Goal: Task Accomplishment & Management: Complete application form

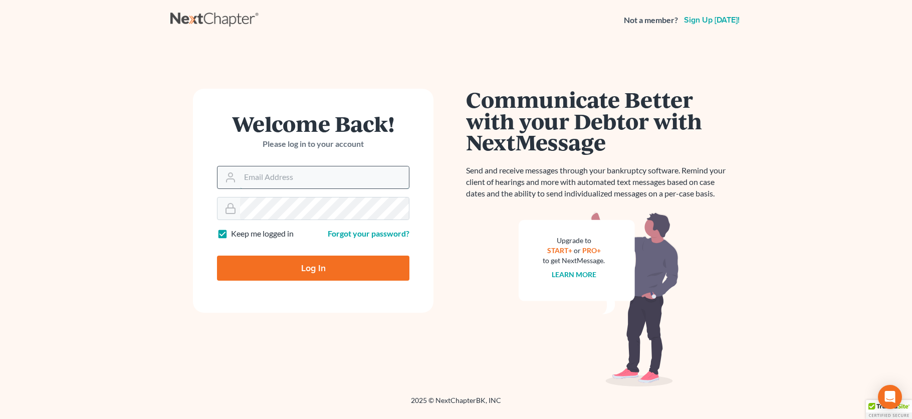
click at [289, 179] on input "Email Address" at bounding box center [324, 177] width 169 height 22
type input "[PERSON_NAME][EMAIL_ADDRESS][DOMAIN_NAME]"
click at [217, 256] on input "Log In" at bounding box center [313, 268] width 192 height 25
type input "Thinking..."
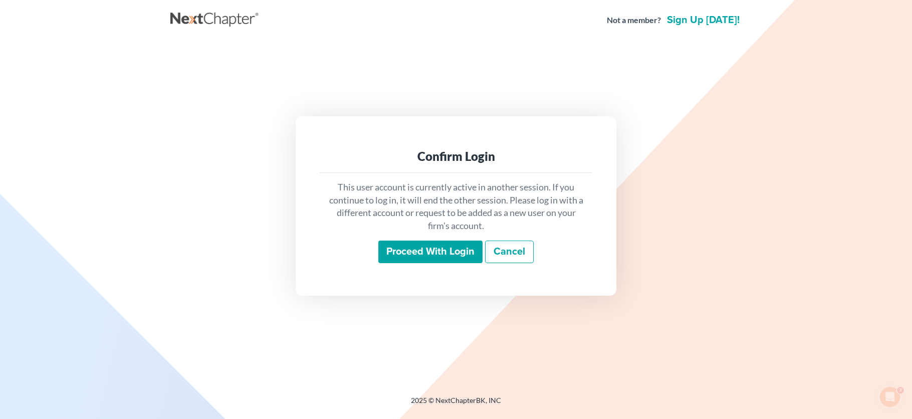
click at [422, 264] on div "This user account is currently active in another session. If you continue to lo…" at bounding box center [456, 222] width 273 height 99
click at [422, 256] on input "Proceed with login" at bounding box center [430, 251] width 104 height 23
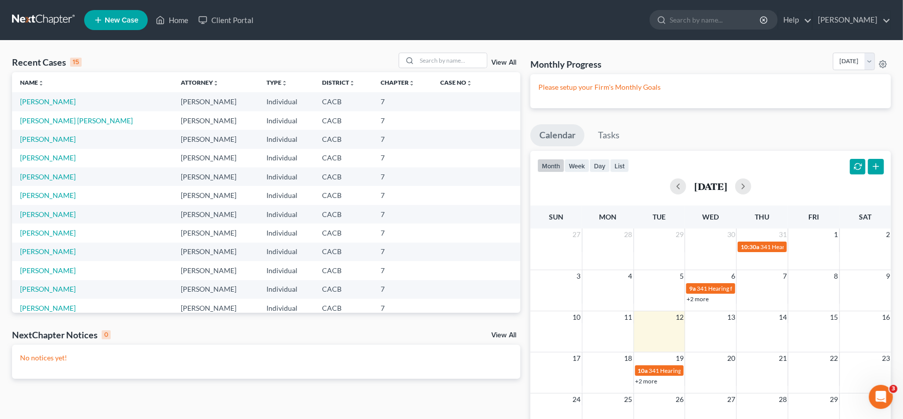
drag, startPoint x: 0, startPoint y: 0, endPoint x: 289, endPoint y: 247, distance: 379.5
click at [234, 346] on div "No notices yet!" at bounding box center [266, 362] width 509 height 34
drag, startPoint x: 54, startPoint y: 131, endPoint x: 52, endPoint y: 140, distance: 9.2
click at [54, 132] on td "Dominguez, Carlos" at bounding box center [92, 139] width 161 height 19
click at [52, 140] on link "Dominguez, Carlos" at bounding box center [48, 139] width 56 height 9
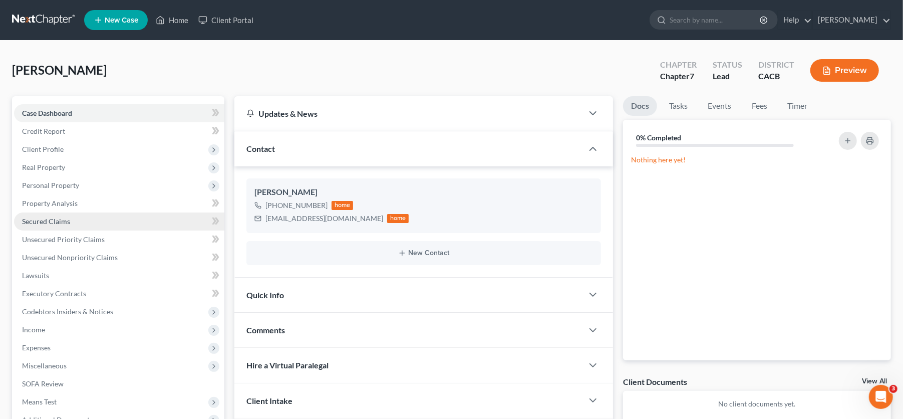
click at [59, 221] on span "Secured Claims" at bounding box center [46, 221] width 48 height 9
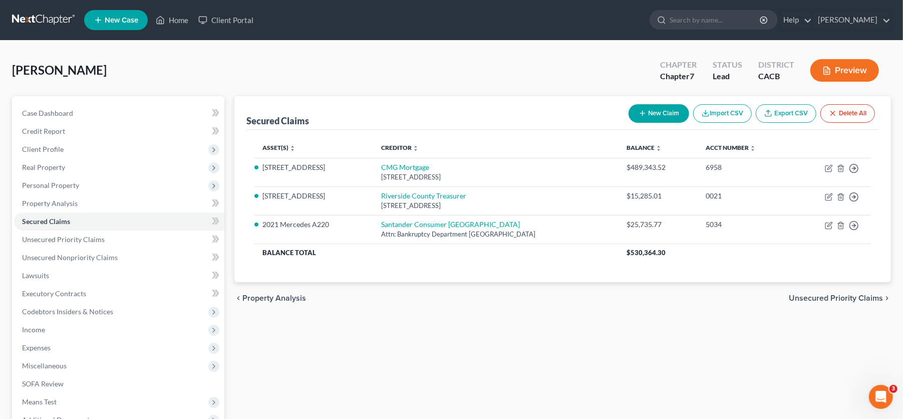
click at [635, 106] on button "New Claim" at bounding box center [659, 113] width 61 height 19
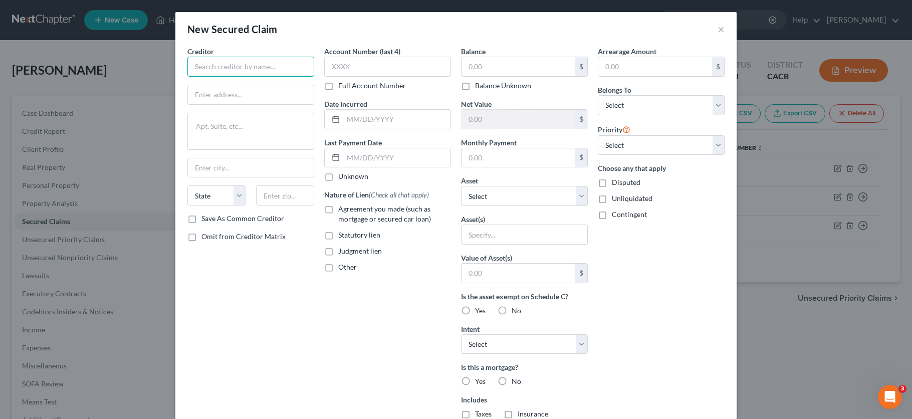
click at [246, 60] on input "text" at bounding box center [250, 67] width 127 height 20
type input "Unlock"
type input "1230 West Washington Street, Suite 310"
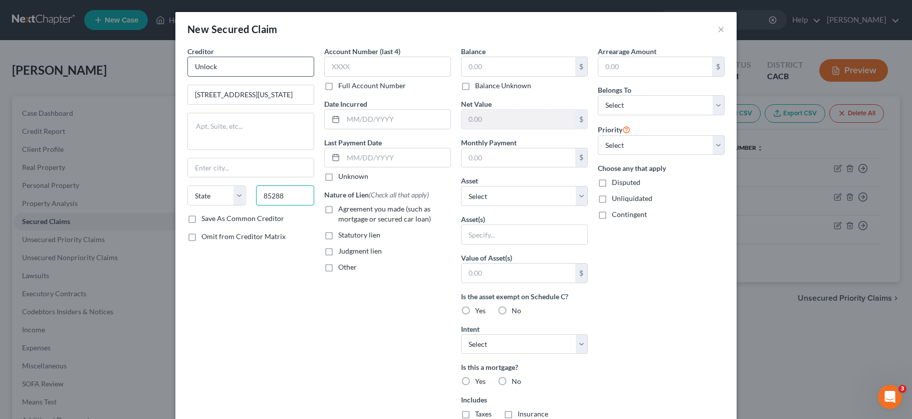
type input "85288"
click at [342, 72] on input "text" at bounding box center [387, 67] width 127 height 20
type input "Scottsdale"
select select "3"
click at [412, 64] on input "text" at bounding box center [387, 67] width 127 height 20
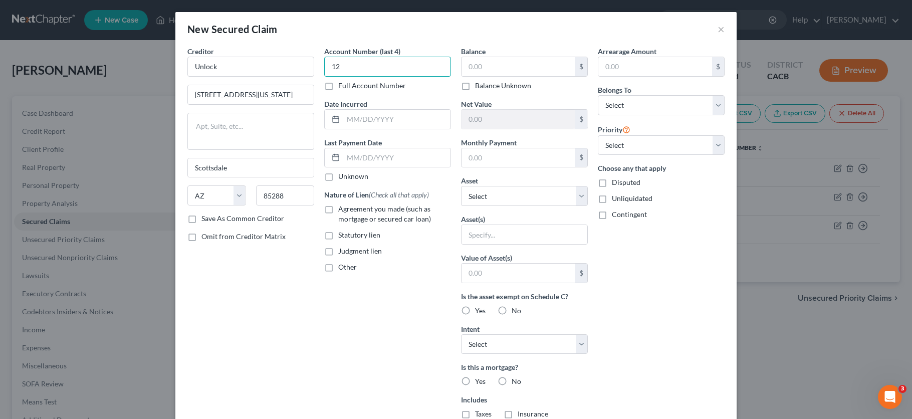
type input "1"
type input "1809"
click at [404, 127] on input "text" at bounding box center [396, 119] width 107 height 19
type input "2022"
drag, startPoint x: 358, startPoint y: 207, endPoint x: 354, endPoint y: 209, distance: 5.2
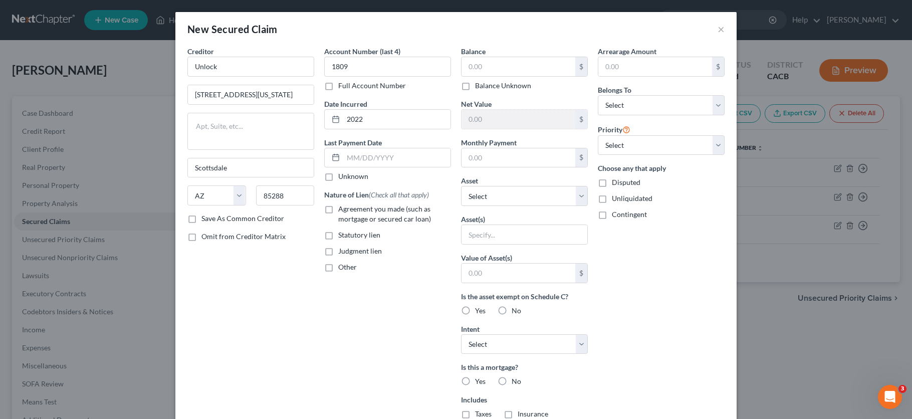
click at [358, 207] on span "Agreement you made (such as mortgage or secured car loan)" at bounding box center [384, 213] width 93 height 19
click at [349, 207] on input "Agreement you made (such as mortgage or secured car loan)" at bounding box center [345, 207] width 7 height 7
checkbox input "true"
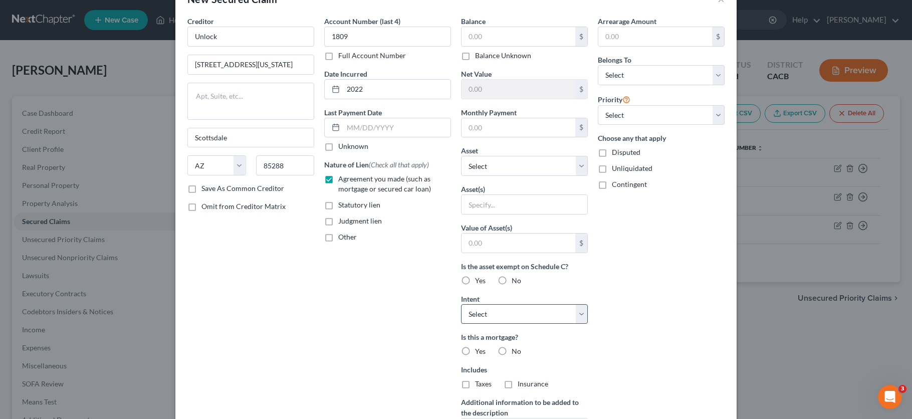
scroll to position [56, 0]
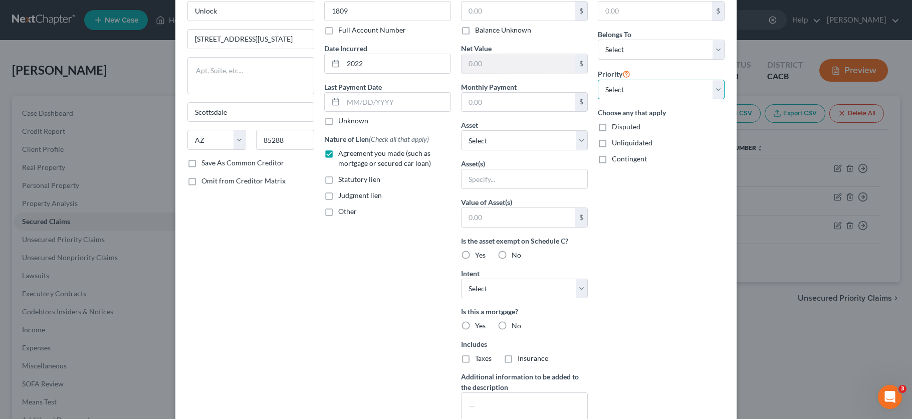
click at [623, 84] on select "Select 1st 2nd 3rd 4th 5th 6th 7th 8th 9th 10th 11th 12th 13th 14th 15th 16th 1…" at bounding box center [661, 90] width 127 height 20
select select "1"
click at [598, 80] on select "Select 1st 2nd 3rd 4th 5th 6th 7th 8th 9th 10th 11th 12th 13th 14th 15th 16th 1…" at bounding box center [661, 90] width 127 height 20
click at [627, 49] on select "Select Debtor 1 Only Debtor 2 Only Debtor 1 And Debtor 2 Only At Least One Of T…" at bounding box center [661, 50] width 127 height 20
select select "0"
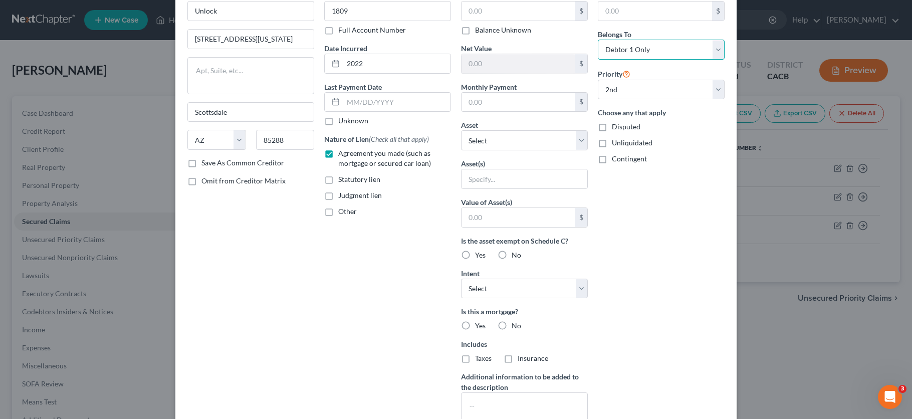
click at [598, 40] on select "Select Debtor 1 Only Debtor 2 Only Debtor 1 And Debtor 2 Only At Least One Of T…" at bounding box center [661, 50] width 127 height 20
click at [502, 214] on input "text" at bounding box center [518, 217] width 114 height 19
click at [500, 181] on input "text" at bounding box center [524, 178] width 126 height 19
click at [500, 143] on select "Select Other Multiple Assets Upgrade (2825) (Other (Credit Union, Health Saving…" at bounding box center [524, 140] width 127 height 20
click at [243, 212] on div "Creditor * Unlock 1230 West Washington Street, Suite 310 Scottsdale State AL AK…" at bounding box center [250, 213] width 137 height 447
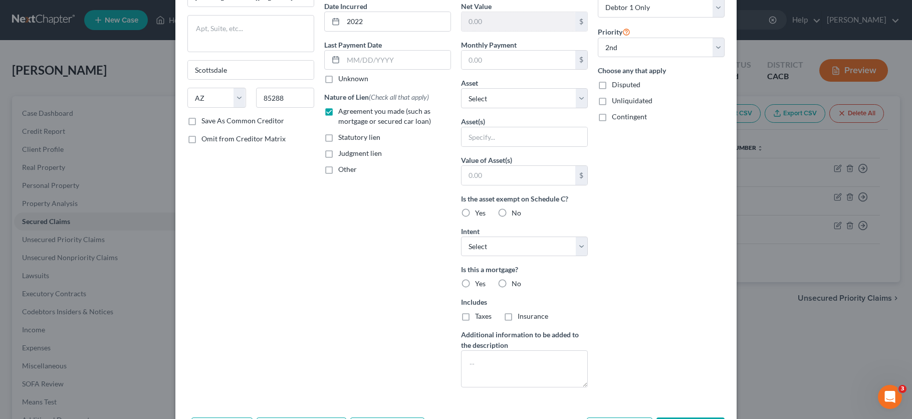
scroll to position [137, 0]
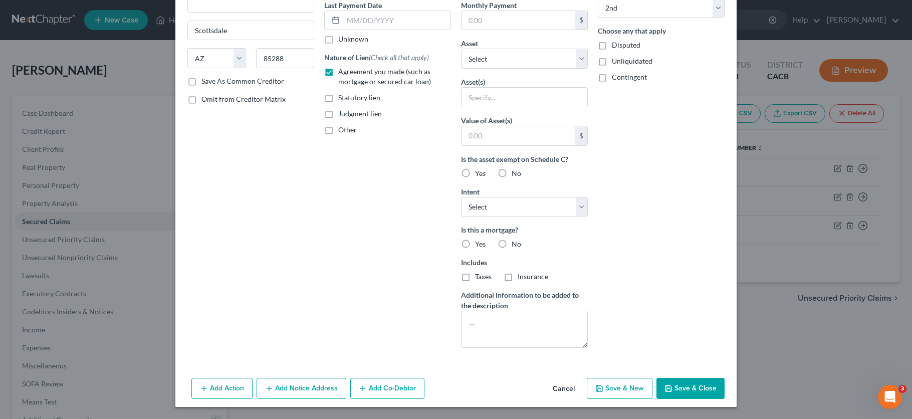
click at [684, 380] on button "Save & Close" at bounding box center [690, 388] width 68 height 21
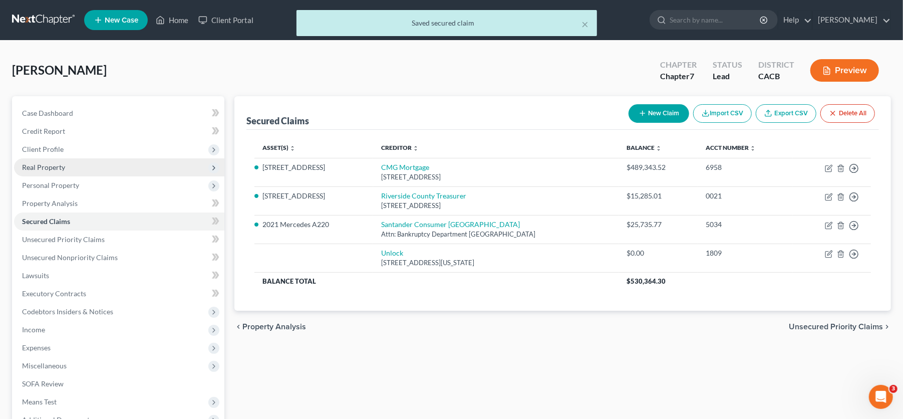
click at [53, 163] on span "Real Property" at bounding box center [43, 167] width 43 height 9
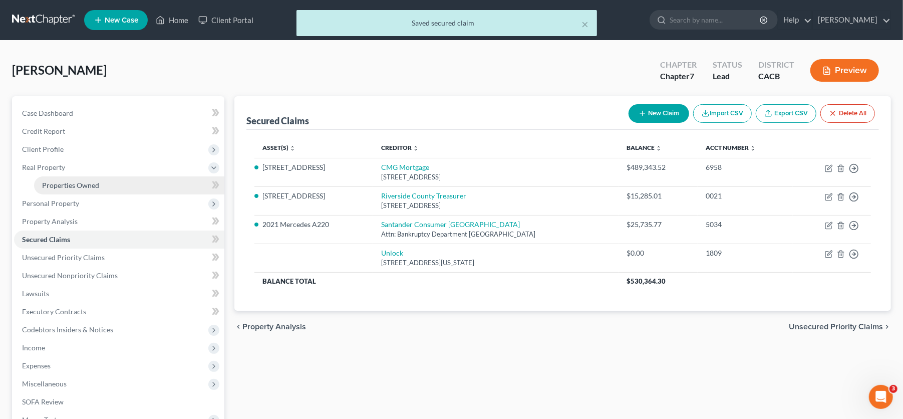
click at [102, 182] on link "Properties Owned" at bounding box center [129, 185] width 190 height 18
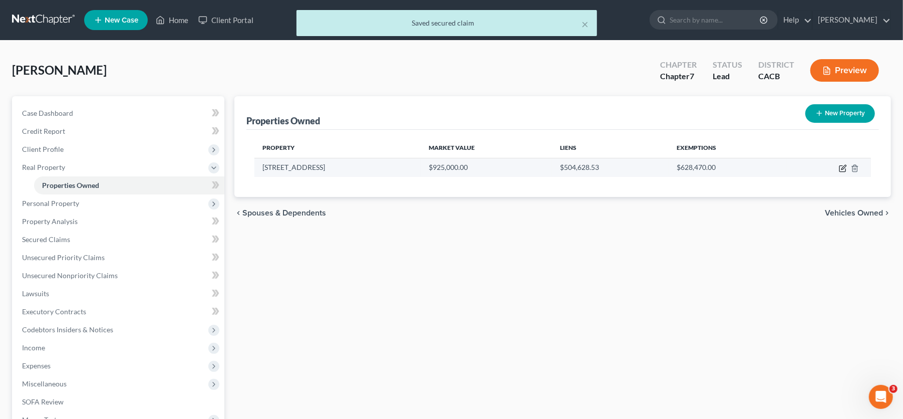
click at [843, 168] on icon "button" at bounding box center [843, 168] width 8 height 8
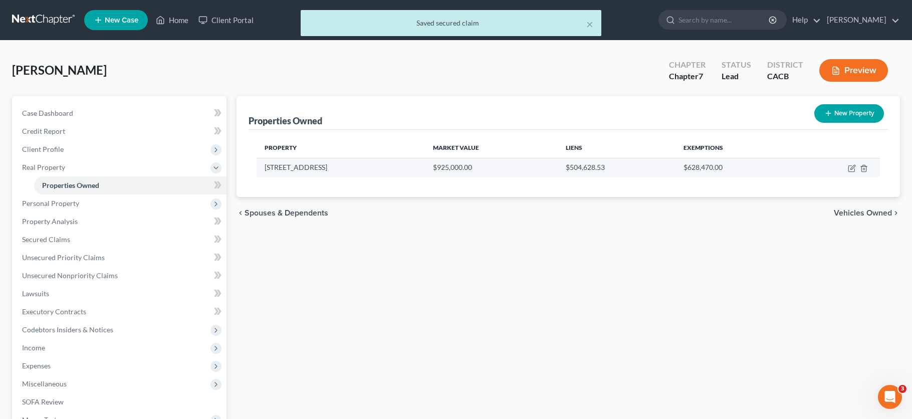
select select "4"
select select "0"
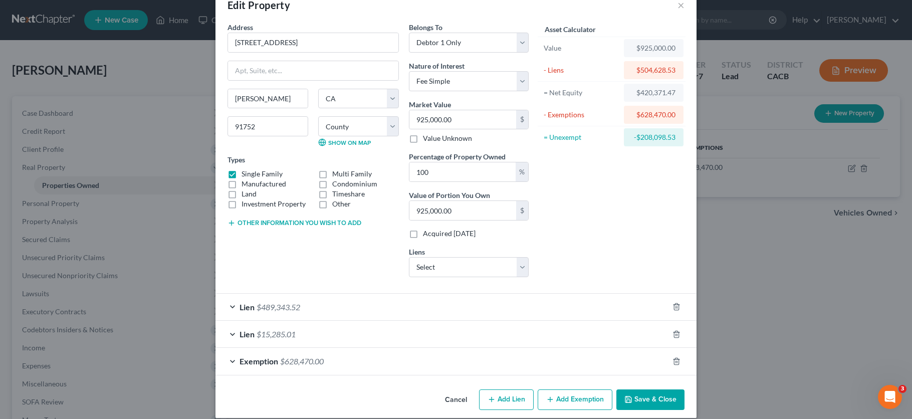
scroll to position [36, 0]
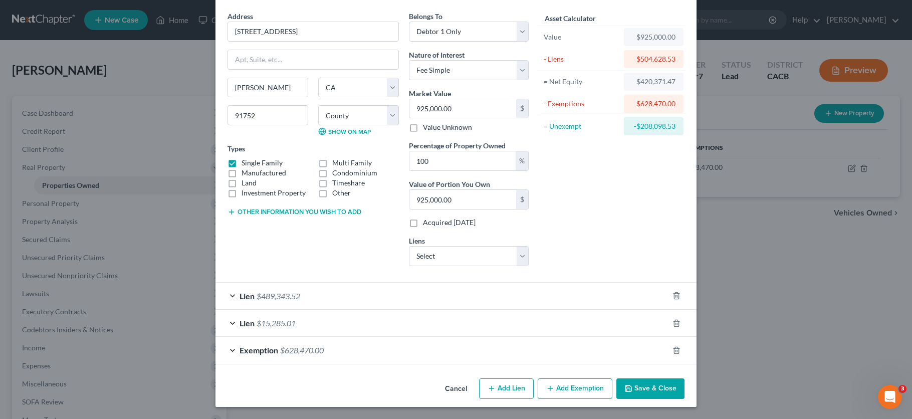
click at [648, 388] on button "Save & Close" at bounding box center [650, 388] width 68 height 21
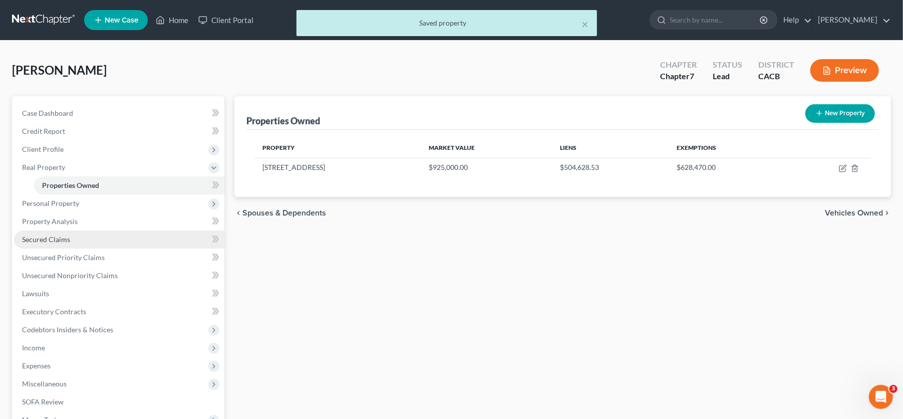
click at [65, 237] on span "Secured Claims" at bounding box center [46, 239] width 48 height 9
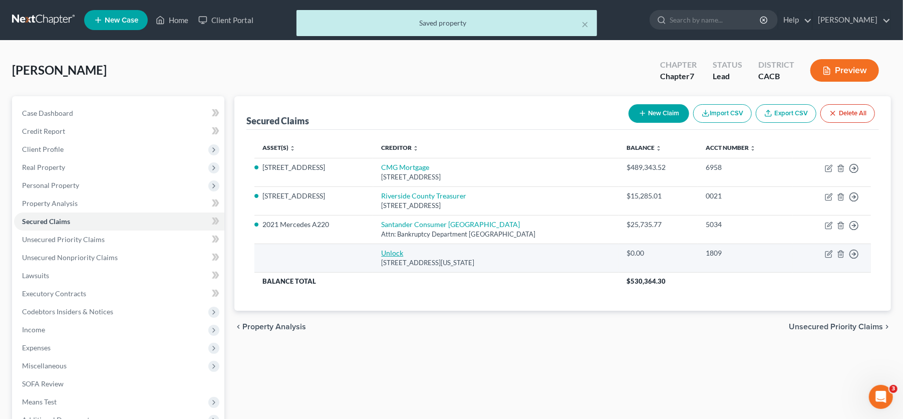
click at [381, 250] on link "Unlock" at bounding box center [392, 253] width 22 height 9
select select "3"
select select "0"
select select "1"
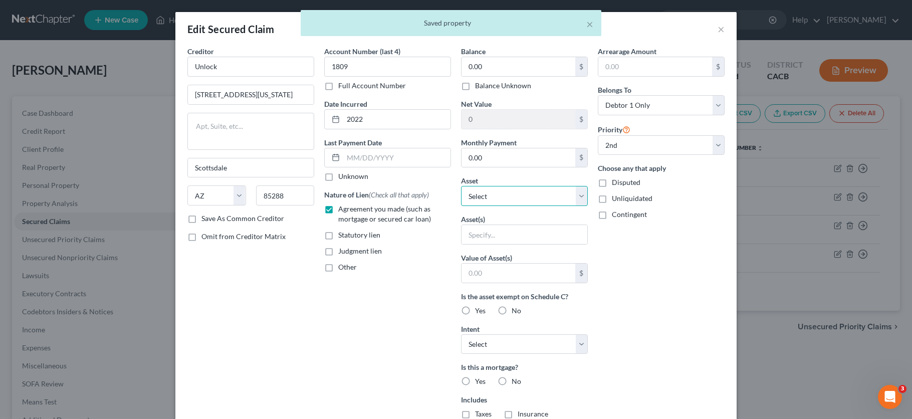
click at [514, 196] on select "Select Other Multiple Assets Upgrade (2825) (Other (Credit Union, Health Saving…" at bounding box center [524, 196] width 127 height 20
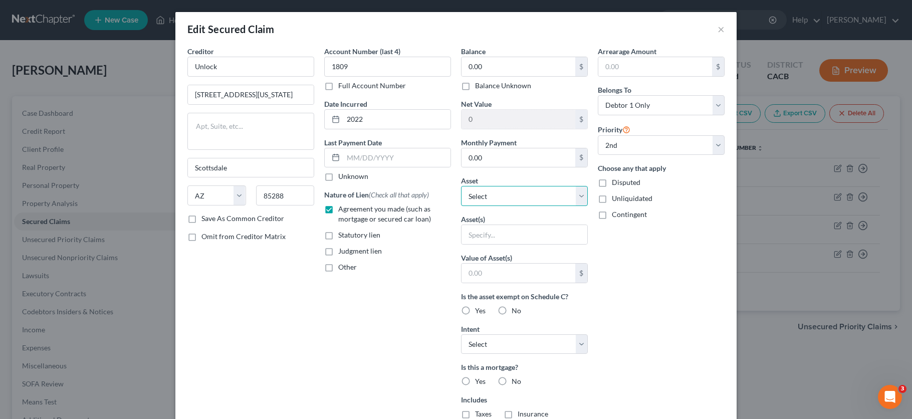
select select "5"
click at [461, 186] on select "Select Other Multiple Assets Upgrade (2825) (Other (Credit Union, Health Saving…" at bounding box center [524, 196] width 127 height 20
select select "0"
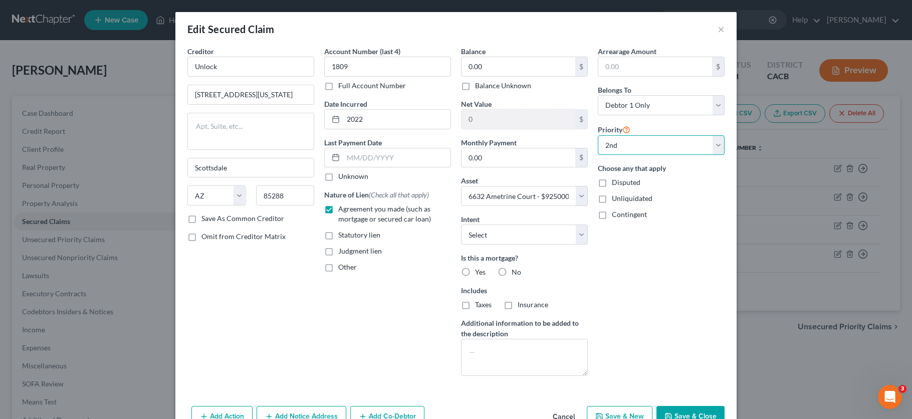
click at [628, 150] on select "Select 2nd 3rd 4th 5th 6th 7th 8th 9th 10th 11th 12th 13th 14th 15th 16th 17th …" at bounding box center [661, 145] width 127 height 20
click at [627, 148] on select "Select 2nd 3rd 4th 5th 6th 7th 8th 9th 10th 11th 12th 13th 14th 15th 16th 17th …" at bounding box center [661, 145] width 127 height 20
click at [688, 413] on button "Save & Close" at bounding box center [690, 416] width 68 height 21
select select
select select "1"
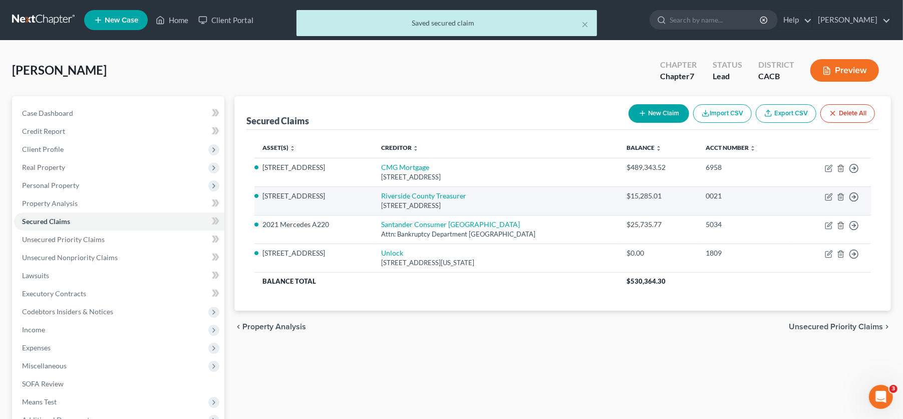
click at [431, 189] on td "Riverside County Treasurer PO Box 12005, Riverside, CA 92502" at bounding box center [496, 200] width 246 height 29
click at [431, 198] on link "Riverside County Treasurer" at bounding box center [423, 195] width 85 height 9
select select "4"
select select "0"
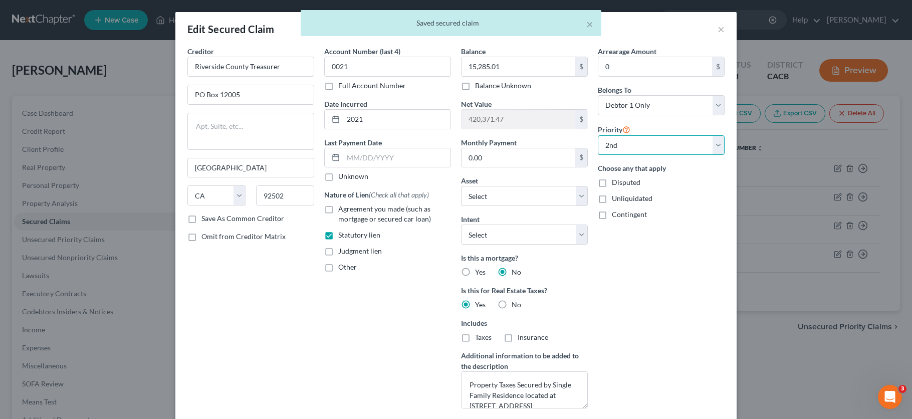
click at [599, 141] on select "Select 2nd 3rd 4th 5th 6th 7th 8th 9th 10th 11th 12th 13th 14th 15th 16th 17th …" at bounding box center [661, 145] width 127 height 20
drag, startPoint x: 797, startPoint y: 349, endPoint x: 795, endPoint y: 340, distance: 9.8
click at [797, 346] on div "Edit Secured Claim × Creditor * Riverside County Treasurer PO Box 12005 Riversi…" at bounding box center [456, 209] width 912 height 419
click at [718, 27] on div "× Saved secured claim" at bounding box center [451, 25] width 912 height 31
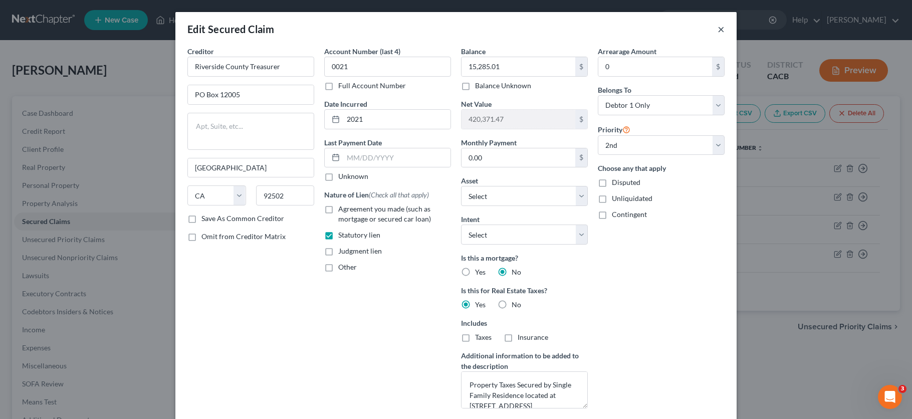
click at [717, 26] on button "×" at bounding box center [720, 29] width 7 height 12
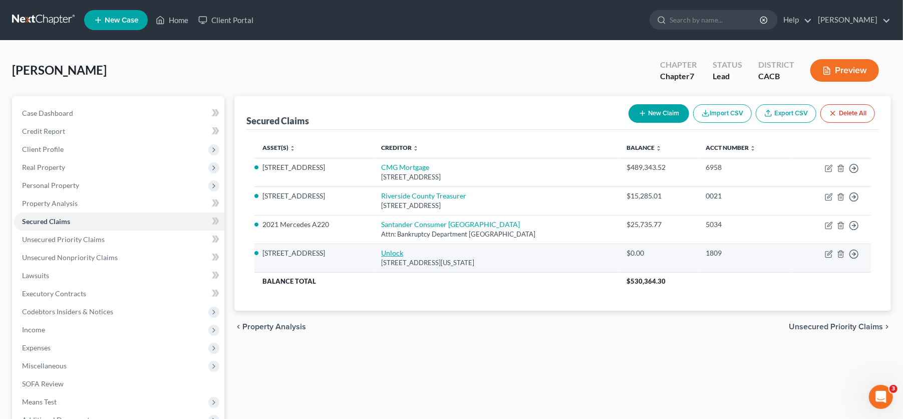
click at [384, 252] on link "Unlock" at bounding box center [392, 253] width 22 height 9
select select "3"
select select "5"
select select "0"
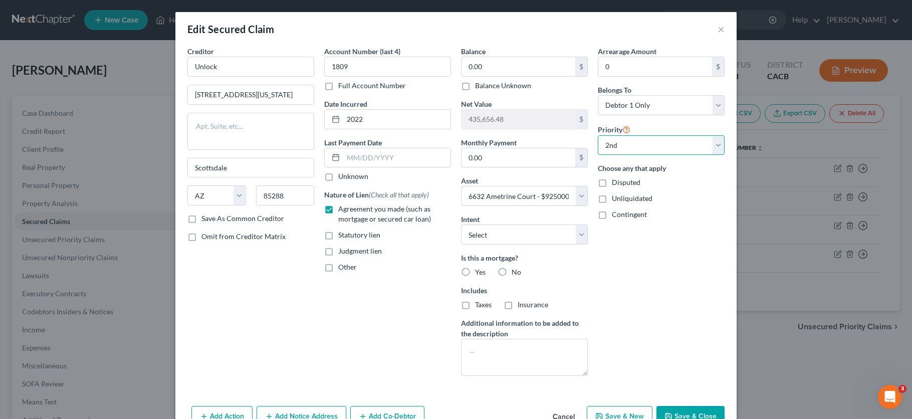
click at [623, 142] on select "Select 2nd 3rd 4th 5th 6th 7th 8th 9th 10th 11th 12th 13th 14th 15th 16th 17th …" at bounding box center [661, 145] width 127 height 20
select select "1"
click at [598, 135] on select "Select 2nd 3rd 4th 5th 6th 7th 8th 9th 10th 11th 12th 13th 14th 15th 16th 17th …" at bounding box center [661, 145] width 127 height 20
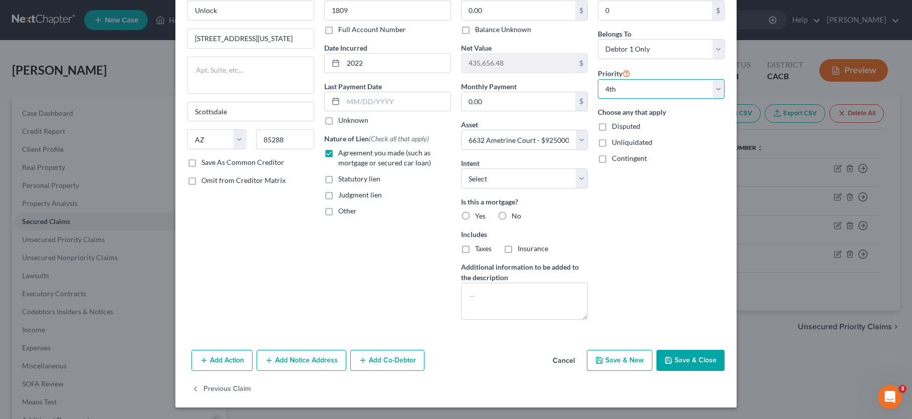
scroll to position [57, 0]
click at [689, 366] on button "Save & Close" at bounding box center [690, 359] width 68 height 21
select select
select select "2"
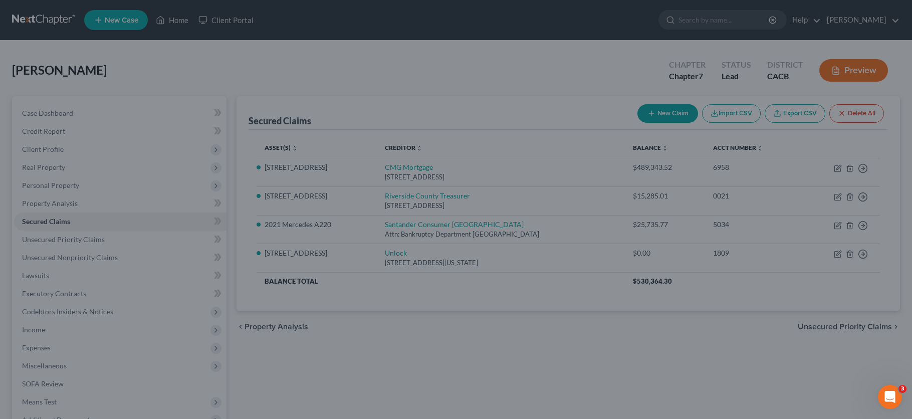
type input "420,371.47"
select select "5"
select select "0"
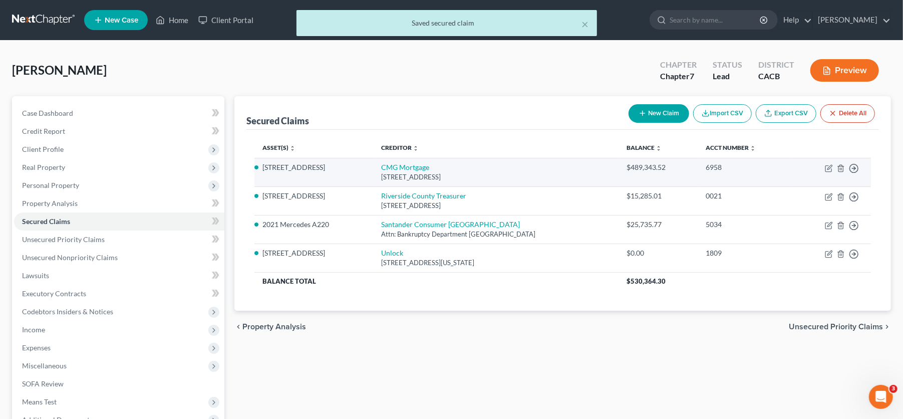
click at [397, 160] on td "CMG Mortgage 3160 Crow Canyon Road, Suite 400, San Ramon, CA 94583" at bounding box center [496, 172] width 246 height 29
click at [398, 166] on link "CMG Mortgage" at bounding box center [405, 167] width 48 height 9
select select "4"
select select "0"
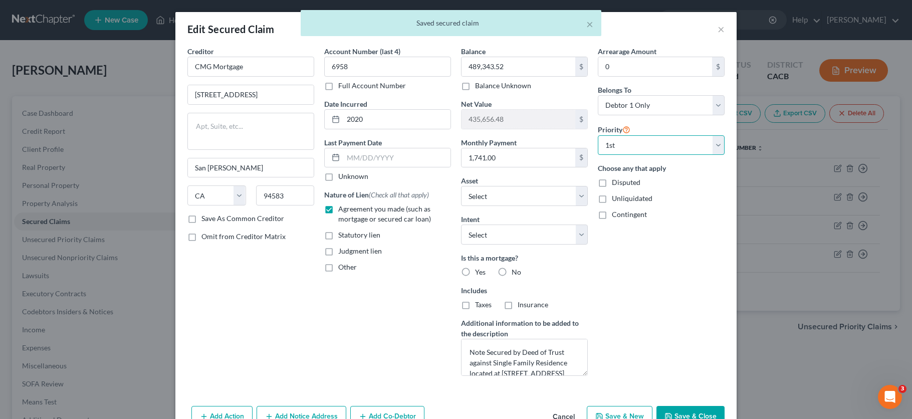
drag, startPoint x: 640, startPoint y: 138, endPoint x: 634, endPoint y: 149, distance: 12.6
click at [640, 139] on select "Select 1st 4th 5th 6th 7th 8th 9th 10th 11th 12th 13th 14th 15th 16th 17th 18th…" at bounding box center [661, 145] width 127 height 20
click at [598, 135] on select "Select 1st 4th 5th 6th 7th 8th 9th 10th 11th 12th 13th 14th 15th 16th 17th 18th…" at bounding box center [661, 145] width 127 height 20
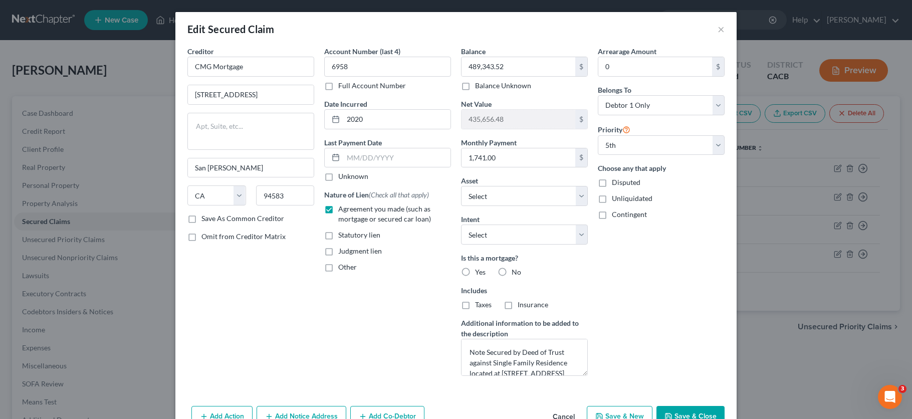
click at [668, 411] on button "Save & Close" at bounding box center [690, 416] width 68 height 21
select select "3"
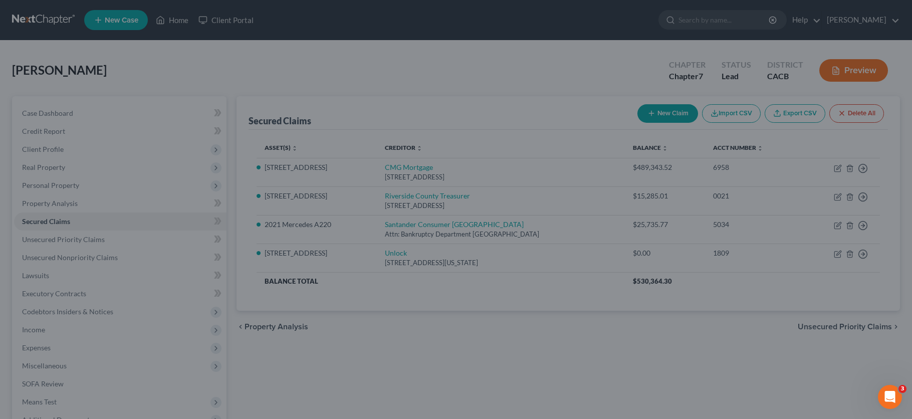
type input "420,371.47"
select select "5"
select select "1"
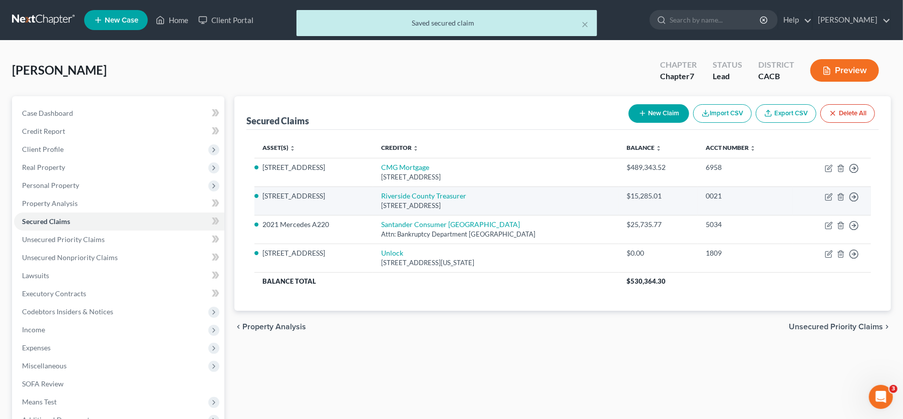
click at [402, 201] on div "PO Box 12005, Riverside, CA 92502" at bounding box center [495, 206] width 229 height 10
click at [403, 196] on link "Riverside County Treasurer" at bounding box center [423, 195] width 85 height 9
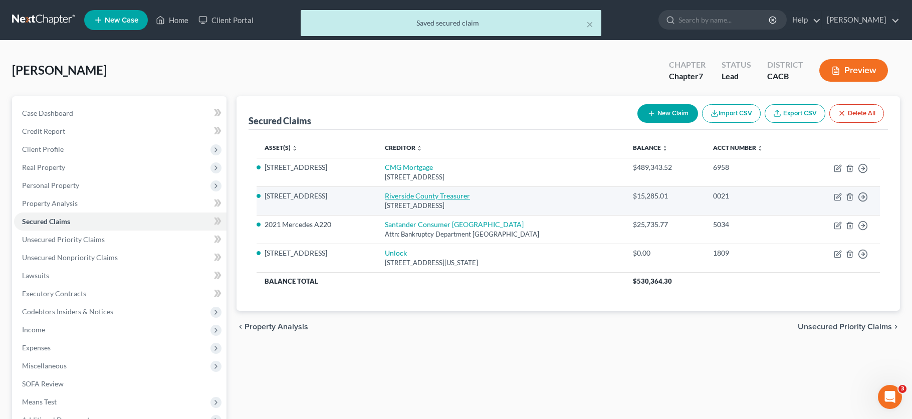
select select "4"
select select "0"
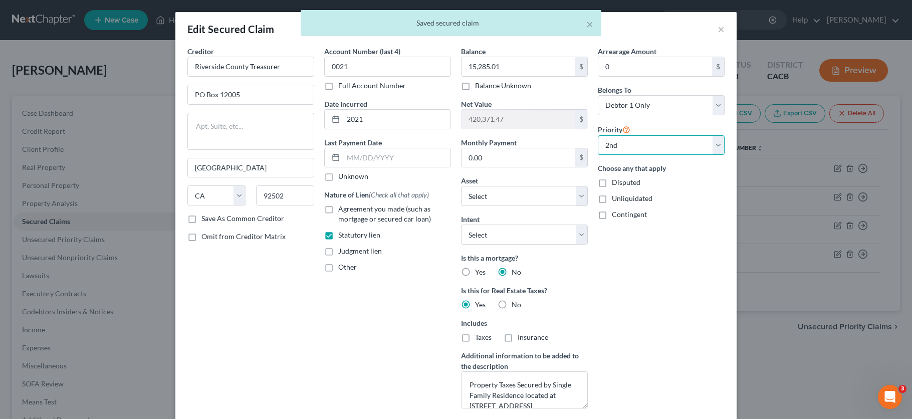
click at [629, 144] on select "Select 1st 2nd 5th 6th 7th 8th 9th 10th 11th 12th 13th 14th 15th 16th 17th 18th…" at bounding box center [661, 145] width 127 height 20
click at [598, 135] on select "Select 1st 2nd 5th 6th 7th 8th 9th 10th 11th 12th 13th 14th 15th 16th 17th 18th…" at bounding box center [661, 145] width 127 height 20
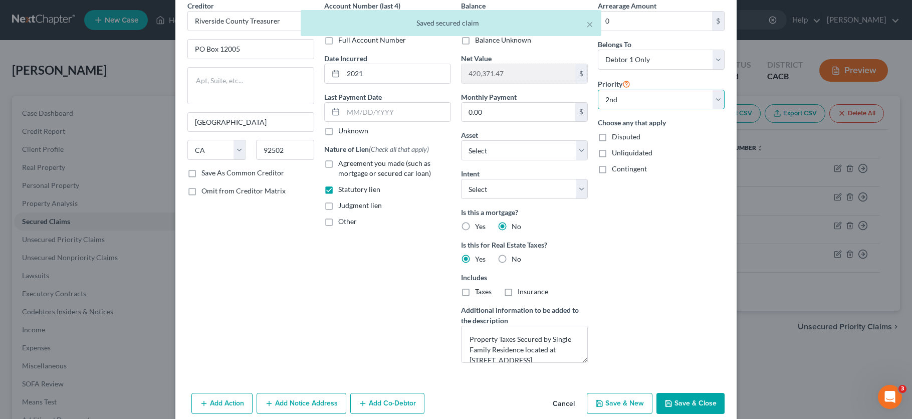
scroll to position [89, 0]
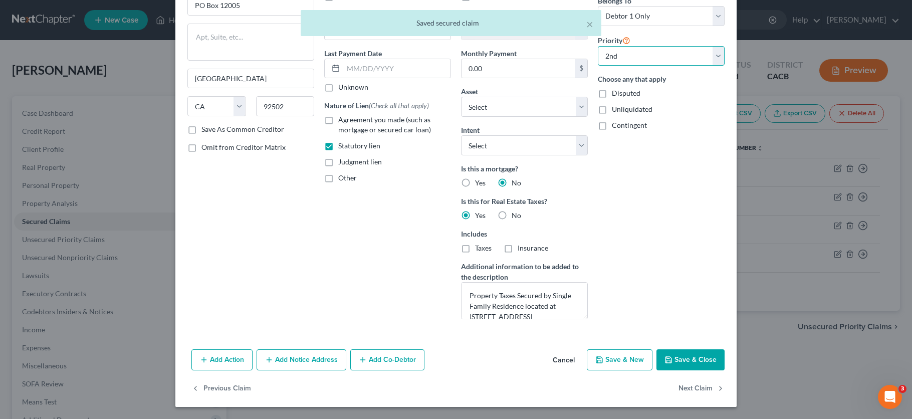
drag, startPoint x: 639, startPoint y: 56, endPoint x: 636, endPoint y: 61, distance: 5.6
click at [638, 56] on select "Select 1st 2nd 5th 6th 7th 8th 9th 10th 11th 12th 13th 14th 15th 16th 17th 18th…" at bounding box center [661, 56] width 127 height 20
select select "0"
click at [598, 46] on select "Select 1st 2nd 5th 6th 7th 8th 9th 10th 11th 12th 13th 14th 15th 16th 17th 18th…" at bounding box center [661, 56] width 127 height 20
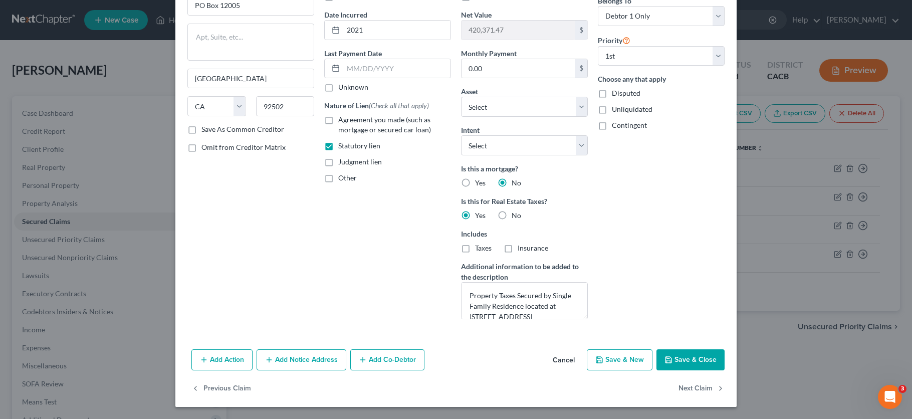
drag, startPoint x: 692, startPoint y: 350, endPoint x: 688, endPoint y: 344, distance: 6.8
click at [690, 349] on button "Save & Close" at bounding box center [690, 359] width 68 height 21
type input "909,714.99"
select select "5"
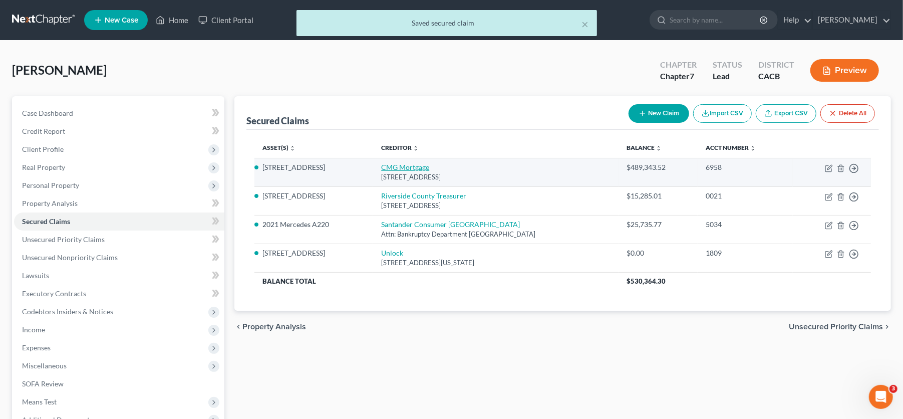
click at [402, 166] on link "CMG Mortgage" at bounding box center [405, 167] width 48 height 9
select select "4"
select select "0"
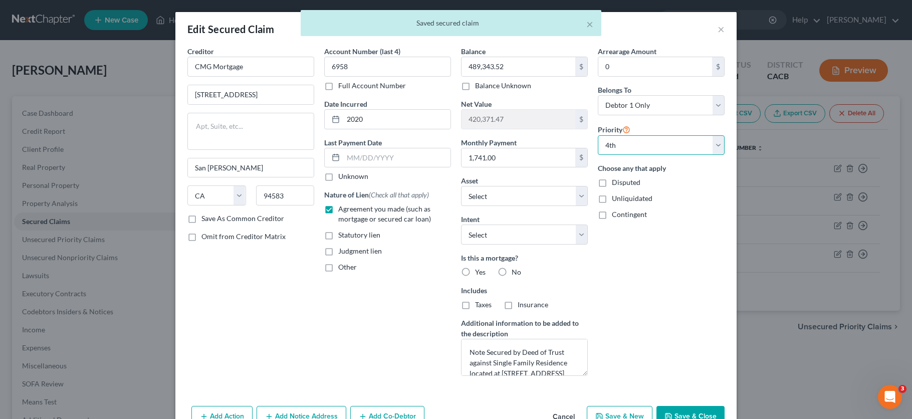
click at [689, 144] on select "Select 2nd 4th 5th 6th 7th 8th 9th 10th 11th 12th 13th 14th 15th 16th 17th 18th…" at bounding box center [661, 145] width 127 height 20
click at [598, 135] on select "Select 2nd 4th 5th 6th 7th 8th 9th 10th 11th 12th 13th 14th 15th 16th 17th 18th…" at bounding box center [661, 145] width 127 height 20
click at [675, 404] on div "Add Action Add Notice Address Add Co-Debtor Cancel Save & New Save & Close" at bounding box center [455, 418] width 561 height 33
click at [673, 411] on button "Save & Close" at bounding box center [690, 416] width 68 height 21
select select "1"
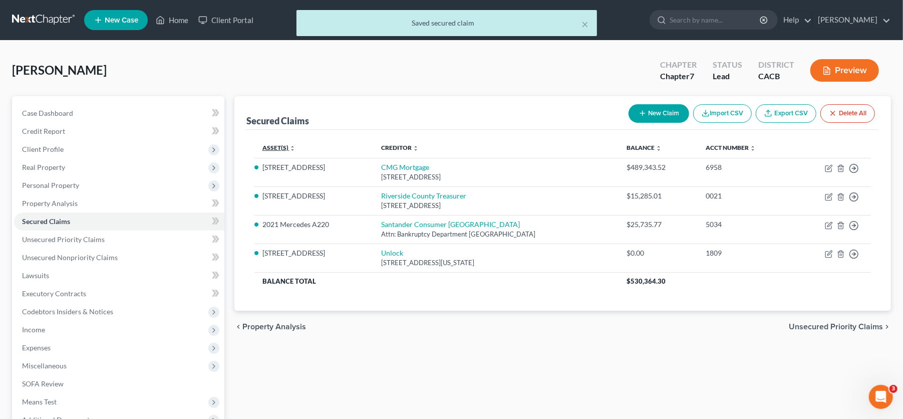
click at [266, 144] on link "Asset(s) expand_more expand_less unfold_more" at bounding box center [279, 148] width 33 height 8
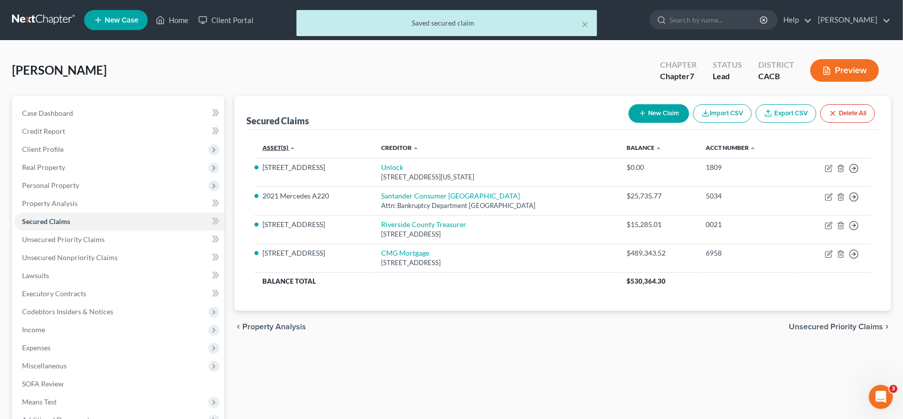
click at [266, 144] on link "Asset(s) expand_more expand_less unfold_more" at bounding box center [279, 148] width 33 height 8
click at [266, 144] on link "Asset(s) expand_more expand_less unfold_more" at bounding box center [279, 148] width 32 height 8
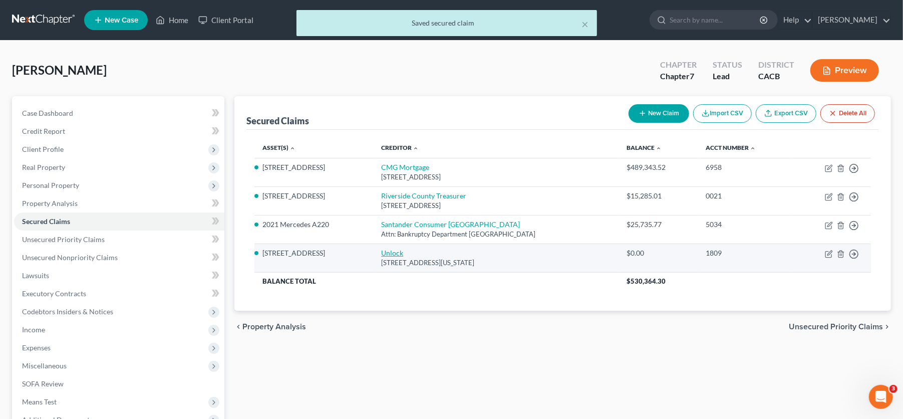
click at [381, 251] on link "Unlock" at bounding box center [392, 253] width 22 height 9
select select "3"
select select "0"
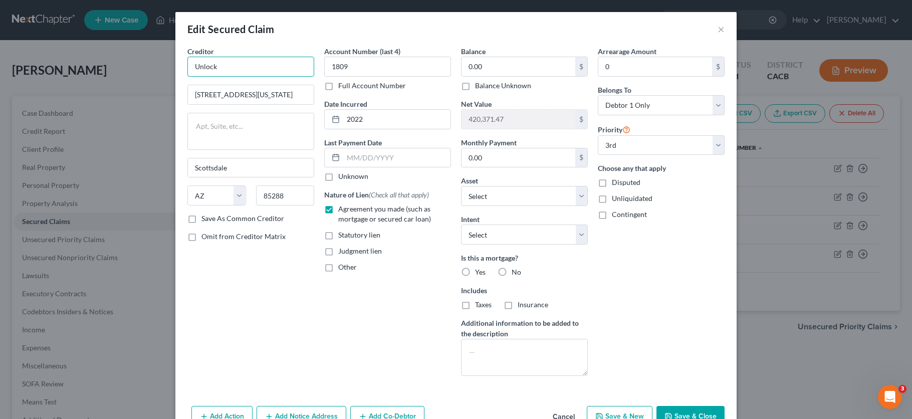
click at [244, 65] on input "Unlock" at bounding box center [250, 67] width 127 height 20
type input "Unlock Partnership Solutions, Inc"
click at [482, 61] on input "0.00" at bounding box center [518, 66] width 114 height 19
type input "131,817"
drag, startPoint x: 493, startPoint y: 273, endPoint x: 466, endPoint y: 272, distance: 27.1
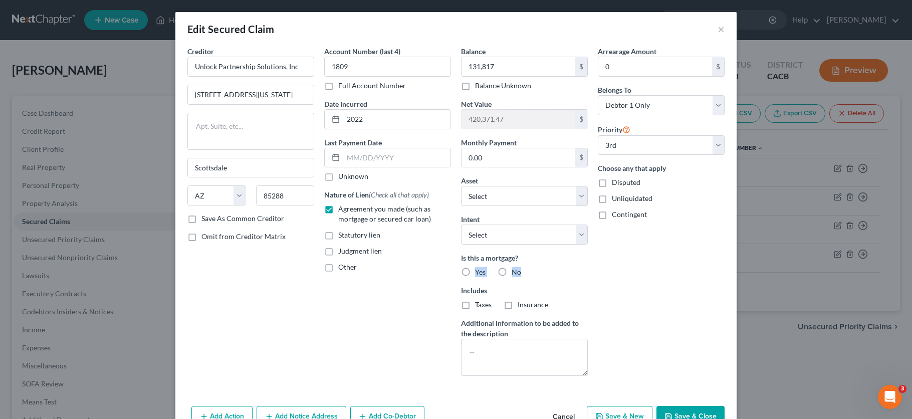
click at [466, 272] on div "Is this a mortgage? Yes No" at bounding box center [524, 265] width 127 height 25
click at [475, 272] on label "Yes" at bounding box center [480, 272] width 11 height 10
click at [479, 272] on input "Yes" at bounding box center [482, 270] width 7 height 7
radio input "true"
click at [507, 349] on textarea at bounding box center [524, 357] width 127 height 37
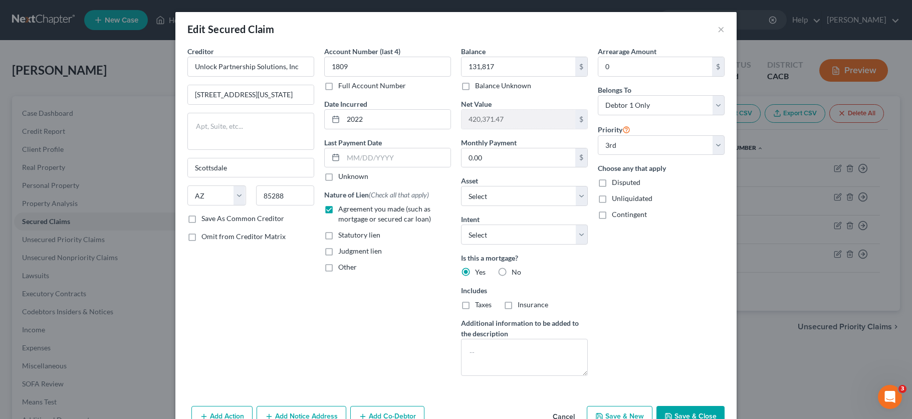
click at [697, 412] on button "Save & Close" at bounding box center [690, 416] width 68 height 21
select select "2"
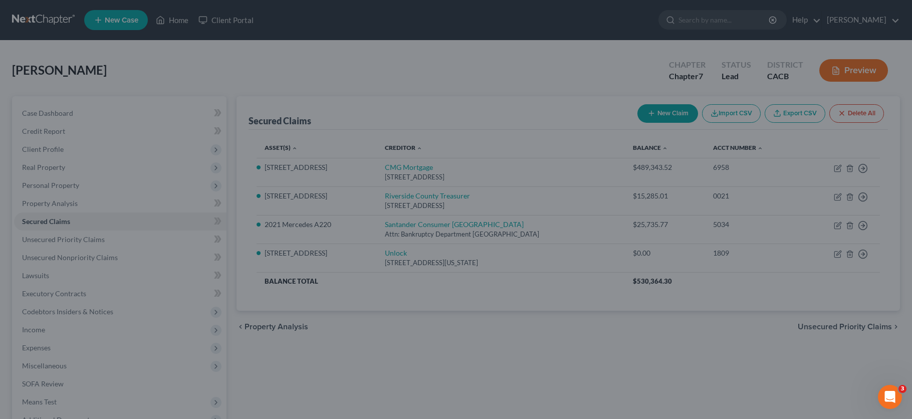
type input "131,817.00"
type input "288,554.47"
select select "5"
select select "0"
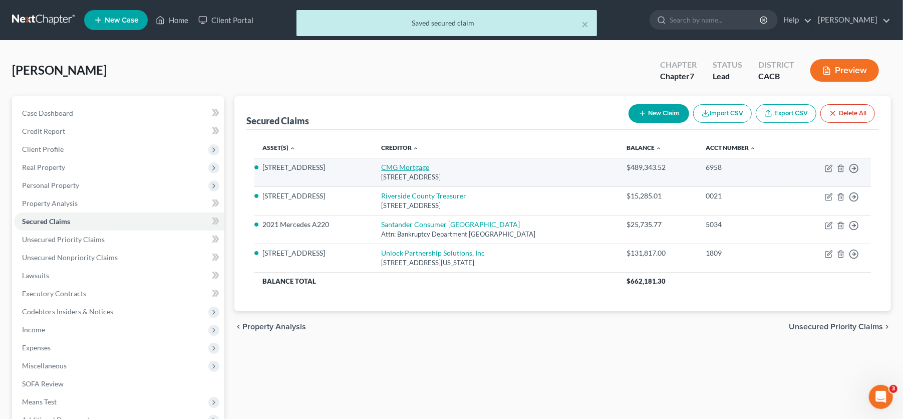
click at [403, 166] on link "CMG Mortgage" at bounding box center [405, 167] width 48 height 9
select select "4"
select select "0"
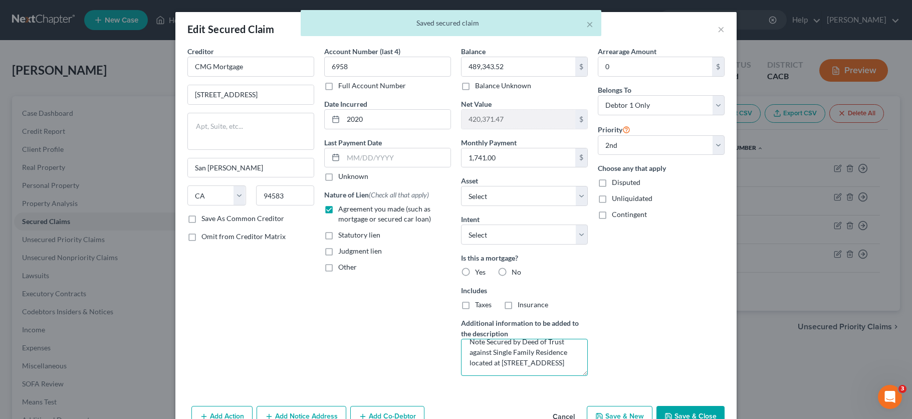
scroll to position [57, 0]
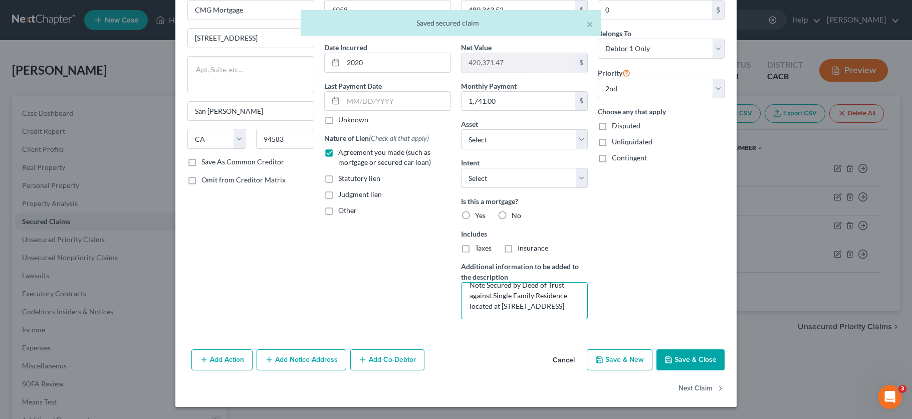
drag, startPoint x: 466, startPoint y: 344, endPoint x: 689, endPoint y: 464, distance: 253.5
click at [689, 418] on html "Home New Case Client Portal Peter Lively ilya@petermlively.com My Account Setti…" at bounding box center [456, 266] width 912 height 533
click at [685, 368] on button "Save & Close" at bounding box center [690, 359] width 68 height 21
select select "1"
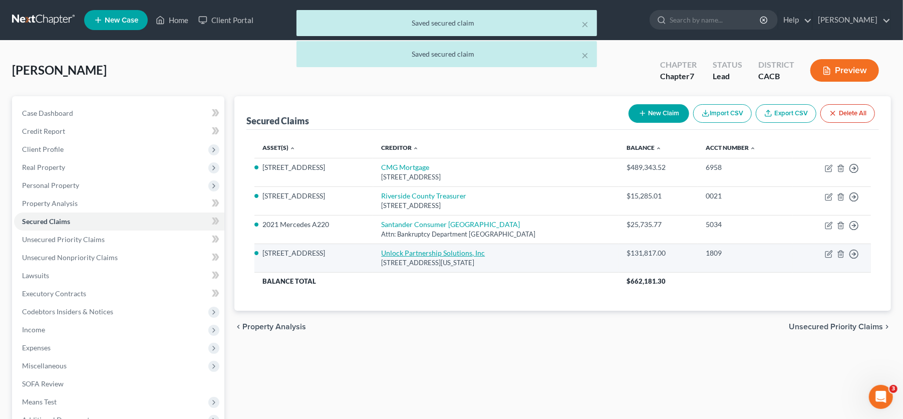
click at [431, 257] on td "Unlock Partnership Solutions, Inc 1230 West Washington Street, Suite 310, Scott…" at bounding box center [496, 258] width 246 height 29
click at [433, 253] on link "Unlock Partnership Solutions, Inc" at bounding box center [433, 253] width 104 height 9
select select "3"
select select "0"
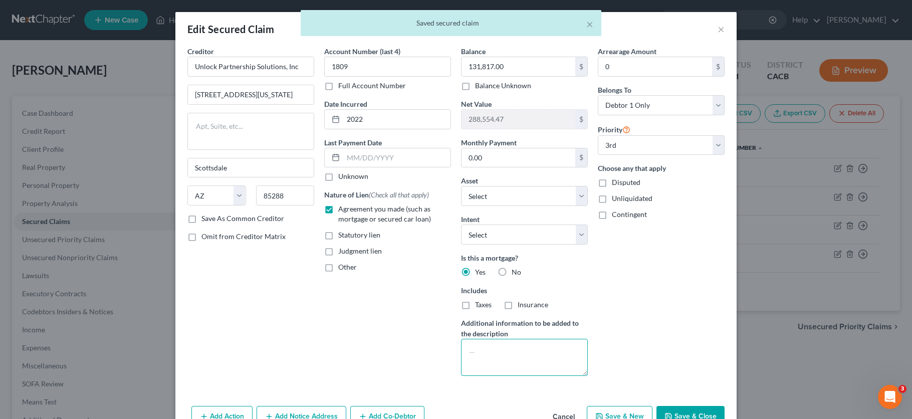
click at [533, 343] on textarea at bounding box center [524, 357] width 127 height 37
paste textarea "Note Secured by Deed of Trust against Single Family Residence located at 6632 A…"
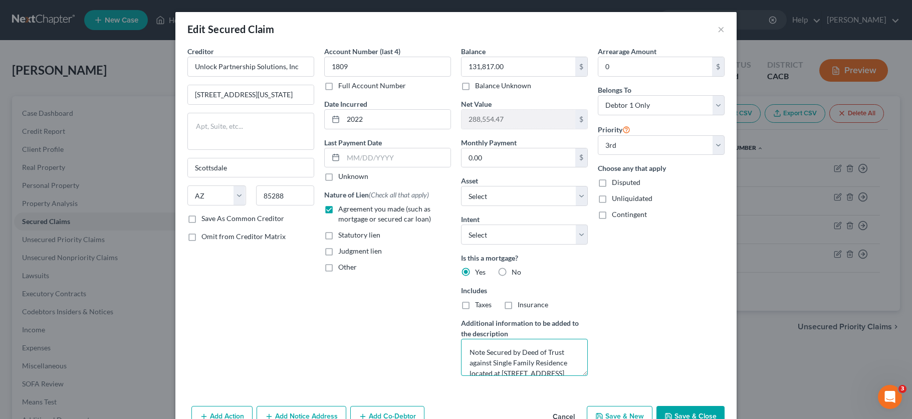
click at [518, 349] on textarea "Note Secured by Deed of Trust against Single Family Residence located at 6632 A…" at bounding box center [524, 357] width 127 height 37
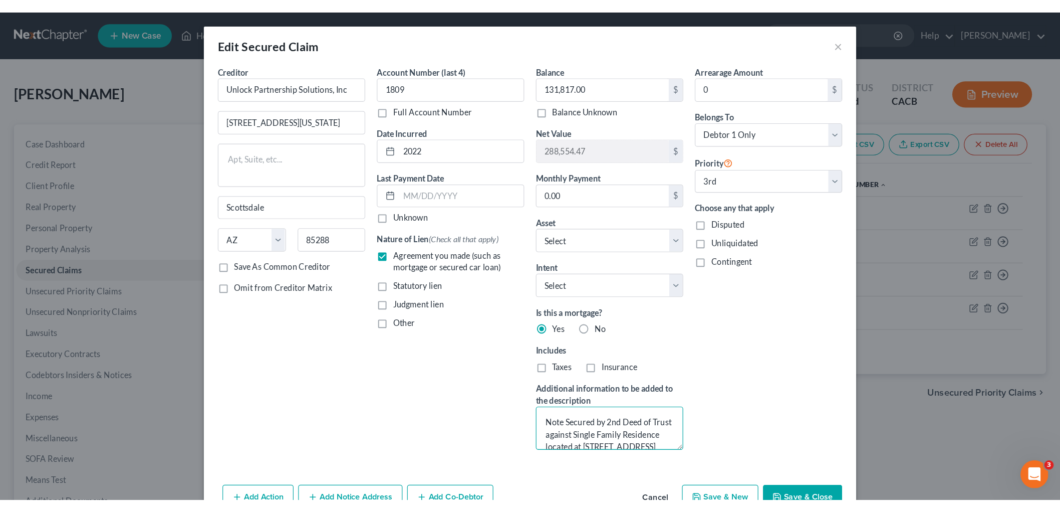
scroll to position [56, 0]
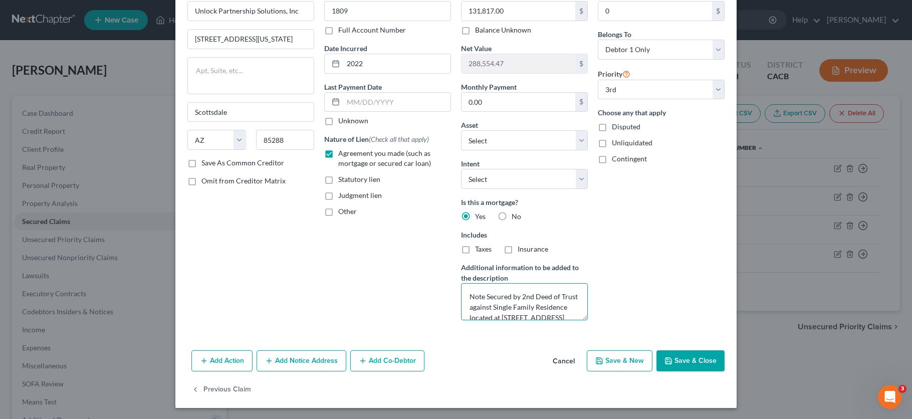
type textarea "Note Secured by 2nd Deed of Trust against Single Family Residence located at 66…"
click at [681, 361] on button "Save & Close" at bounding box center [690, 360] width 68 height 21
select select "2"
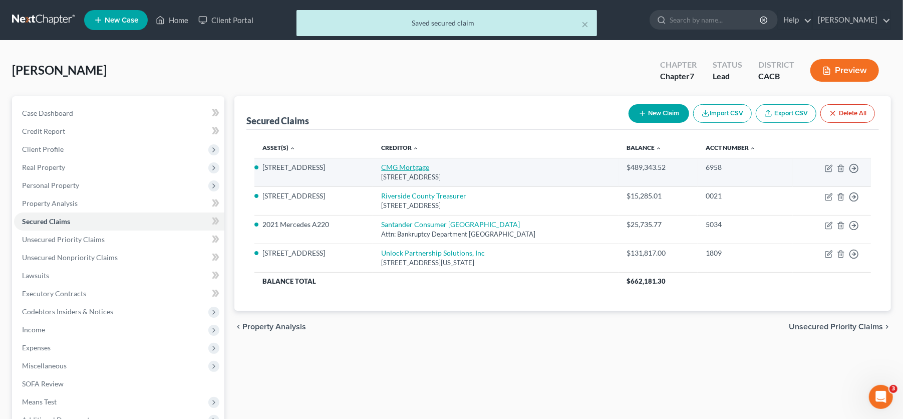
click at [399, 164] on link "CMG Mortgage" at bounding box center [405, 167] width 48 height 9
select select "4"
select select "0"
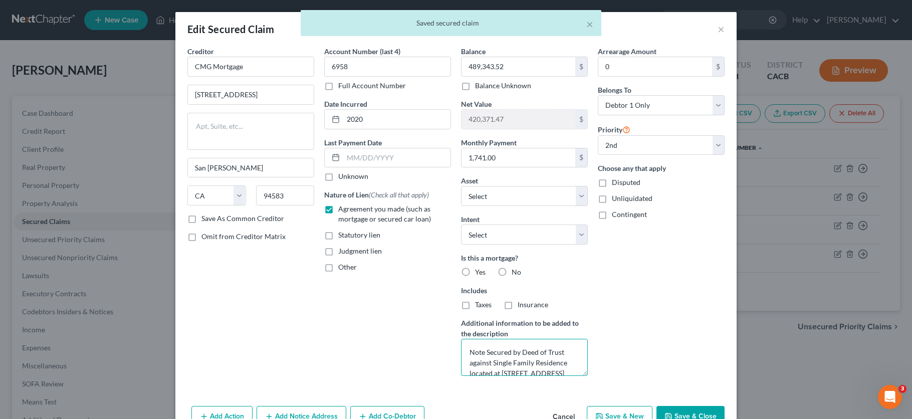
click at [517, 351] on textarea "Note Secured by Deed of Trust against Single Family Residence located at 6632 A…" at bounding box center [524, 357] width 127 height 37
type textarea "Note Secured by 1st Deed of Trust against Single Family Residence located at 66…"
click at [683, 409] on button "Save & Close" at bounding box center [690, 416] width 68 height 21
select select "1"
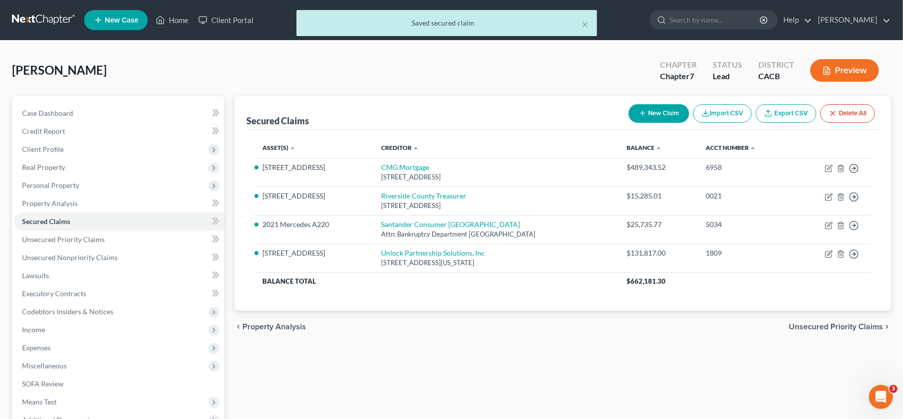
click at [844, 67] on button "Preview" at bounding box center [845, 70] width 69 height 23
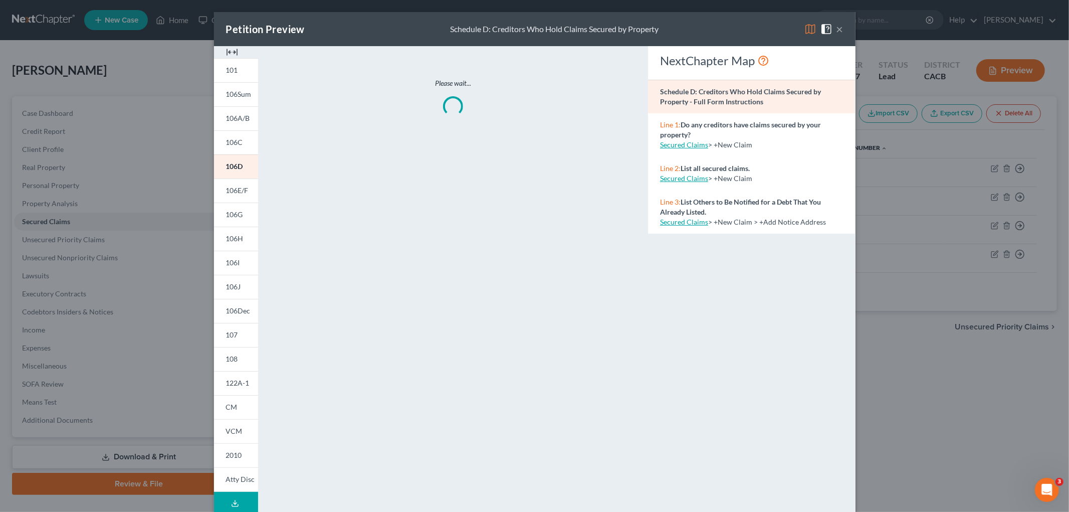
click at [805, 28] on img at bounding box center [810, 29] width 12 height 12
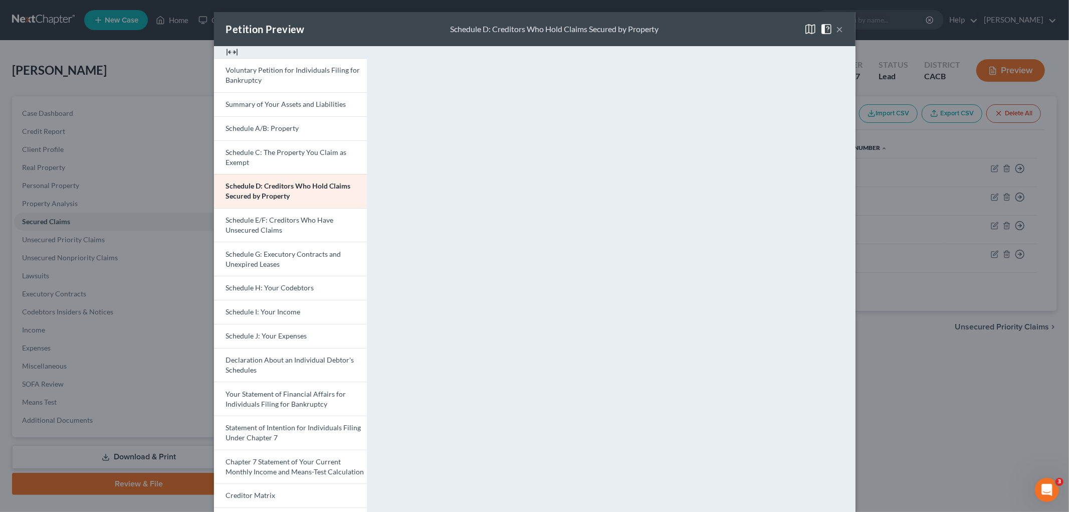
click at [911, 396] on div "Petition Preview Schedule D: Creditors Who Hold Claims Secured by Property × Vo…" at bounding box center [534, 256] width 1069 height 512
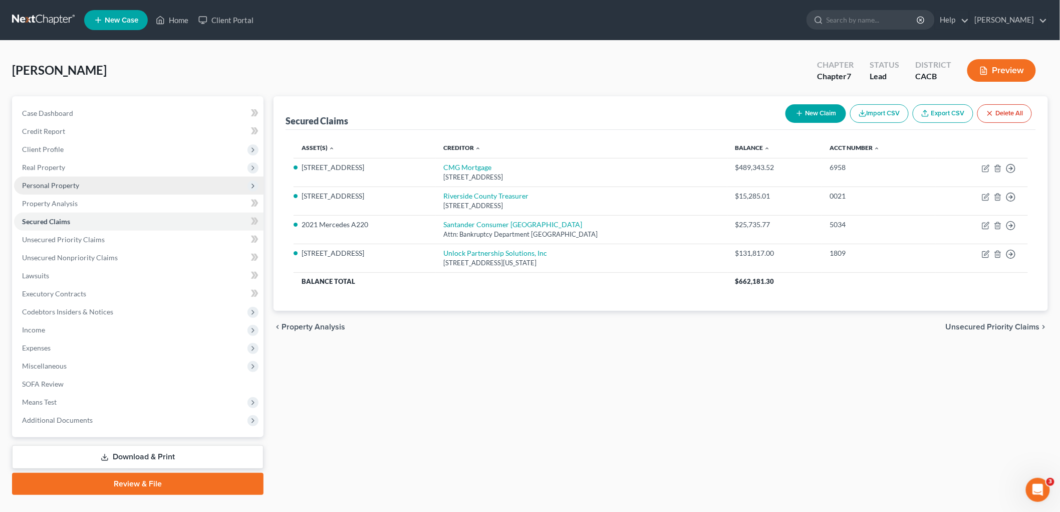
click at [52, 187] on span "Personal Property" at bounding box center [50, 185] width 57 height 9
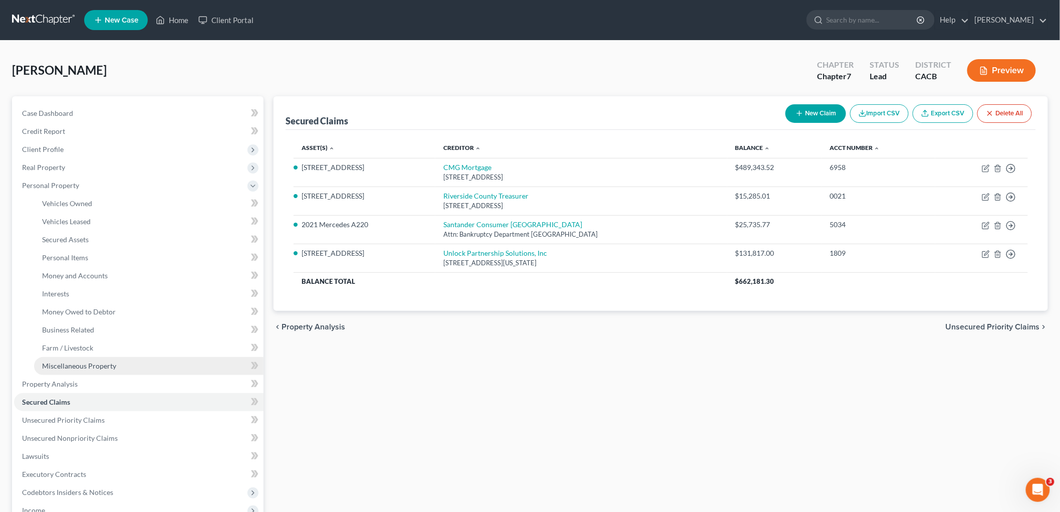
click at [89, 363] on span "Miscellaneous Property" at bounding box center [79, 365] width 74 height 9
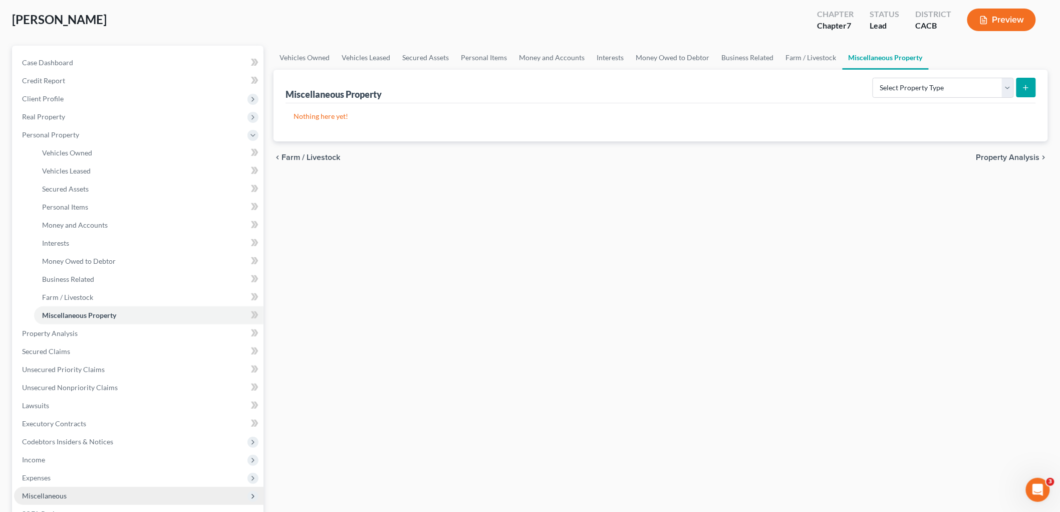
scroll to position [167, 0]
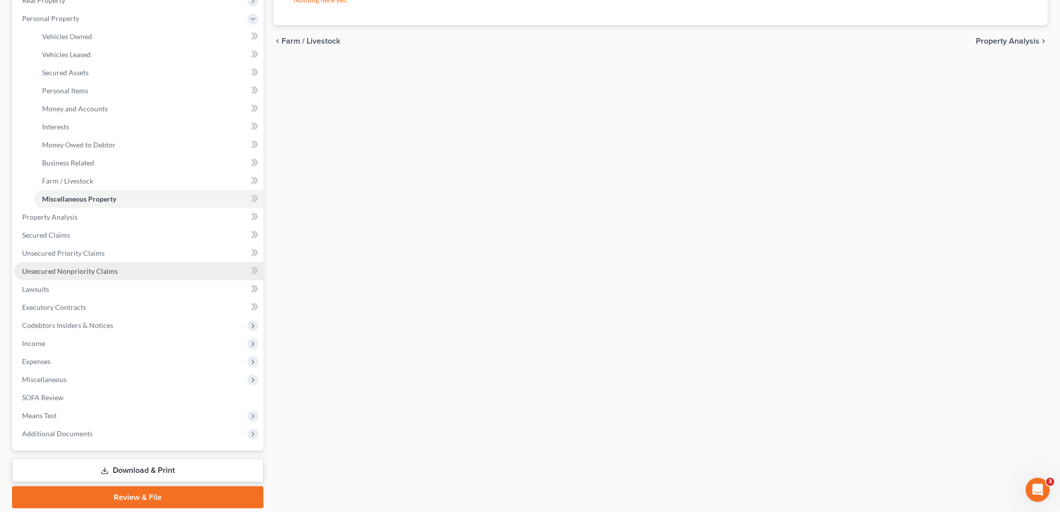
click at [75, 273] on span "Unsecured Nonpriority Claims" at bounding box center [70, 271] width 96 height 9
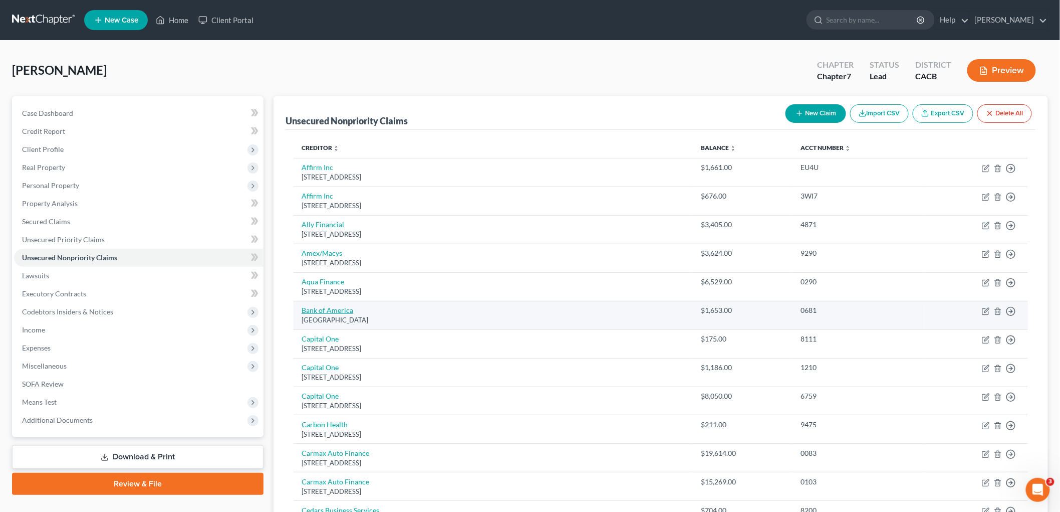
click at [342, 313] on link "Bank of America" at bounding box center [328, 310] width 52 height 9
select select "45"
select select "2"
select select "4"
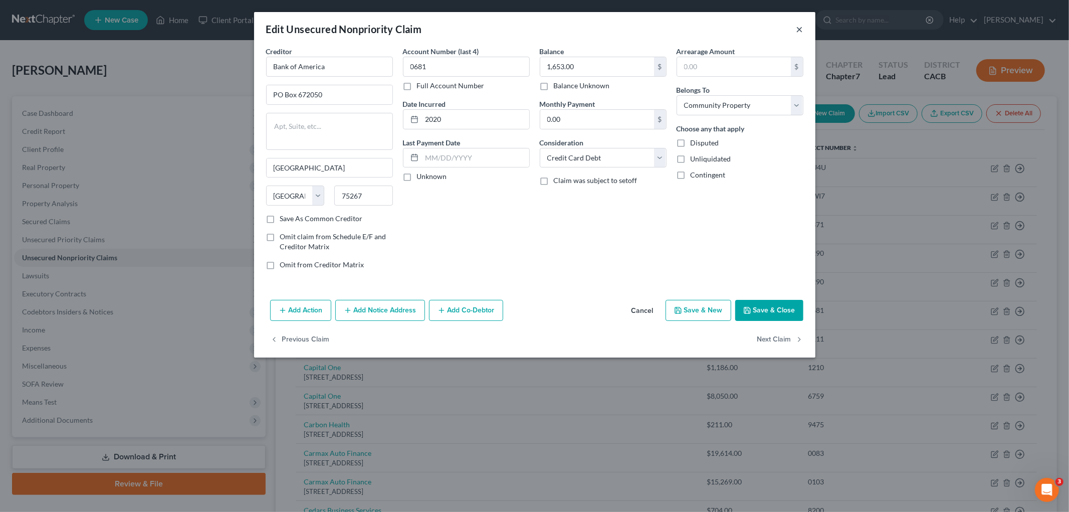
click at [800, 29] on button "×" at bounding box center [799, 29] width 7 height 12
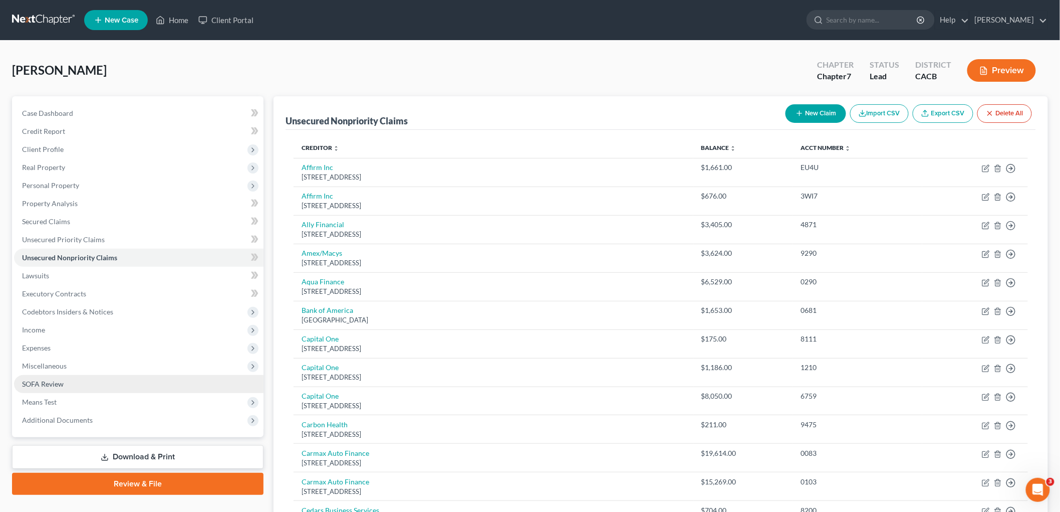
click at [52, 383] on span "SOFA Review" at bounding box center [43, 383] width 42 height 9
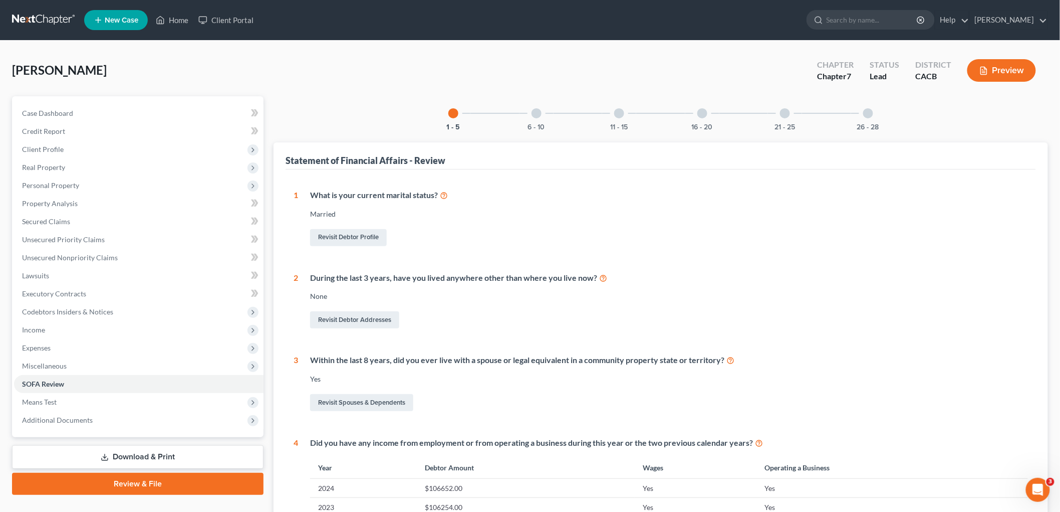
click at [698, 111] on div at bounding box center [702, 113] width 10 height 10
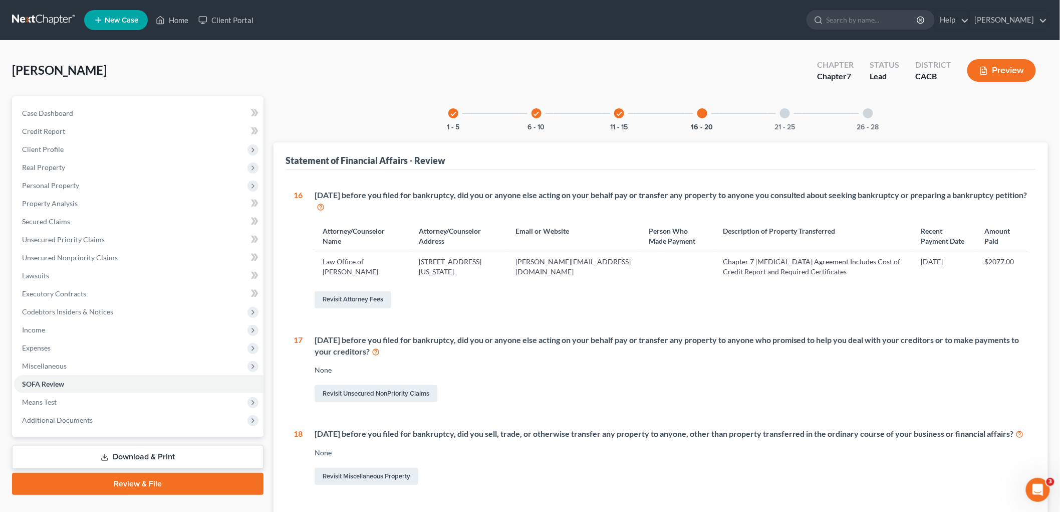
drag, startPoint x: 661, startPoint y: 113, endPoint x: 626, endPoint y: 113, distance: 35.1
click at [657, 113] on div "check 1 - 5 check 6 - 10 check 11 - 15 16 - 20 21 - 25 26 - 28" at bounding box center [660, 113] width 449 height 34
click at [625, 113] on div "check 11 - 15" at bounding box center [619, 113] width 34 height 34
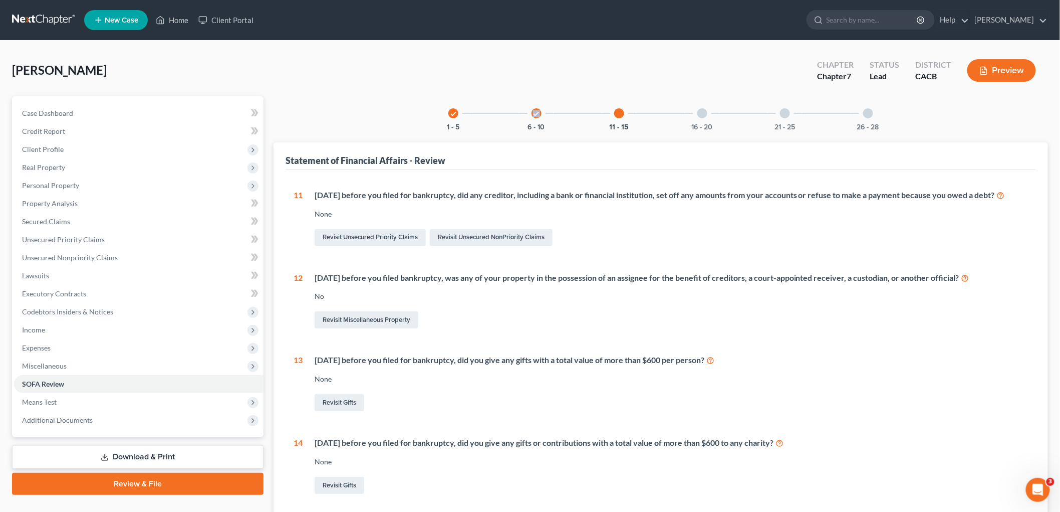
click at [543, 109] on div "check 6 - 10" at bounding box center [537, 113] width 34 height 34
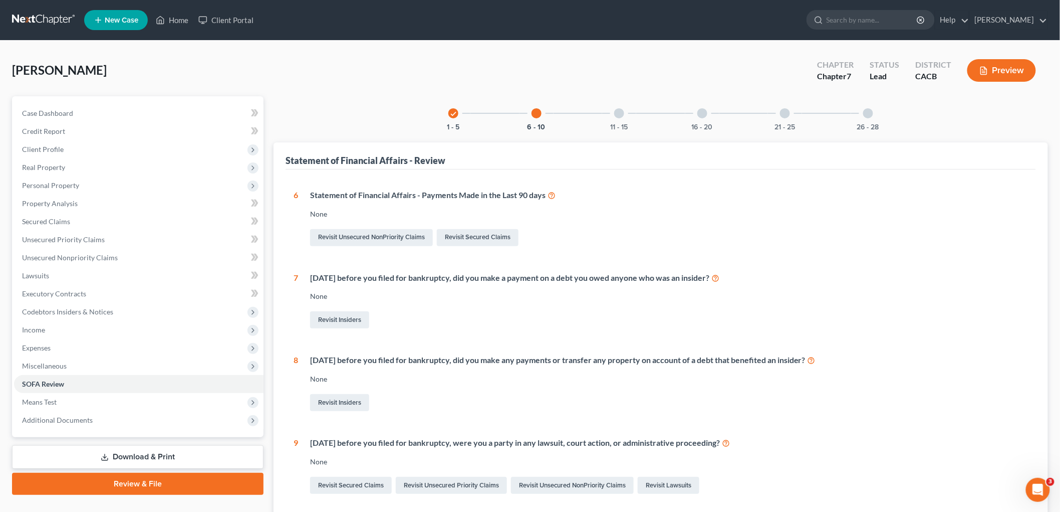
click at [701, 117] on div at bounding box center [702, 113] width 10 height 10
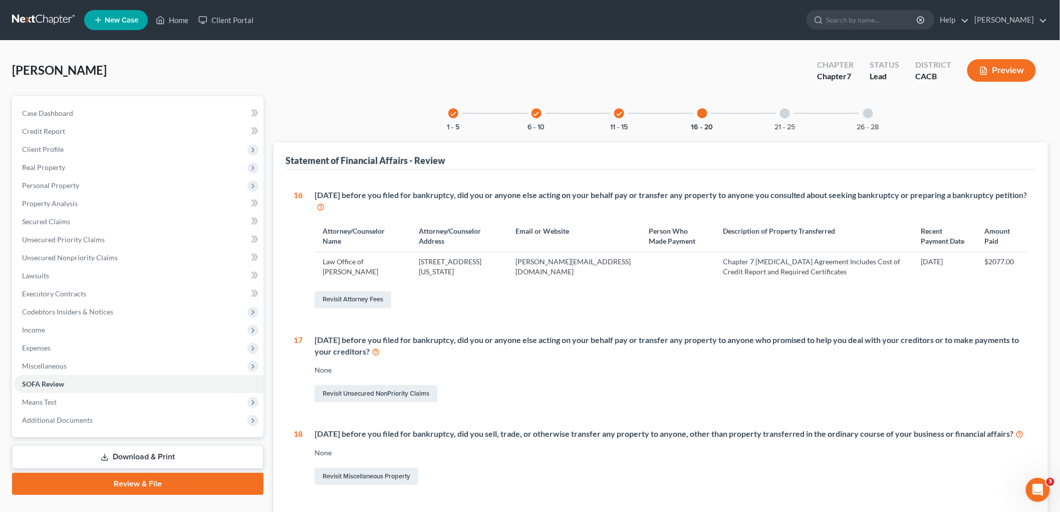
click at [784, 115] on div at bounding box center [785, 113] width 10 height 10
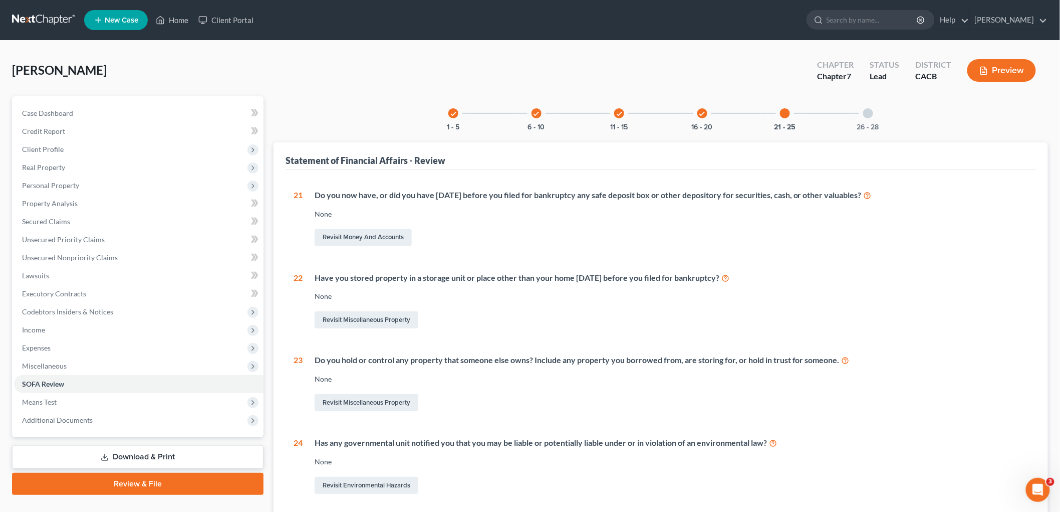
click at [864, 119] on div "26 - 28" at bounding box center [868, 113] width 34 height 34
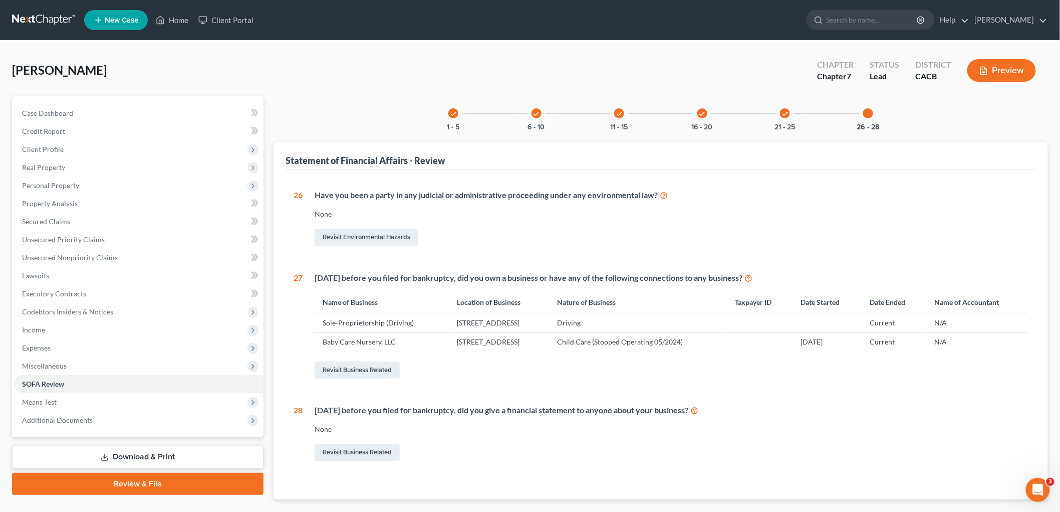
click at [697, 113] on div "check 16 - 20" at bounding box center [702, 113] width 34 height 34
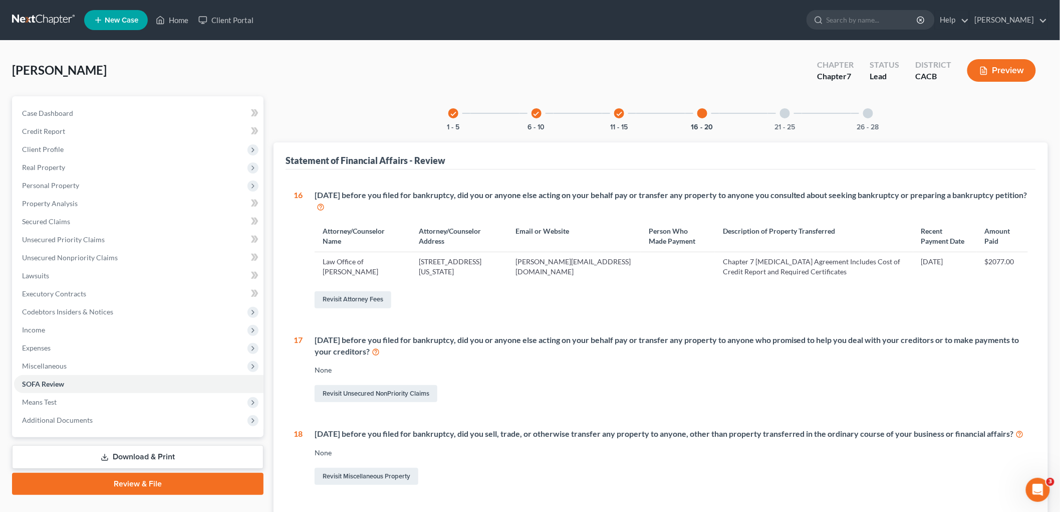
click at [623, 117] on div "check 11 - 15" at bounding box center [619, 113] width 34 height 34
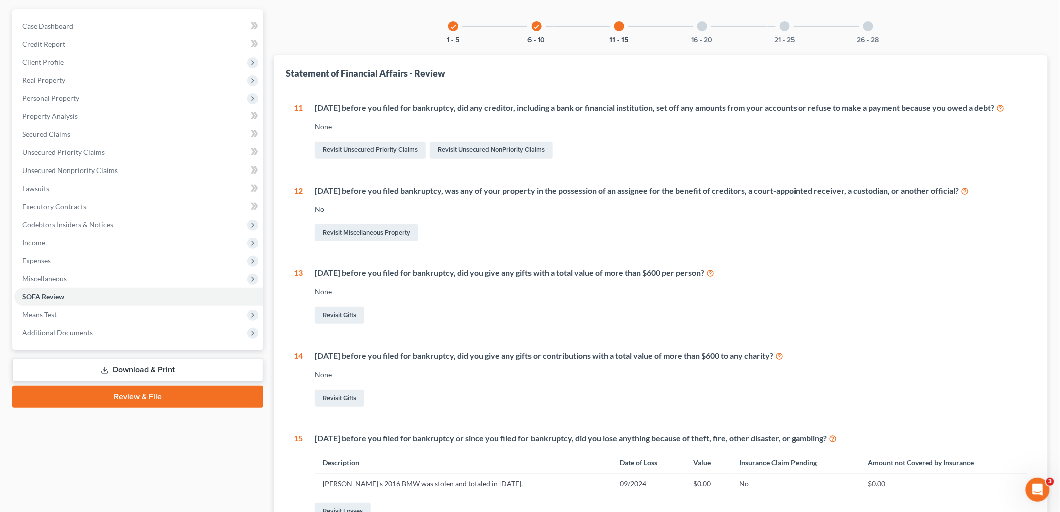
scroll to position [214, 0]
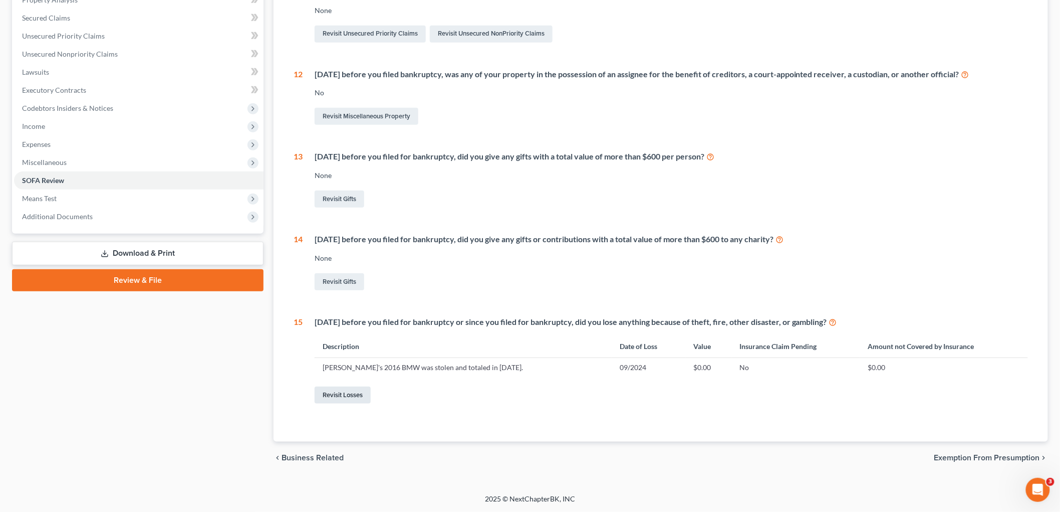
click at [352, 395] on link "Revisit Losses" at bounding box center [343, 394] width 56 height 17
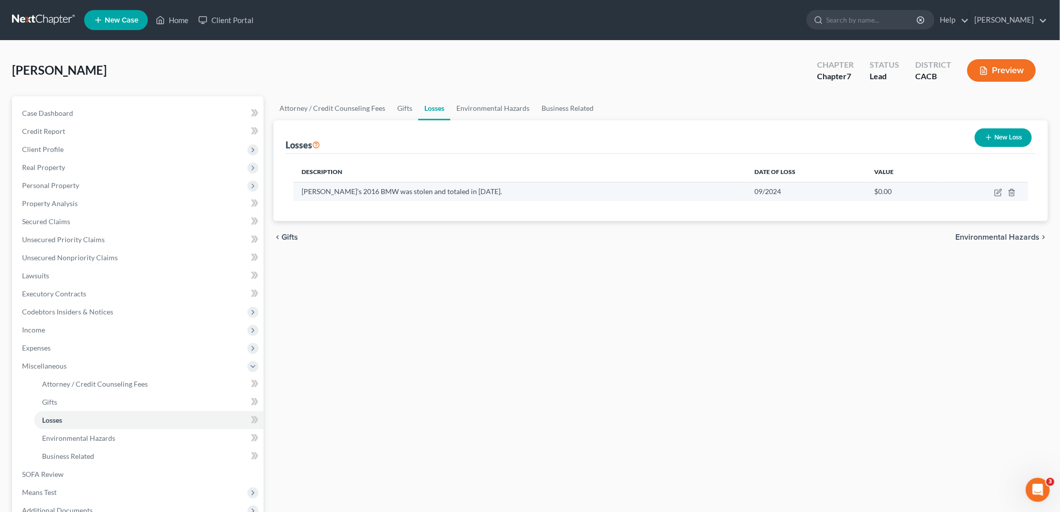
click at [911, 194] on td at bounding box center [984, 191] width 87 height 19
click at [911, 192] on td at bounding box center [984, 191] width 87 height 19
click at [911, 189] on icon "button" at bounding box center [999, 192] width 8 height 8
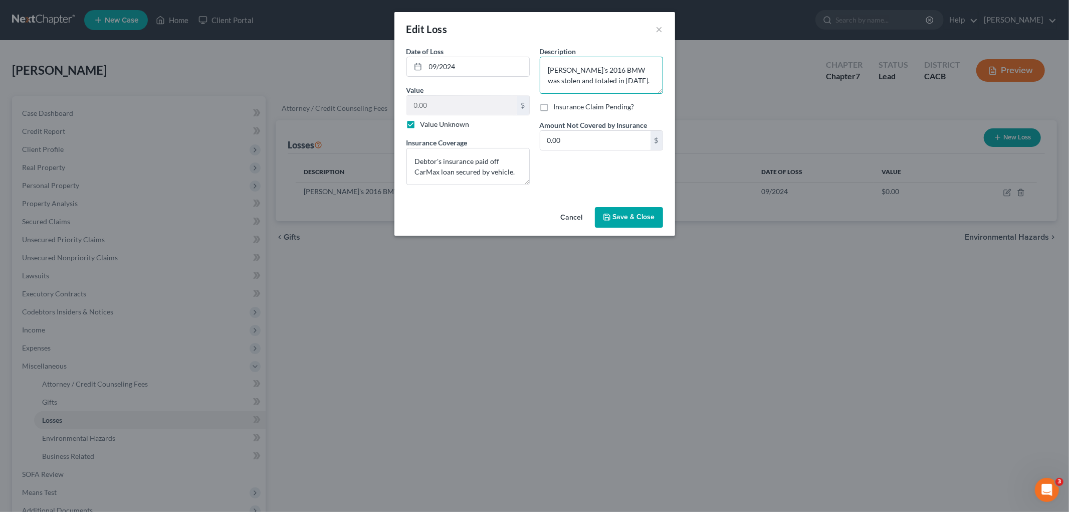
click at [613, 64] on textarea "Debtor's 2016 BMW was stolen and totaled in September 2024." at bounding box center [601, 75] width 123 height 37
type textarea "Debtor's 2016 BMW 228i was stolen and totaled in September 2024."
click at [633, 219] on span "Save & Close" at bounding box center [634, 217] width 42 height 9
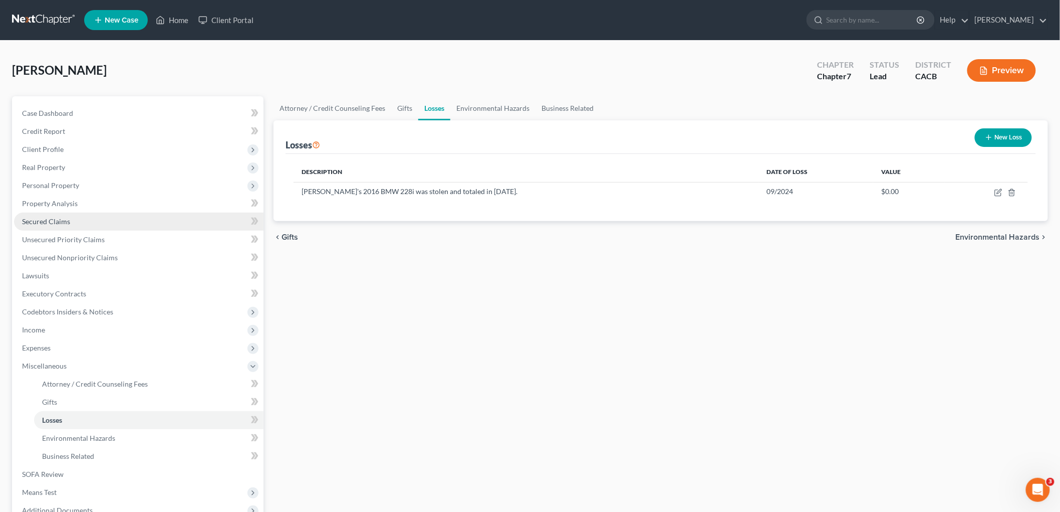
click at [68, 218] on span "Secured Claims" at bounding box center [46, 221] width 48 height 9
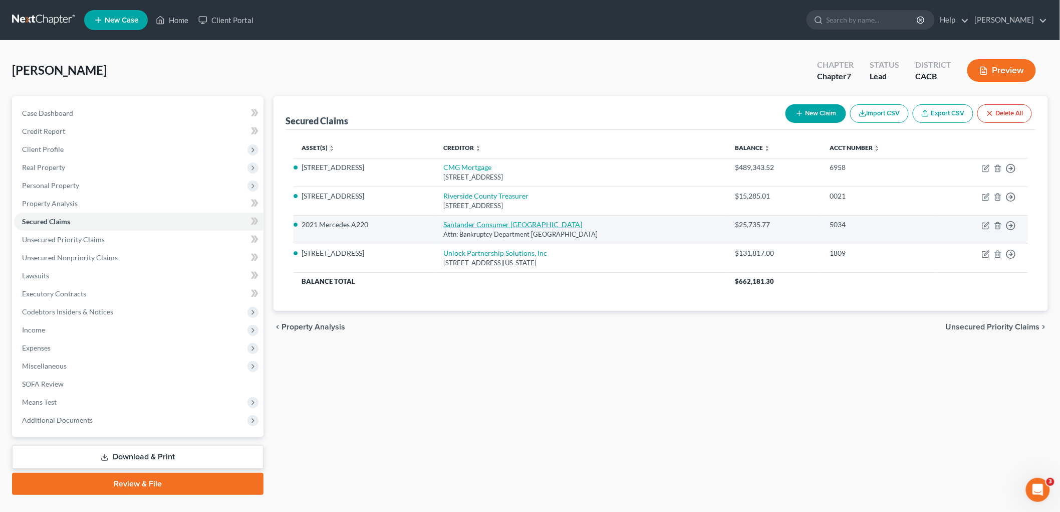
click at [468, 227] on link "Santander Consumer USA" at bounding box center [512, 224] width 139 height 9
select select "45"
select select "4"
select select "0"
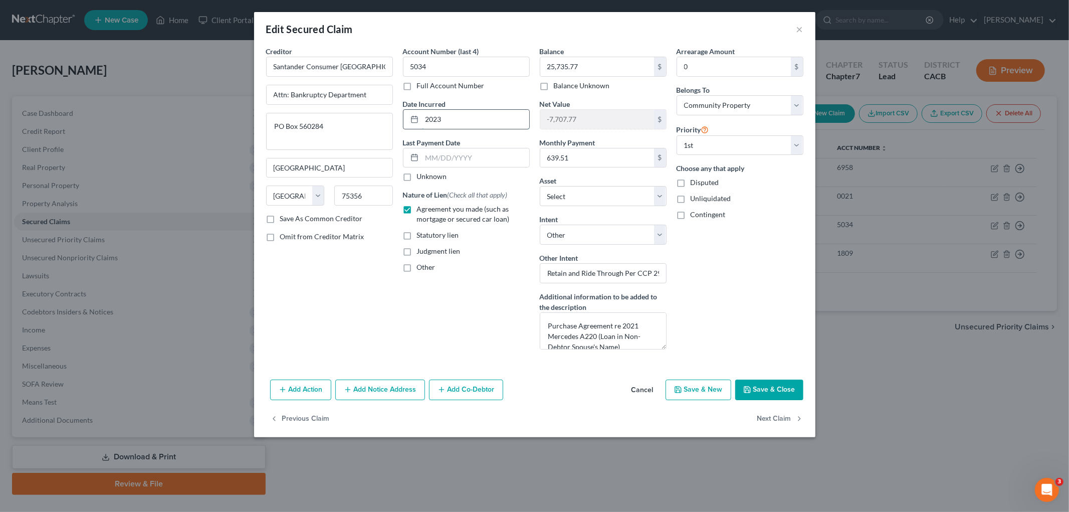
click at [453, 112] on input "2023" at bounding box center [475, 119] width 107 height 19
drag, startPoint x: 452, startPoint y: 116, endPoint x: 369, endPoint y: 111, distance: 83.8
click at [350, 112] on div "Creditor * Santander Consumer USA Attn: Bankruptcy Department PO Box 560284 Dal…" at bounding box center [534, 201] width 547 height 311
type input "2024"
drag, startPoint x: 783, startPoint y: 394, endPoint x: 778, endPoint y: 393, distance: 5.6
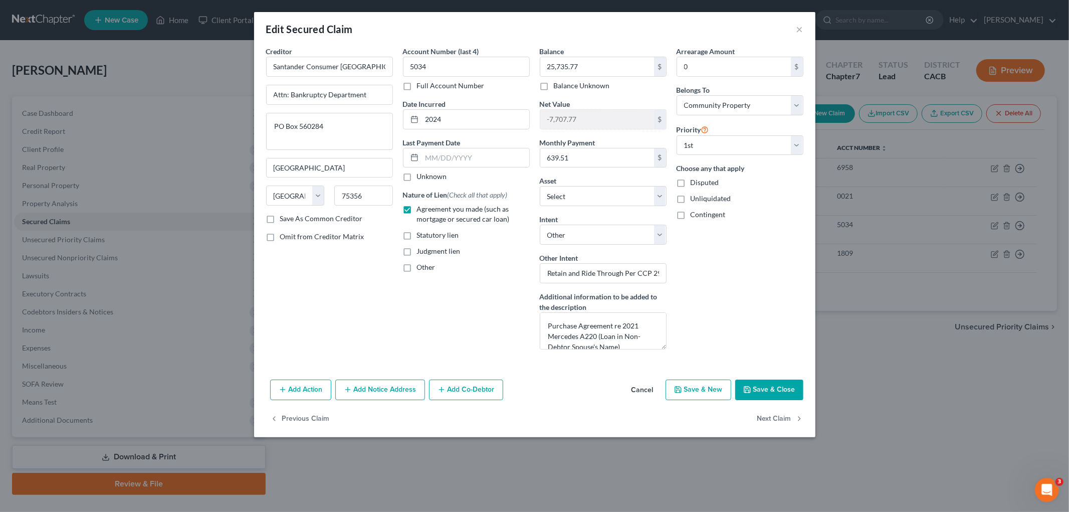
click at [781, 394] on button "Save & Close" at bounding box center [769, 389] width 68 height 21
select select "8"
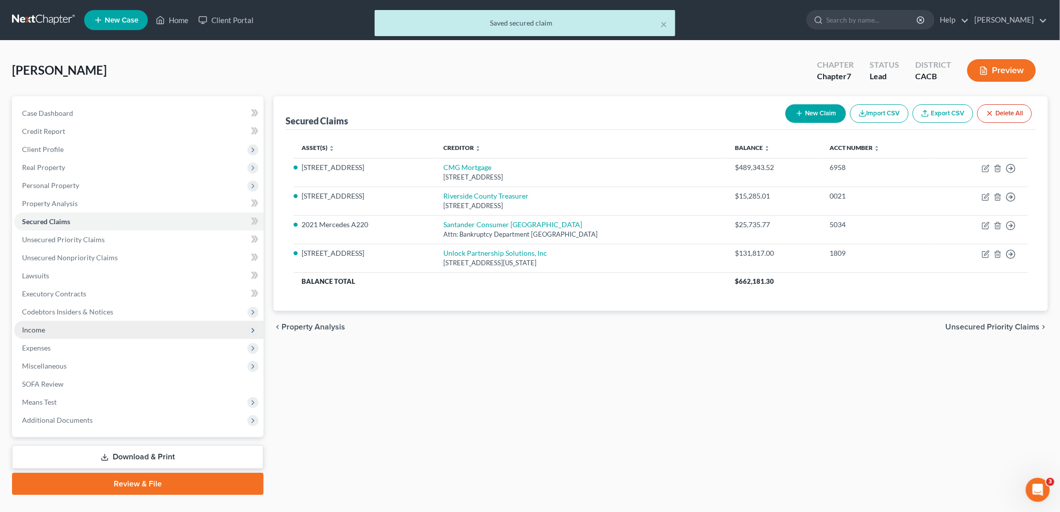
click at [46, 327] on span "Income" at bounding box center [139, 330] width 250 height 18
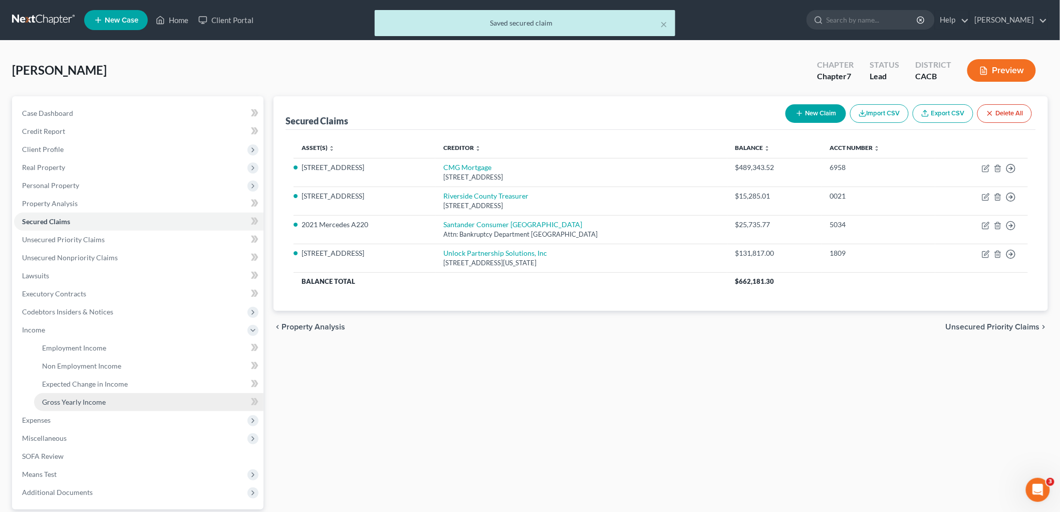
click at [108, 399] on link "Gross Yearly Income" at bounding box center [148, 402] width 229 height 18
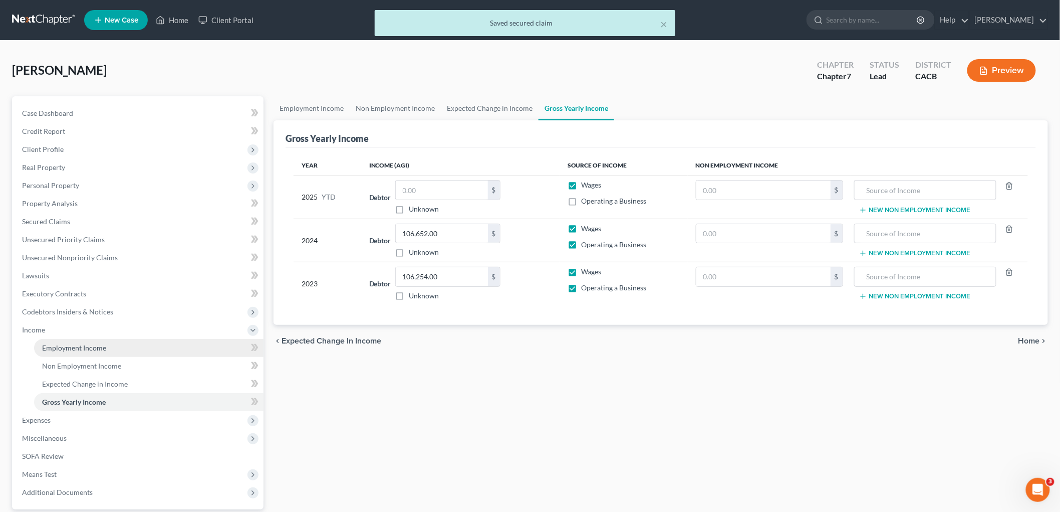
click at [83, 346] on span "Employment Income" at bounding box center [74, 347] width 64 height 9
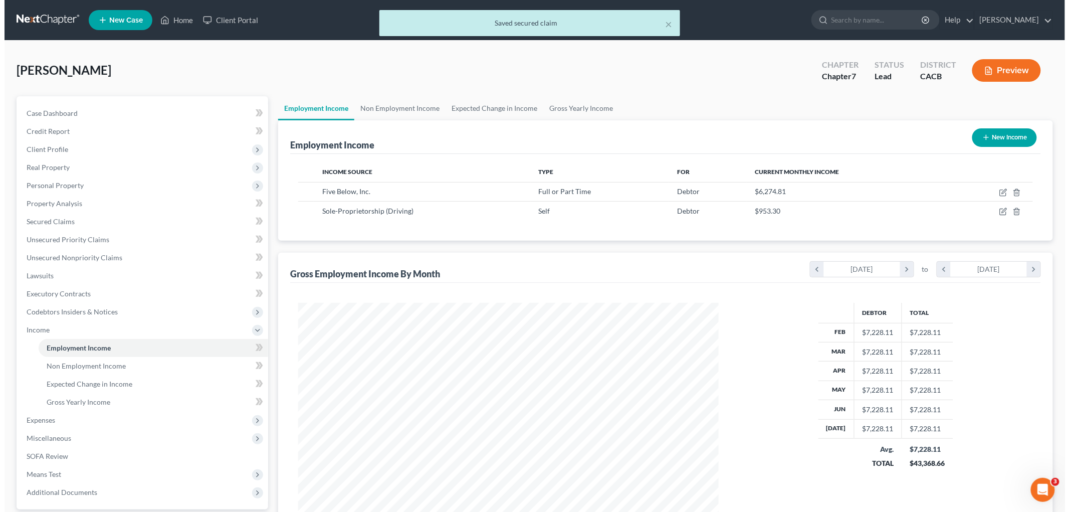
scroll to position [209, 440]
click at [911, 193] on icon "button" at bounding box center [999, 192] width 8 height 8
select select "0"
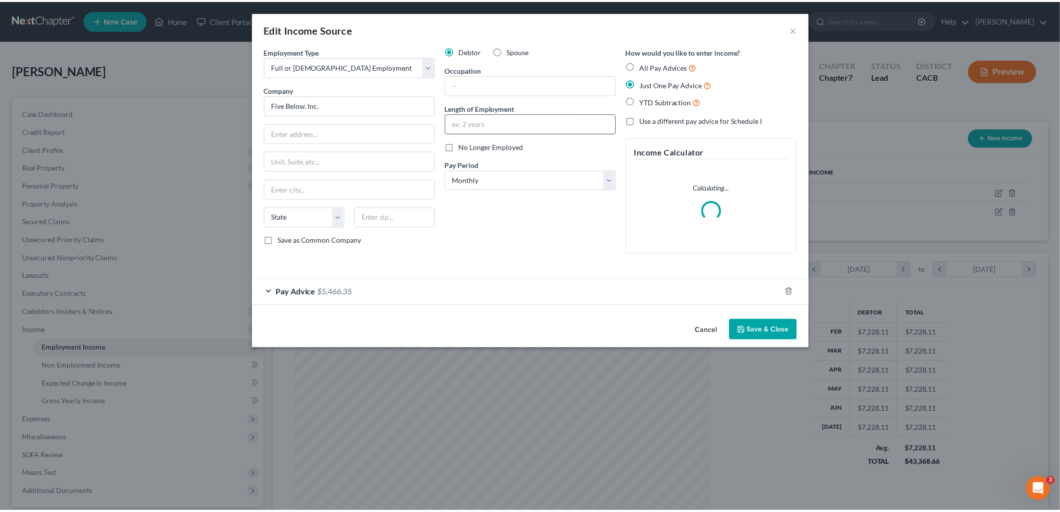
scroll to position [211, 444]
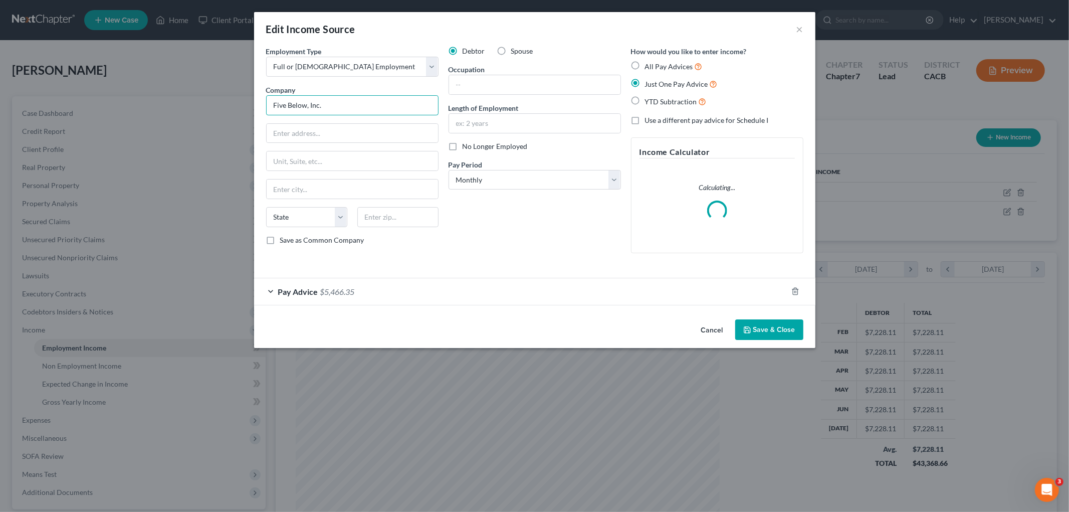
click at [334, 111] on input "Five Below, Inc." at bounding box center [352, 105] width 172 height 20
click at [547, 84] on input "text" at bounding box center [534, 84] width 171 height 19
type input "Store Manager"
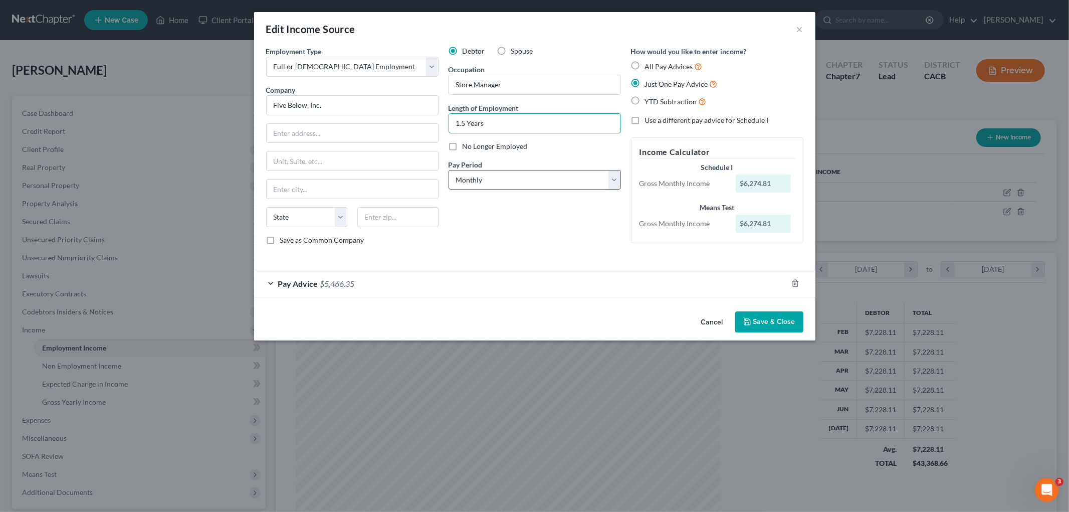
type input "1.5 Years"
click at [503, 188] on select "Select Monthly Twice Monthly Every Other Week Weekly" at bounding box center [534, 180] width 172 height 20
click at [315, 134] on input "text" at bounding box center [352, 133] width 171 height 19
click at [339, 133] on input "text" at bounding box center [352, 133] width 171 height 19
paste input "7840 Limonite Ave Suite 106"
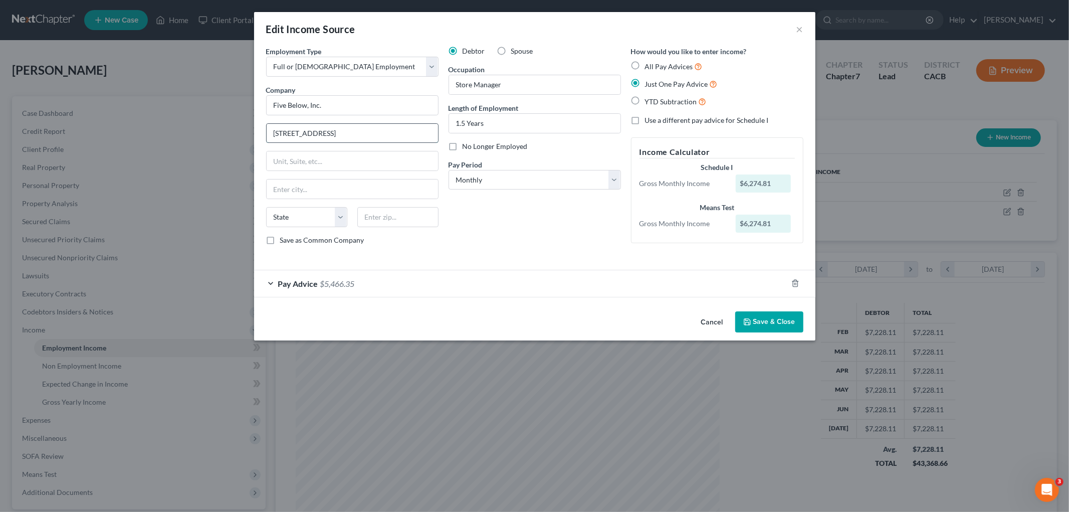
click at [332, 134] on input "7840 Limonite Ave Suite 106" at bounding box center [352, 133] width 171 height 19
type input "7840 Limonite Avenue, Suite 106"
click at [378, 208] on input "text" at bounding box center [397, 217] width 81 height 20
paste input "92509"
type input "92509"
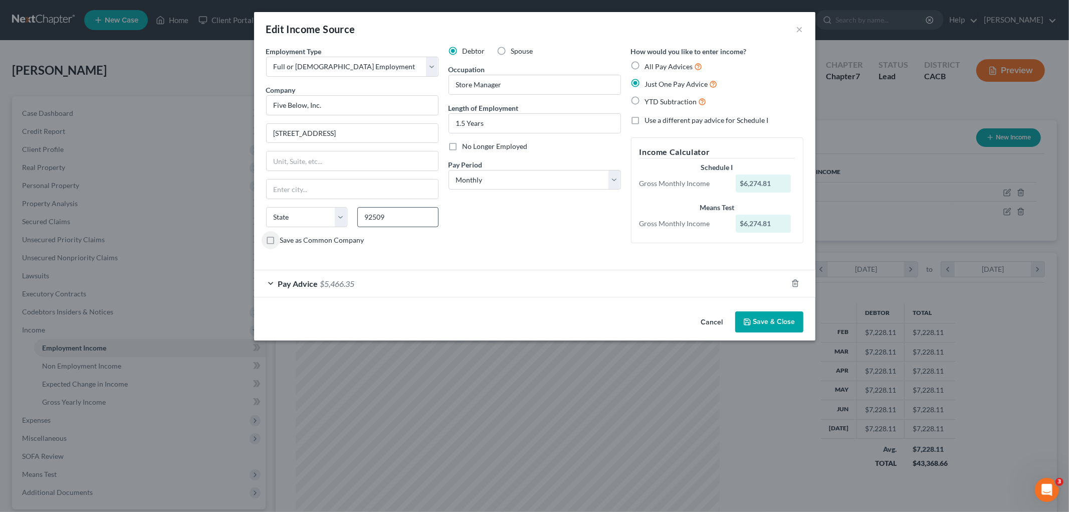
type input "Riverside"
select select "4"
click at [778, 316] on button "Save & Close" at bounding box center [769, 321] width 68 height 21
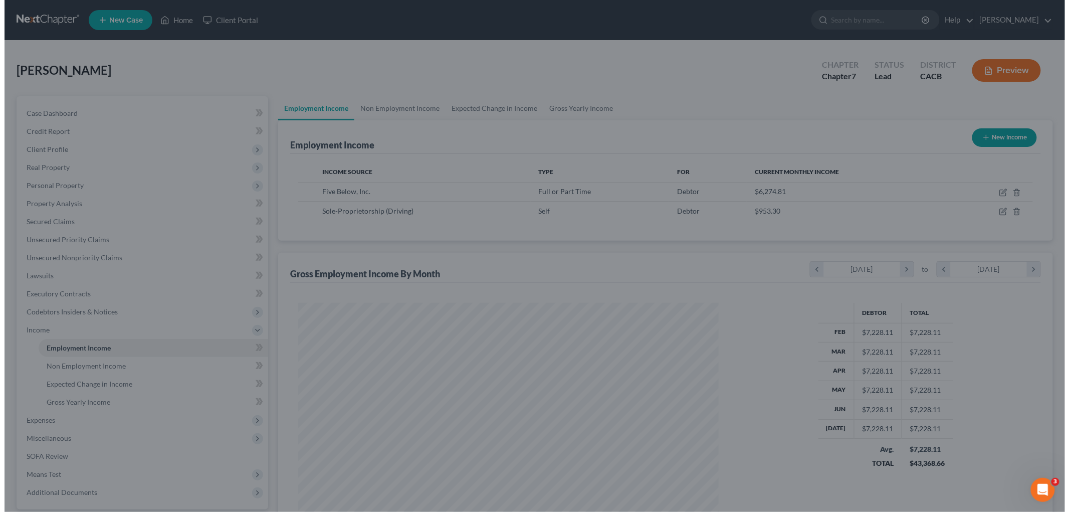
scroll to position [500825, 500595]
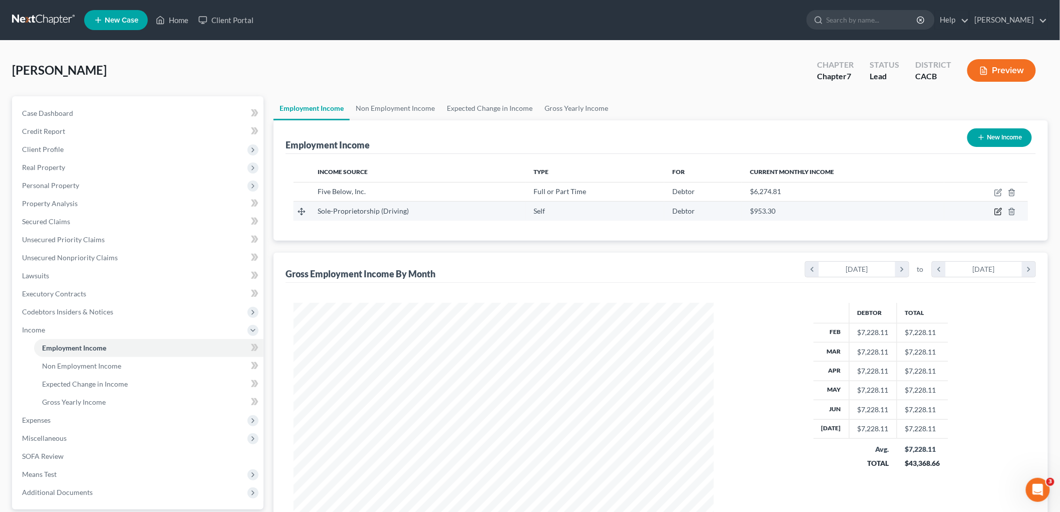
click at [911, 209] on icon "button" at bounding box center [999, 210] width 5 height 5
select select "1"
select select "4"
select select "0"
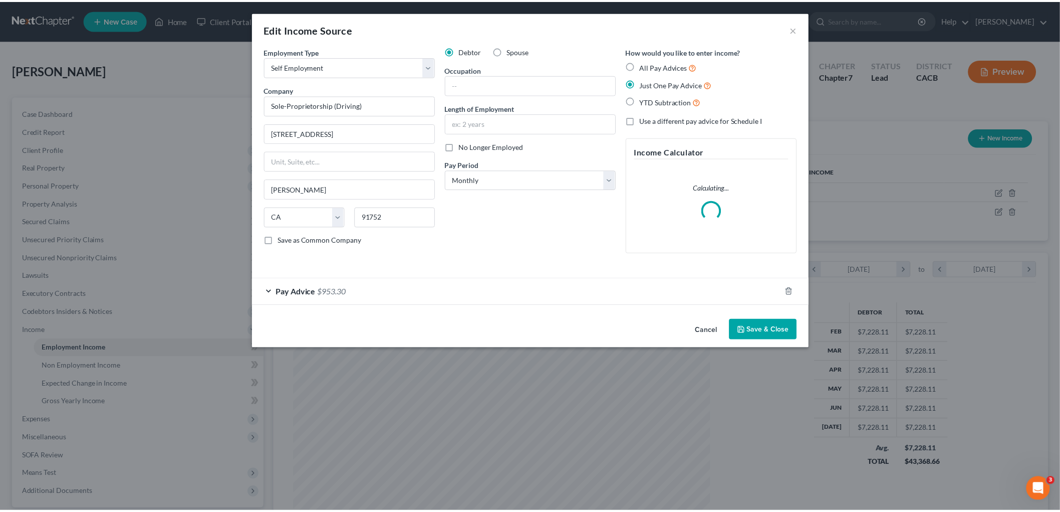
scroll to position [211, 444]
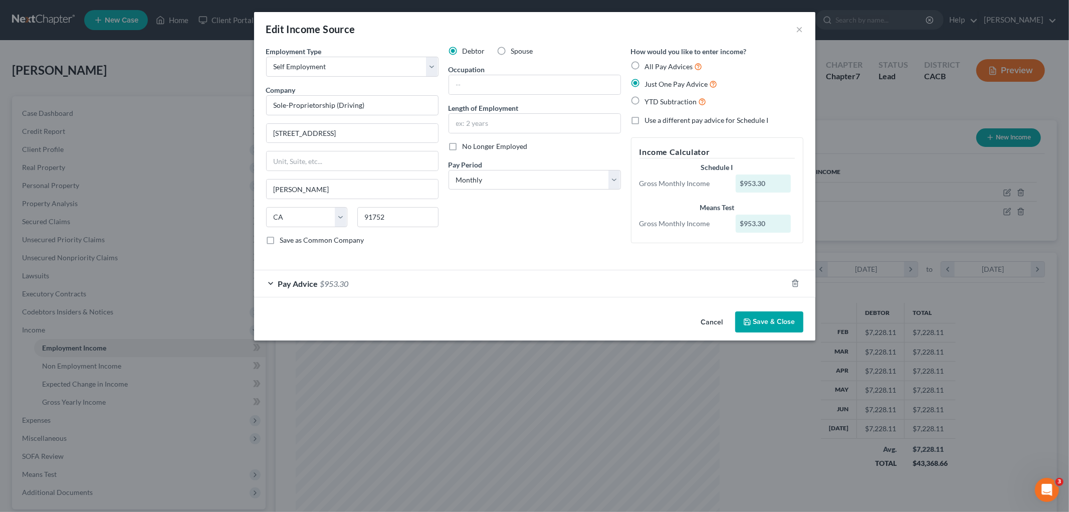
drag, startPoint x: 324, startPoint y: 284, endPoint x: 340, endPoint y: 287, distance: 15.9
click at [324, 284] on span "$953.30" at bounding box center [334, 284] width 29 height 10
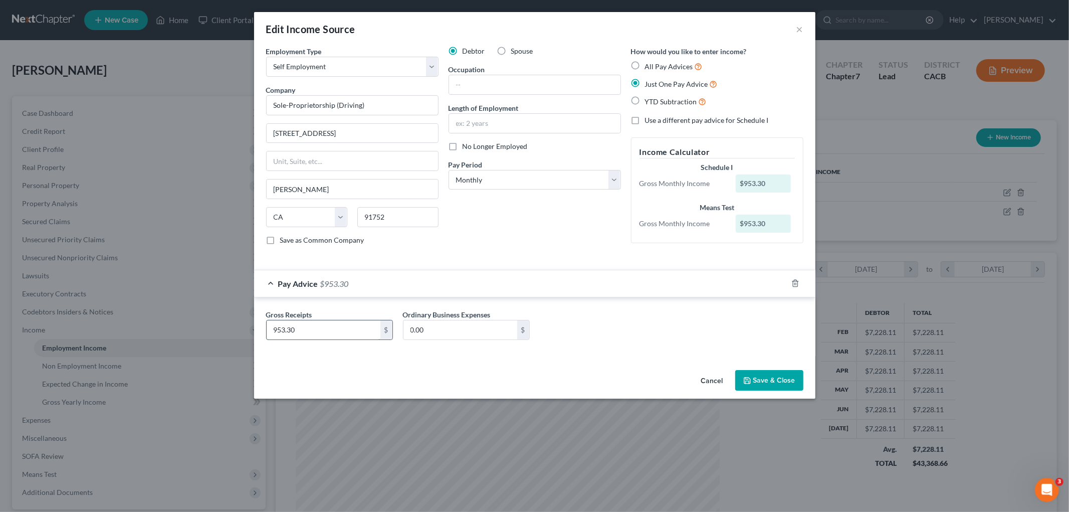
click at [336, 331] on input "953.30" at bounding box center [324, 329] width 114 height 19
type input "1,198.64"
click at [771, 382] on button "Save & Close" at bounding box center [769, 380] width 68 height 21
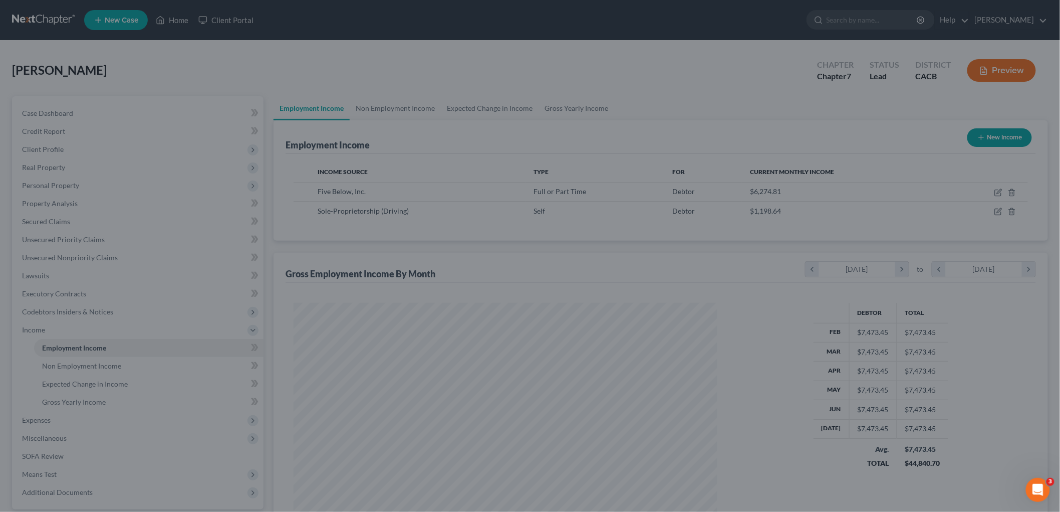
scroll to position [500825, 500595]
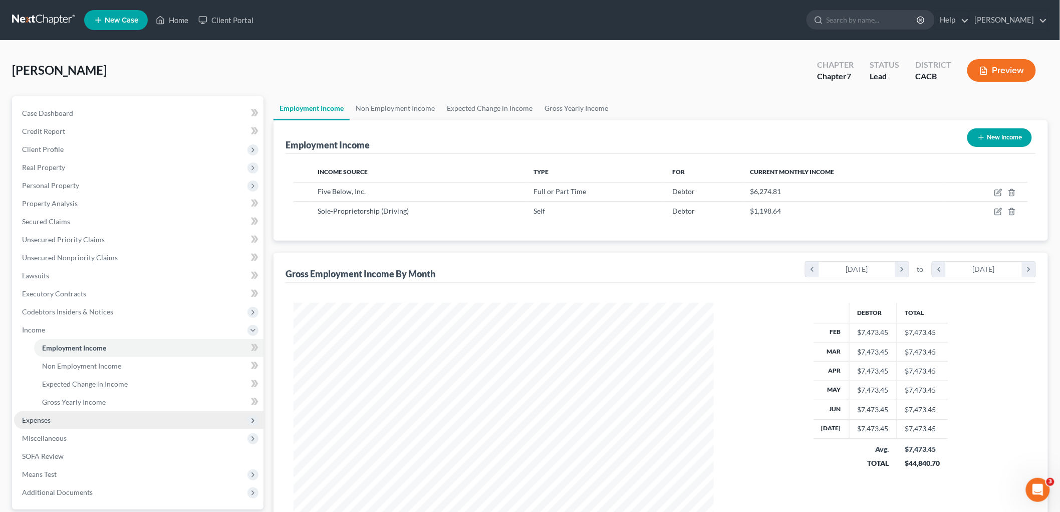
click at [52, 418] on span "Expenses" at bounding box center [139, 420] width 250 height 18
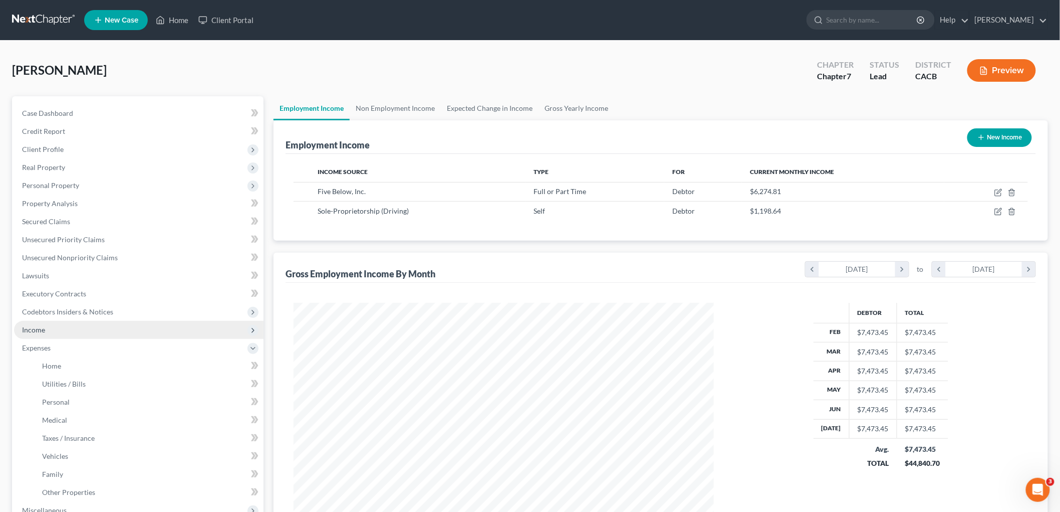
click at [46, 327] on span "Income" at bounding box center [139, 330] width 250 height 18
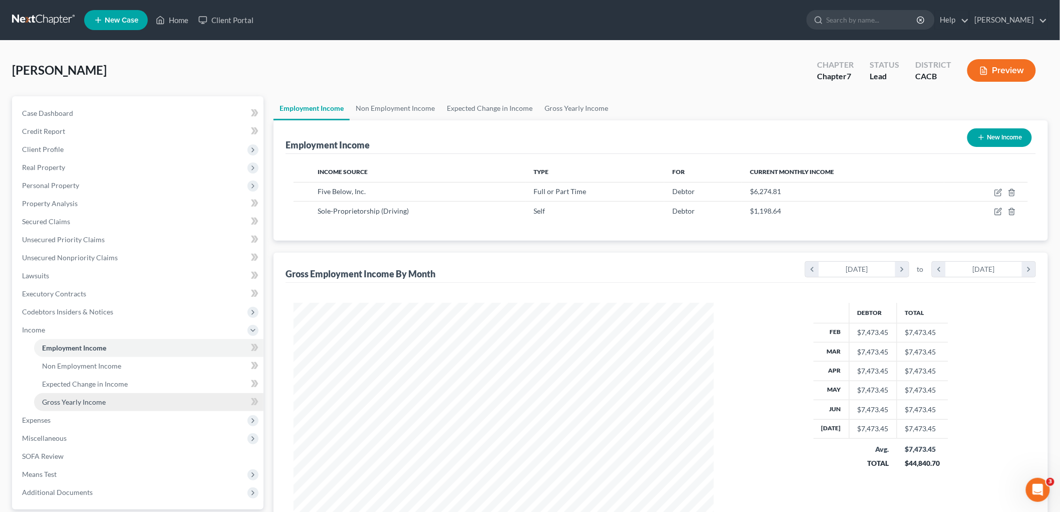
drag, startPoint x: 81, startPoint y: 398, endPoint x: 187, endPoint y: 399, distance: 105.7
click at [82, 398] on span "Gross Yearly Income" at bounding box center [74, 401] width 64 height 9
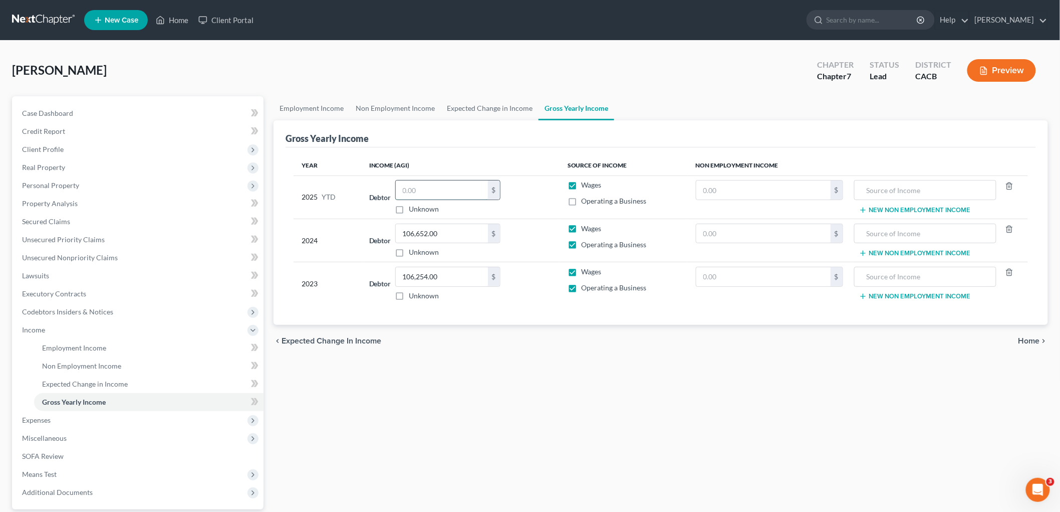
click at [467, 192] on input "text" at bounding box center [442, 189] width 92 height 19
type input "57,356.66"
click at [582, 198] on label "Operating a Business" at bounding box center [614, 201] width 65 height 10
click at [586, 198] on input "Operating a Business" at bounding box center [589, 199] width 7 height 7
checkbox input "true"
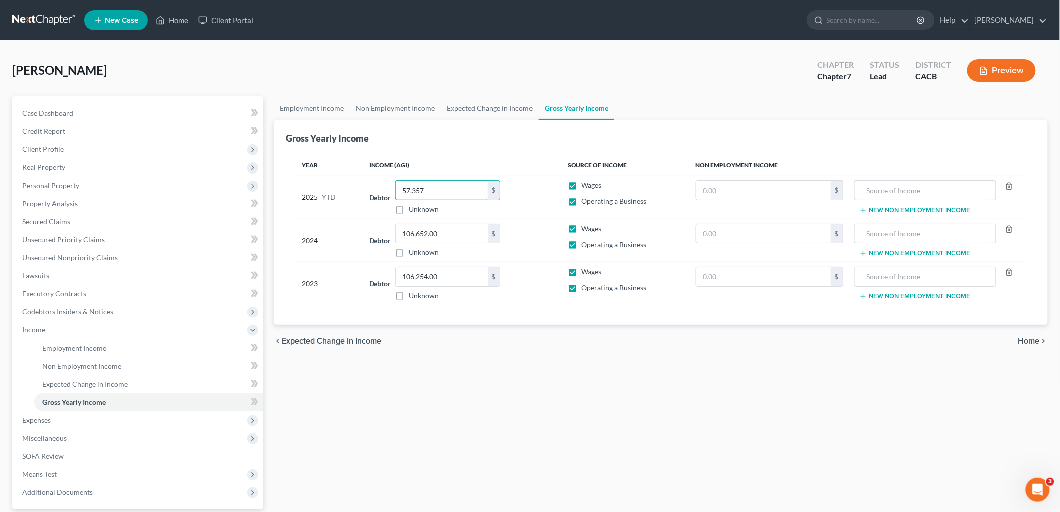
type input "57,357"
click at [380, 374] on div "Employment Income Non Employment Income Expected Change in Income Gross Yearly …" at bounding box center [661, 331] width 785 height 470
click at [44, 418] on span "Expenses" at bounding box center [36, 419] width 29 height 9
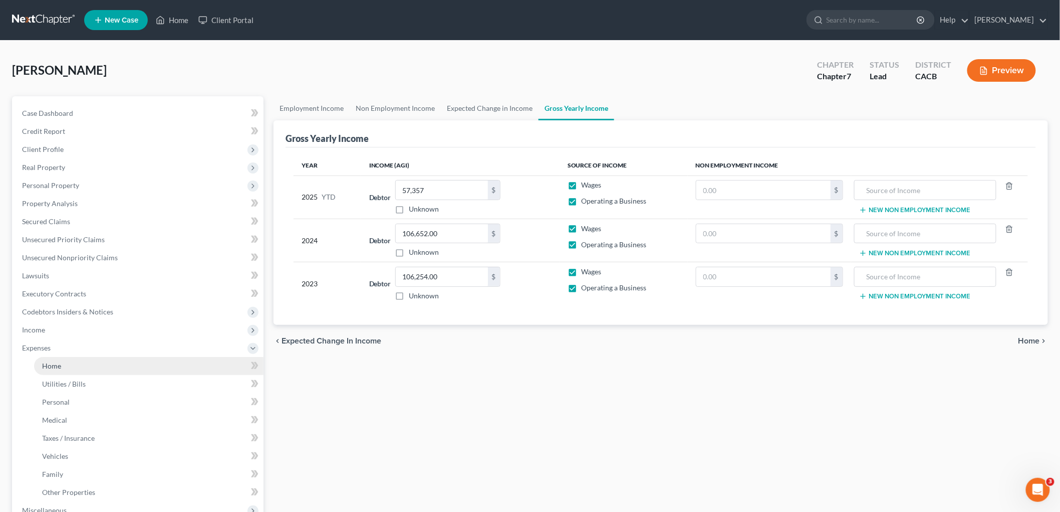
click at [76, 357] on link "Home" at bounding box center [148, 366] width 229 height 18
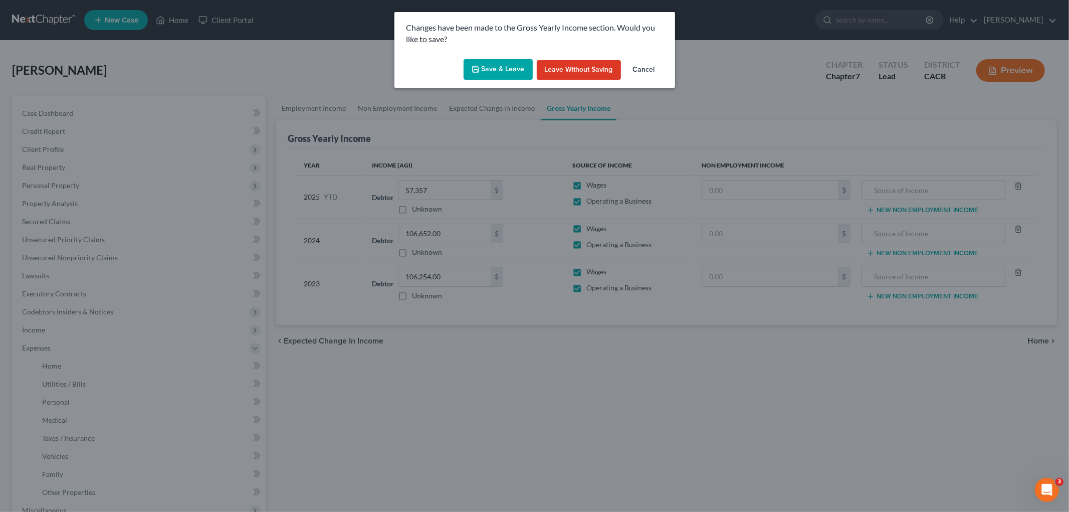
click at [483, 68] on button "Save & Leave" at bounding box center [497, 69] width 69 height 21
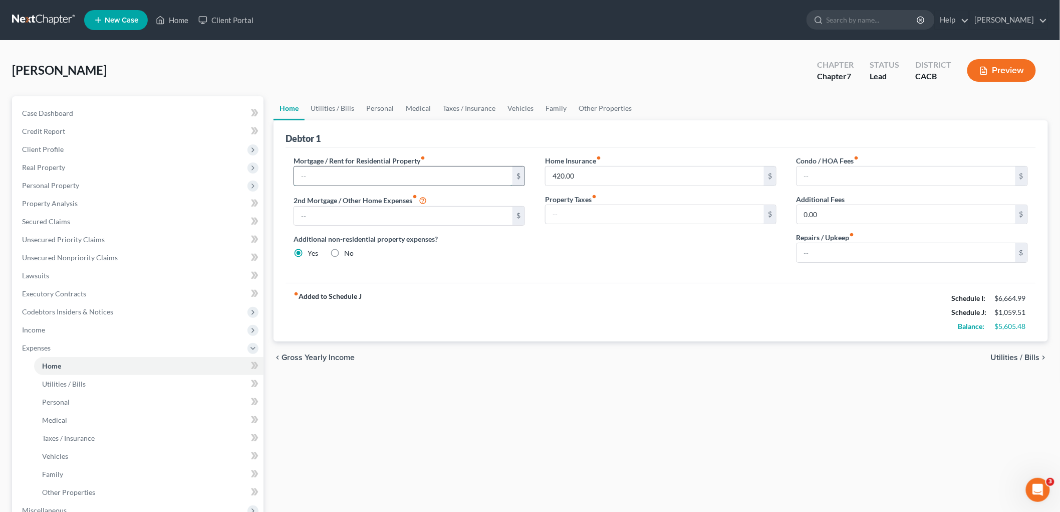
click at [332, 171] on input "text" at bounding box center [403, 175] width 218 height 19
drag, startPoint x: 344, startPoint y: 155, endPoint x: 349, endPoint y: 169, distance: 15.1
click at [344, 156] on label "Mortgage / Rent for Residential Property fiber_manual_record" at bounding box center [360, 160] width 132 height 11
click at [349, 170] on input "1,800" at bounding box center [403, 175] width 218 height 19
drag, startPoint x: 353, startPoint y: 174, endPoint x: 388, endPoint y: 176, distance: 35.1
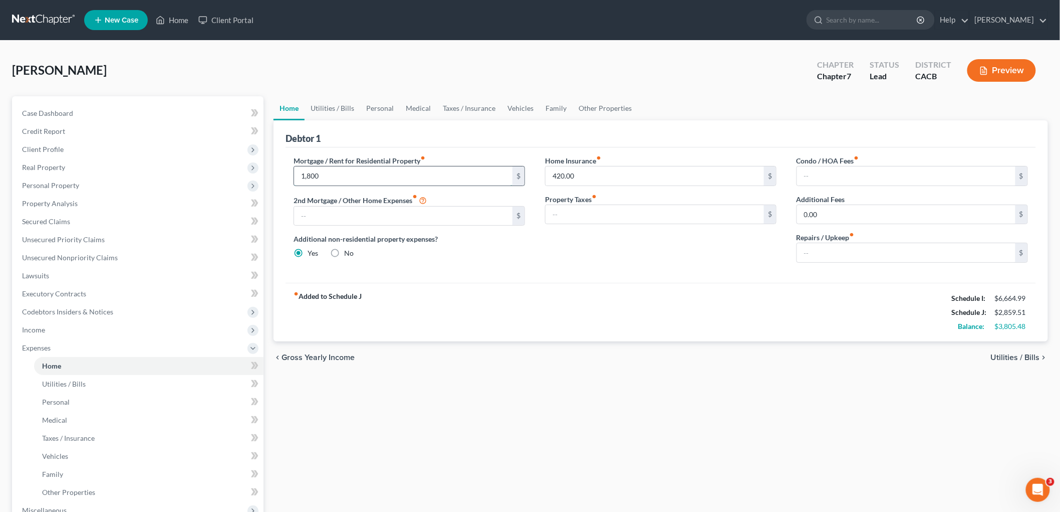
click at [354, 174] on input "1,800" at bounding box center [403, 175] width 218 height 19
type input "1,742"
click at [570, 219] on input "text" at bounding box center [655, 214] width 218 height 19
type input "1,100"
click at [846, 246] on input "text" at bounding box center [906, 252] width 218 height 19
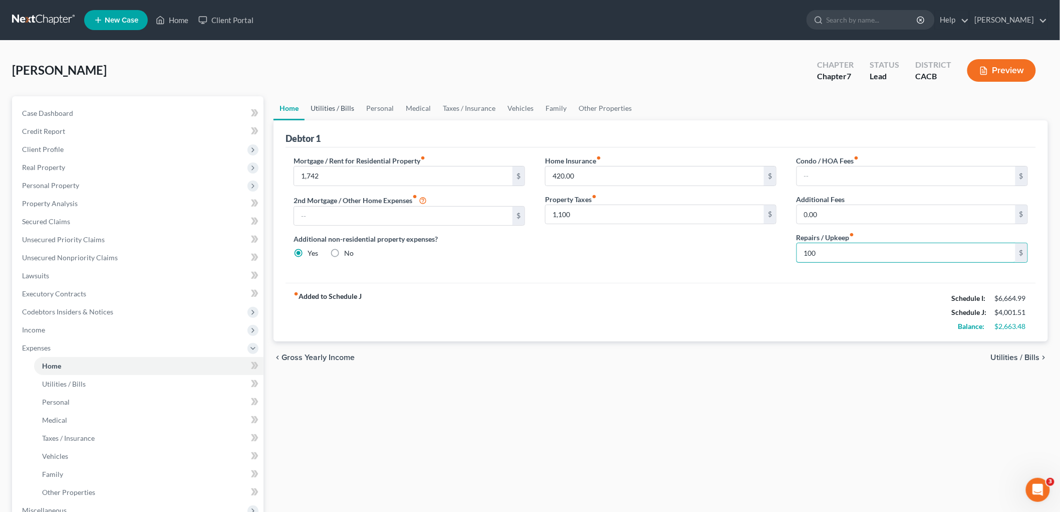
type input "100"
click at [333, 112] on link "Utilities / Bills" at bounding box center [333, 108] width 56 height 24
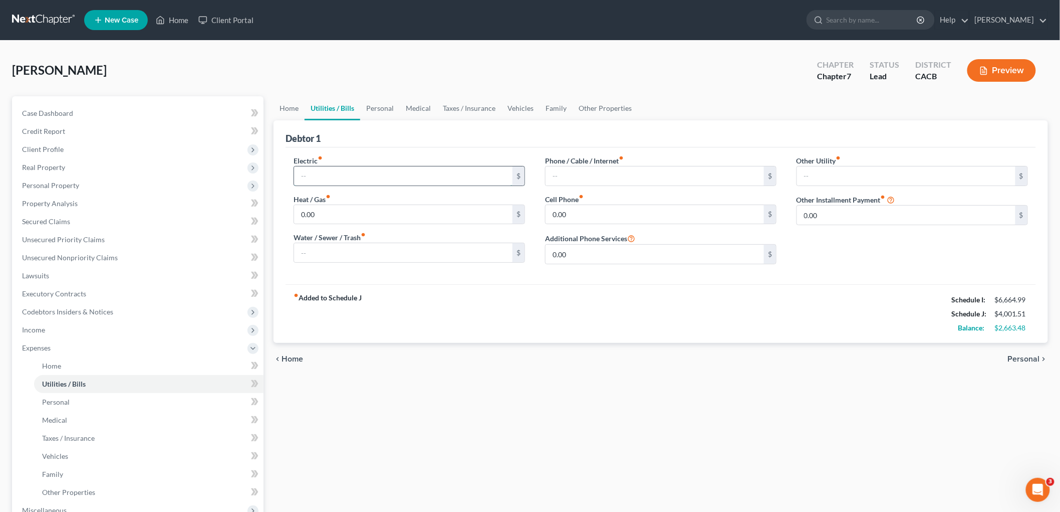
drag, startPoint x: 334, startPoint y: 168, endPoint x: 337, endPoint y: 177, distance: 9.0
click at [335, 171] on input "text" at bounding box center [403, 175] width 218 height 19
type input "270"
click at [350, 253] on input "text" at bounding box center [403, 252] width 218 height 19
type input "138"
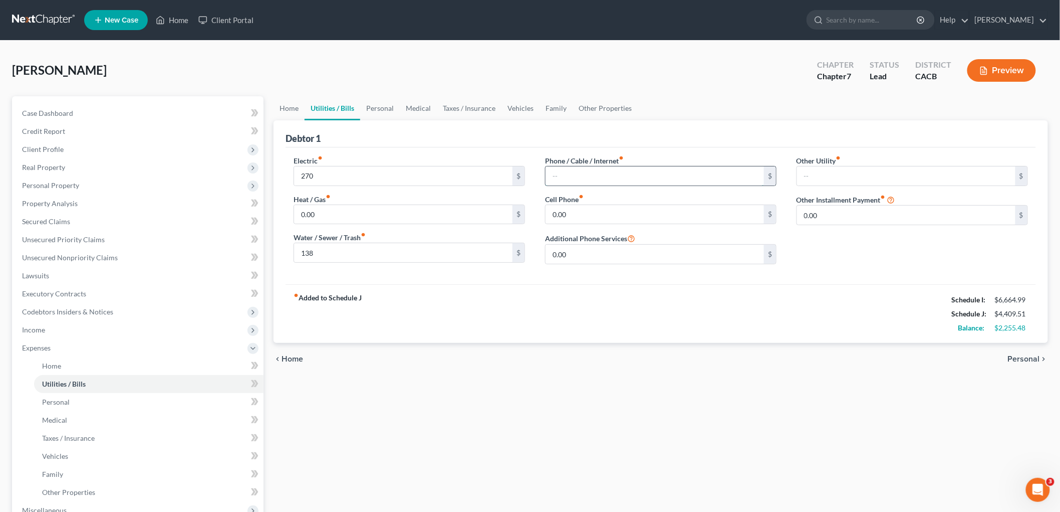
drag, startPoint x: 587, startPoint y: 180, endPoint x: 588, endPoint y: 174, distance: 6.2
click at [587, 180] on input "text" at bounding box center [655, 175] width 218 height 19
type input "310"
click at [370, 106] on link "Personal" at bounding box center [380, 108] width 40 height 24
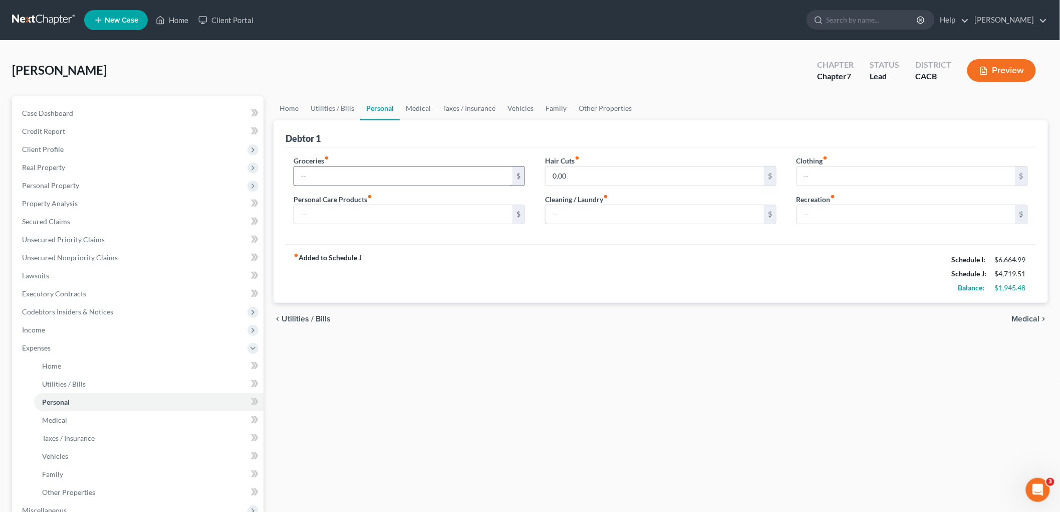
click at [343, 181] on input "text" at bounding box center [403, 175] width 218 height 19
type input "1,200"
click at [832, 177] on input "text" at bounding box center [906, 175] width 218 height 19
type input "100"
click at [363, 218] on input "text" at bounding box center [403, 214] width 218 height 19
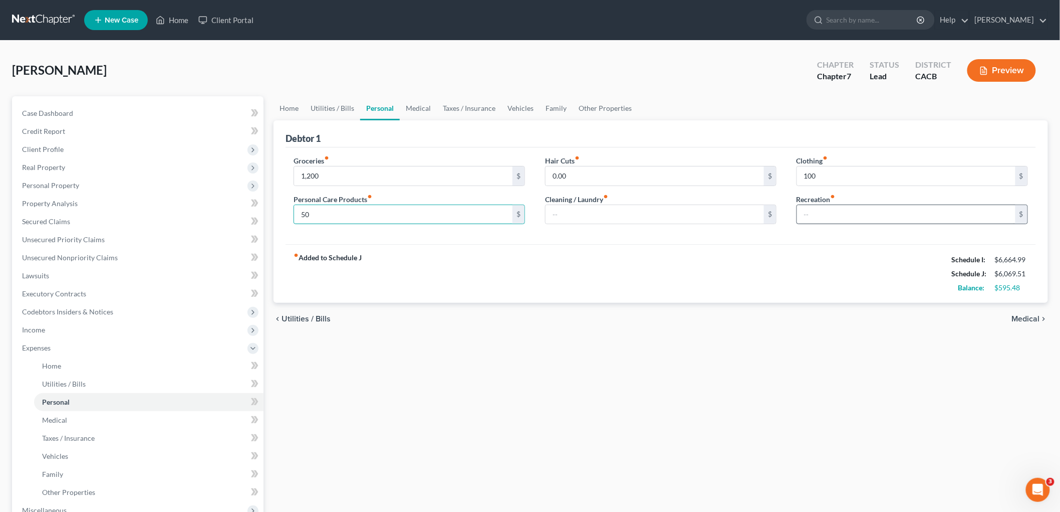
type input "50"
click at [911, 217] on input "text" at bounding box center [906, 214] width 218 height 19
type input "2"
type input "0"
type input "150"
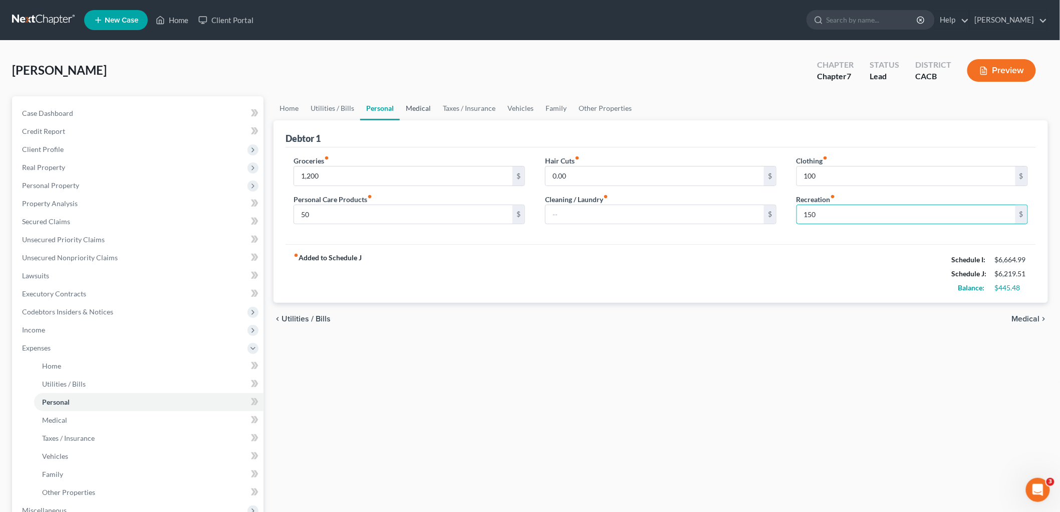
click at [426, 110] on link "Medical" at bounding box center [418, 108] width 37 height 24
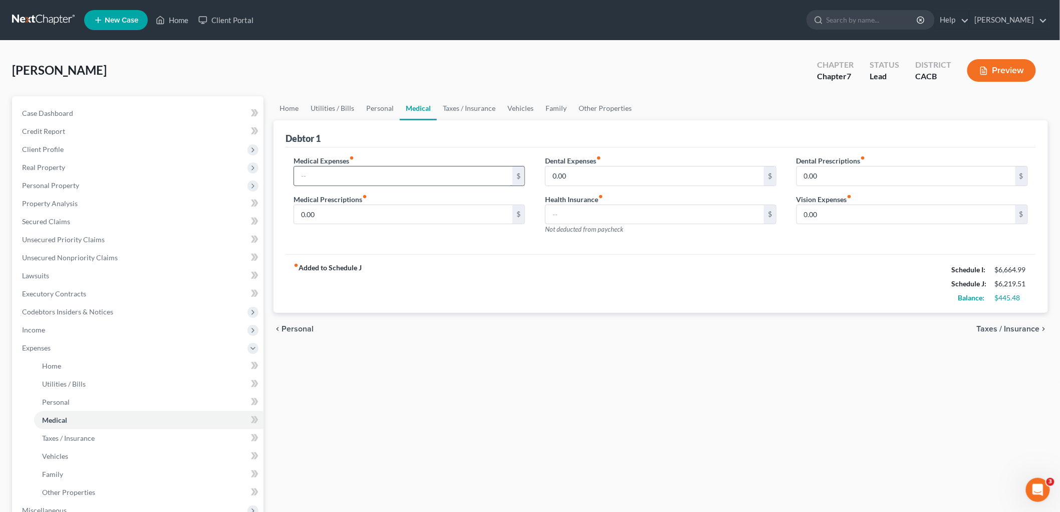
click at [366, 178] on input "text" at bounding box center [403, 175] width 218 height 19
type input "25"
click at [612, 268] on div "fiber_manual_record Added to Schedule J Schedule I: $6,664.99 Schedule J: $6,24…" at bounding box center [661, 283] width 751 height 59
click at [463, 106] on link "Taxes / Insurance" at bounding box center [469, 108] width 65 height 24
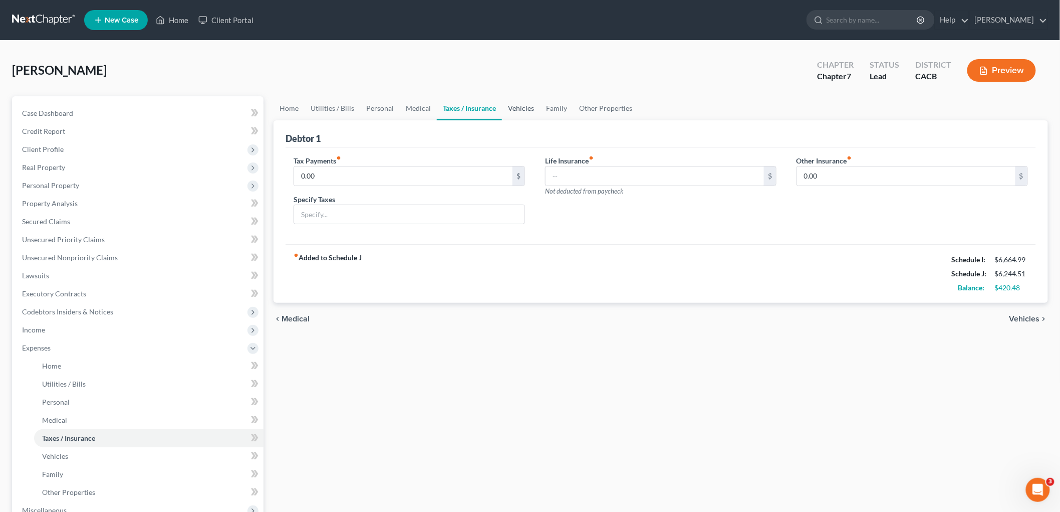
click at [517, 109] on link "Vehicles" at bounding box center [521, 108] width 38 height 24
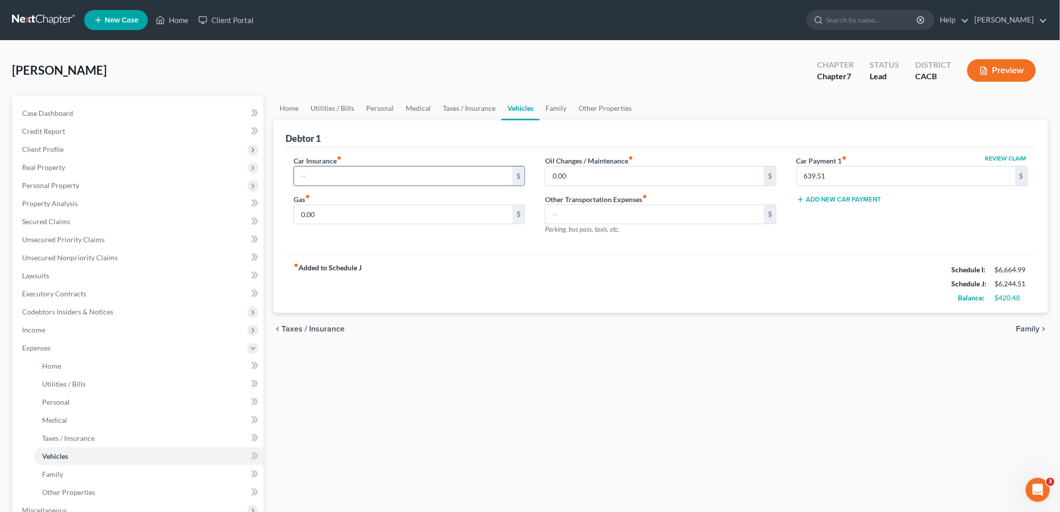
click at [376, 179] on input "text" at bounding box center [403, 175] width 218 height 19
click at [332, 168] on input "text" at bounding box center [403, 175] width 218 height 19
type input "460"
click at [604, 282] on div "fiber_manual_record Added to Schedule J Schedule I: $6,664.99 Schedule J: $6,70…" at bounding box center [661, 283] width 751 height 59
click at [354, 209] on input "0.00" at bounding box center [403, 214] width 218 height 19
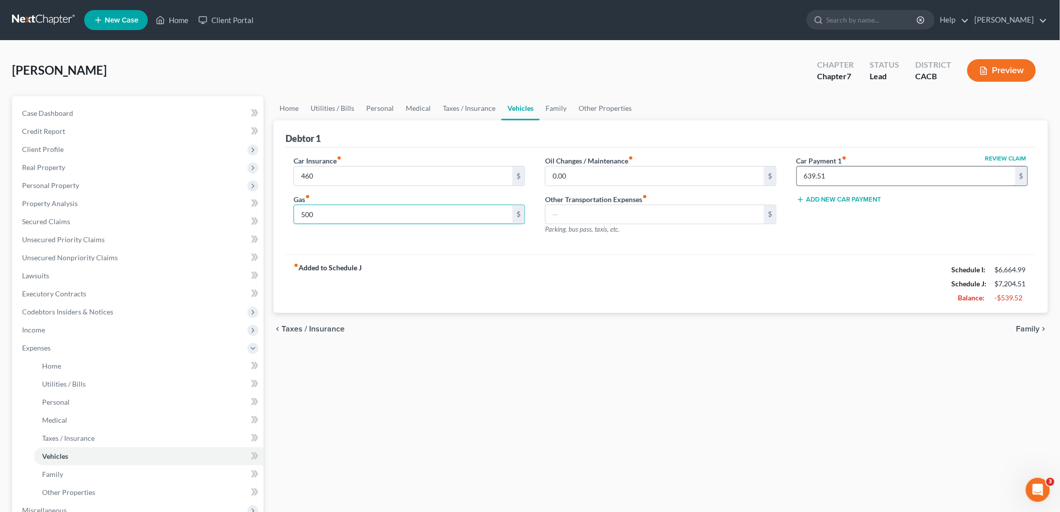
type input "500"
click at [890, 176] on input "639.51" at bounding box center [906, 175] width 218 height 19
click at [850, 174] on input "639.51" at bounding box center [906, 175] width 218 height 19
drag, startPoint x: 832, startPoint y: 171, endPoint x: 800, endPoint y: 171, distance: 32.6
click at [800, 171] on input "639.51" at bounding box center [906, 175] width 218 height 19
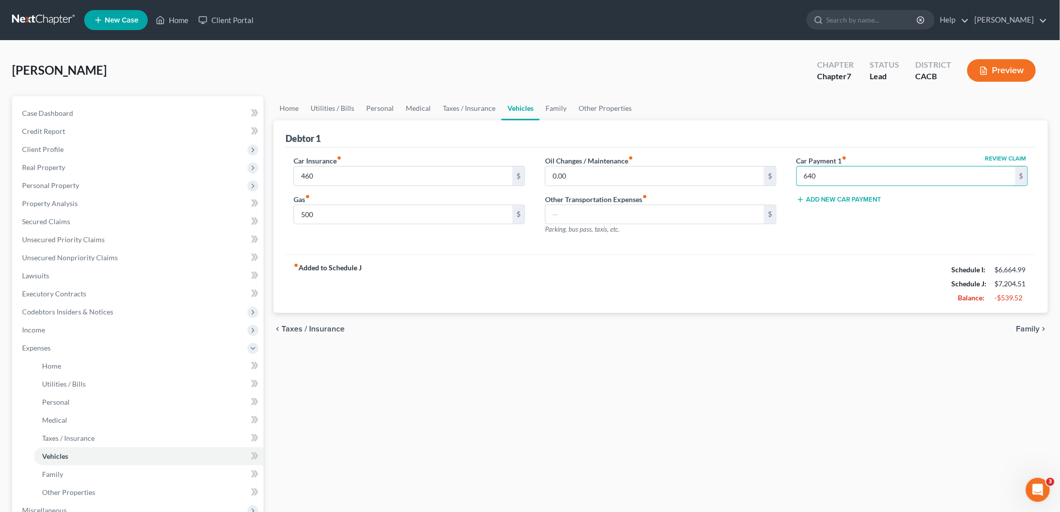
type input "640"
drag, startPoint x: 784, startPoint y: 411, endPoint x: 667, endPoint y: 331, distance: 141.5
click at [782, 410] on div "Home Utilities / Bills Personal Medical Taxes / Insurance Vehicles Family Other…" at bounding box center [661, 367] width 785 height 543
click at [290, 107] on link "Home" at bounding box center [289, 108] width 31 height 24
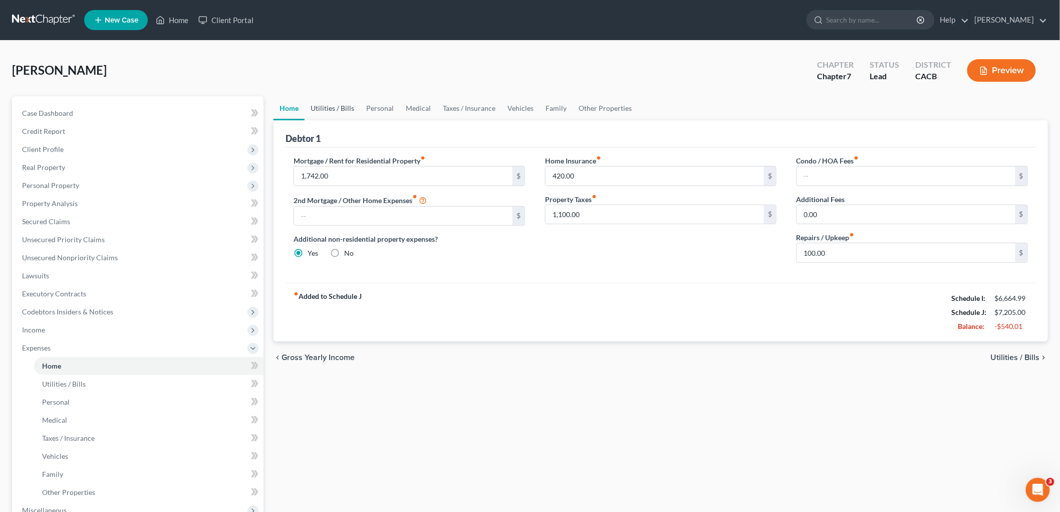
click at [324, 112] on link "Utilities / Bills" at bounding box center [333, 108] width 56 height 24
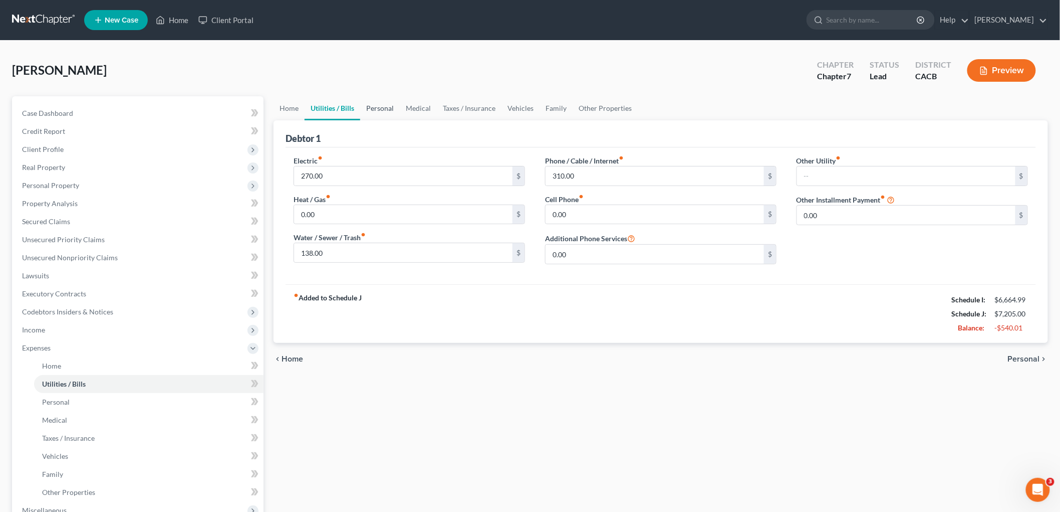
click at [377, 105] on link "Personal" at bounding box center [380, 108] width 40 height 24
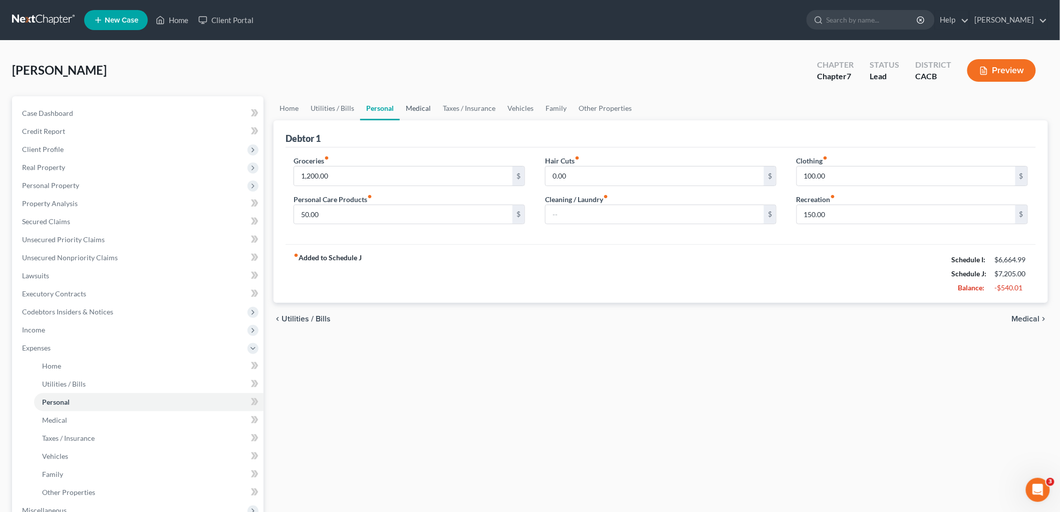
click at [425, 108] on link "Medical" at bounding box center [418, 108] width 37 height 24
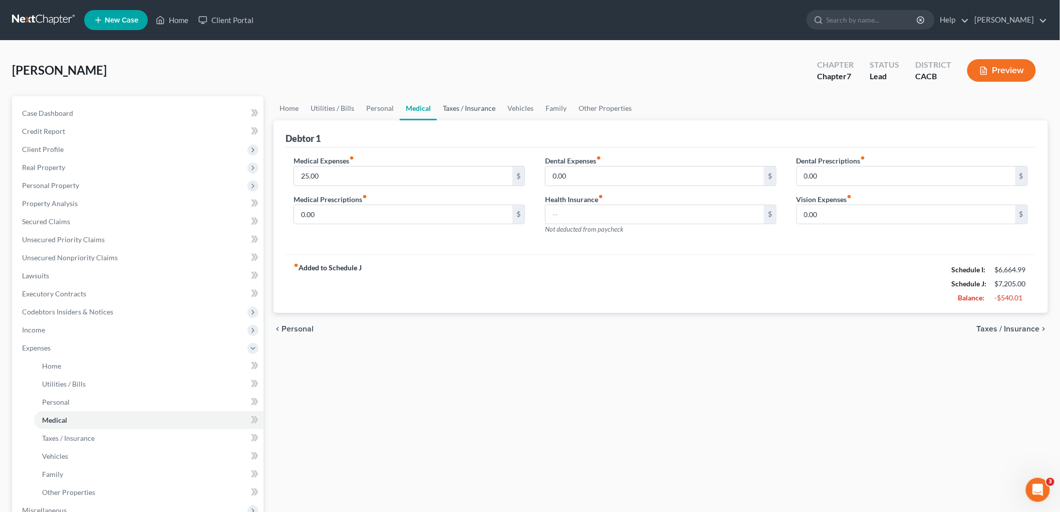
drag, startPoint x: 452, startPoint y: 107, endPoint x: 467, endPoint y: 108, distance: 15.1
click at [452, 107] on link "Taxes / Insurance" at bounding box center [469, 108] width 65 height 24
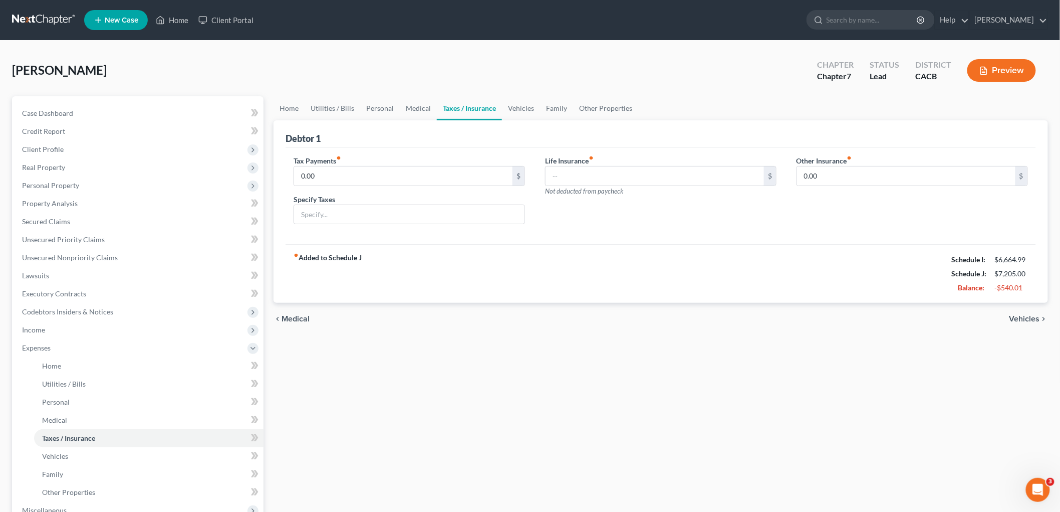
click at [911, 69] on button "Preview" at bounding box center [1001, 70] width 69 height 23
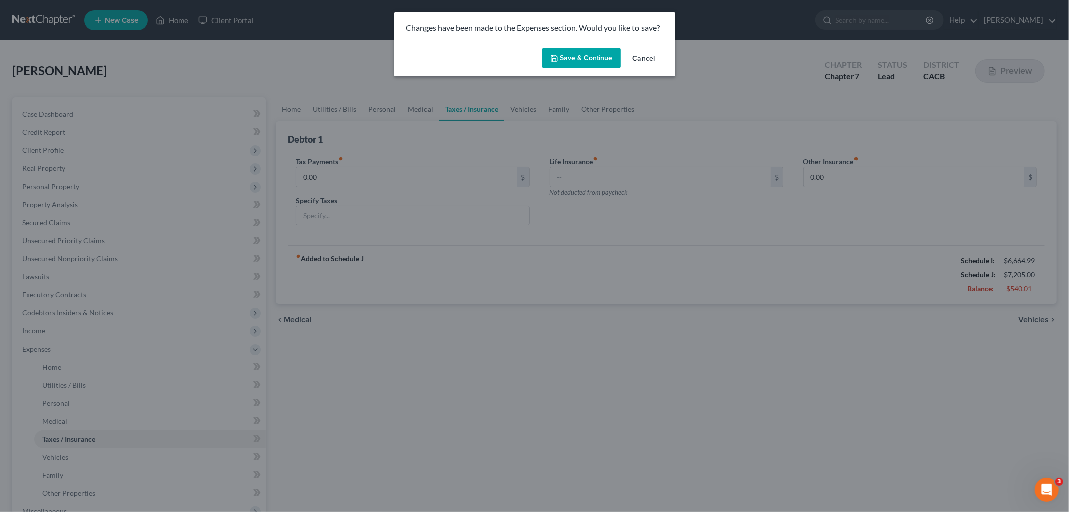
click at [553, 66] on button "Save & Continue" at bounding box center [581, 58] width 79 height 21
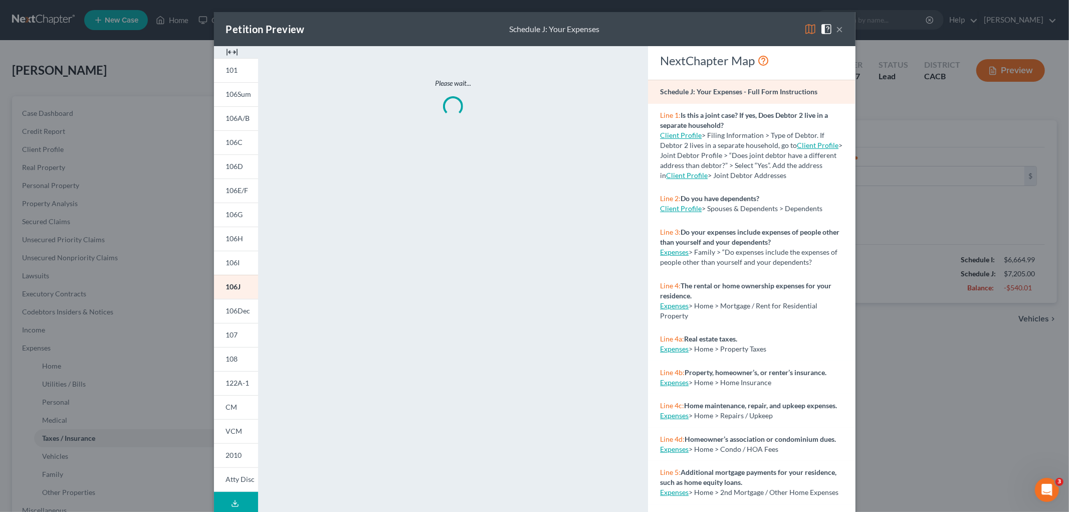
click at [812, 24] on img at bounding box center [810, 29] width 12 height 12
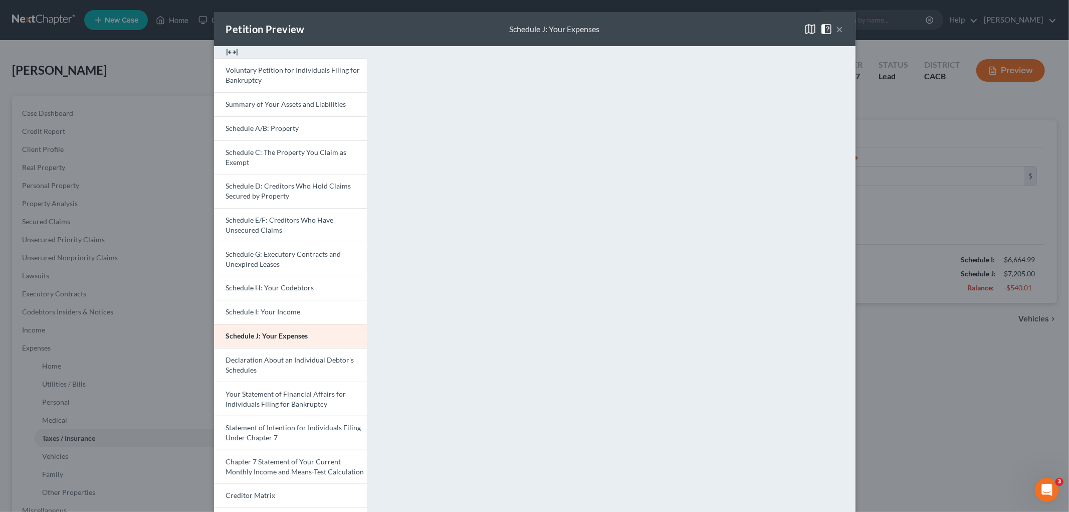
drag, startPoint x: 926, startPoint y: 416, endPoint x: 826, endPoint y: 393, distance: 102.9
click at [911, 416] on div "Petition Preview Schedule J: Your Expenses × Voluntary Petition for Individuals…" at bounding box center [534, 256] width 1069 height 512
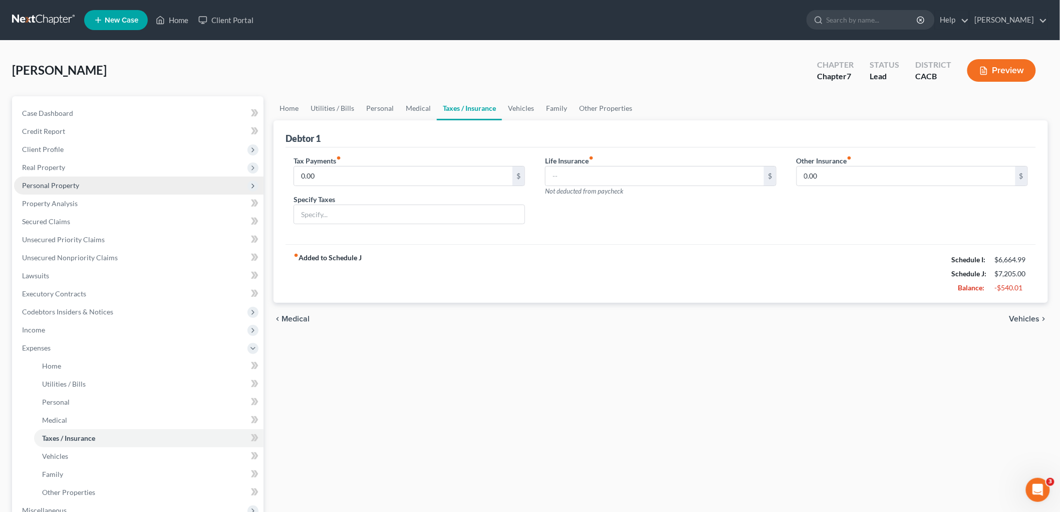
drag, startPoint x: 54, startPoint y: 183, endPoint x: 59, endPoint y: 187, distance: 6.8
click at [54, 183] on span "Personal Property" at bounding box center [50, 185] width 57 height 9
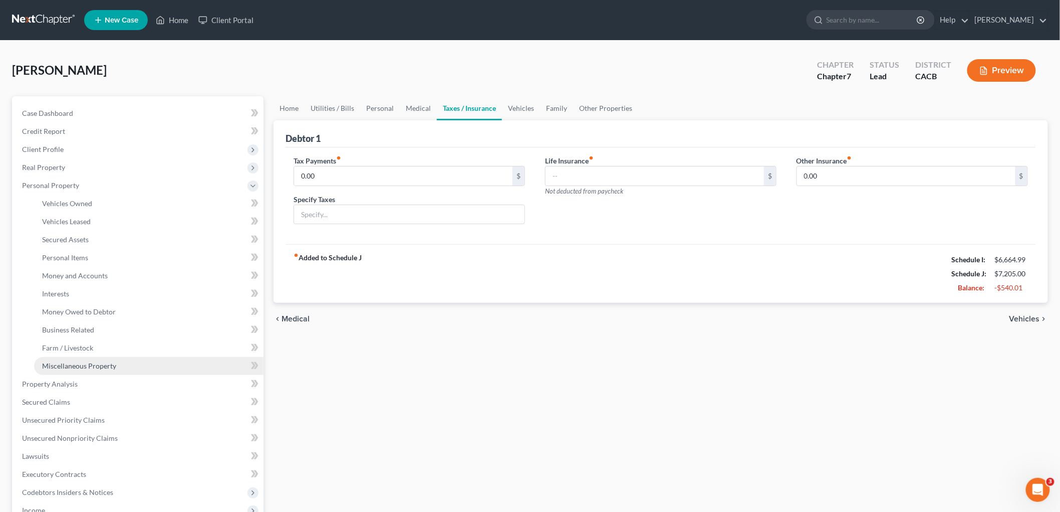
click at [86, 362] on span "Miscellaneous Property" at bounding box center [79, 365] width 74 height 9
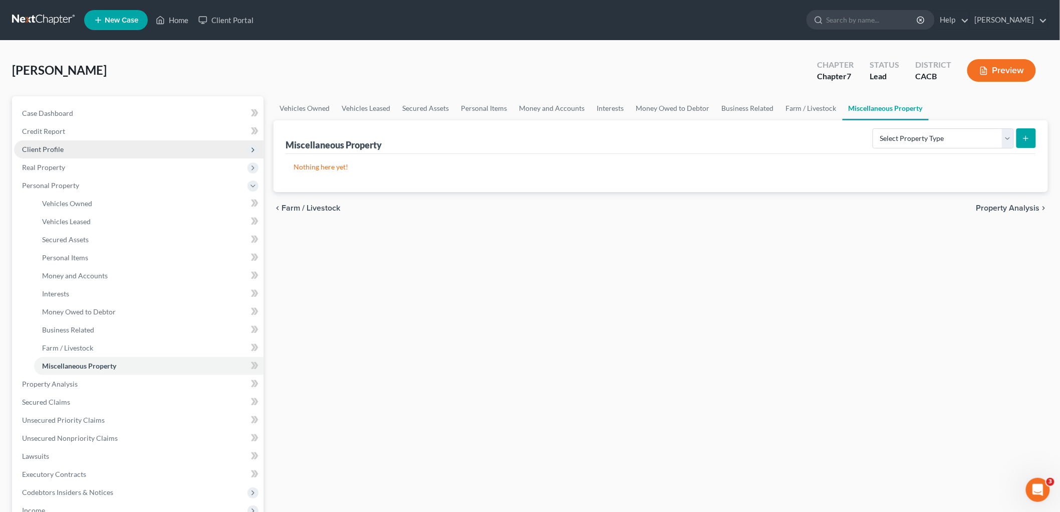
click at [46, 152] on span "Client Profile" at bounding box center [43, 149] width 42 height 9
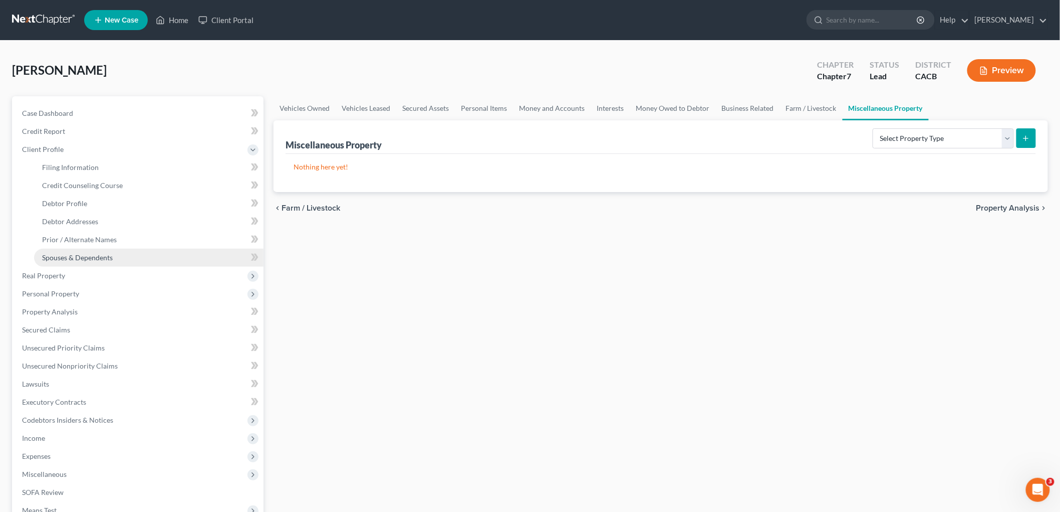
click at [74, 259] on span "Spouses & Dependents" at bounding box center [77, 257] width 71 height 9
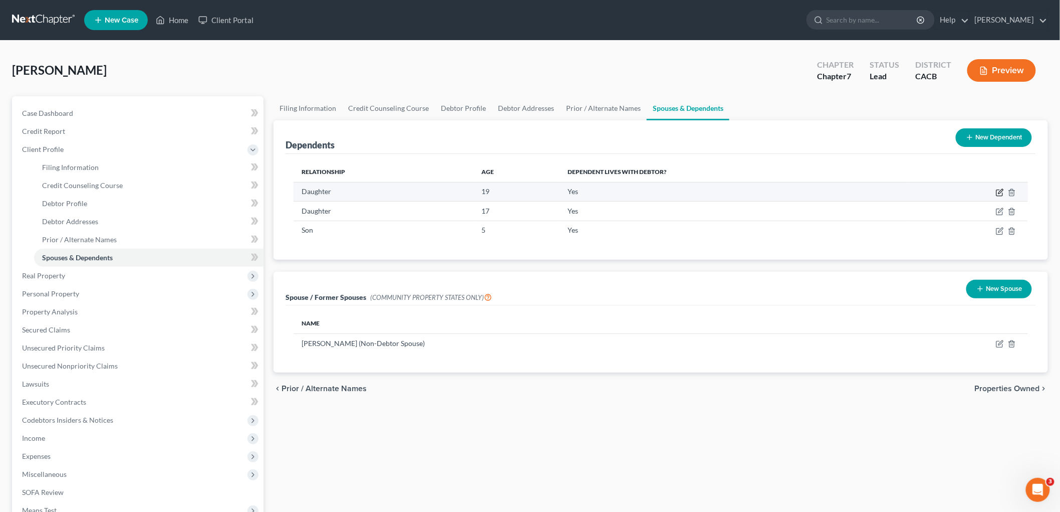
click at [911, 190] on icon "button" at bounding box center [1001, 191] width 5 height 5
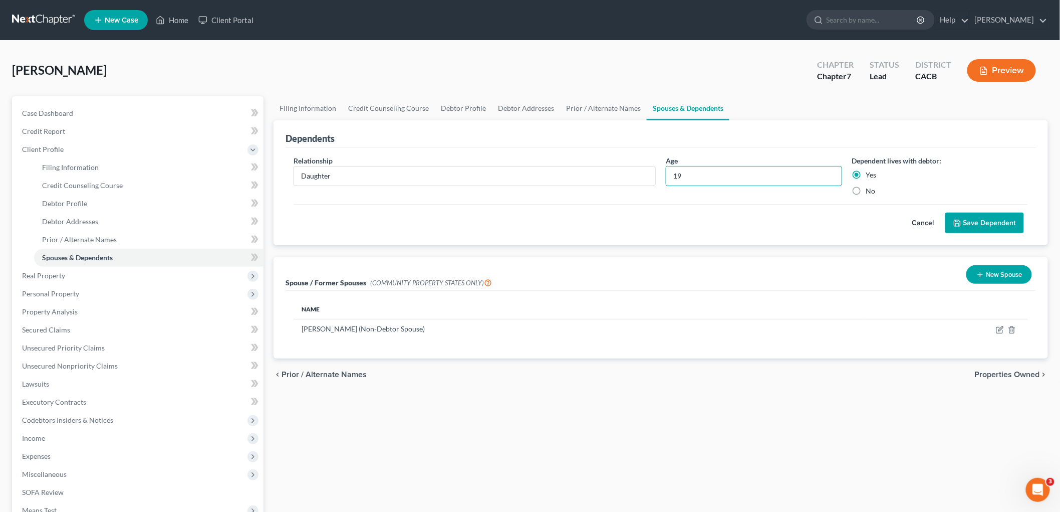
drag, startPoint x: 800, startPoint y: 177, endPoint x: 659, endPoint y: 161, distance: 141.2
click at [657, 164] on div "Relationship * Daughter Age 19 Dependent lives with debtor: Yes No" at bounding box center [661, 179] width 745 height 49
type input "20"
click at [911, 220] on button "Save Dependent" at bounding box center [984, 222] width 79 height 21
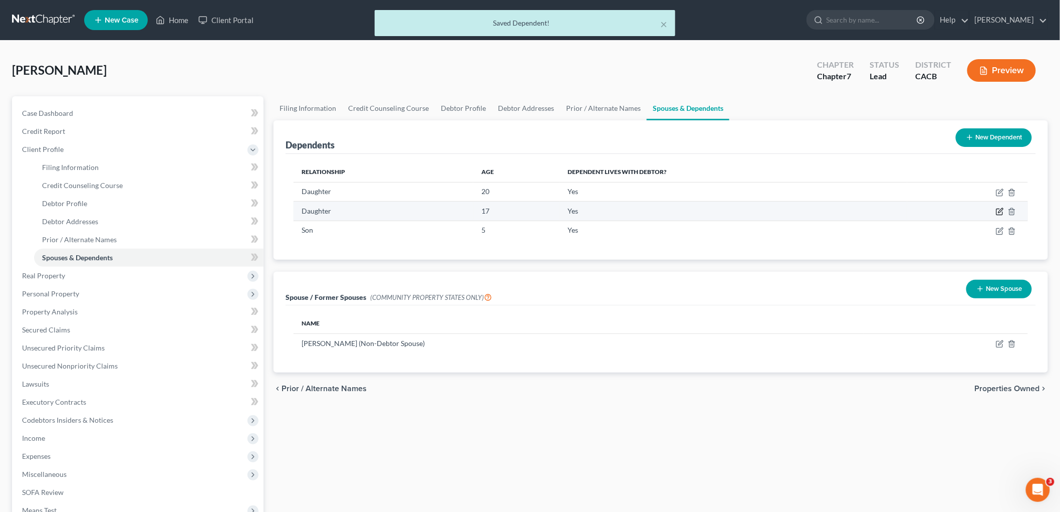
click at [911, 210] on icon "button" at bounding box center [1000, 211] width 8 height 8
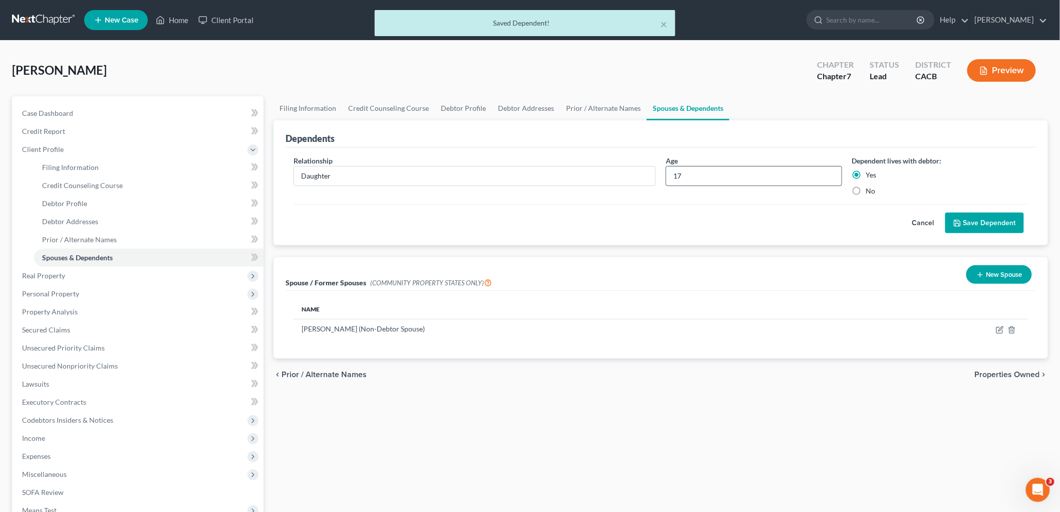
click at [707, 170] on input "17" at bounding box center [753, 175] width 175 height 19
type input "18"
click at [911, 213] on button "Save Dependent" at bounding box center [984, 222] width 79 height 21
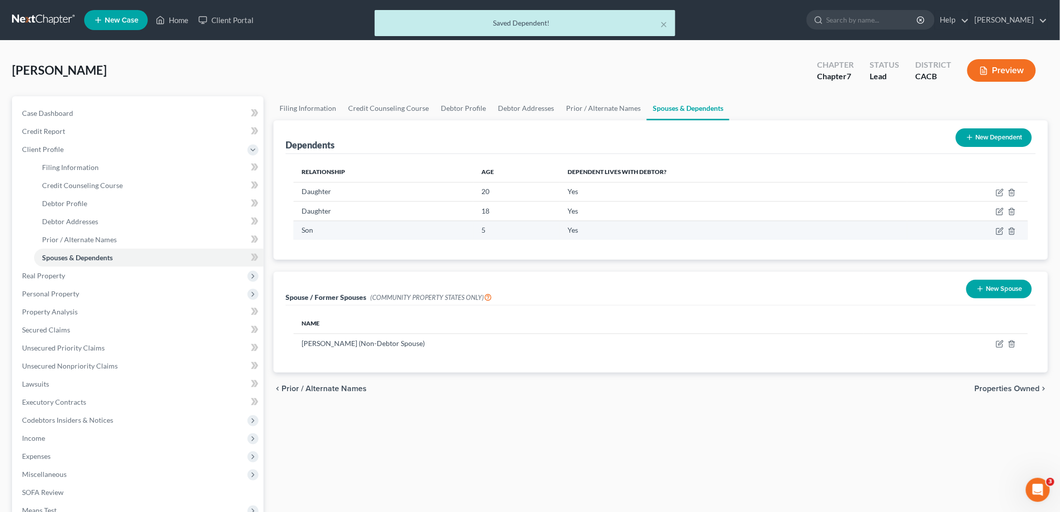
drag, startPoint x: 978, startPoint y: 205, endPoint x: 988, endPoint y: 235, distance: 31.9
click at [911, 213] on td at bounding box center [967, 210] width 121 height 19
click at [911, 231] on icon "button" at bounding box center [1000, 231] width 8 height 8
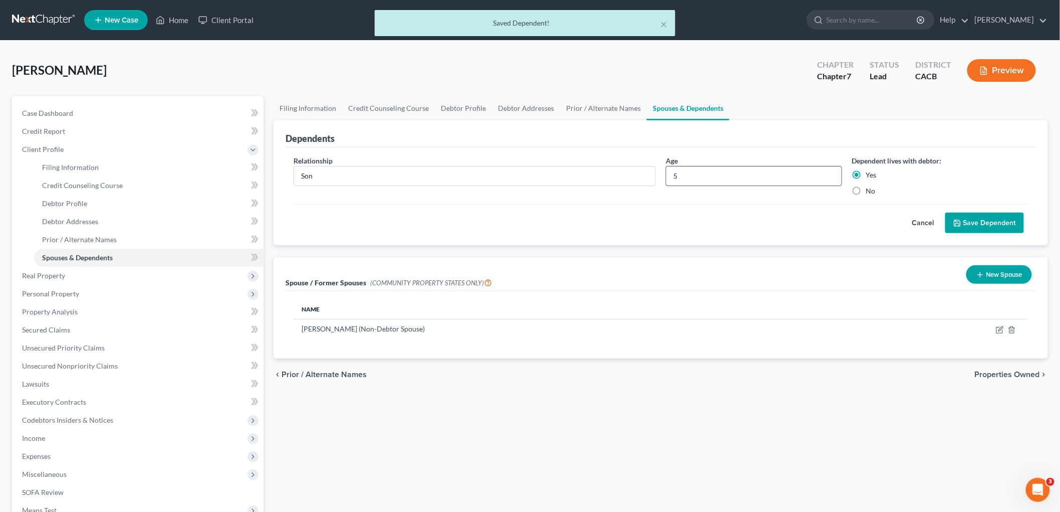
click at [722, 173] on input "5" at bounding box center [753, 175] width 175 height 19
drag, startPoint x: 709, startPoint y: 175, endPoint x: 662, endPoint y: 172, distance: 47.7
click at [662, 172] on div "Age 5" at bounding box center [754, 175] width 186 height 41
type input "6"
click at [911, 217] on button "Save Dependent" at bounding box center [984, 222] width 79 height 21
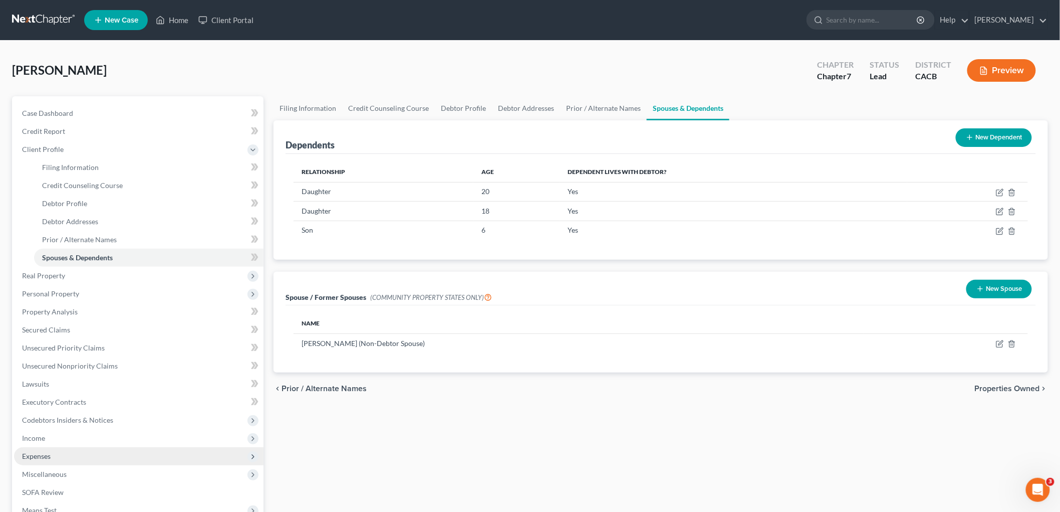
click at [64, 418] on span "Expenses" at bounding box center [139, 456] width 250 height 18
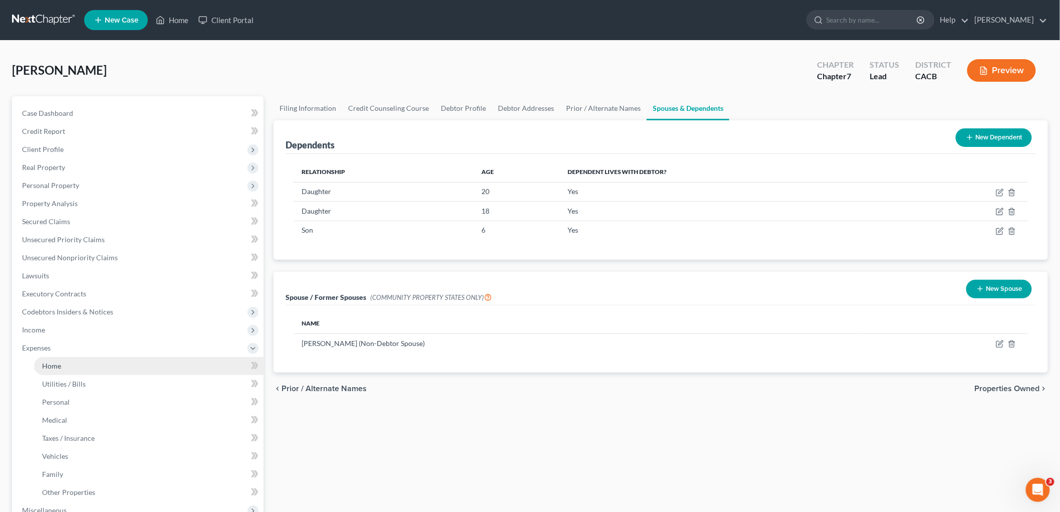
click at [73, 358] on link "Home" at bounding box center [148, 366] width 229 height 18
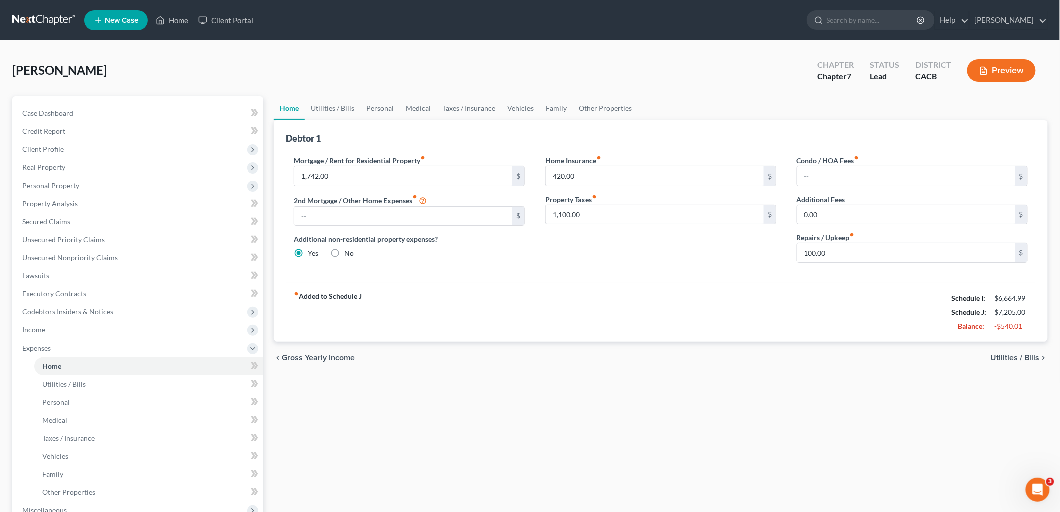
click at [911, 81] on button "Preview" at bounding box center [1001, 70] width 69 height 23
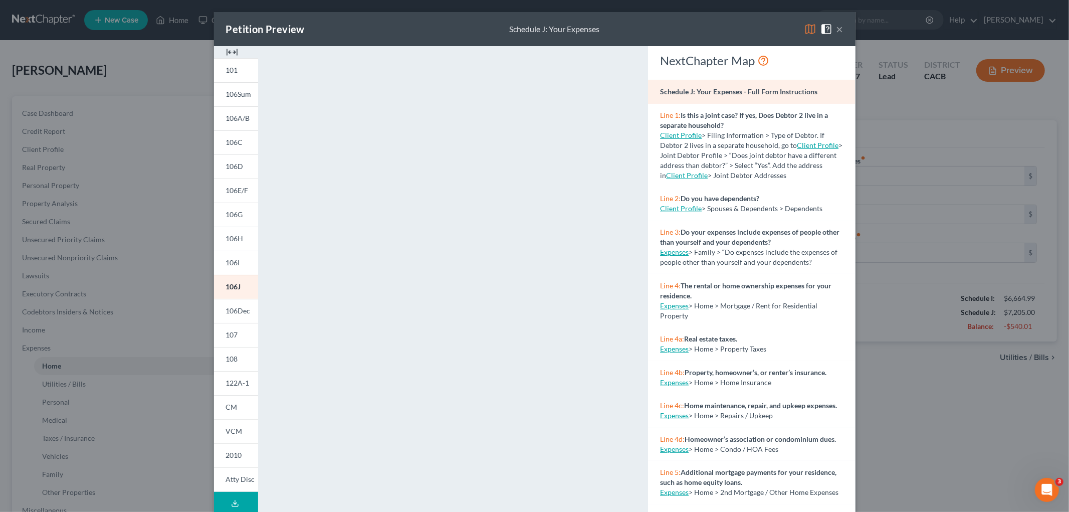
click at [804, 29] on img at bounding box center [810, 29] width 12 height 12
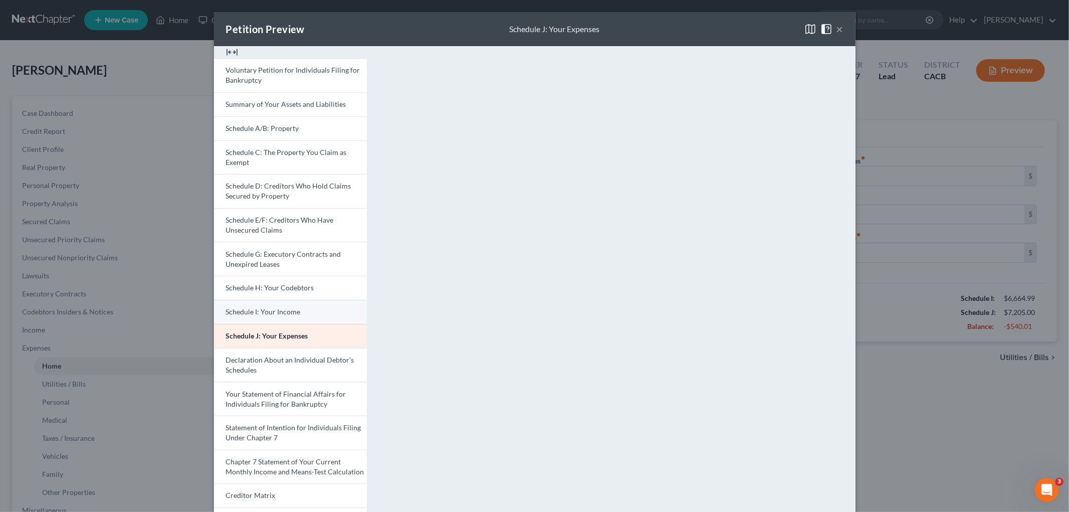
click at [306, 302] on link "Schedule I: Your Income" at bounding box center [290, 312] width 153 height 24
click at [911, 418] on div "Petition Preview Schedule I: Your Income × Voluntary Petition for Individuals F…" at bounding box center [534, 256] width 1069 height 512
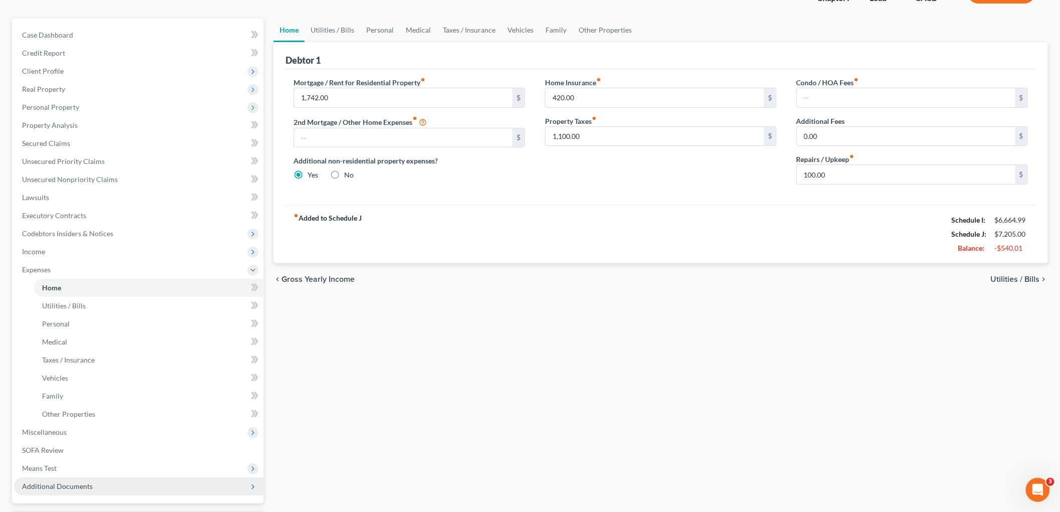
scroll to position [164, 0]
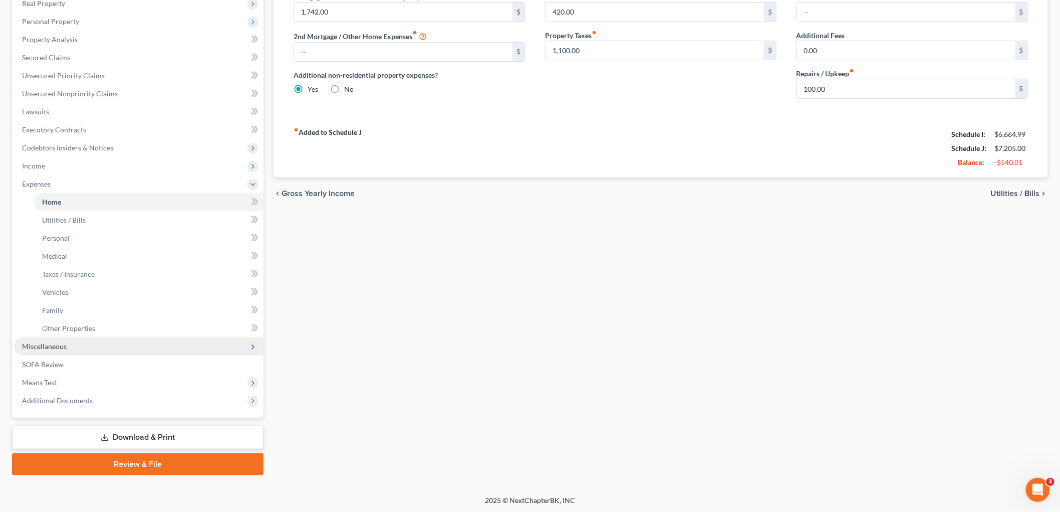
click at [59, 337] on span "Miscellaneous" at bounding box center [139, 346] width 250 height 18
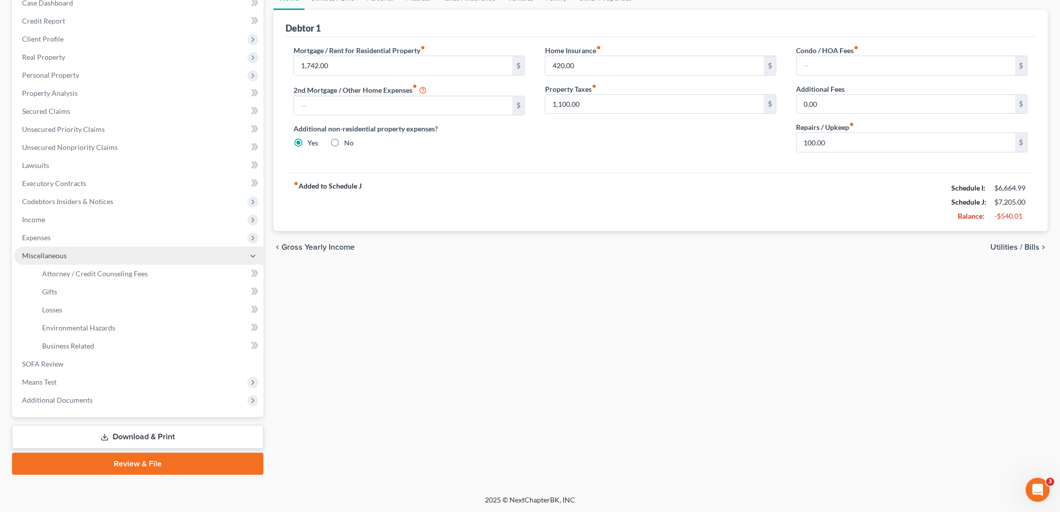
click at [88, 262] on span "Miscellaneous" at bounding box center [139, 256] width 250 height 18
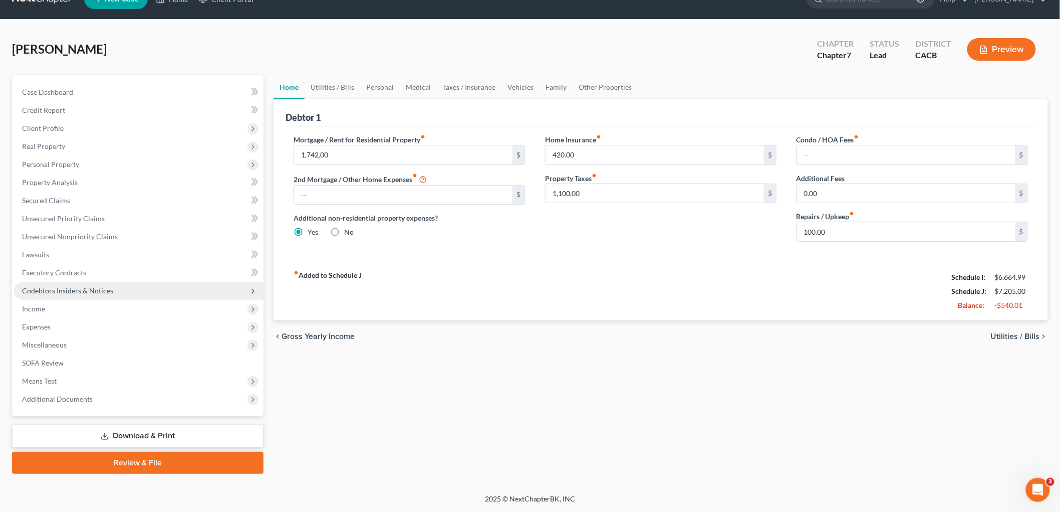
scroll to position [20, 0]
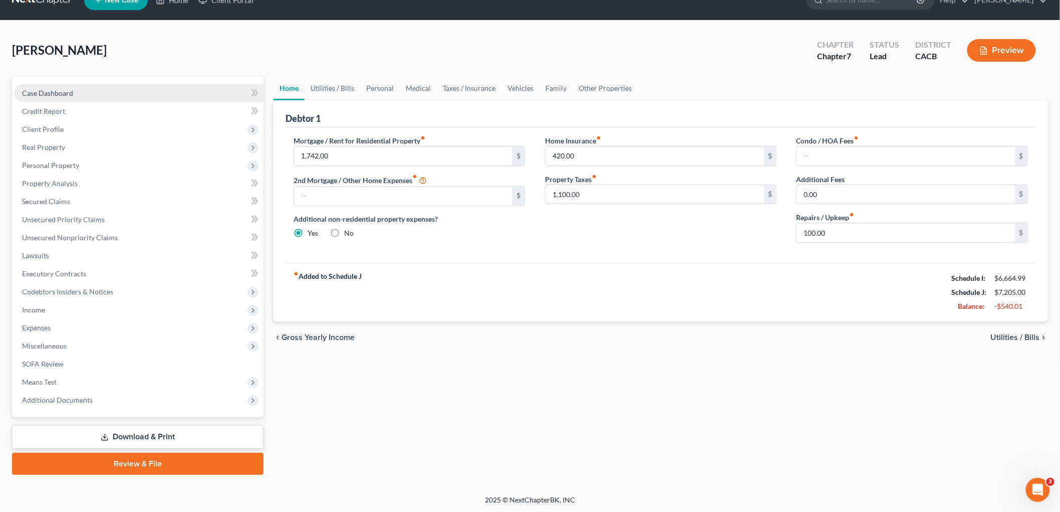
click at [51, 84] on link "Case Dashboard" at bounding box center [139, 93] width 250 height 18
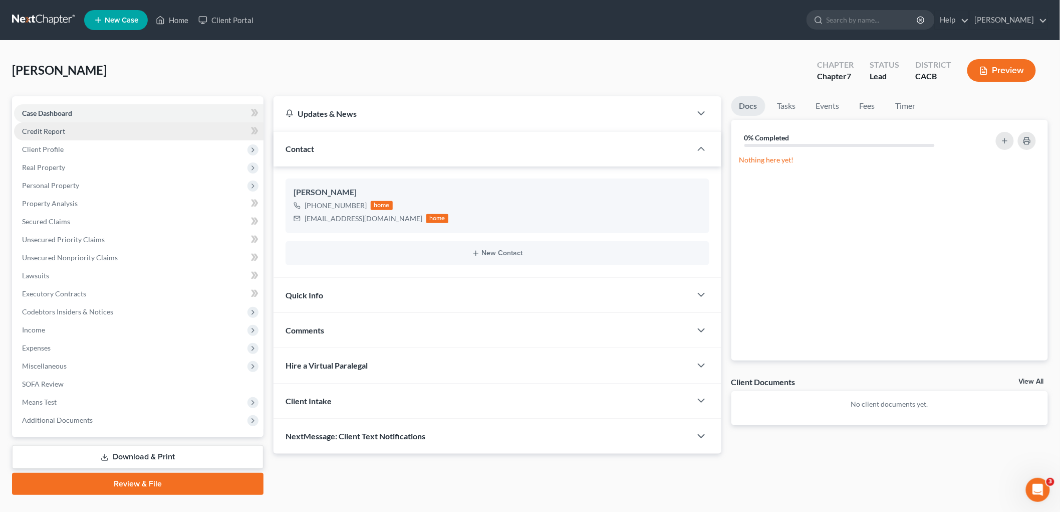
click at [48, 124] on link "Credit Report" at bounding box center [139, 131] width 250 height 18
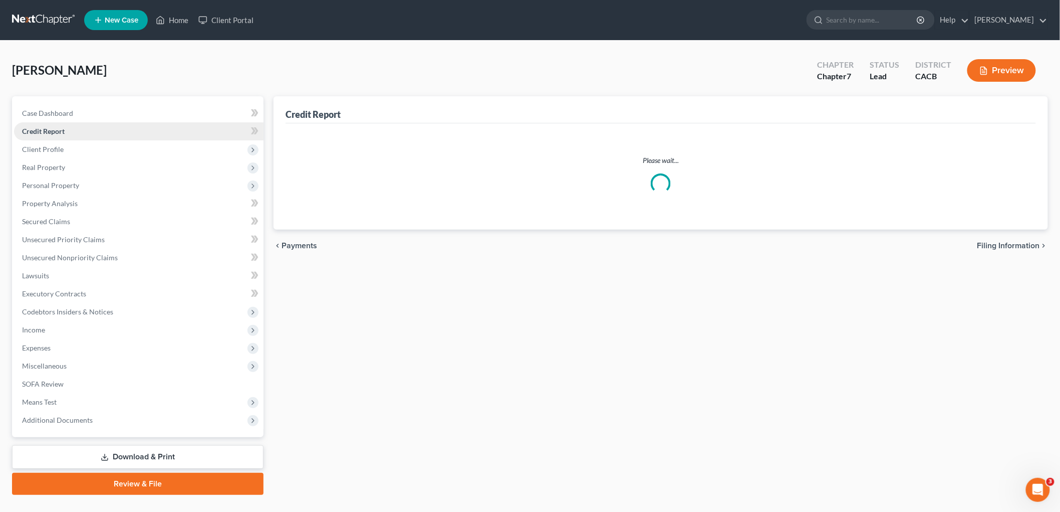
click at [52, 128] on span "Credit Report" at bounding box center [43, 131] width 43 height 9
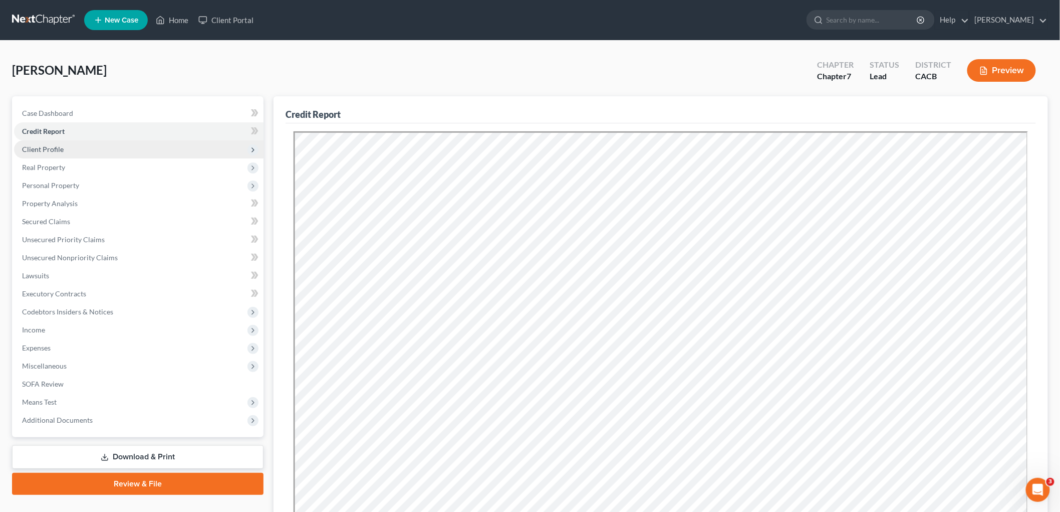
click at [53, 148] on span "Client Profile" at bounding box center [43, 149] width 42 height 9
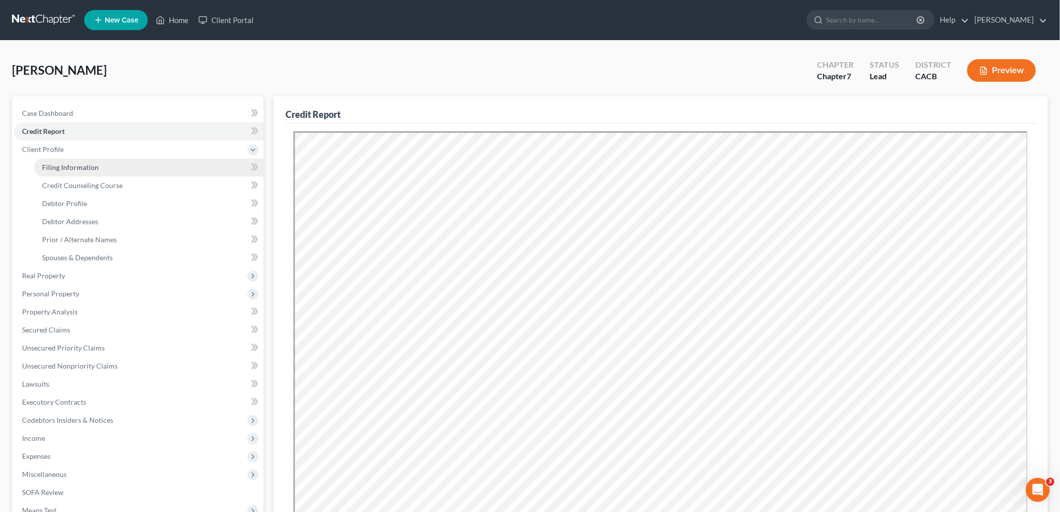
click at [76, 169] on span "Filing Information" at bounding box center [70, 167] width 57 height 9
select select "1"
select select "0"
select select "4"
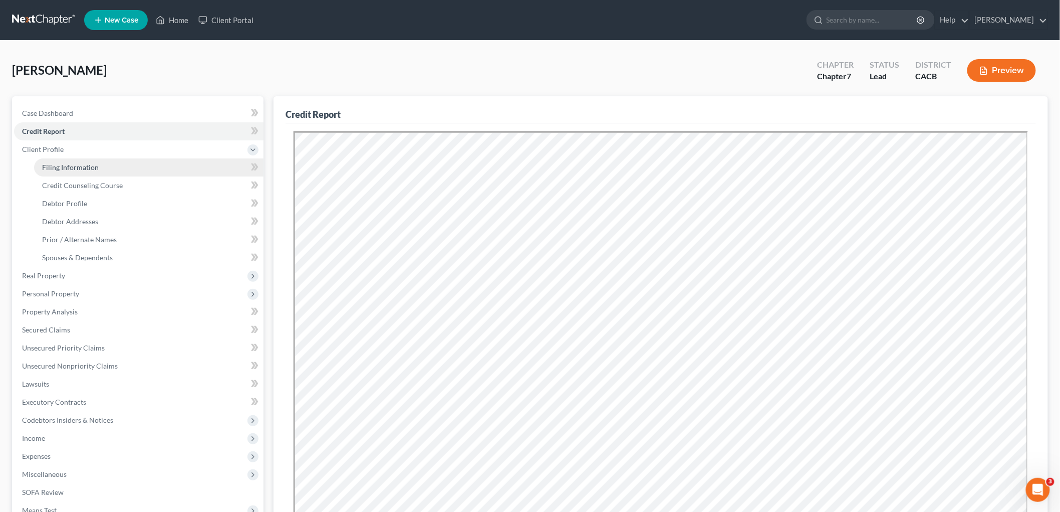
select select "1"
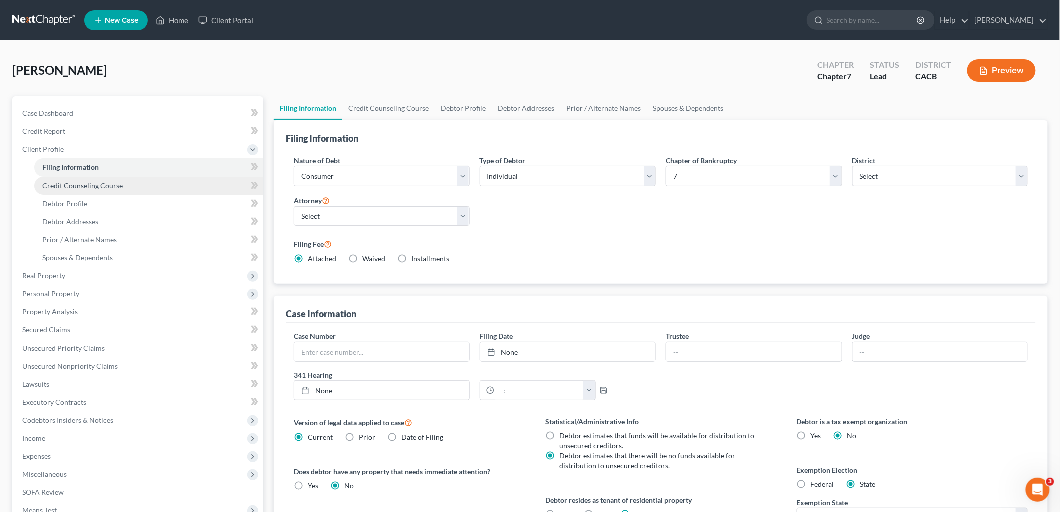
click at [79, 181] on span "Credit Counseling Course" at bounding box center [82, 185] width 81 height 9
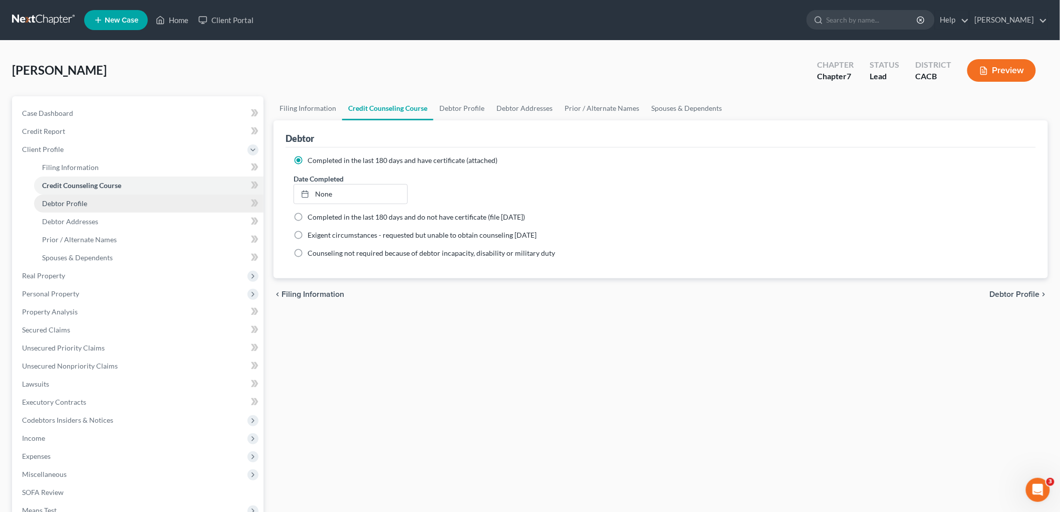
click at [87, 200] on link "Debtor Profile" at bounding box center [148, 203] width 229 height 18
select select "1"
select select "4"
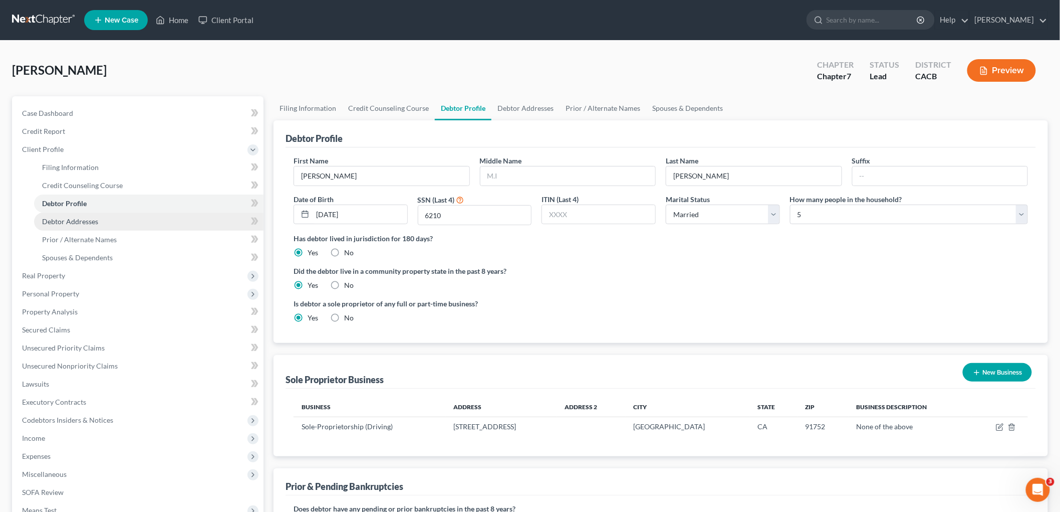
click at [94, 220] on span "Debtor Addresses" at bounding box center [70, 221] width 56 height 9
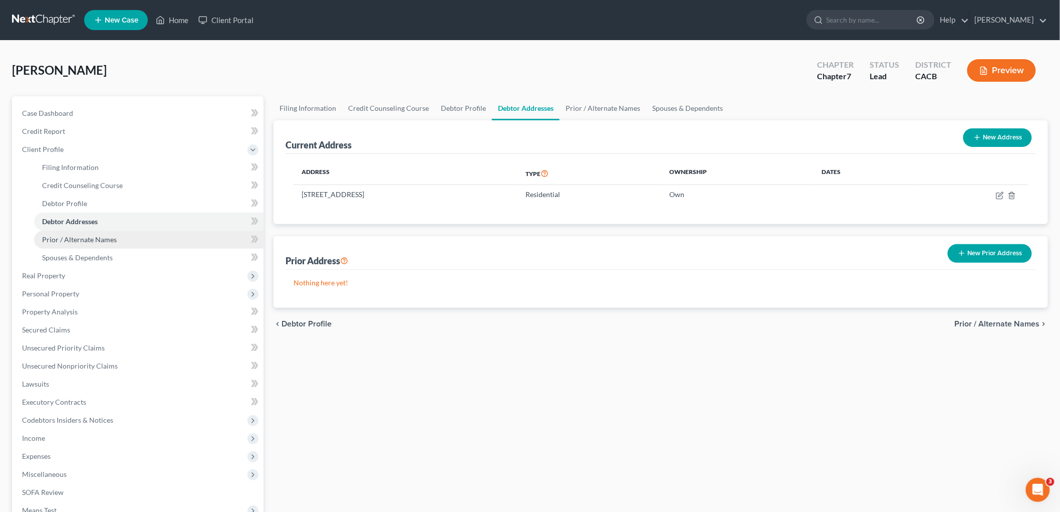
click at [106, 245] on link "Prior / Alternate Names" at bounding box center [148, 239] width 229 height 18
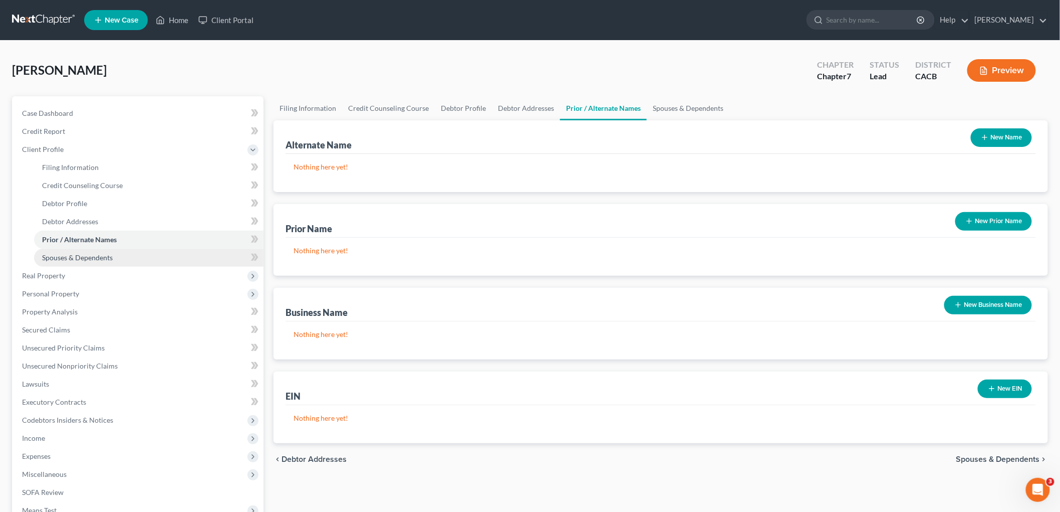
click at [109, 258] on span "Spouses & Dependents" at bounding box center [77, 257] width 71 height 9
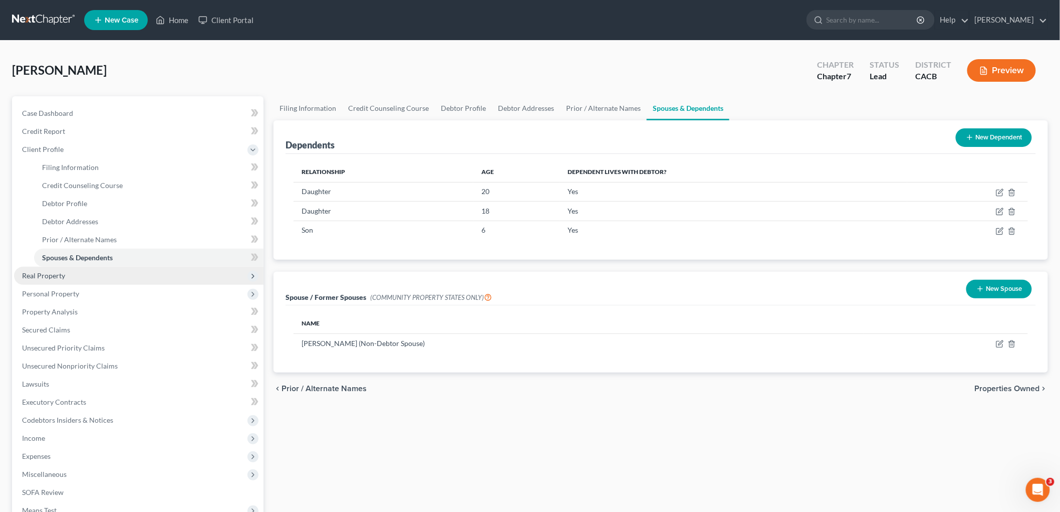
click at [65, 279] on span "Real Property" at bounding box center [139, 276] width 250 height 18
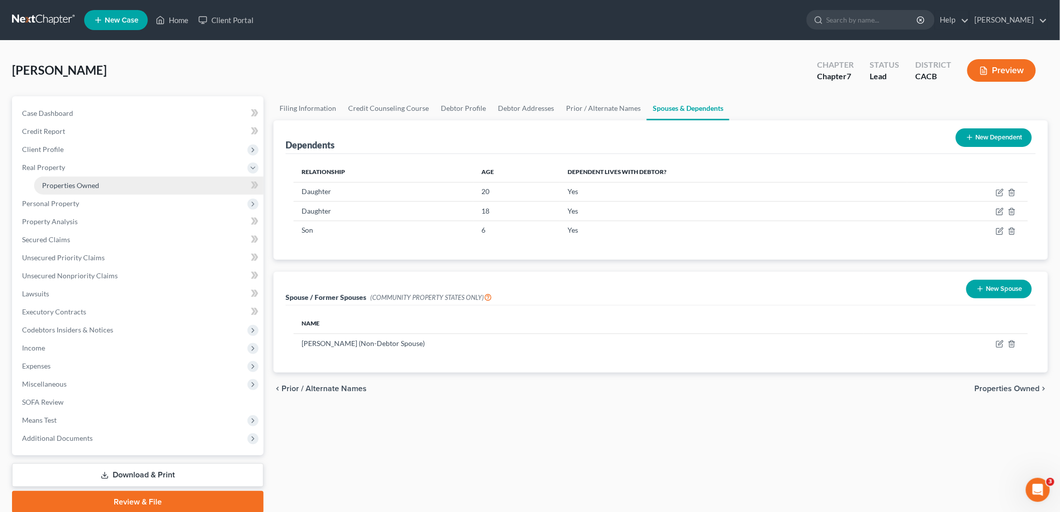
click at [73, 183] on span "Properties Owned" at bounding box center [70, 185] width 57 height 9
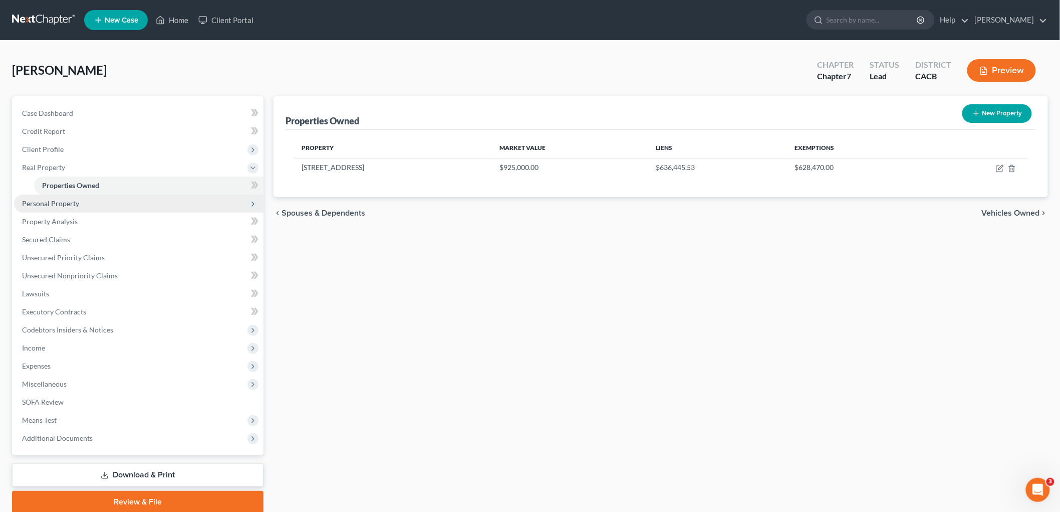
click at [74, 200] on span "Personal Property" at bounding box center [50, 203] width 57 height 9
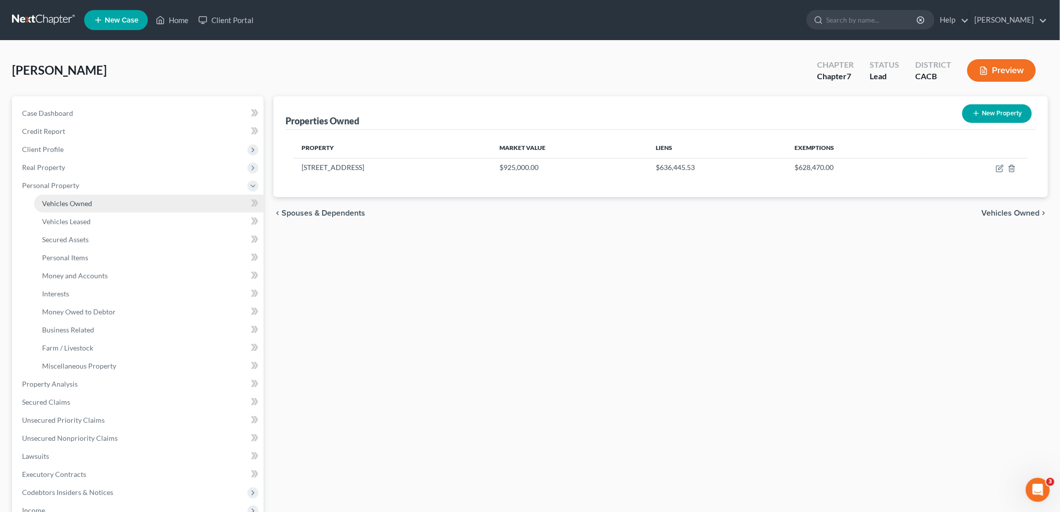
click at [75, 204] on span "Vehicles Owned" at bounding box center [67, 203] width 50 height 9
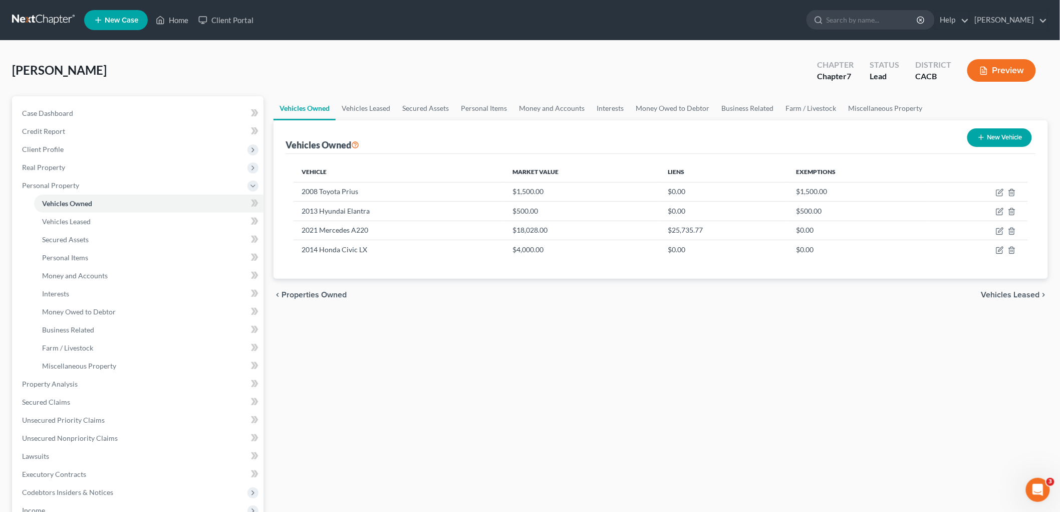
click at [911, 65] on button "Preview" at bounding box center [1001, 70] width 69 height 23
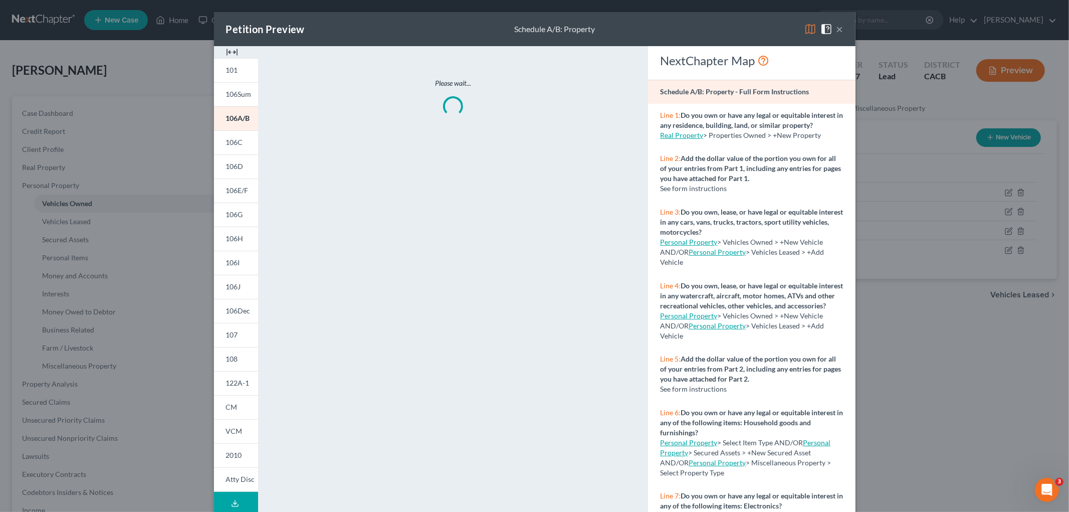
click at [804, 25] on img at bounding box center [810, 29] width 12 height 12
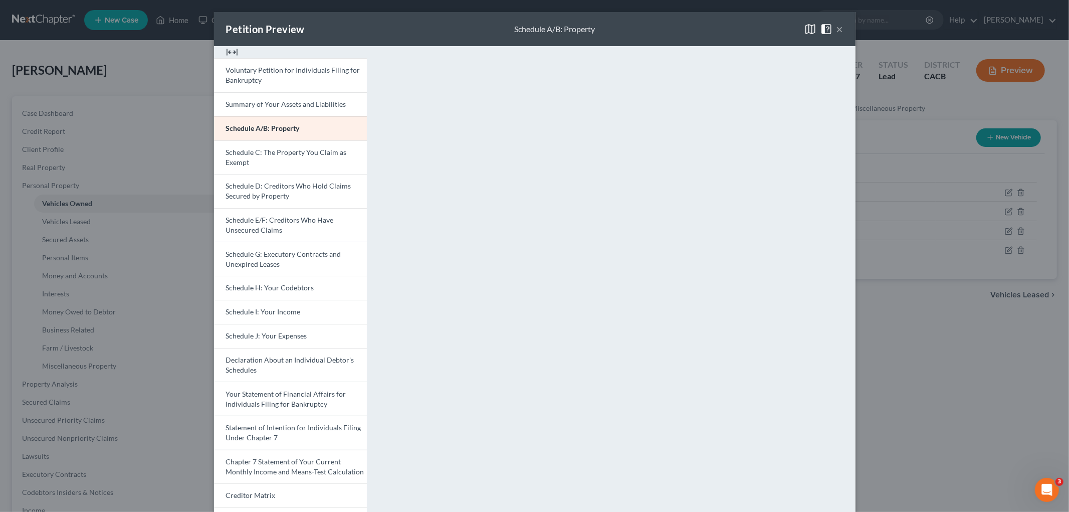
drag, startPoint x: 957, startPoint y: 299, endPoint x: 827, endPoint y: 301, distance: 129.8
click at [911, 300] on div "Petition Preview Schedule A/B: Property × Voluntary Petition for Individuals Fi…" at bounding box center [534, 256] width 1069 height 512
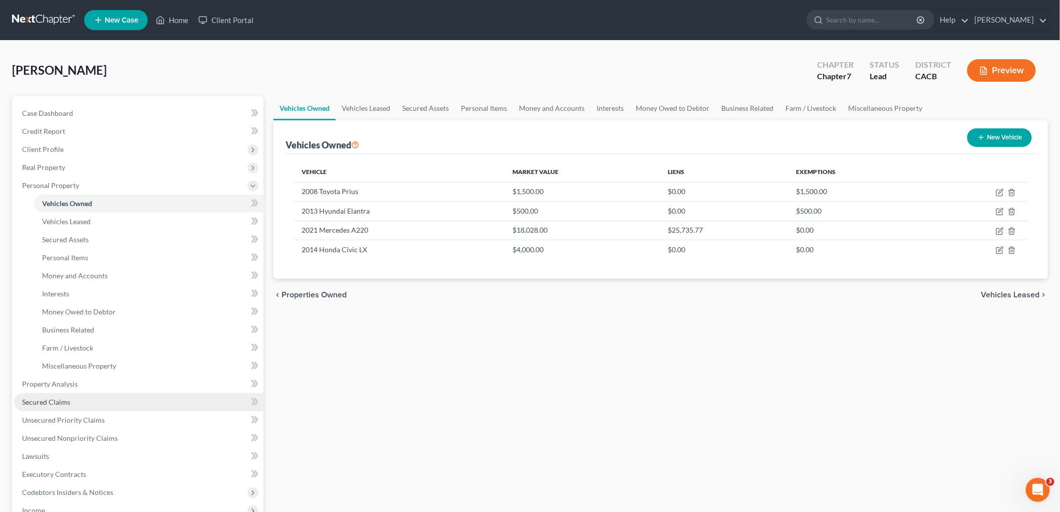
click at [67, 400] on span "Secured Claims" at bounding box center [46, 401] width 48 height 9
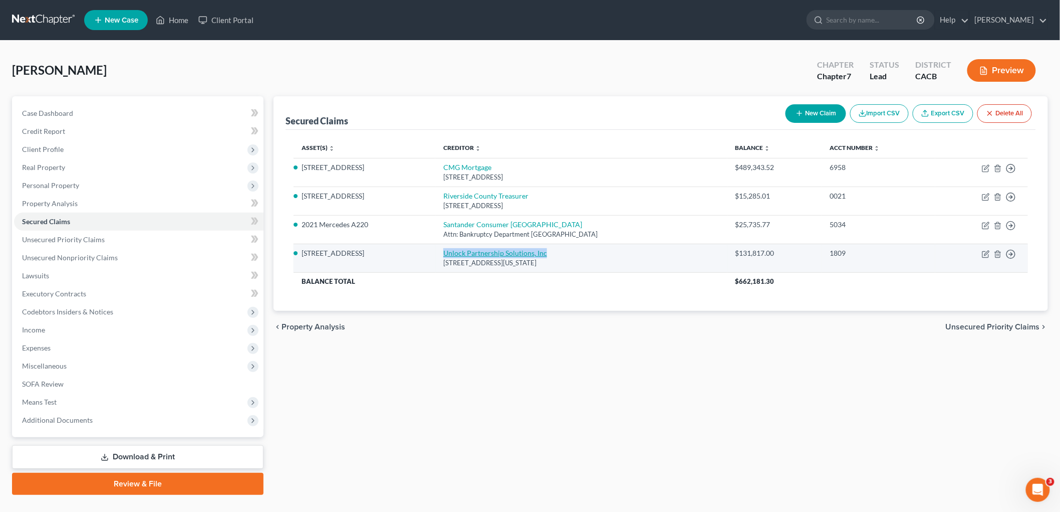
drag, startPoint x: 558, startPoint y: 249, endPoint x: 428, endPoint y: 109, distance: 190.7
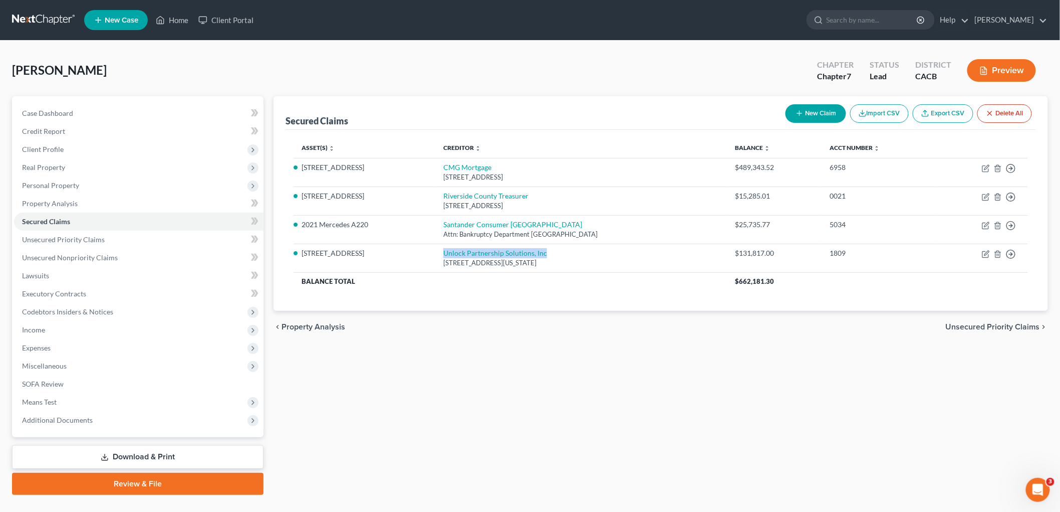
click at [435, 253] on td "Unlock Partnership Solutions, Inc 1230 West Washington Street, Suite 310, Scott…" at bounding box center [581, 258] width 292 height 29
copy link "Unlock Partnership Solutions, Inc"
click at [462, 43] on div "Dominguez, Carlos Upgraded Chapter Chapter 7 Status Lead District CACB Preview …" at bounding box center [530, 278] width 1060 height 474
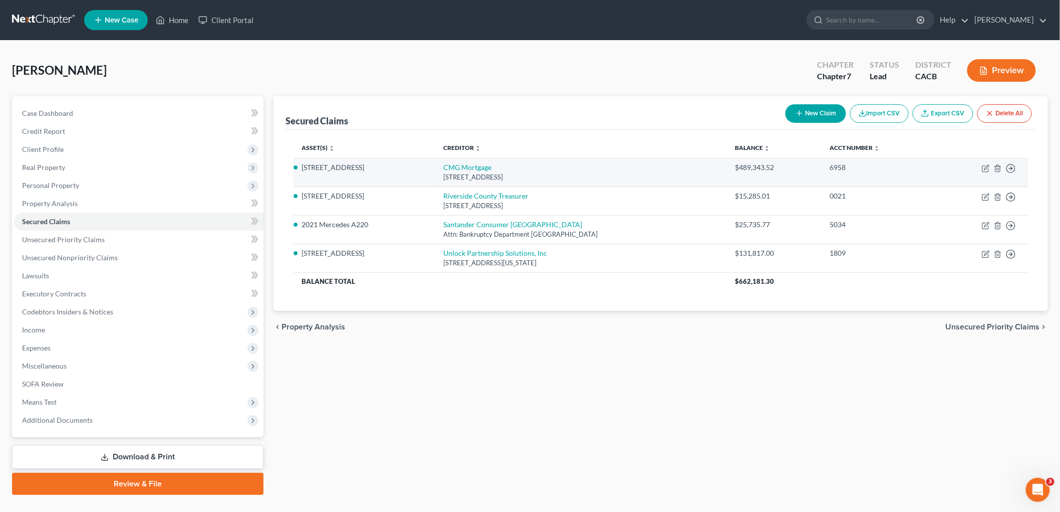
drag, startPoint x: 474, startPoint y: 157, endPoint x: 462, endPoint y: 186, distance: 31.0
click at [474, 158] on td "CMG Mortgage 3160 Crow Canyon Road, Suite 400, San Ramon, CA 94583" at bounding box center [581, 172] width 292 height 29
click at [460, 175] on div "3160 Crow Canyon Road, Suite 400, San Ramon, CA 94583" at bounding box center [581, 177] width 276 height 10
click at [458, 169] on link "CMG Mortgage" at bounding box center [467, 167] width 48 height 9
select select "4"
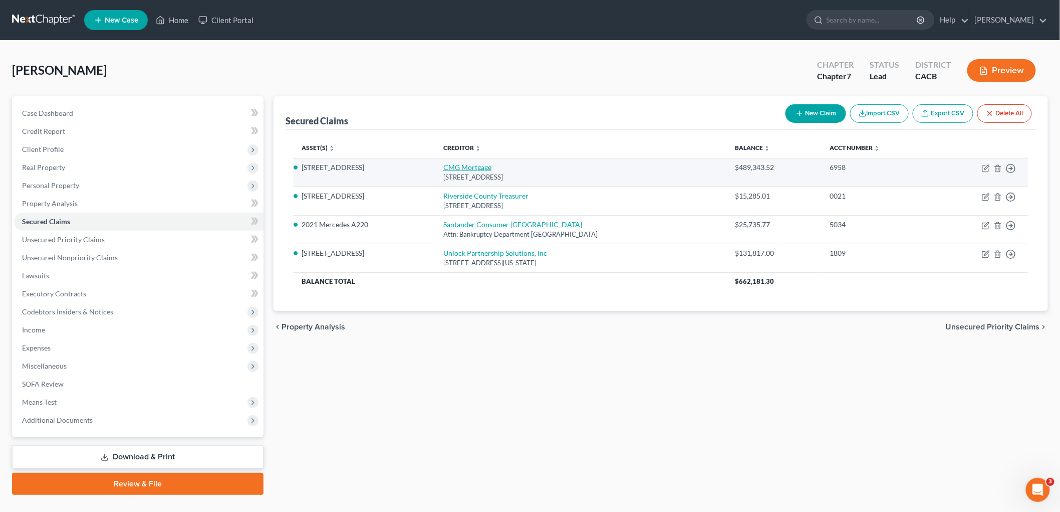
select select "0"
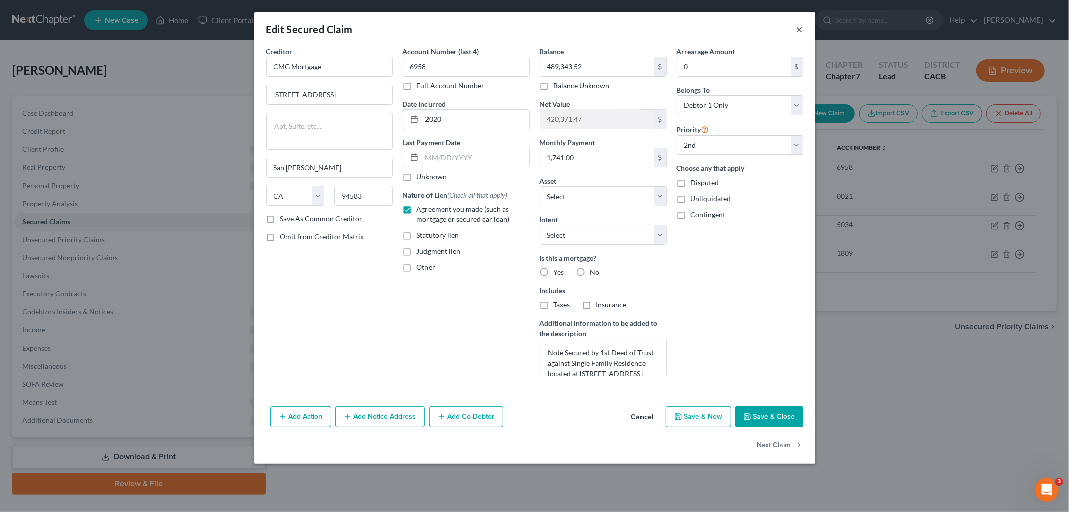
click at [801, 26] on button "×" at bounding box center [799, 29] width 7 height 12
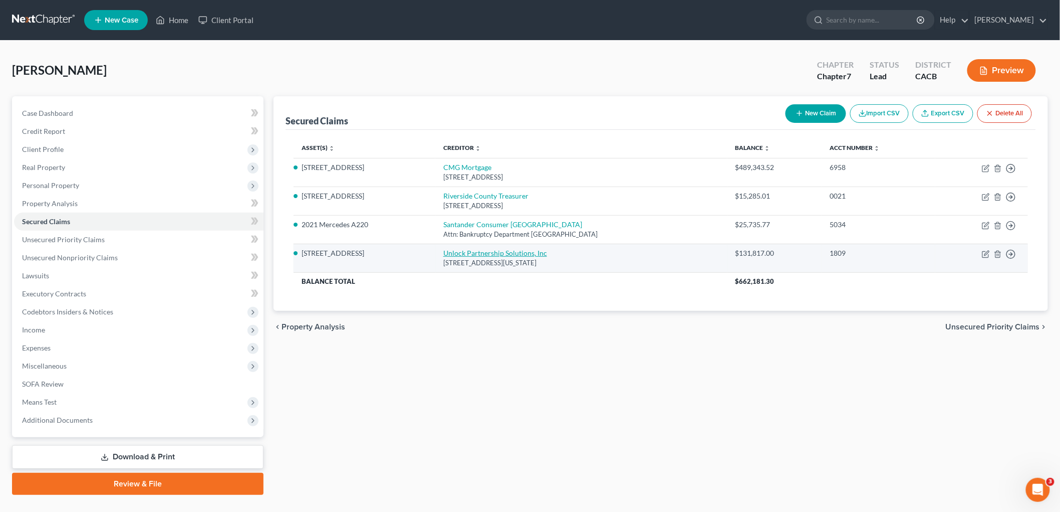
click at [518, 254] on link "Unlock Partnership Solutions, Inc" at bounding box center [495, 253] width 104 height 9
select select "3"
select select "5"
select select "0"
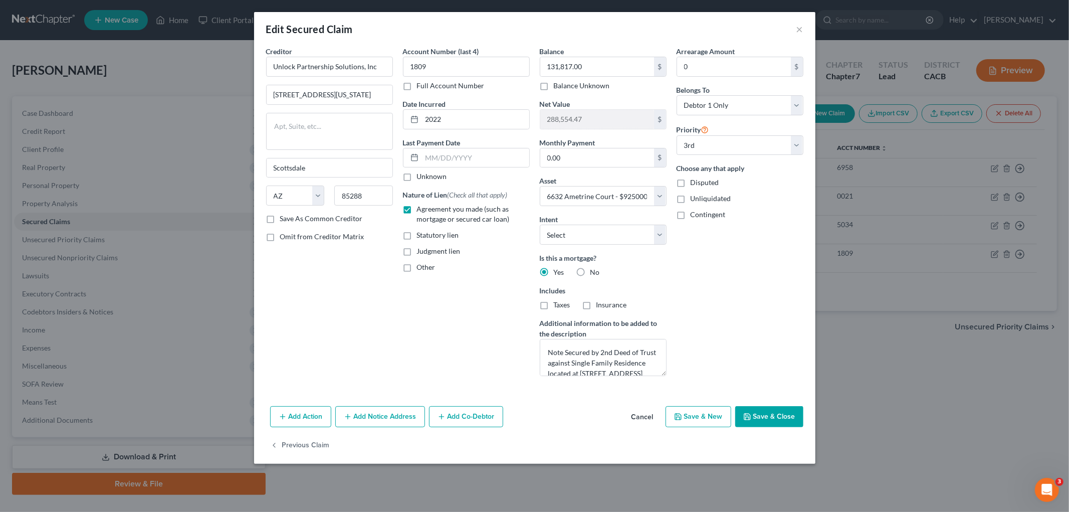
click at [805, 29] on div "Edit Secured Claim ×" at bounding box center [534, 29] width 561 height 34
click at [804, 29] on div "Edit Secured Claim ×" at bounding box center [534, 29] width 561 height 34
click at [799, 29] on button "×" at bounding box center [799, 29] width 7 height 12
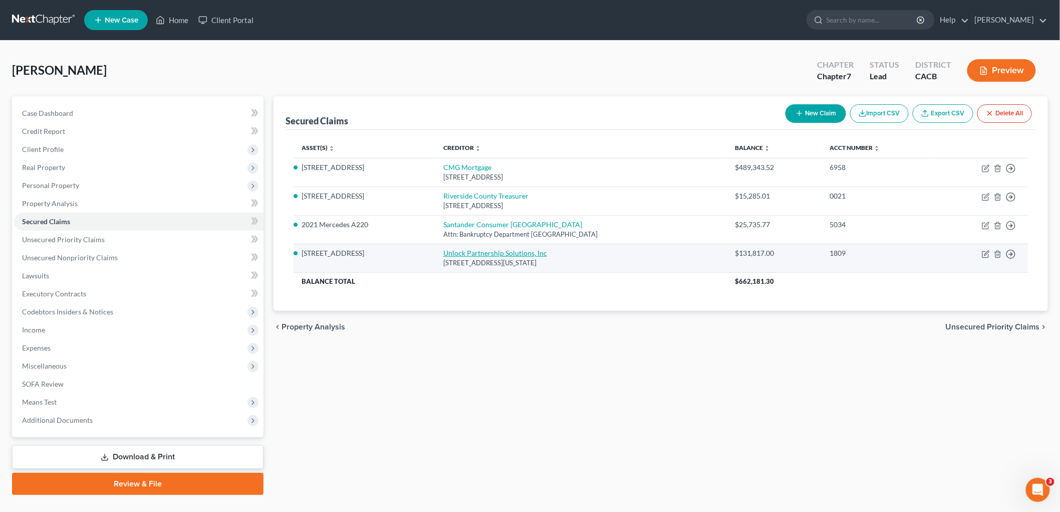
click at [480, 249] on link "Unlock Partnership Solutions, Inc" at bounding box center [495, 253] width 104 height 9
select select "3"
select select "5"
select select "0"
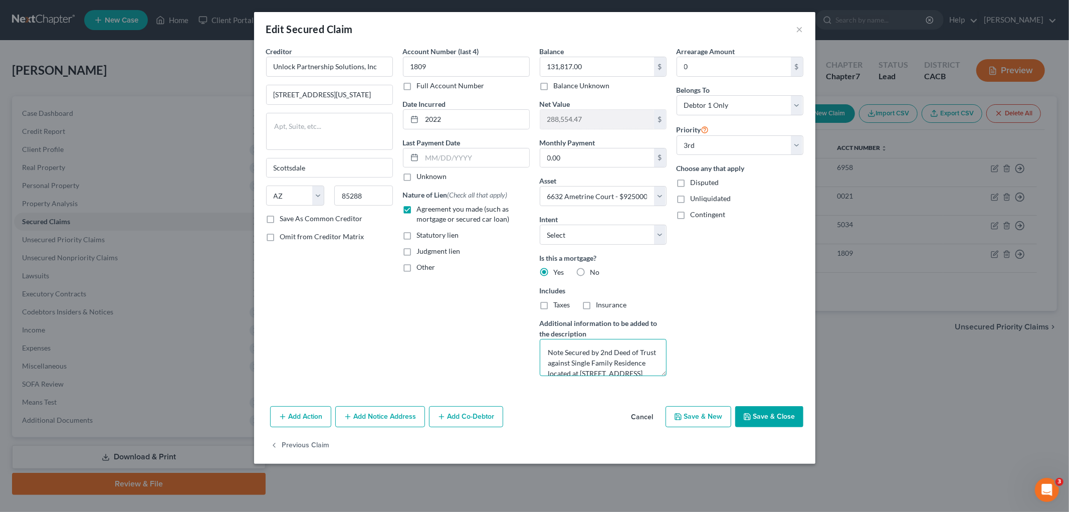
drag, startPoint x: 565, startPoint y: 351, endPoint x: 575, endPoint y: 348, distance: 10.1
click at [547, 352] on textarea "Note Secured by 2nd Deed of Trust against Single Family Residence located at 66…" at bounding box center [603, 357] width 127 height 37
click at [776, 412] on button "Save & Close" at bounding box center [769, 416] width 68 height 21
select select
select select "2"
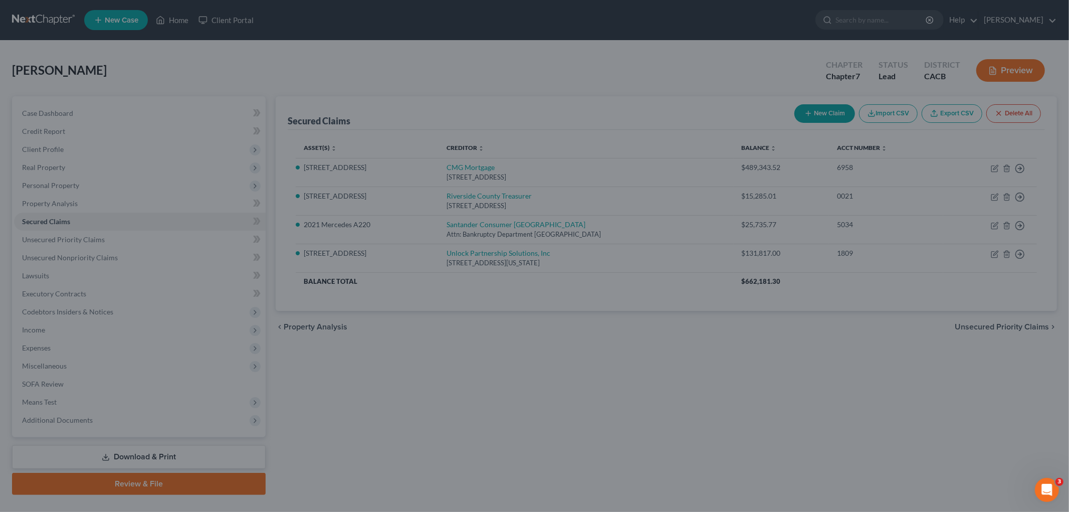
select select "5"
select select "0"
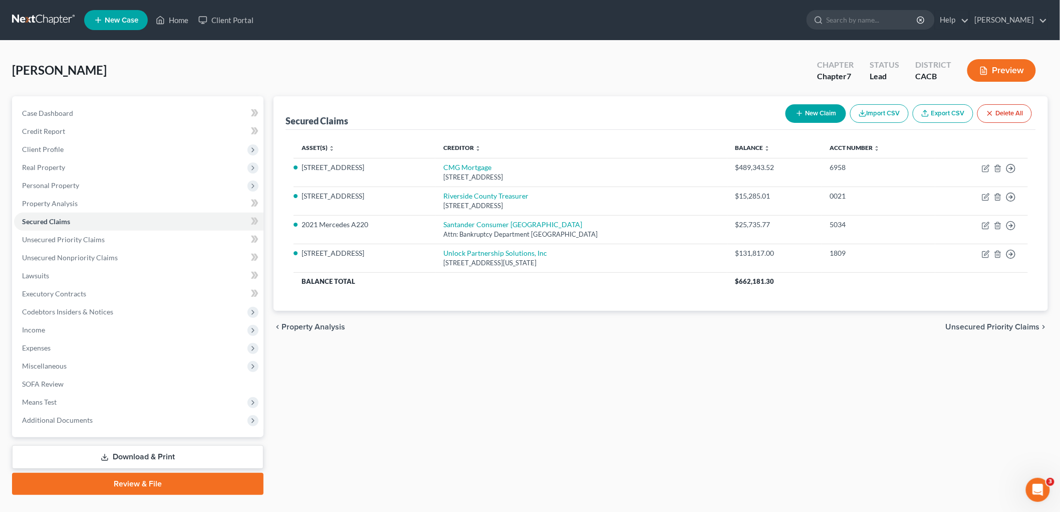
click at [911, 62] on button "Preview" at bounding box center [1001, 70] width 69 height 23
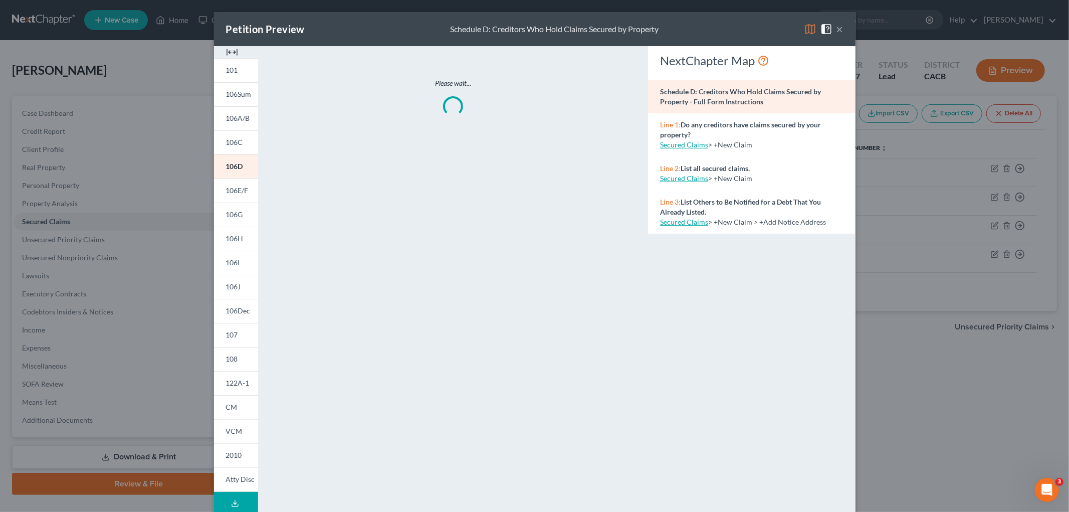
click at [806, 23] on img at bounding box center [810, 29] width 12 height 12
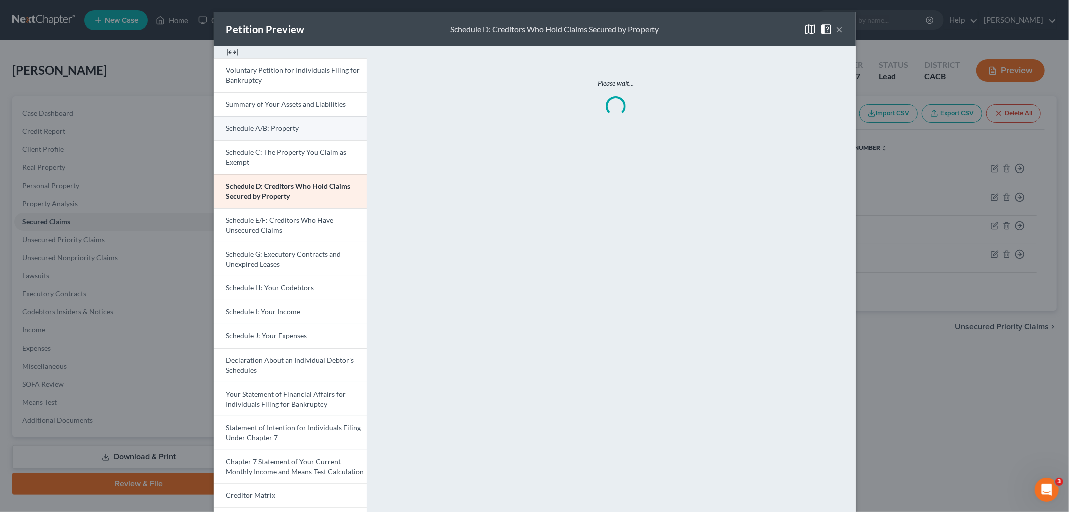
click at [278, 132] on span "Schedule A/B: Property" at bounding box center [262, 128] width 73 height 9
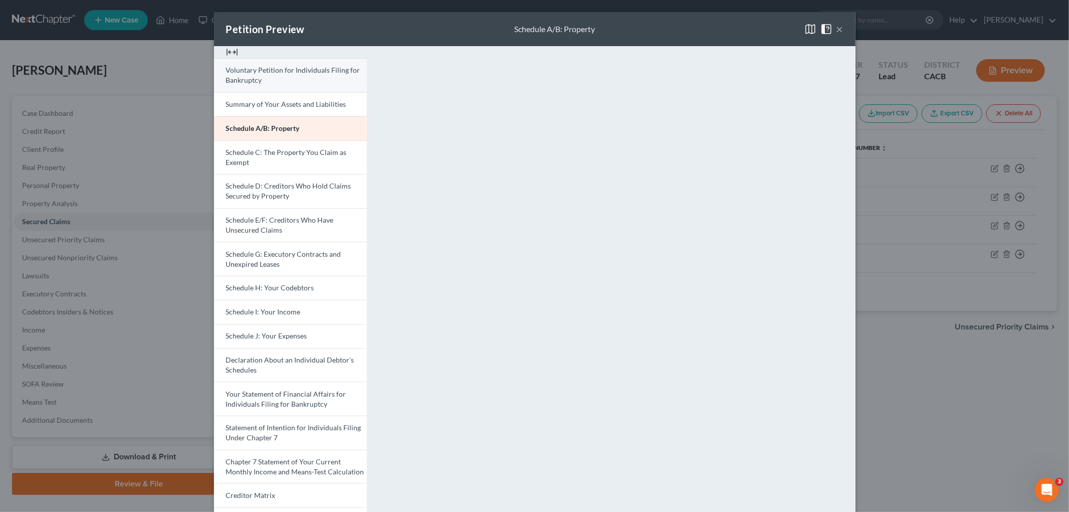
click at [267, 73] on span "Voluntary Petition for Individuals Filing for Bankruptcy" at bounding box center [293, 75] width 134 height 19
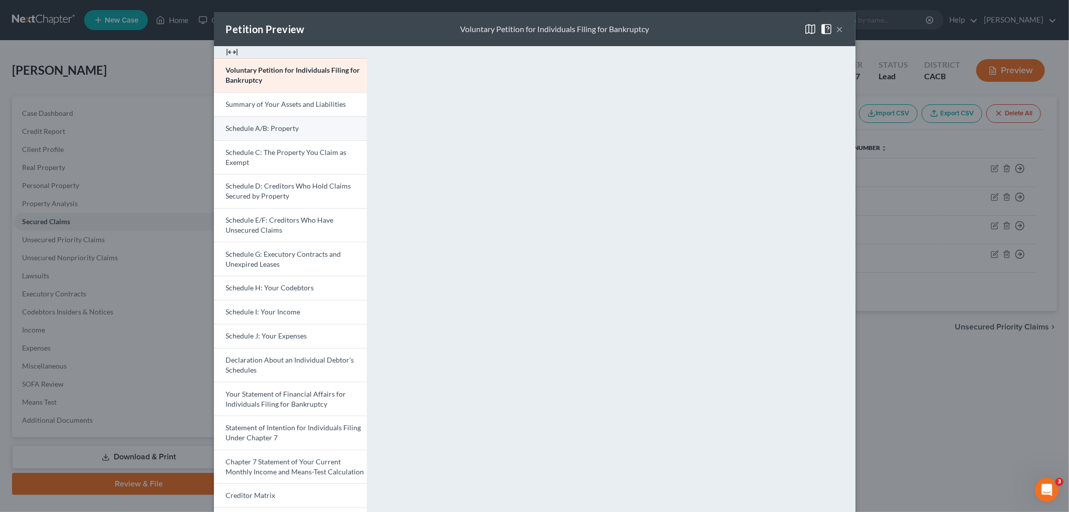
click at [264, 120] on link "Schedule A/B: Property" at bounding box center [290, 128] width 153 height 24
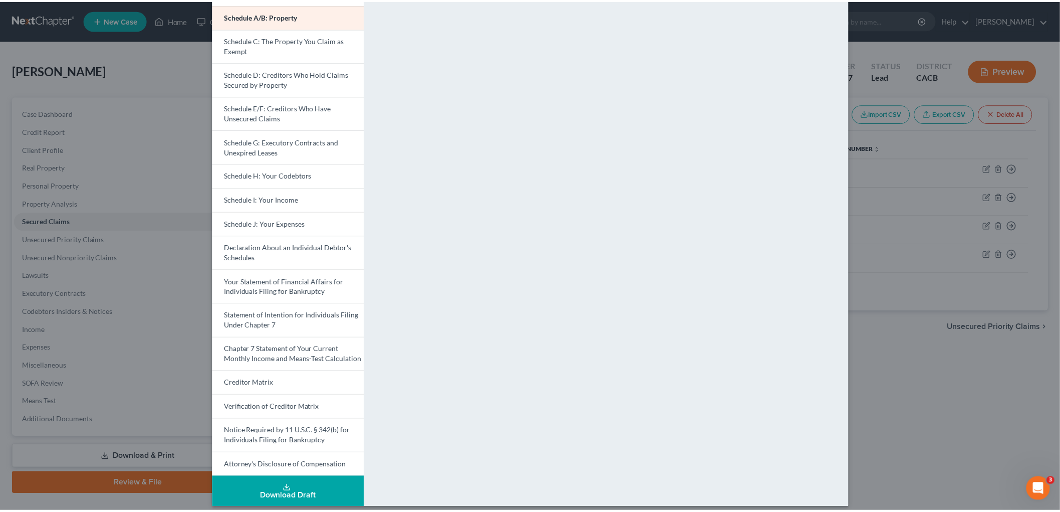
scroll to position [120, 0]
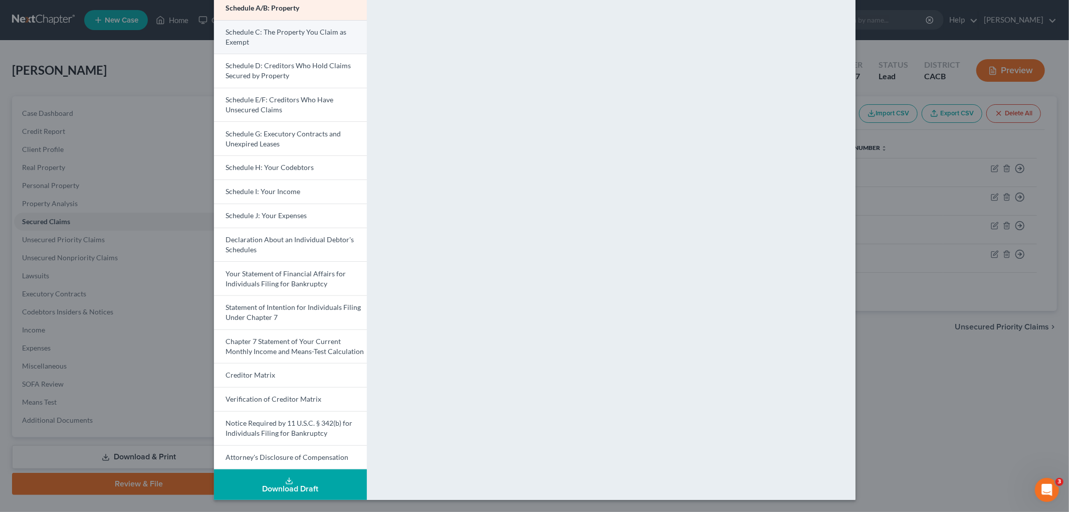
click at [302, 29] on span "Schedule C: The Property You Claim as Exempt" at bounding box center [286, 37] width 121 height 19
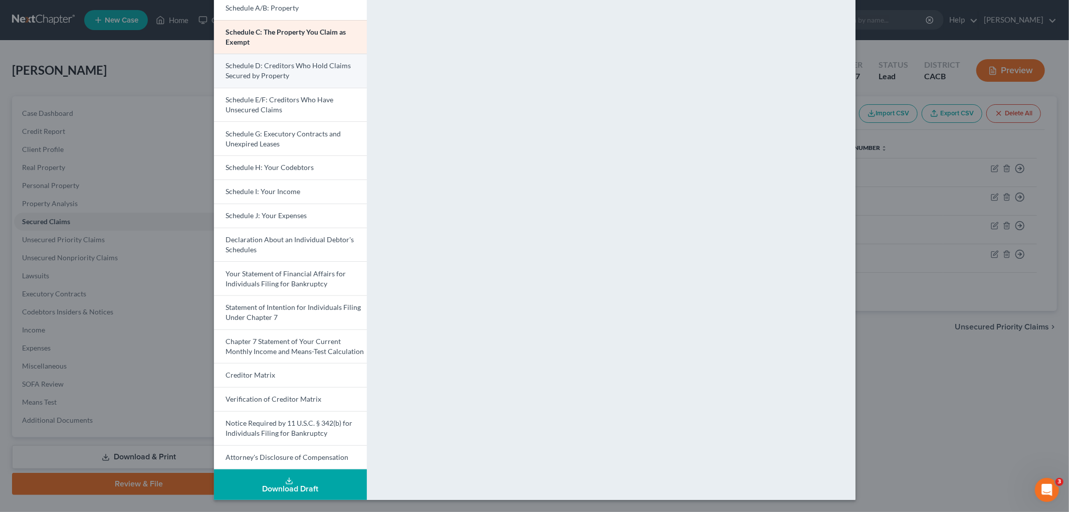
click at [322, 72] on link "Schedule D: Creditors Who Hold Claims Secured by Property" at bounding box center [290, 71] width 153 height 34
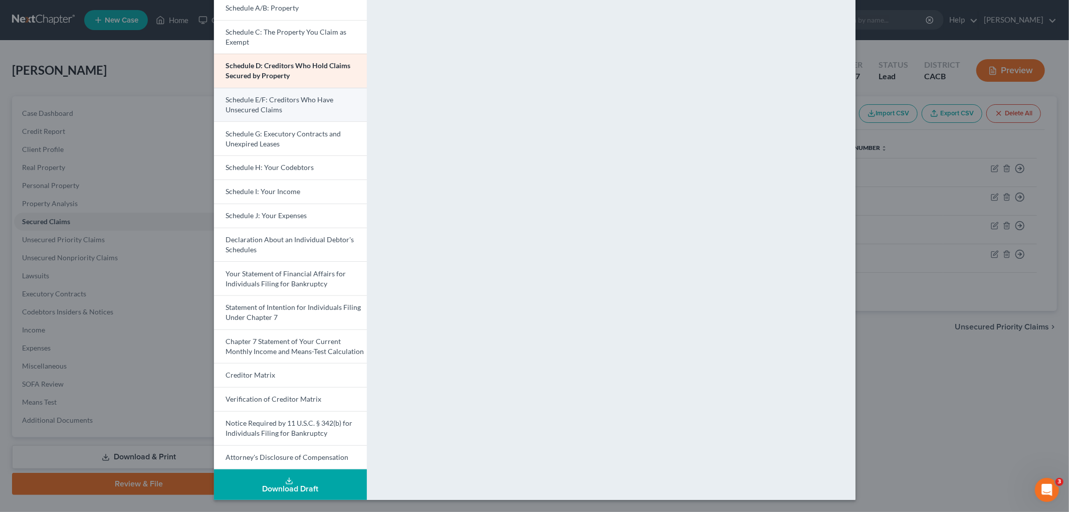
click at [297, 99] on span "Schedule E/F: Creditors Who Have Unsecured Claims" at bounding box center [280, 104] width 108 height 19
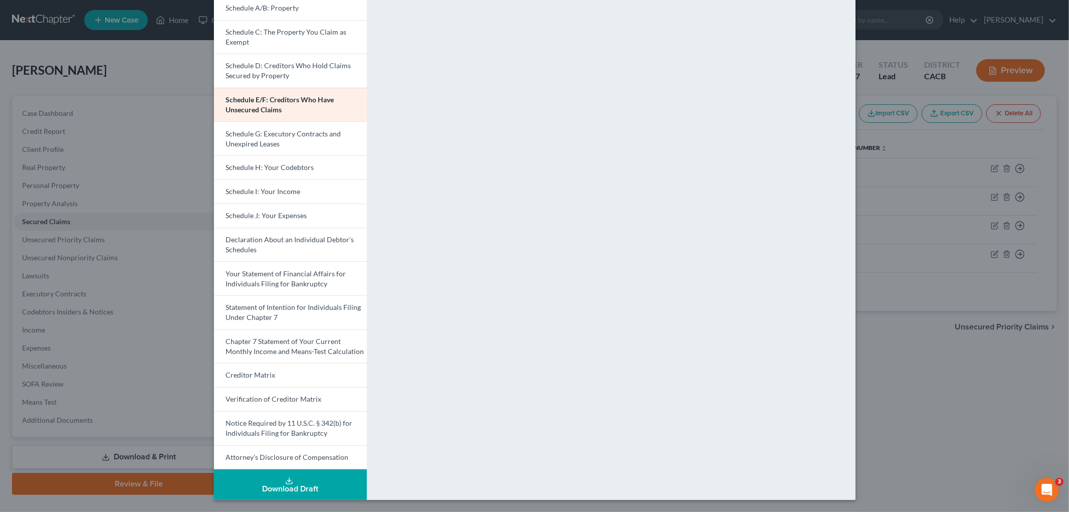
click at [911, 371] on div "Petition Preview Schedule E/F: Creditors Who Have Unsecured Claims × Voluntary …" at bounding box center [534, 256] width 1069 height 512
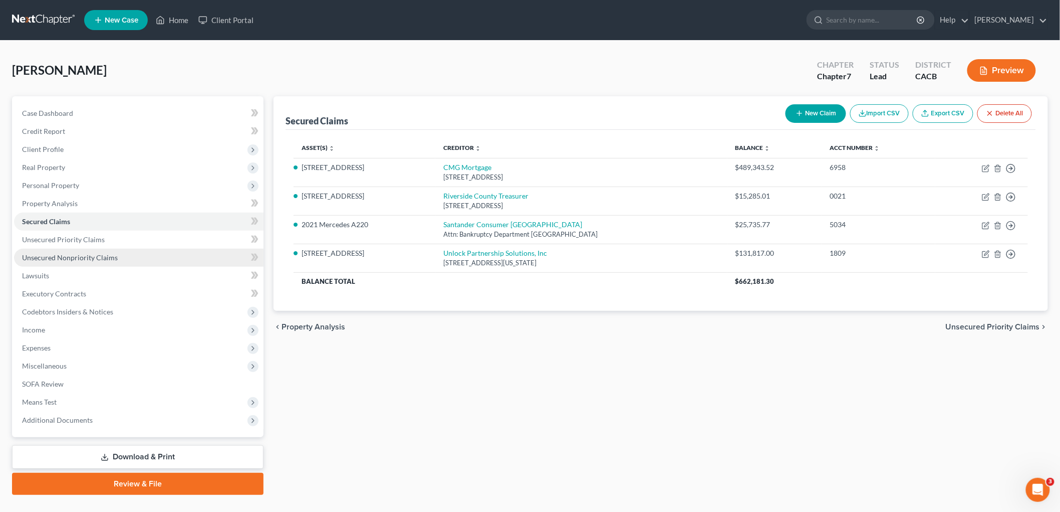
click at [78, 259] on span "Unsecured Nonpriority Claims" at bounding box center [70, 257] width 96 height 9
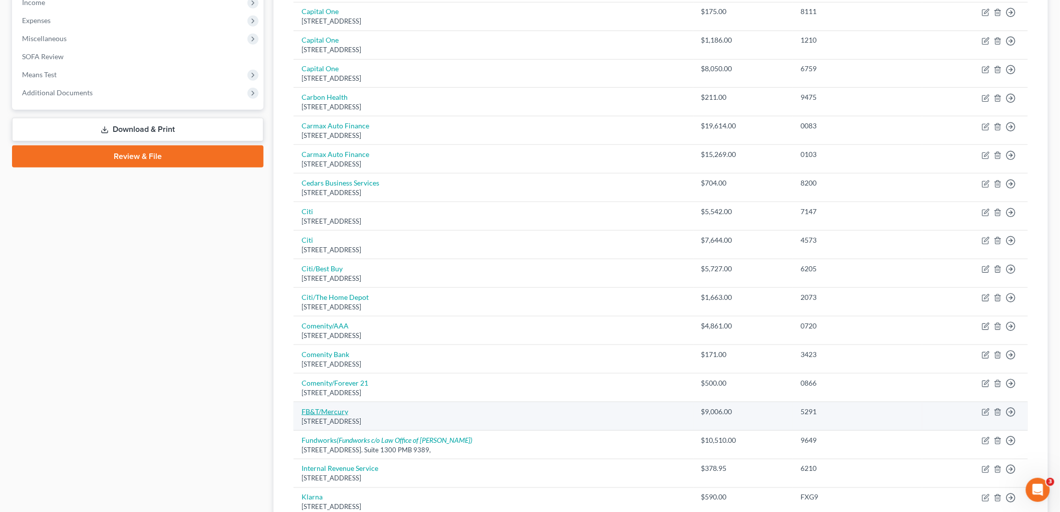
scroll to position [334, 0]
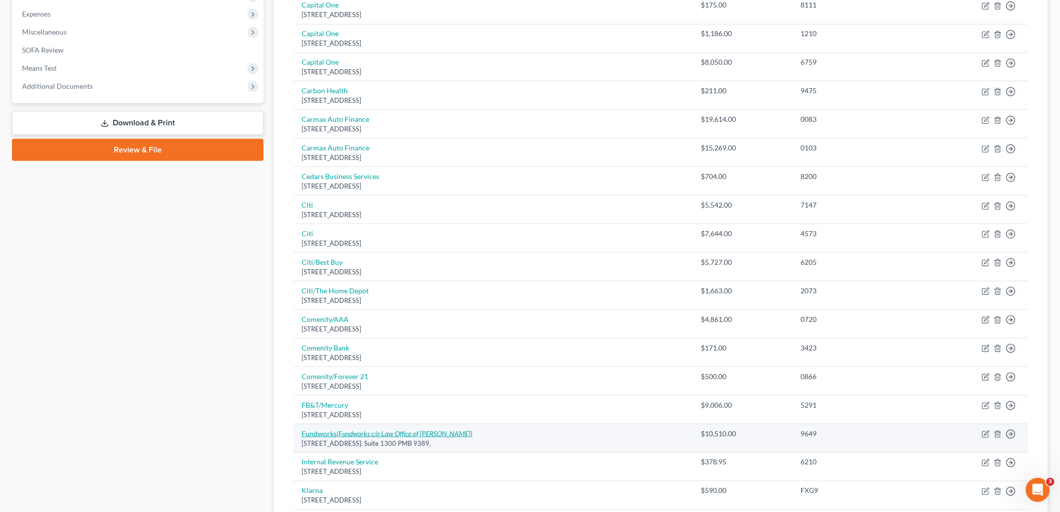
click at [338, 418] on icon "(Fundworks c/o Law Office of Joshua Provost)" at bounding box center [405, 433] width 136 height 9
select select "14"
select select "3"
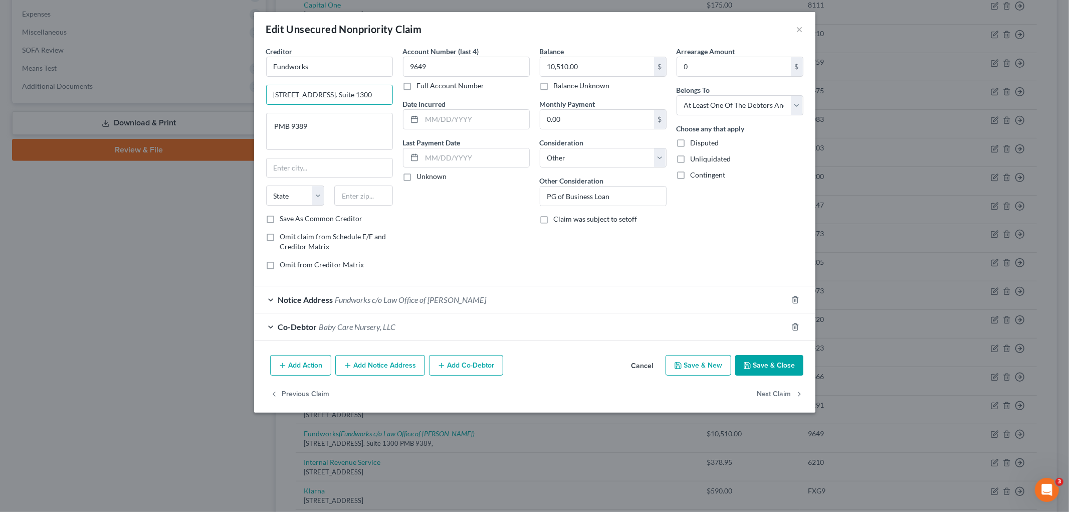
drag, startPoint x: 381, startPoint y: 93, endPoint x: 219, endPoint y: 98, distance: 161.9
click at [219, 98] on div "Edit Unsecured Nonpriority Claim × Creditor * Fundworks 299 South Main Street. …" at bounding box center [534, 256] width 1069 height 512
click at [349, 198] on input "text" at bounding box center [363, 195] width 59 height 20
paste input "84111"
type input "84111"
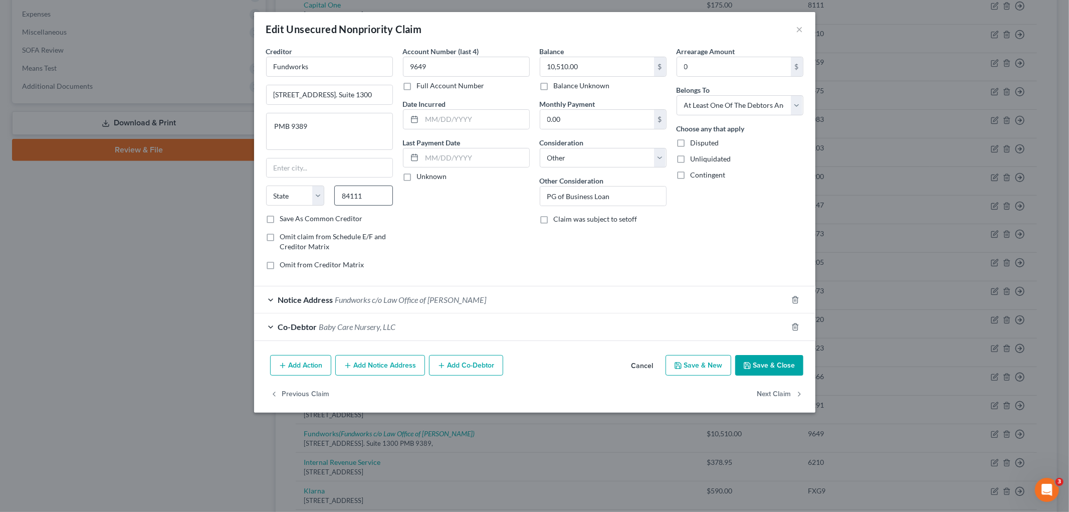
type input "Salt Lake City"
select select "46"
click at [758, 371] on button "Save & Close" at bounding box center [769, 365] width 68 height 21
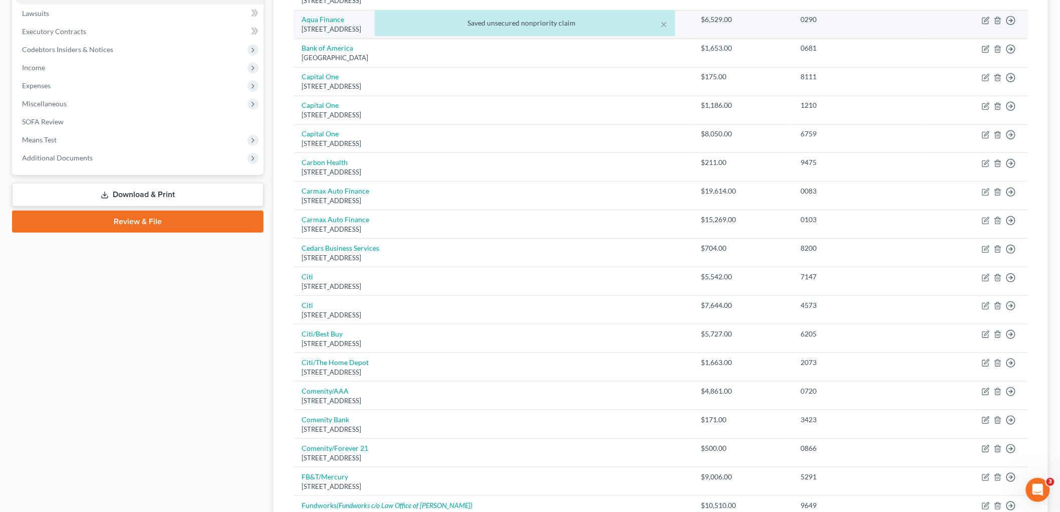
scroll to position [111, 0]
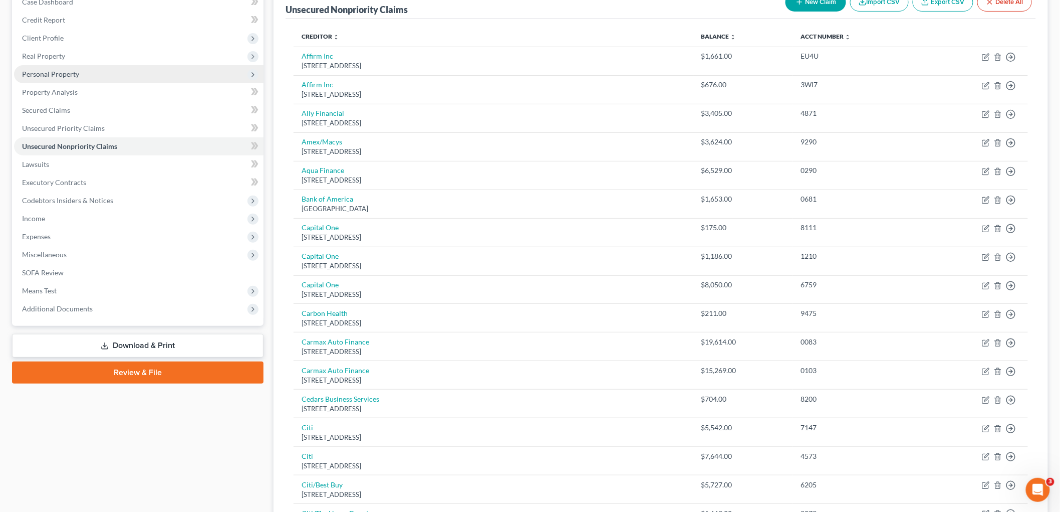
click at [69, 75] on span "Personal Property" at bounding box center [50, 74] width 57 height 9
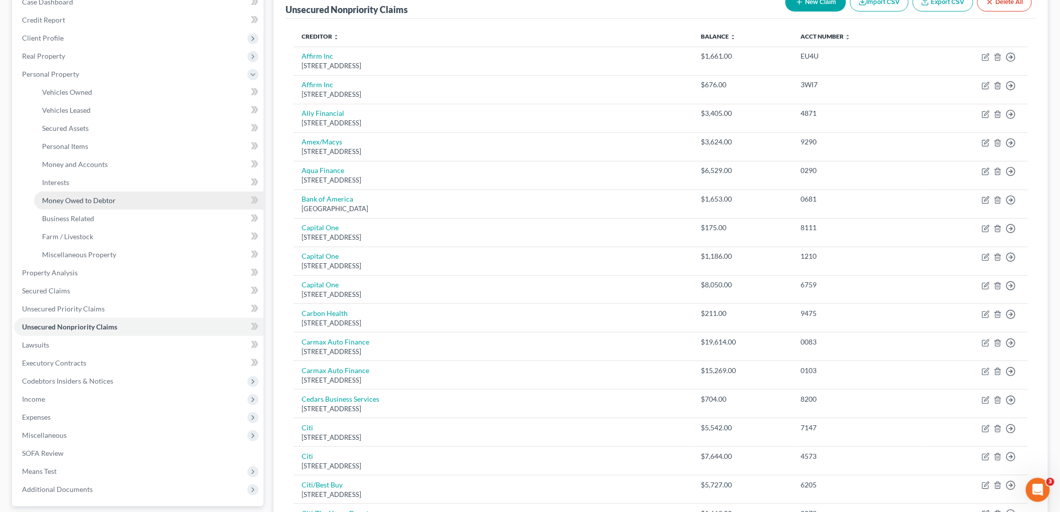
click at [117, 199] on link "Money Owed to Debtor" at bounding box center [148, 200] width 229 height 18
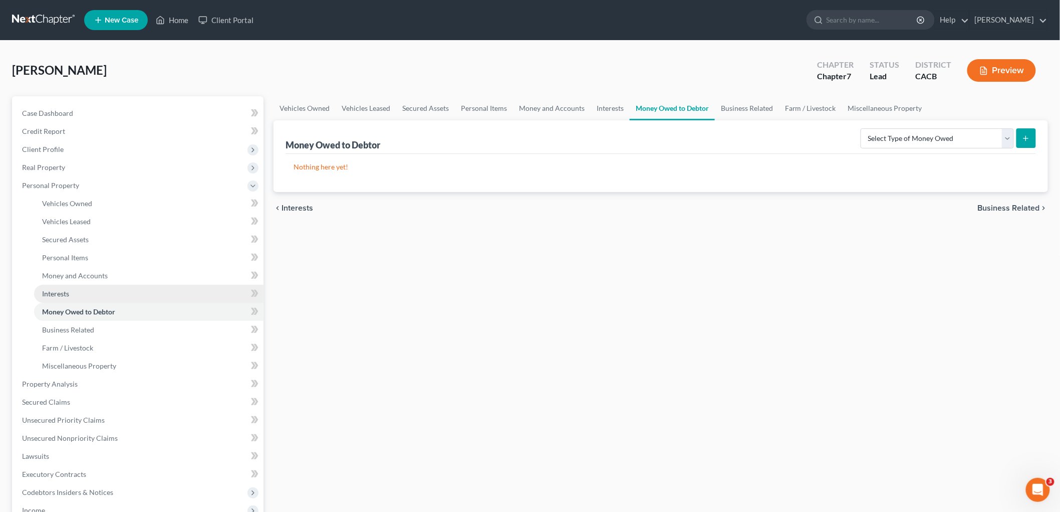
drag, startPoint x: 74, startPoint y: 297, endPoint x: 129, endPoint y: 301, distance: 54.7
click at [75, 297] on link "Interests" at bounding box center [148, 294] width 229 height 18
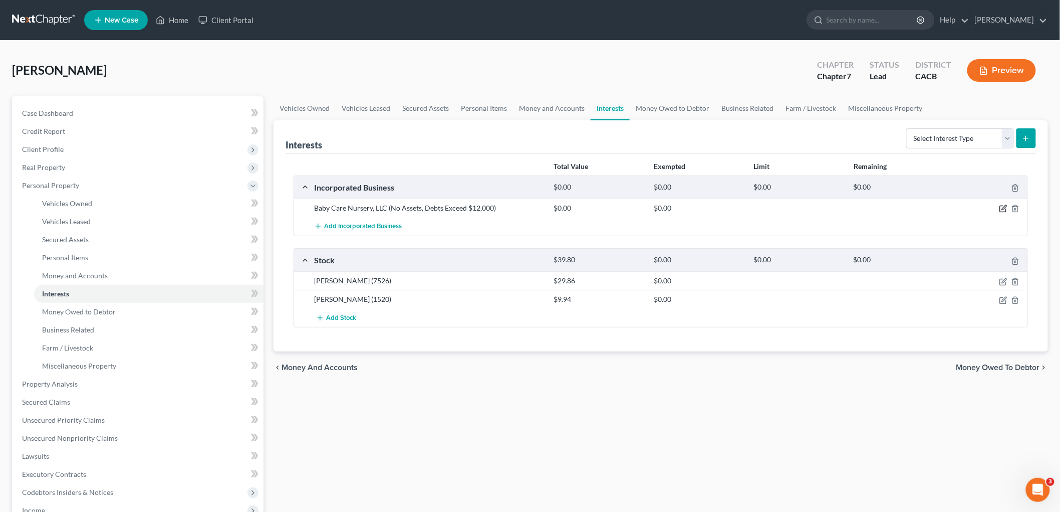
click at [911, 207] on icon "button" at bounding box center [1004, 208] width 8 height 8
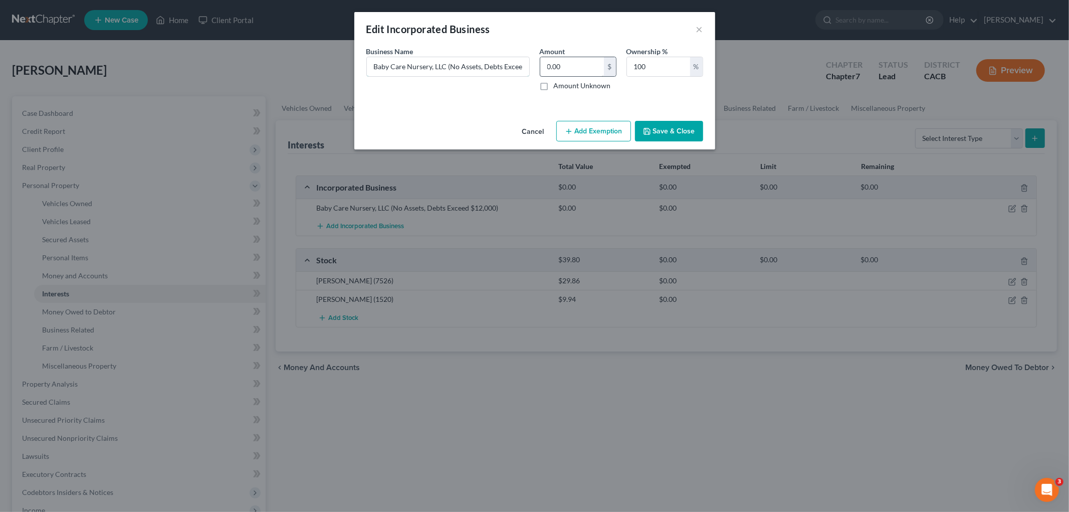
scroll to position [0, 32]
click at [579, 72] on div "Business Name * Baby Care Nursery, LLC (No Assets, Debts Exceed $12,000) Amount…" at bounding box center [534, 72] width 347 height 53
click at [497, 68] on input "Baby Care Nursery, LLC (No Assets, Debts Exceed $12,000)" at bounding box center [448, 66] width 162 height 19
click at [502, 66] on input "Baby Care Nursery, LLC (No Assets, Debts Exceed $12,000)" at bounding box center [448, 66] width 162 height 19
type input "Baby Care Nursery, LLC (No Assets, Debts Exceed $10,000)"
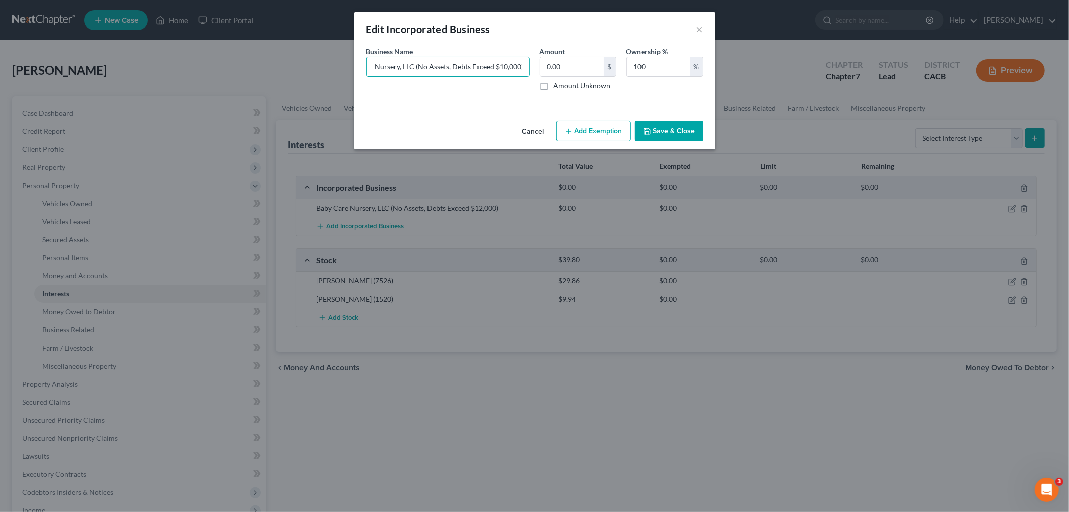
scroll to position [0, 0]
click at [650, 132] on icon "button" at bounding box center [647, 131] width 6 height 6
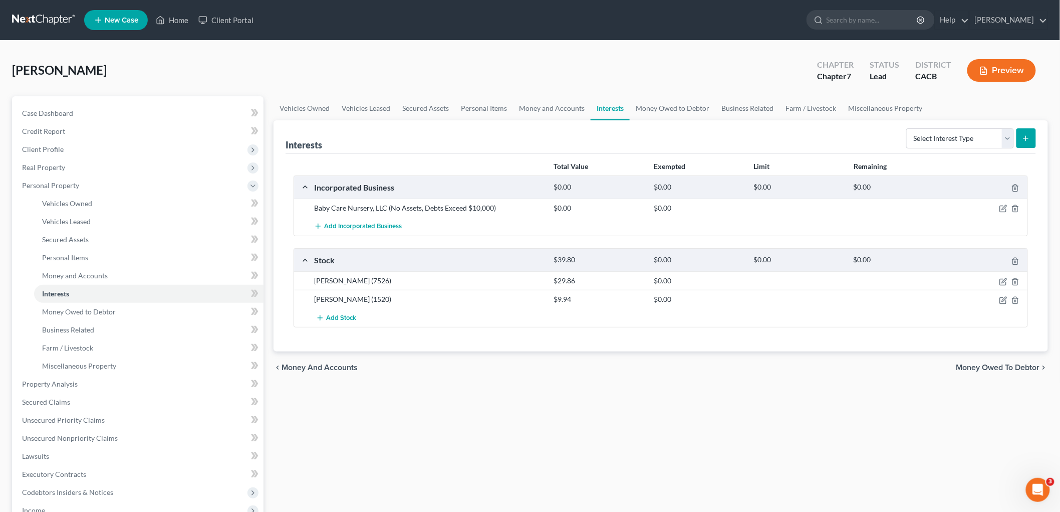
click at [911, 78] on button "Preview" at bounding box center [1001, 70] width 69 height 23
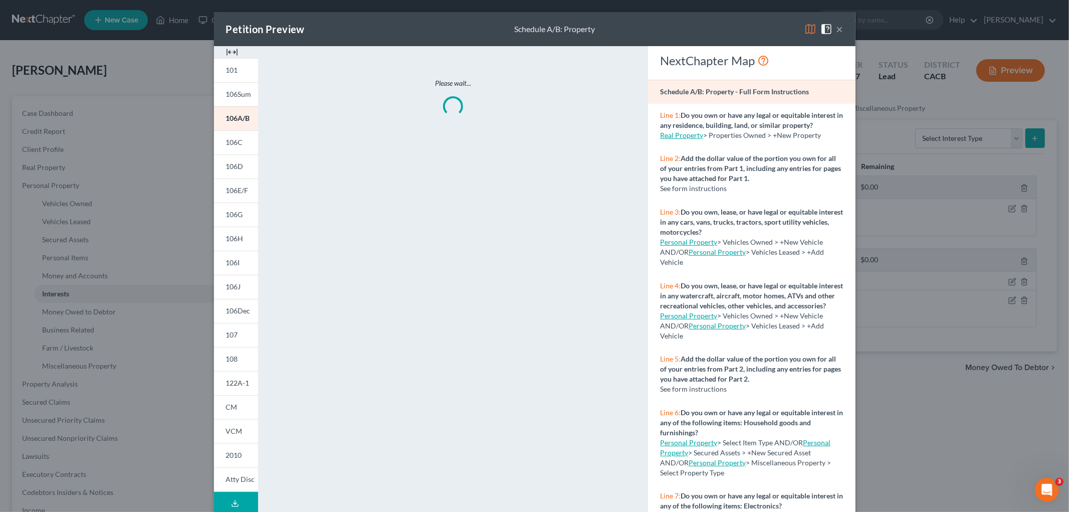
click at [804, 28] on img at bounding box center [810, 29] width 12 height 12
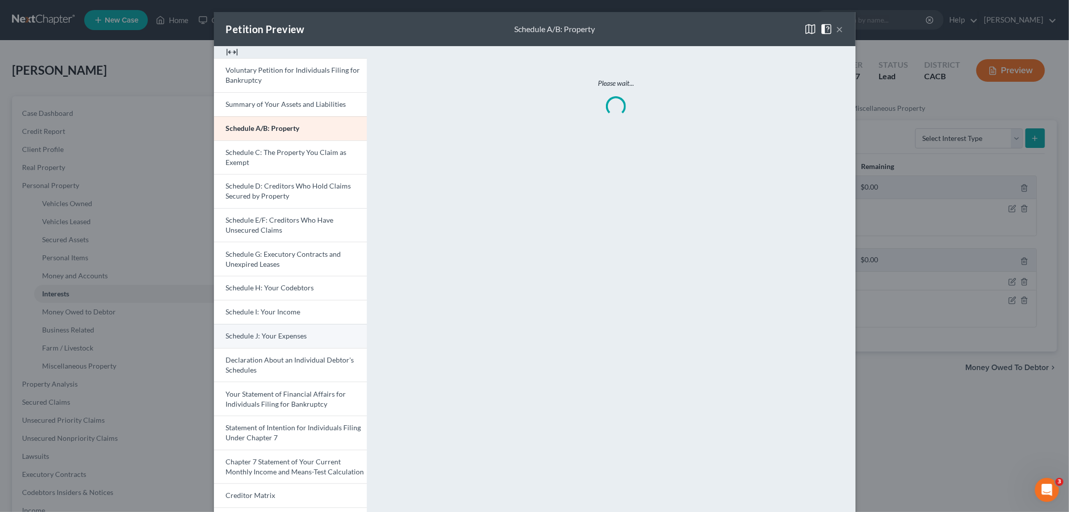
drag, startPoint x: 296, startPoint y: 317, endPoint x: 303, endPoint y: 326, distance: 11.1
click at [297, 317] on link "Schedule I: Your Income" at bounding box center [290, 312] width 153 height 24
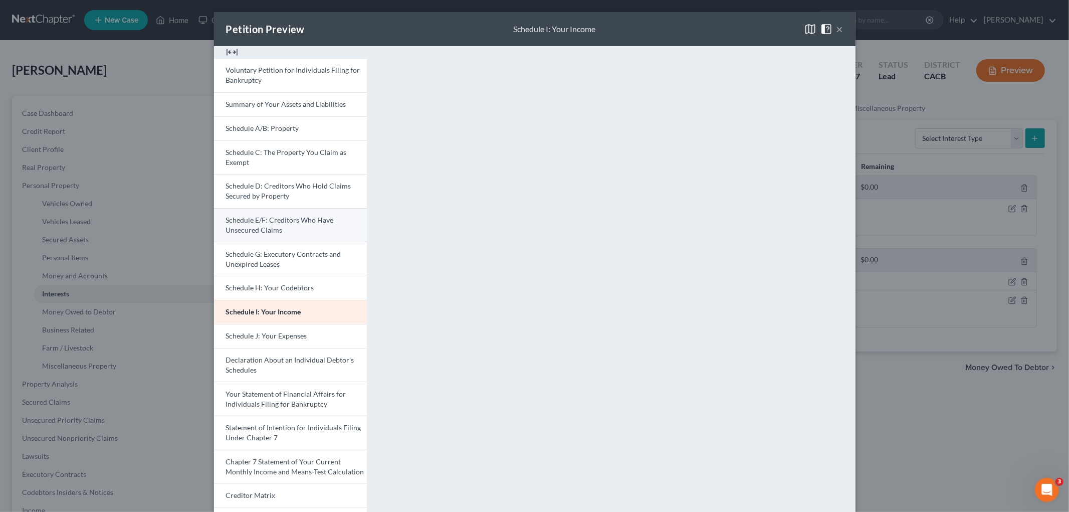
click at [292, 217] on span "Schedule E/F: Creditors Who Have Unsecured Claims" at bounding box center [280, 224] width 108 height 19
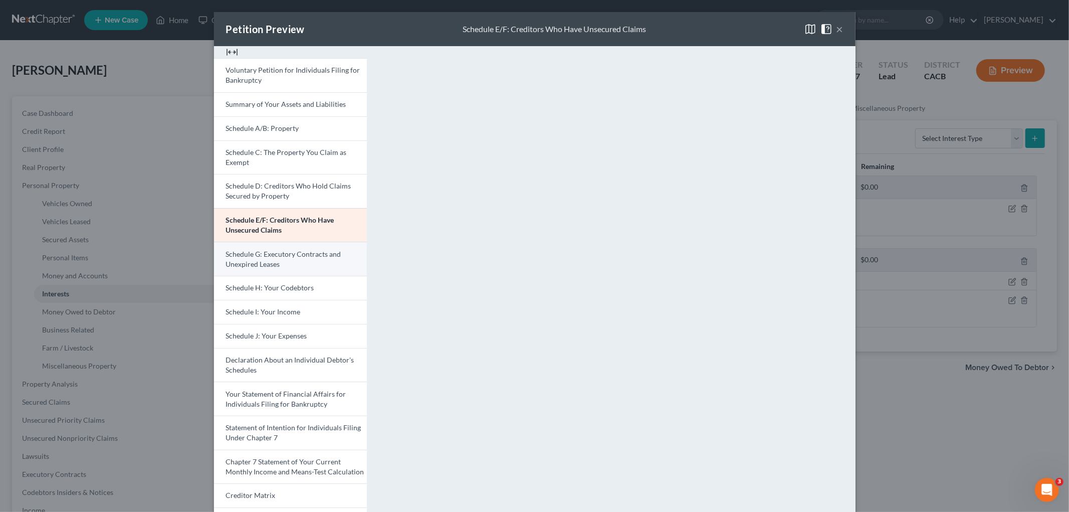
click at [289, 245] on link "Schedule G: Executory Contracts and Unexpired Leases" at bounding box center [290, 258] width 153 height 34
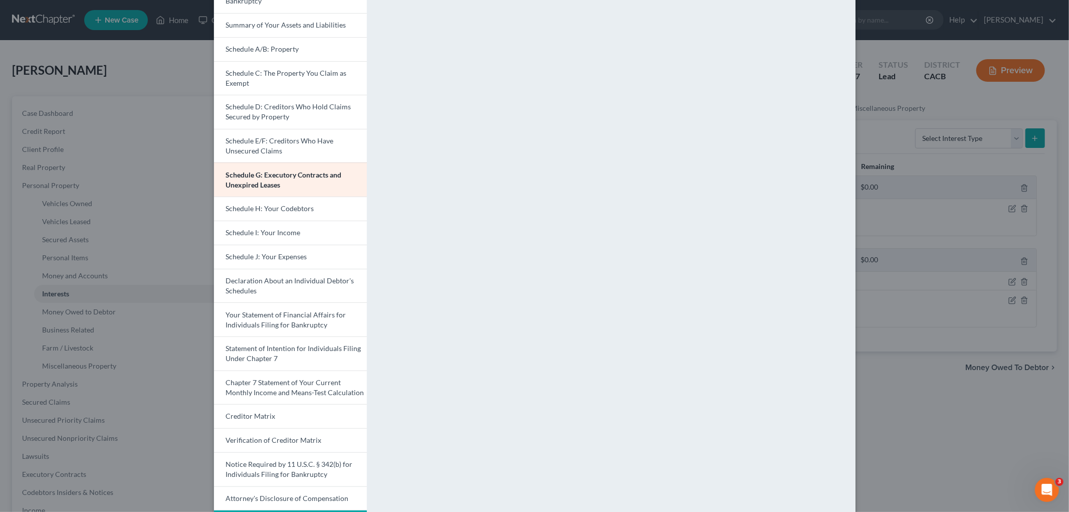
scroll to position [120, 0]
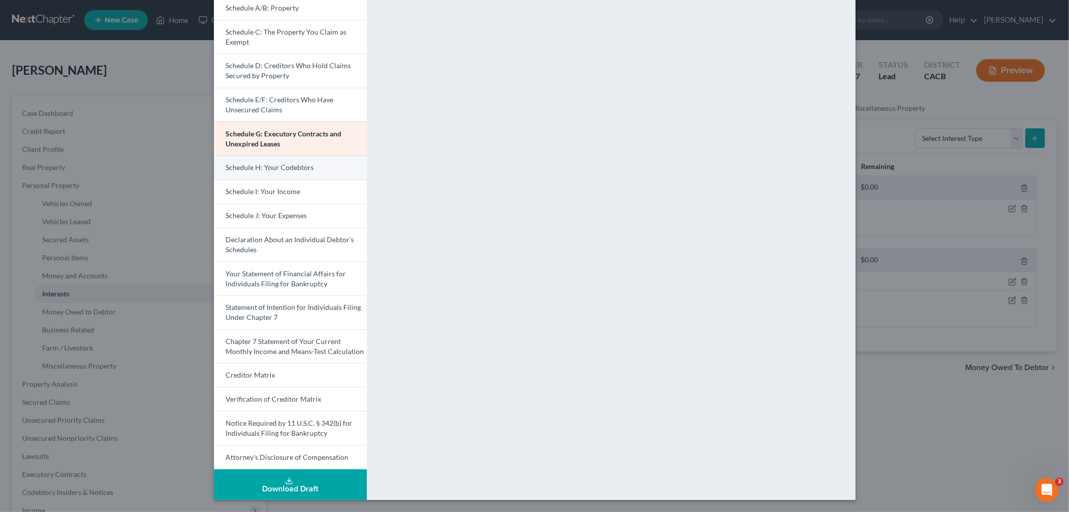
click at [261, 162] on link "Schedule H: Your Codebtors" at bounding box center [290, 167] width 153 height 24
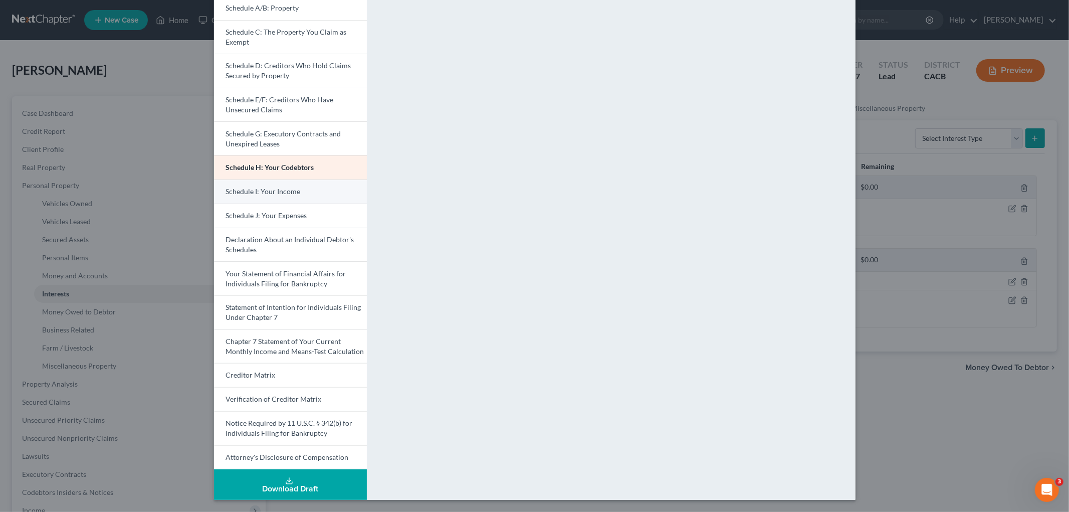
click at [280, 192] on span "Schedule I: Your Income" at bounding box center [263, 191] width 75 height 9
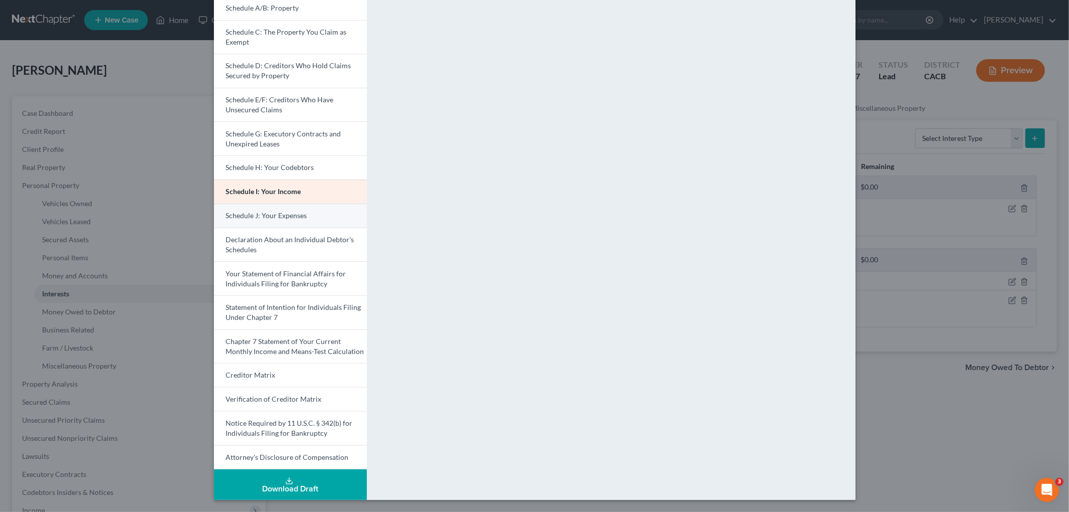
click at [315, 217] on link "Schedule J: Your Expenses" at bounding box center [290, 215] width 153 height 24
click at [298, 277] on span "Your Statement of Financial Affairs for Individuals Filing for Bankruptcy" at bounding box center [286, 278] width 120 height 19
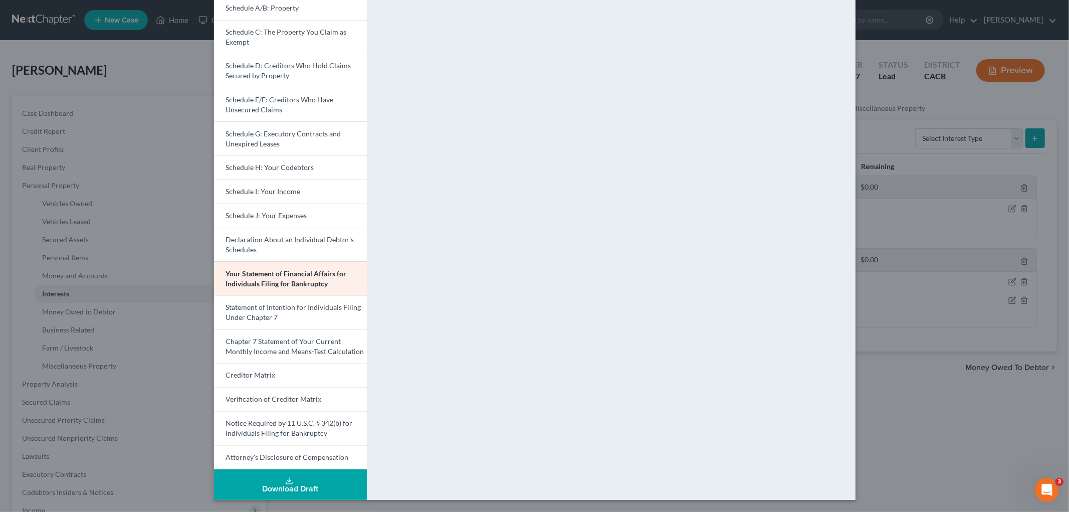
click at [903, 418] on div "Petition Preview Your Statement of Financial Affairs for Individuals Filing for…" at bounding box center [534, 256] width 1069 height 512
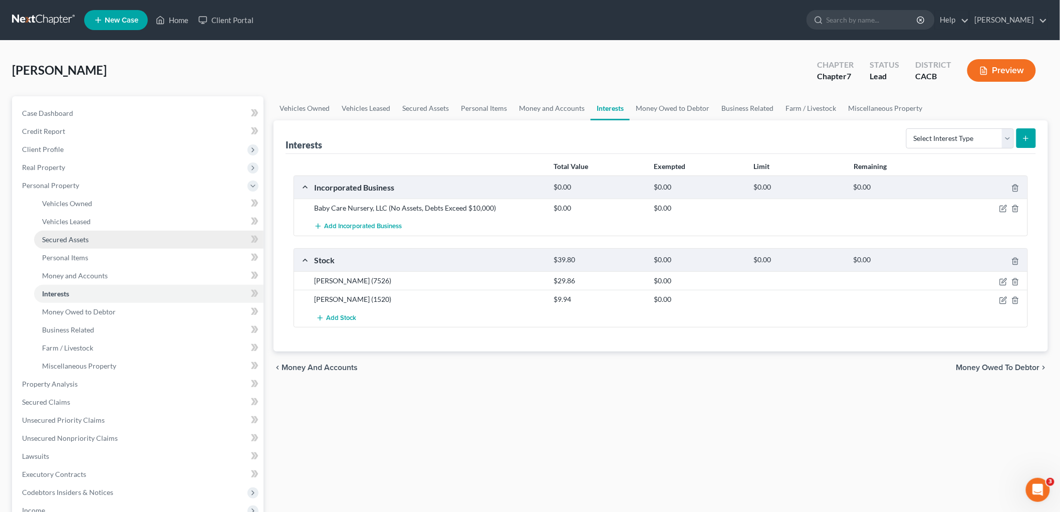
click at [69, 238] on span "Secured Assets" at bounding box center [65, 239] width 47 height 9
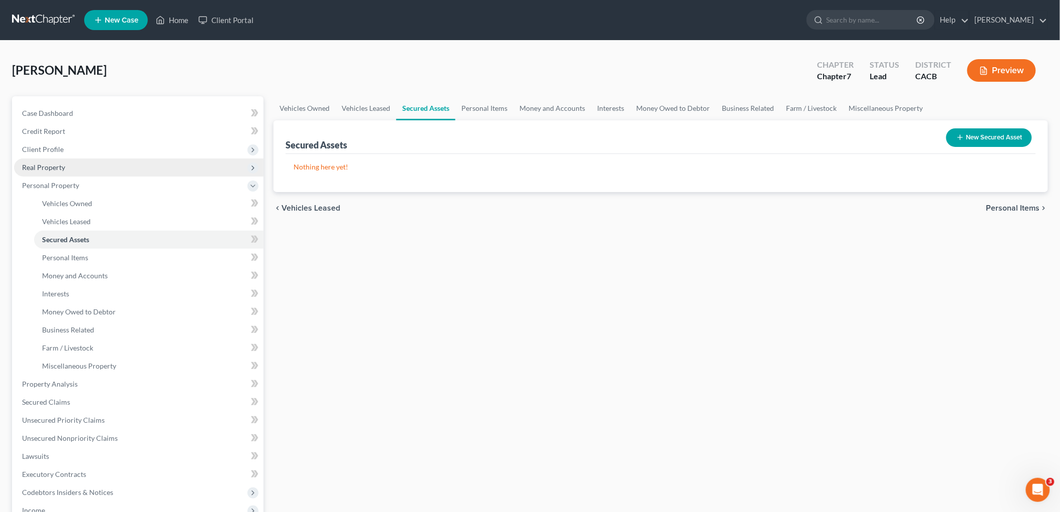
click at [55, 166] on span "Real Property" at bounding box center [43, 167] width 43 height 9
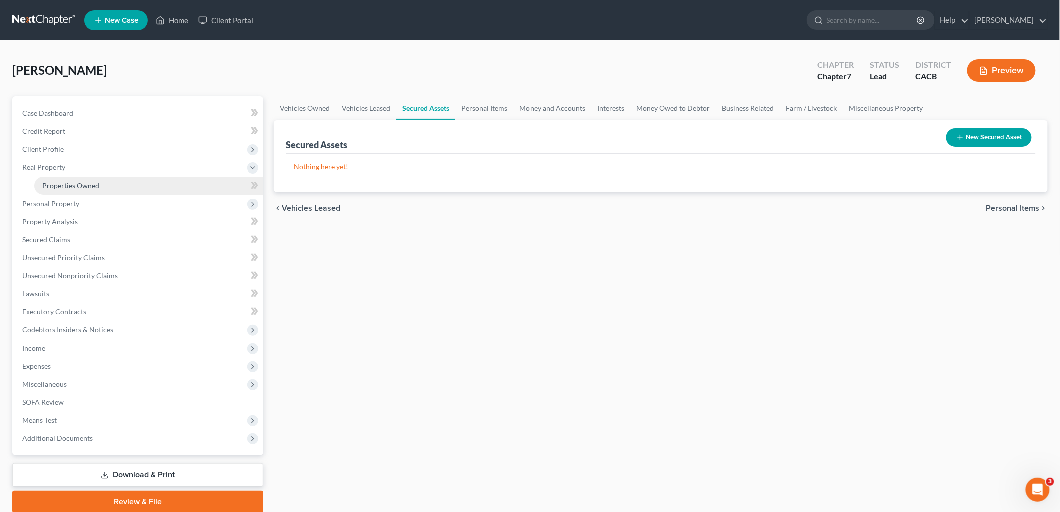
click at [61, 181] on span "Properties Owned" at bounding box center [70, 185] width 57 height 9
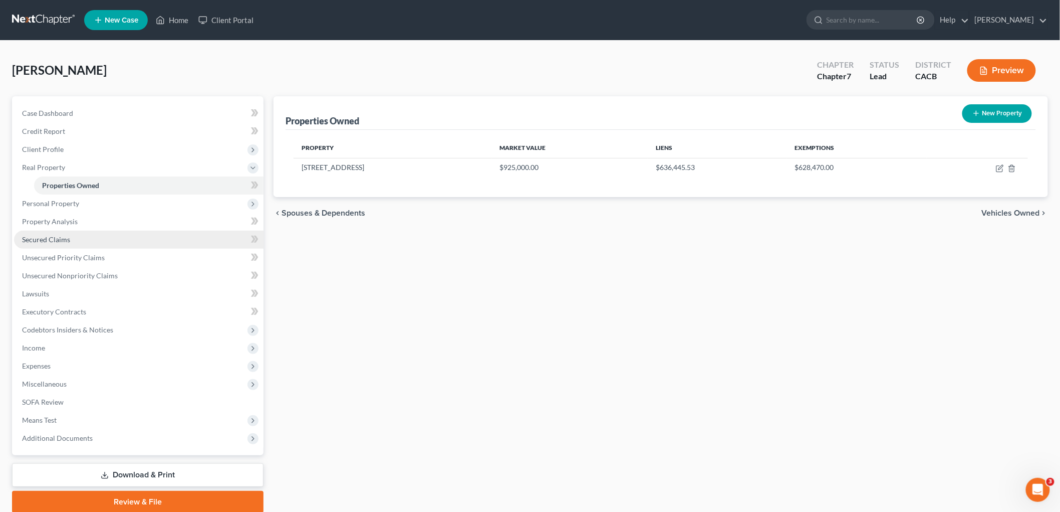
click at [63, 238] on span "Secured Claims" at bounding box center [46, 239] width 48 height 9
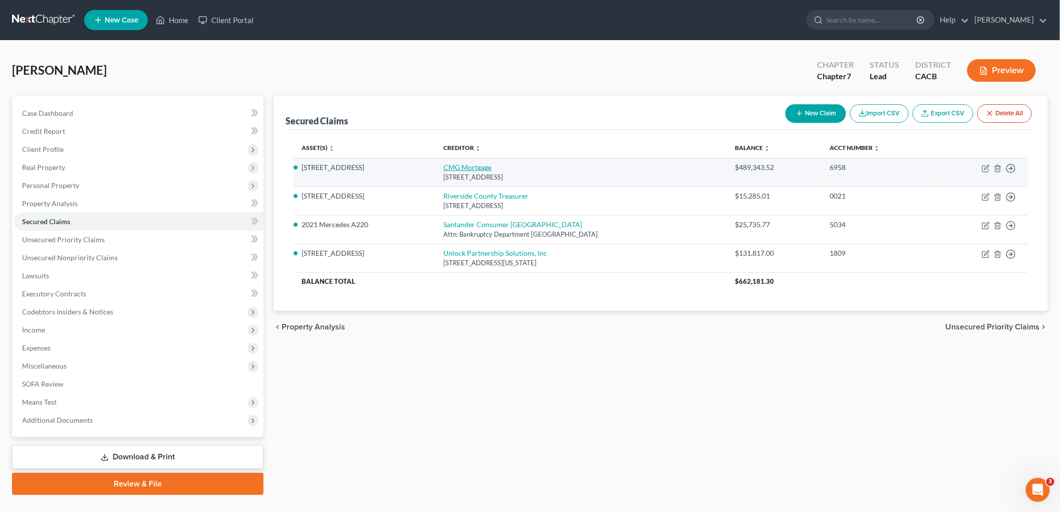
click at [444, 165] on link "CMG Mortgage" at bounding box center [467, 167] width 48 height 9
select select "4"
select select "5"
select select "0"
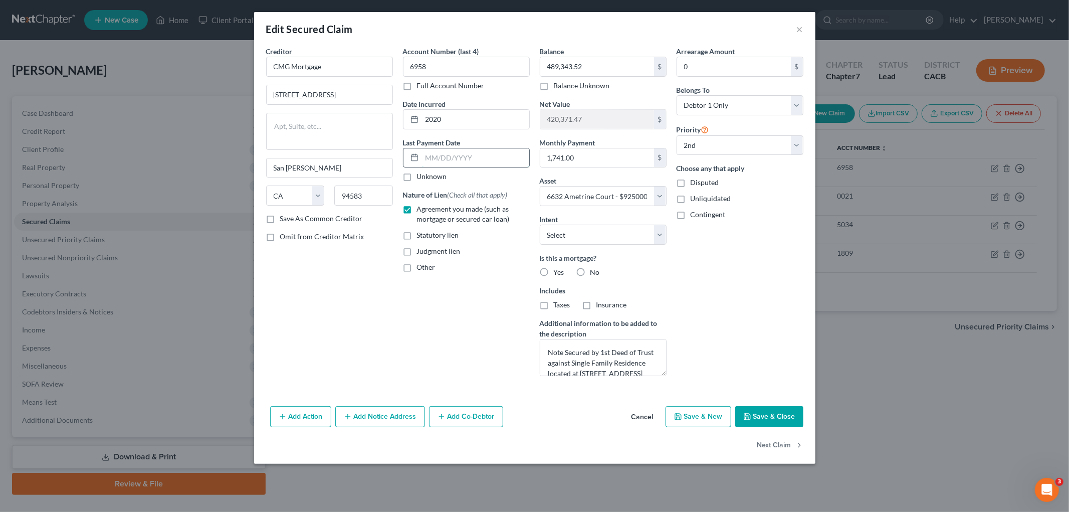
click at [453, 157] on input "text" at bounding box center [475, 157] width 107 height 19
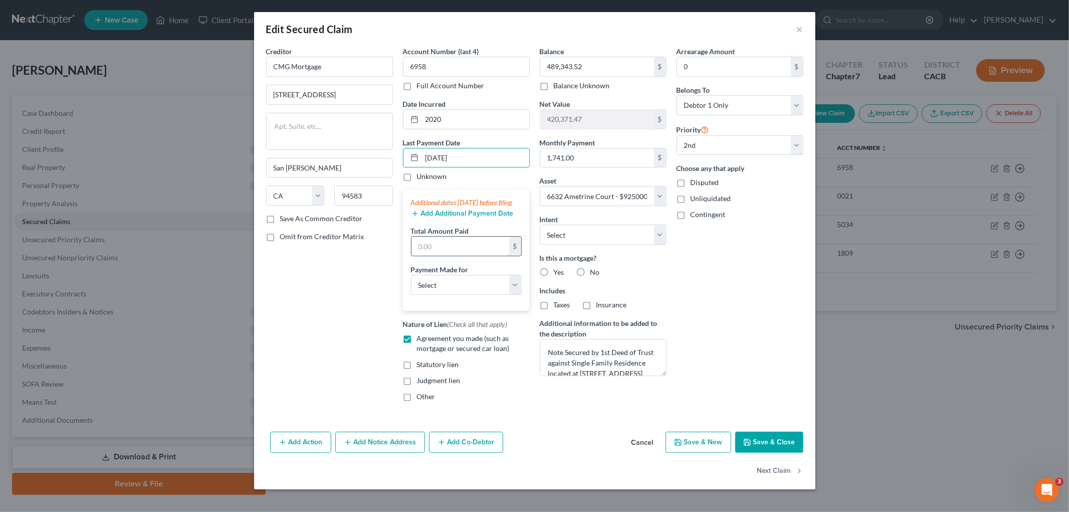
type input "07/17/2025"
click at [454, 251] on input "text" at bounding box center [460, 245] width 98 height 19
drag, startPoint x: 491, startPoint y: 248, endPoint x: 483, endPoint y: 247, distance: 7.6
click at [490, 249] on input "text" at bounding box center [460, 245] width 98 height 19
type input "5,223"
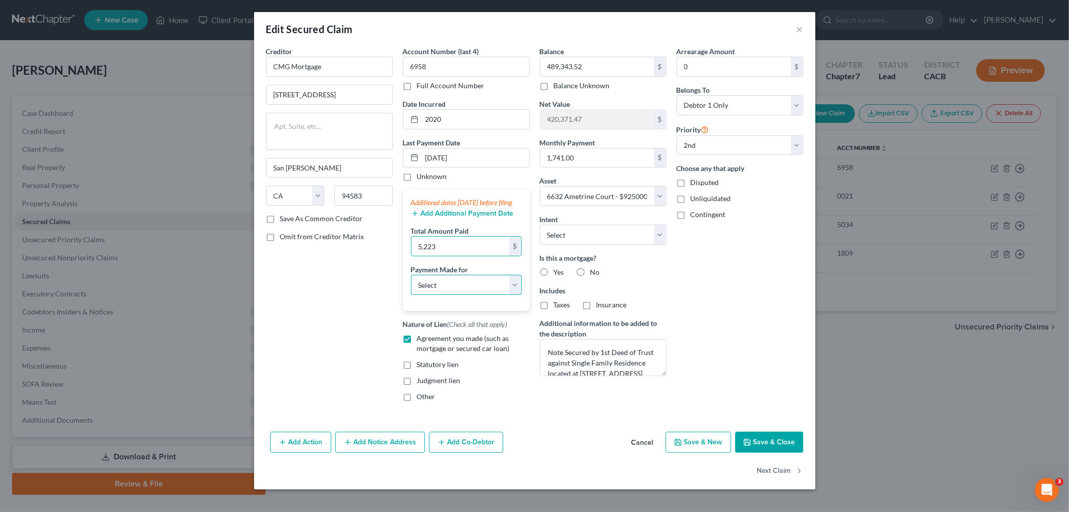
click at [487, 293] on select "Select Car Credit Card Loan Repayment Mortgage Other Suppliers Or Vendors" at bounding box center [466, 285] width 111 height 20
select select "3"
click at [411, 285] on select "Select Car Credit Card Loan Repayment Mortgage Other Suppliers Or Vendors" at bounding box center [466, 285] width 111 height 20
click at [474, 217] on button "Add Additional Payment Date" at bounding box center [462, 213] width 103 height 8
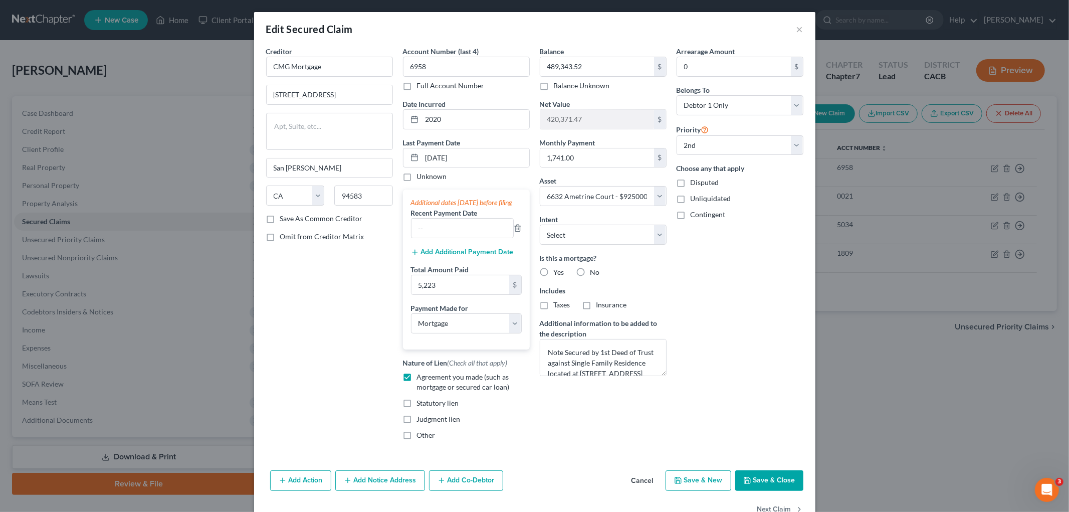
click at [454, 256] on button "Add Additional Payment Date" at bounding box center [462, 252] width 103 height 8
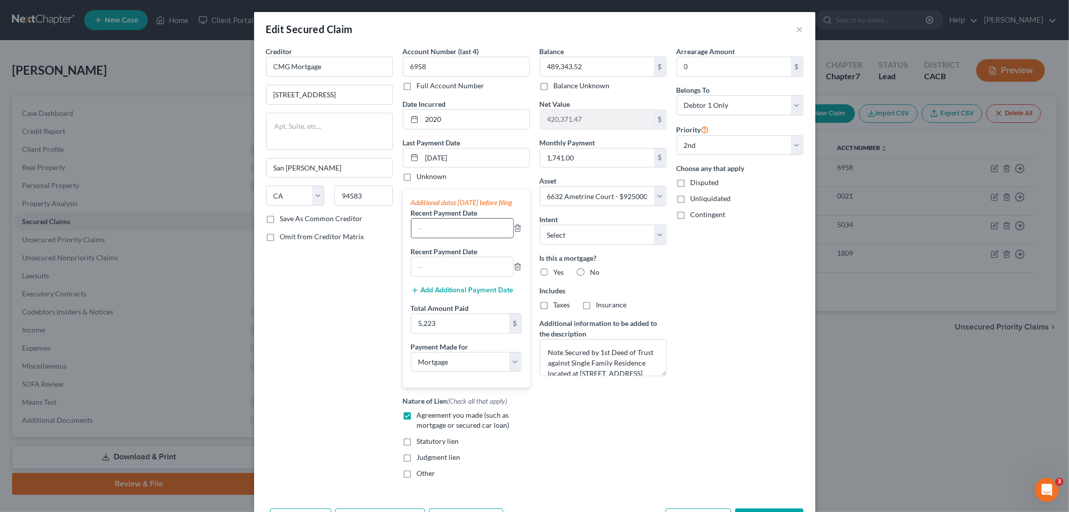
click at [456, 237] on input "text" at bounding box center [462, 227] width 102 height 19
type input "06/2025"
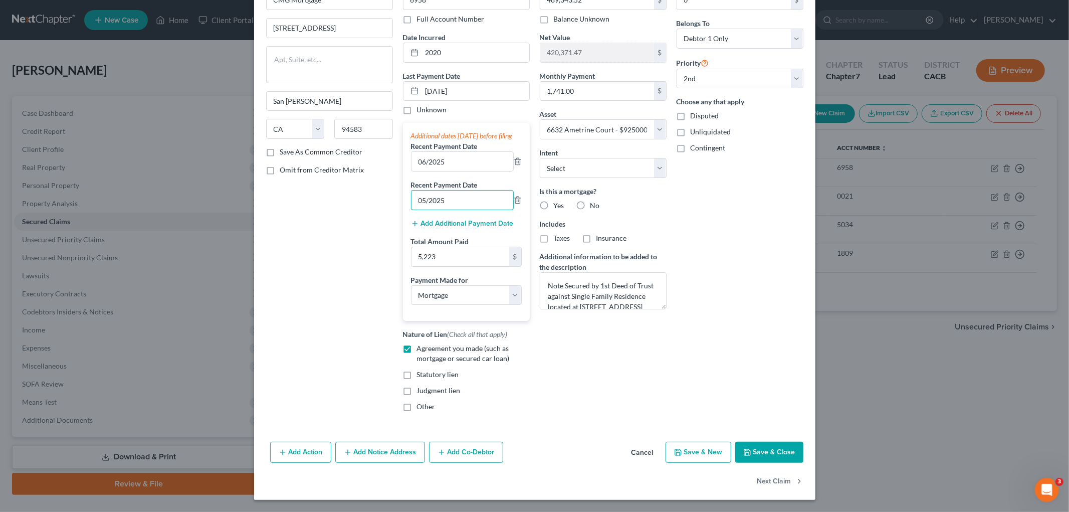
scroll to position [77, 0]
type input "05/2025"
click at [777, 418] on button "Save & Close" at bounding box center [769, 451] width 68 height 21
select select
select select "1"
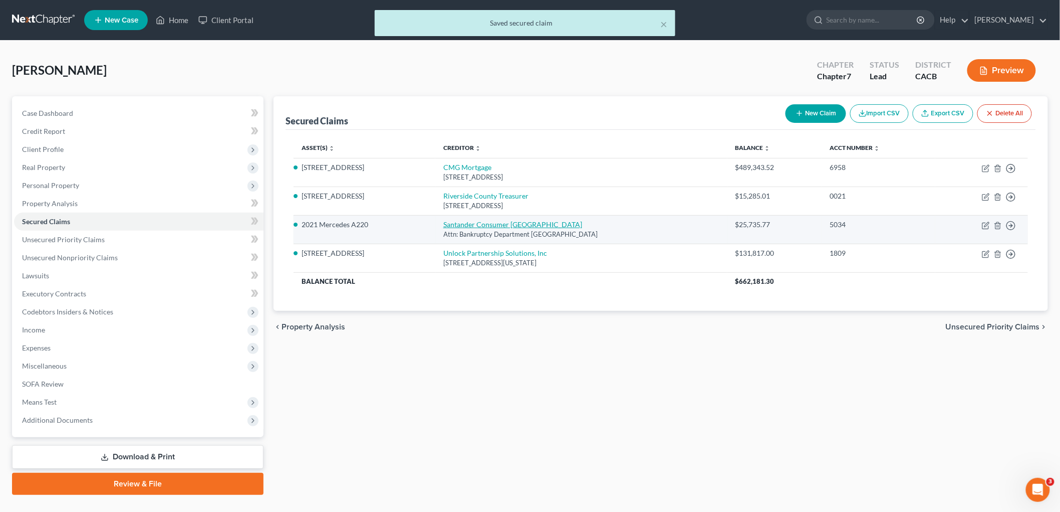
click at [484, 227] on link "Santander Consumer USA" at bounding box center [512, 224] width 139 height 9
select select "45"
select select "4"
select select "0"
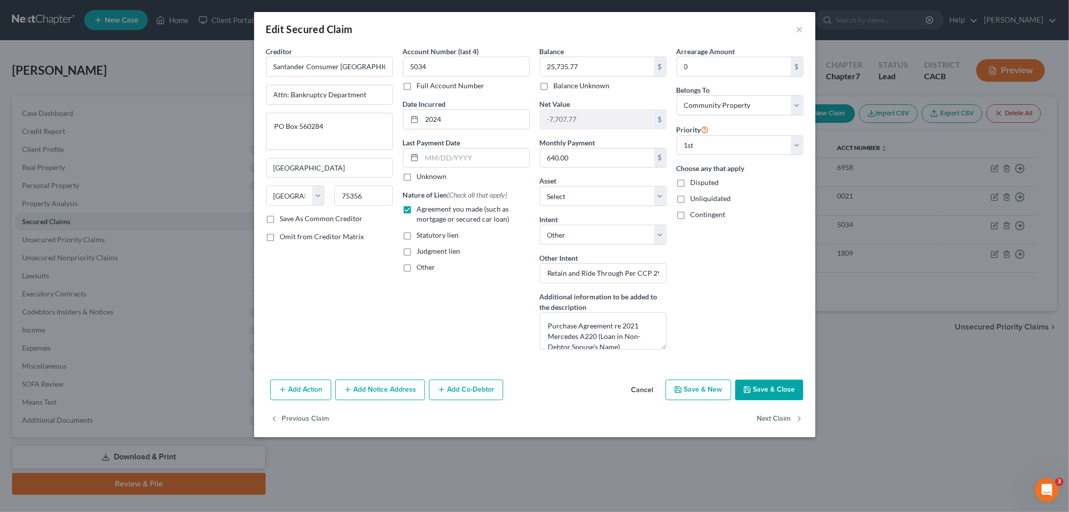
click at [467, 146] on div "Last Payment Date Unknown" at bounding box center [466, 159] width 127 height 45
click at [466, 149] on input "text" at bounding box center [475, 157] width 107 height 19
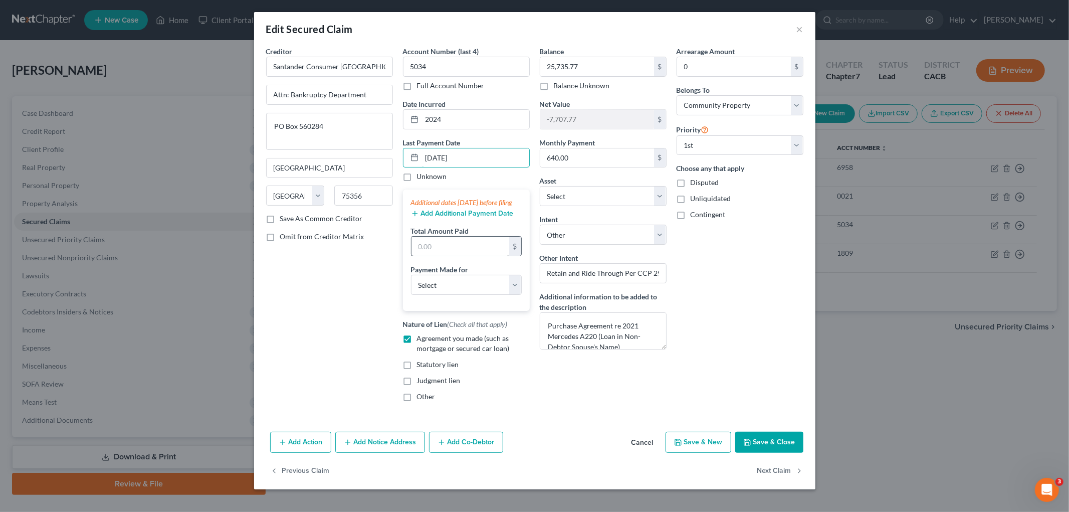
type input "07/20/2025"
drag, startPoint x: 478, startPoint y: 248, endPoint x: 466, endPoint y: 257, distance: 14.6
click at [475, 250] on input "text" at bounding box center [460, 245] width 98 height 19
click at [444, 256] on input "text" at bounding box center [460, 245] width 98 height 19
type input "1,920"
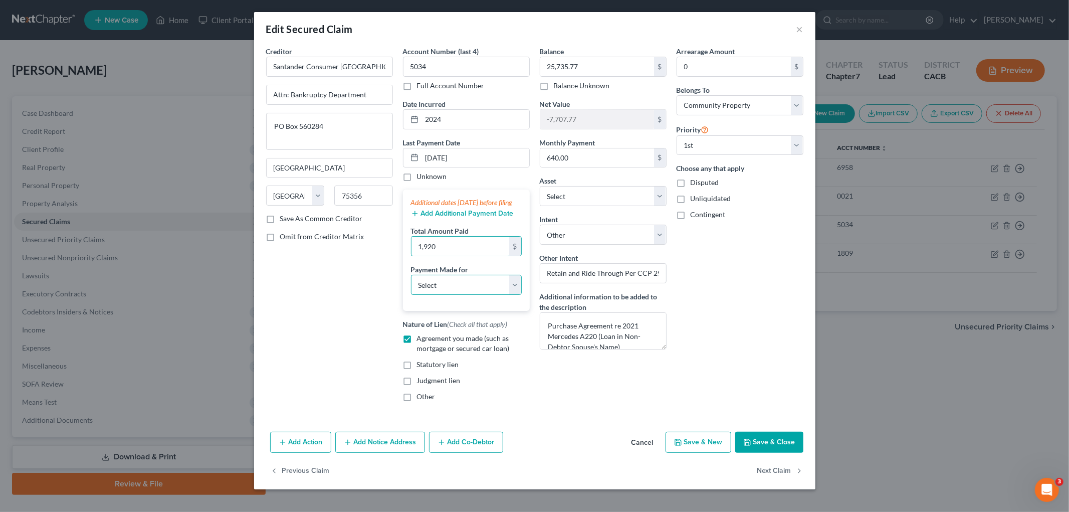
click at [441, 295] on select "Select Car Credit Card Loan Repayment Mortgage Other Suppliers Or Vendors" at bounding box center [466, 285] width 111 height 20
select select "0"
click at [411, 285] on select "Select Car Credit Card Loan Repayment Mortgage Other Suppliers Or Vendors" at bounding box center [466, 285] width 111 height 20
click at [467, 217] on button "Add Additional Payment Date" at bounding box center [462, 213] width 103 height 8
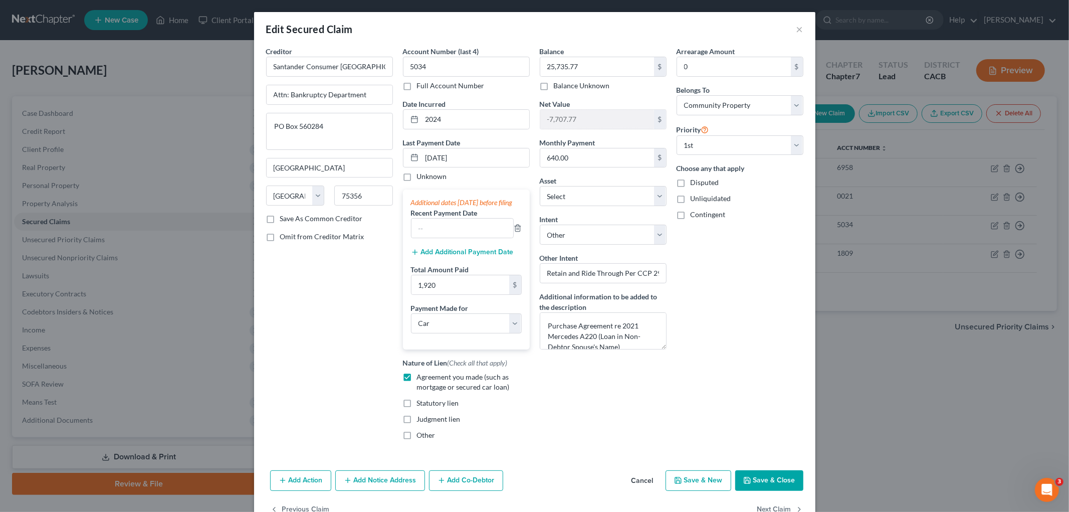
click at [453, 256] on button "Add Additional Payment Date" at bounding box center [462, 252] width 103 height 8
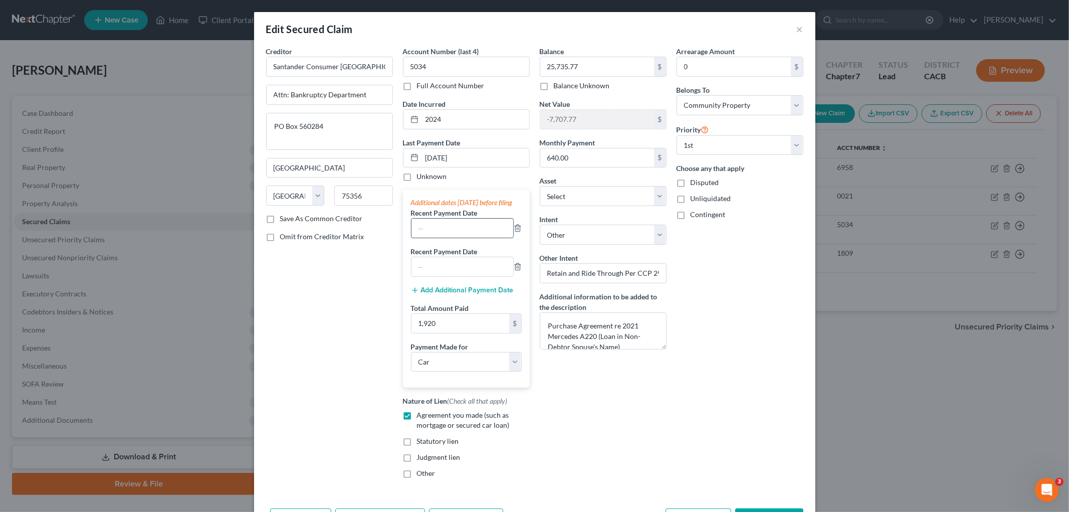
click at [437, 234] on input "text" at bounding box center [462, 227] width 102 height 19
type input "06/2025"
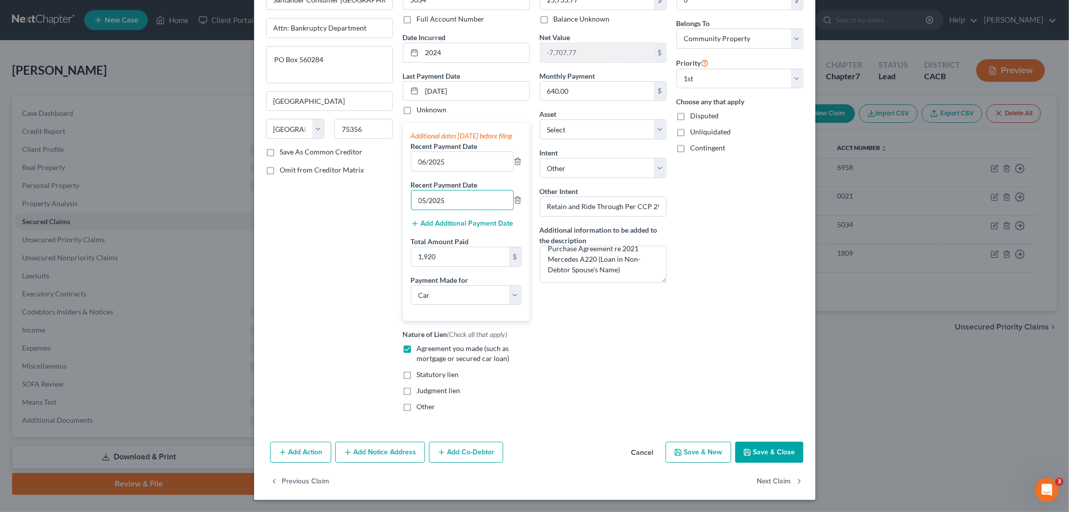
type input "05/2025"
click at [753, 418] on button "Save & Close" at bounding box center [769, 451] width 68 height 21
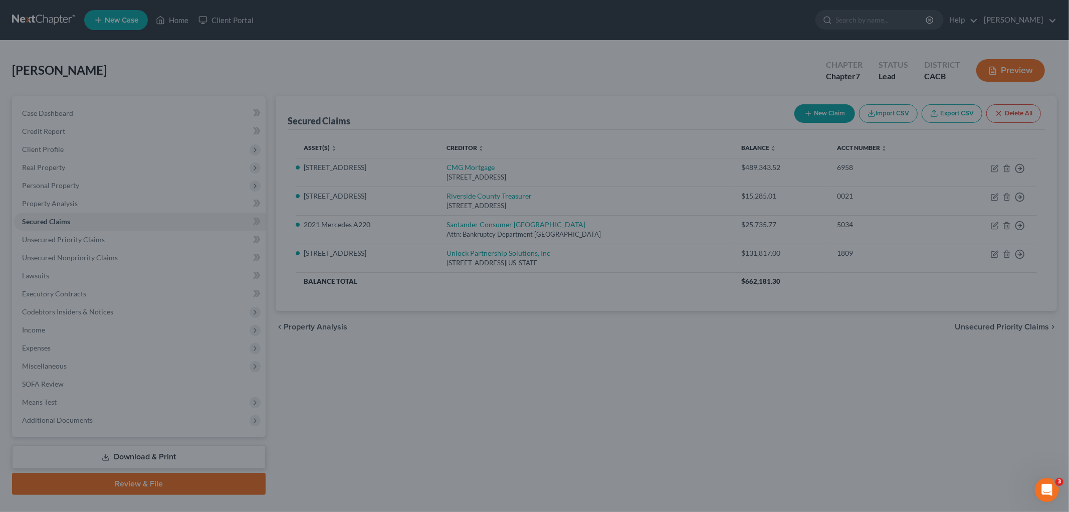
select select "8"
type input "1,920.00"
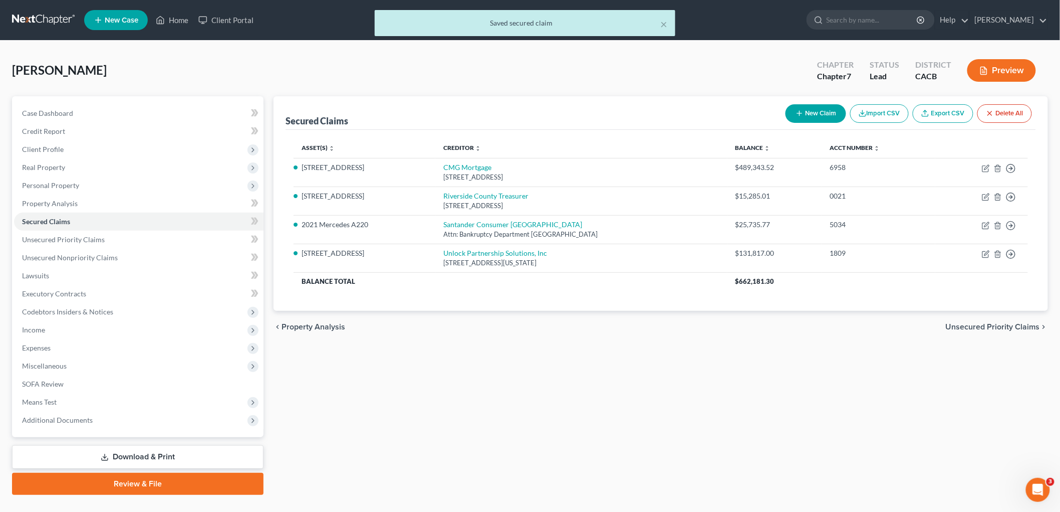
click at [911, 68] on button "Preview" at bounding box center [1001, 70] width 69 height 23
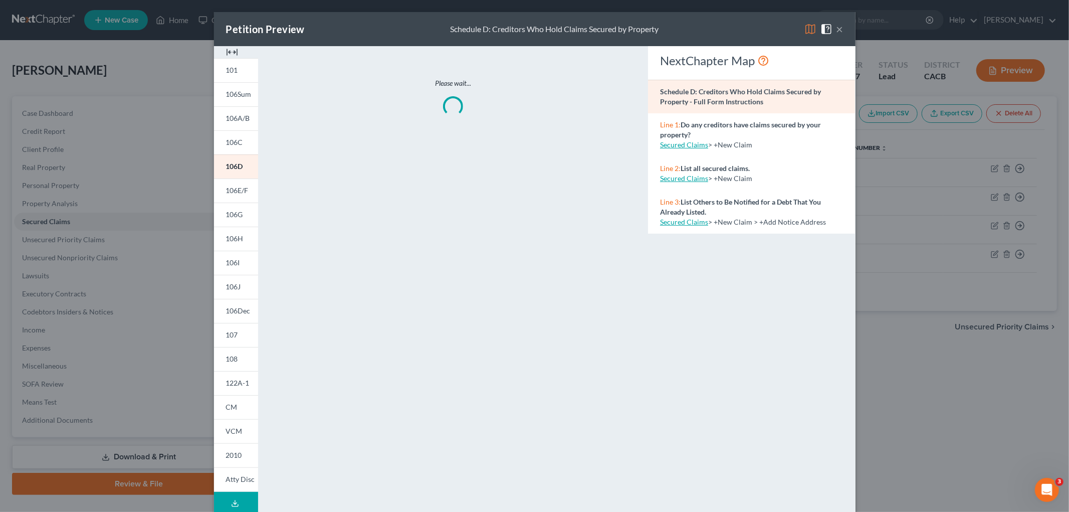
click at [804, 28] on img at bounding box center [810, 29] width 12 height 12
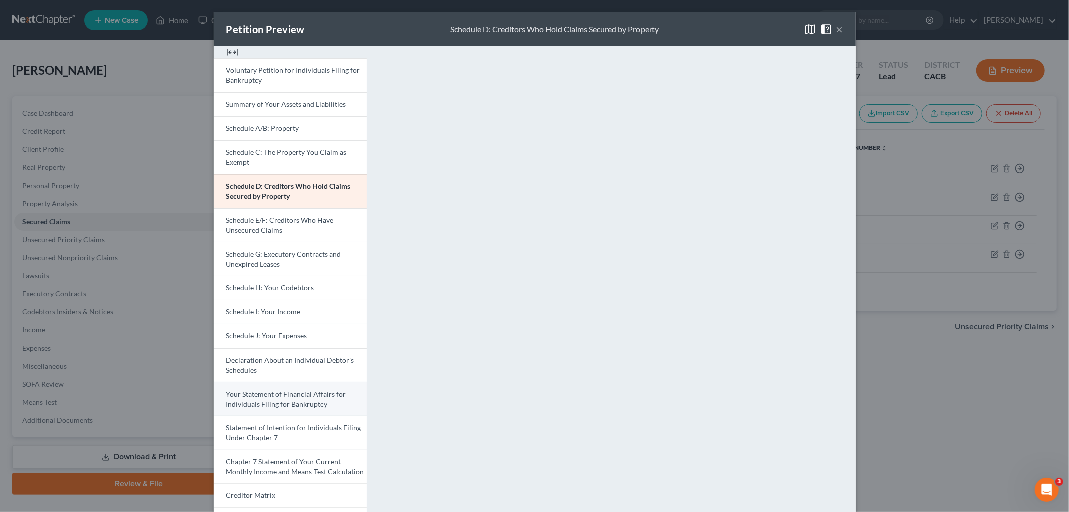
click at [292, 398] on link "Your Statement of Financial Affairs for Individuals Filing for Bankruptcy" at bounding box center [290, 398] width 153 height 34
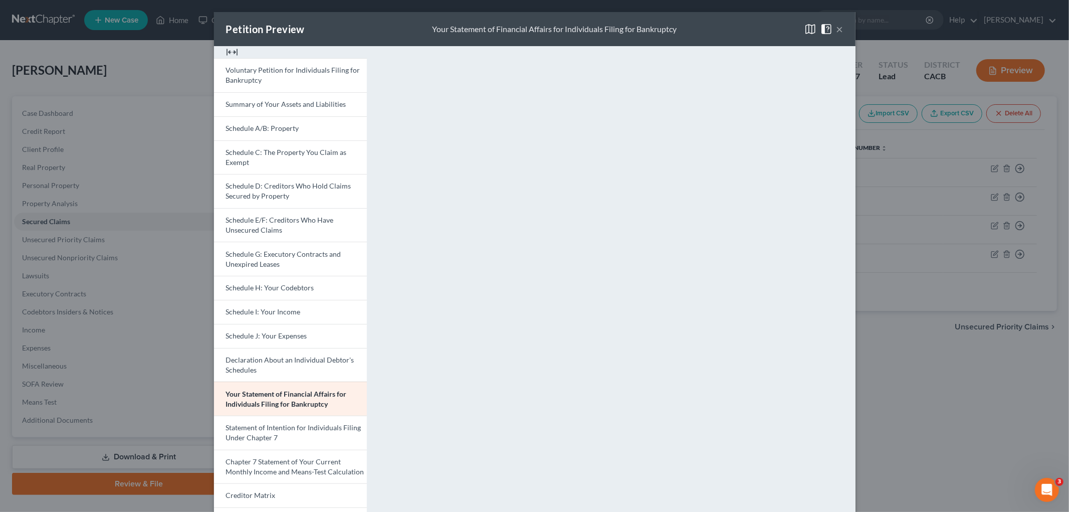
drag, startPoint x: 873, startPoint y: 443, endPoint x: 877, endPoint y: 438, distance: 6.0
click at [875, 418] on div "Petition Preview Your Statement of Financial Affairs for Individuals Filing for…" at bounding box center [534, 256] width 1069 height 512
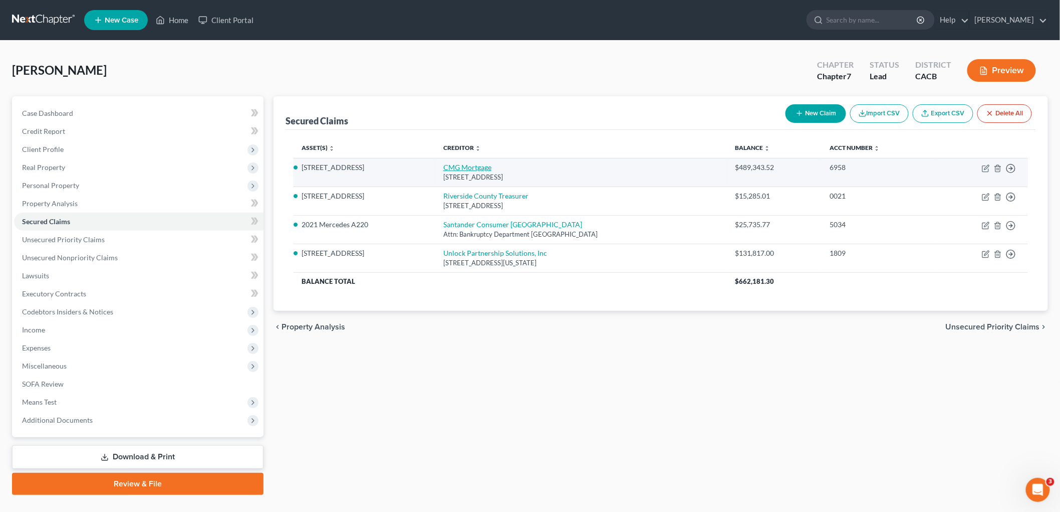
click at [458, 164] on link "CMG Mortgage" at bounding box center [467, 167] width 48 height 9
select select "4"
select select "3"
select select "5"
select select "0"
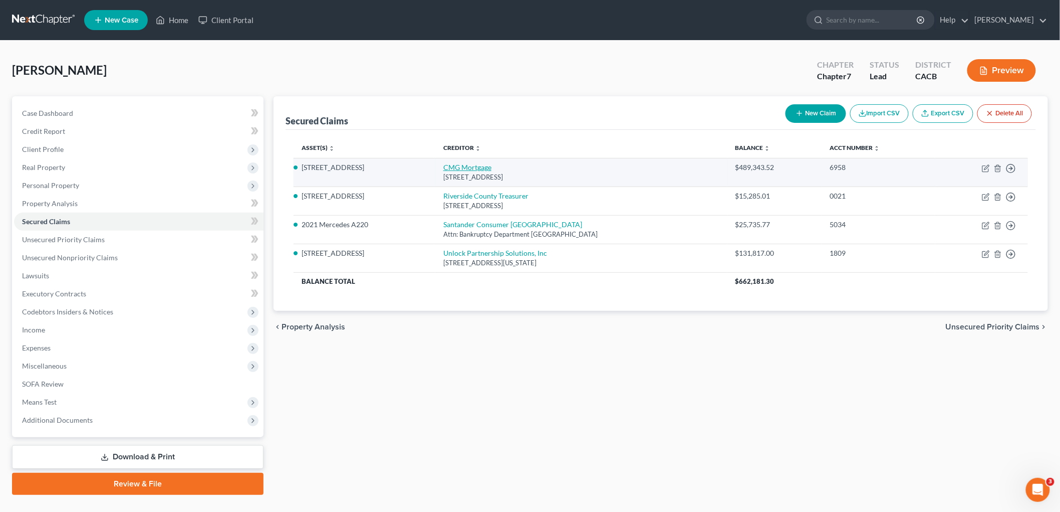
select select "0"
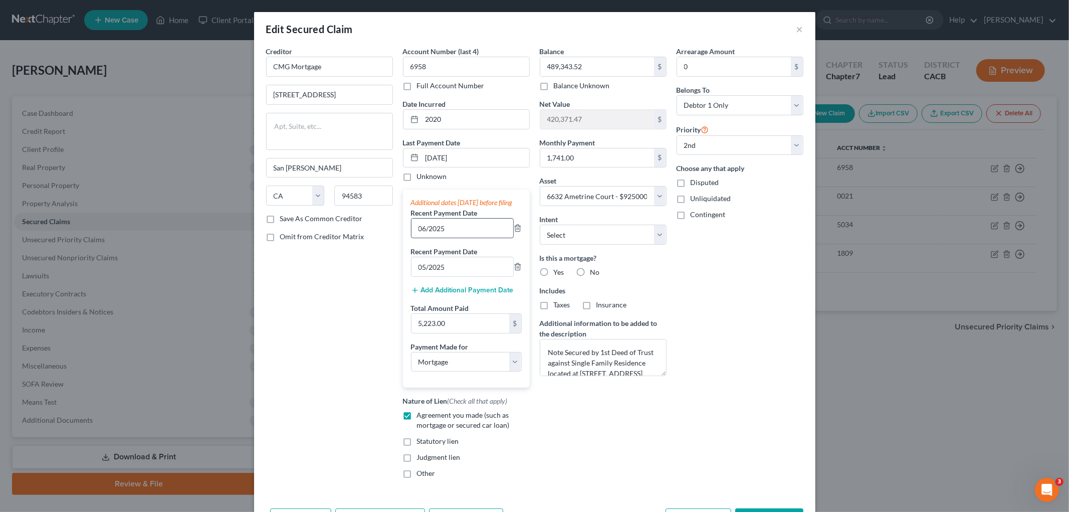
drag, startPoint x: 418, startPoint y: 235, endPoint x: 438, endPoint y: 217, distance: 26.6
click at [421, 236] on input "06/2025" at bounding box center [462, 227] width 102 height 19
type input "05/2025"
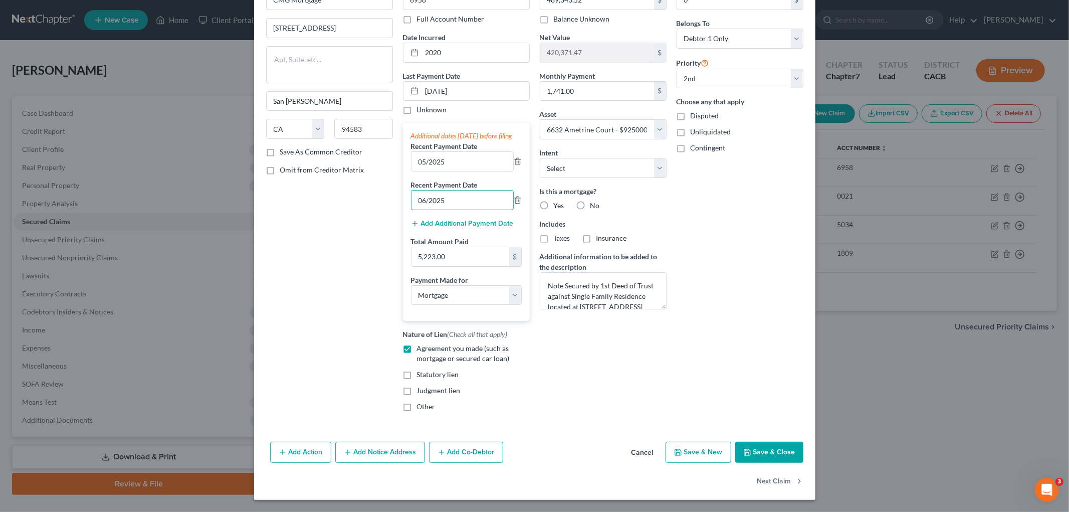
type input "06/2025"
click at [773, 418] on button "Save & Close" at bounding box center [769, 451] width 68 height 21
select select
select select "1"
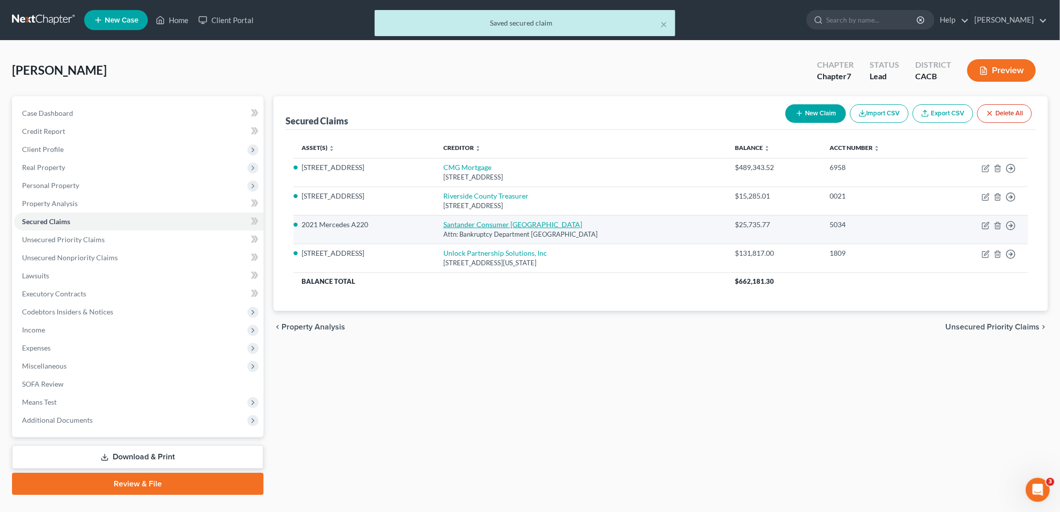
click at [464, 222] on link "Santander Consumer USA" at bounding box center [512, 224] width 139 height 9
select select "45"
select select "0"
select select "8"
select select "4"
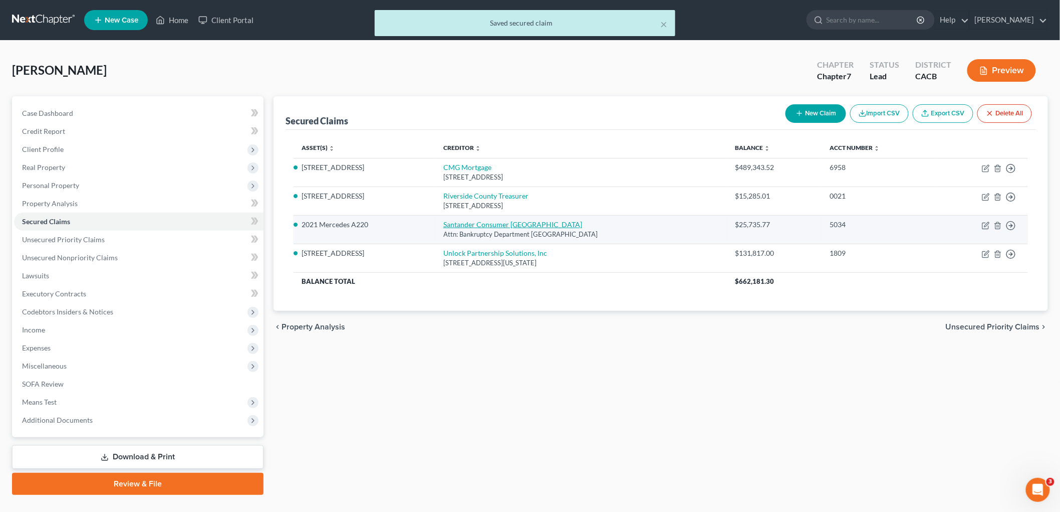
select select "4"
select select "0"
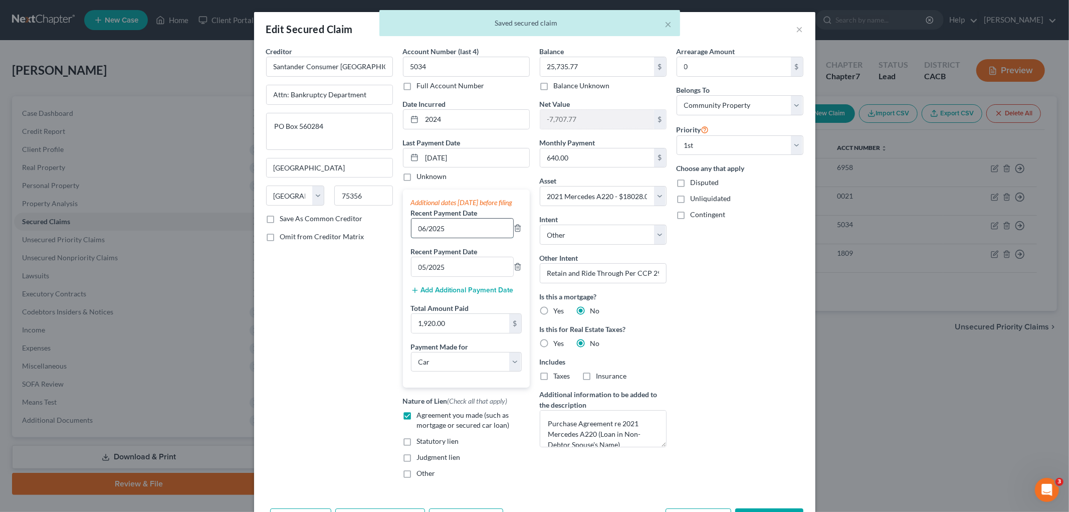
click at [420, 237] on input "06/2025" at bounding box center [462, 227] width 102 height 19
type input "05/2025"
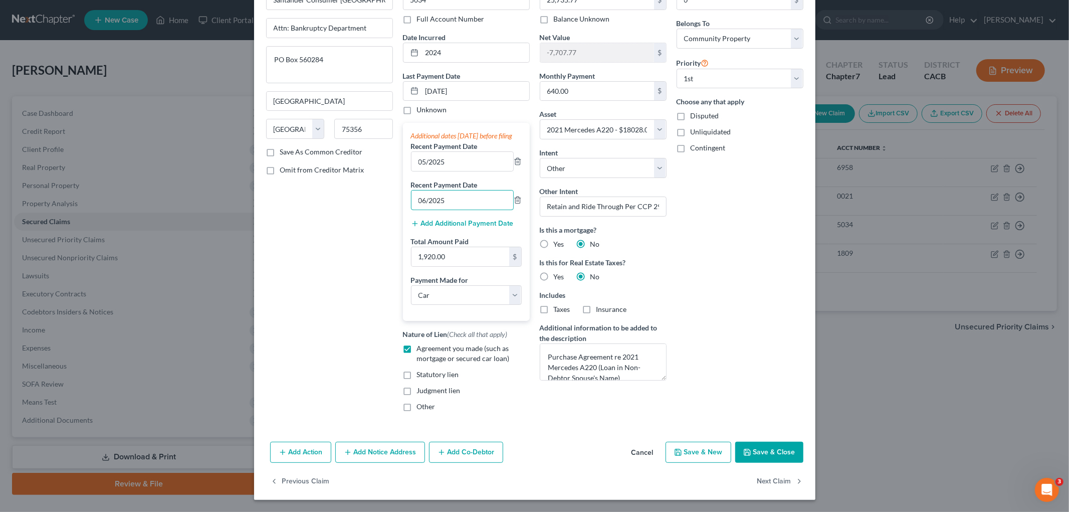
type input "06/2025"
click at [776, 418] on button "Save & Close" at bounding box center [769, 451] width 68 height 21
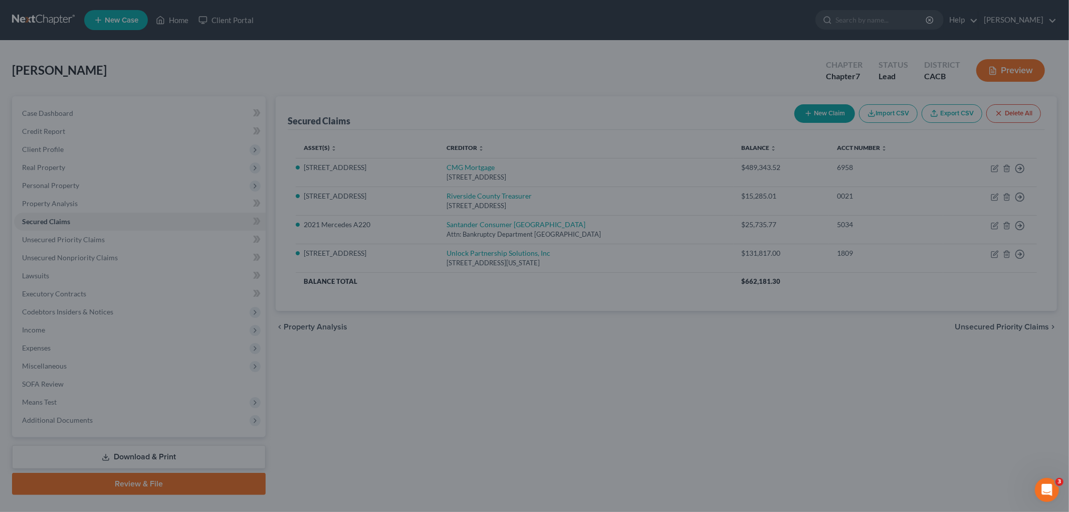
select select "8"
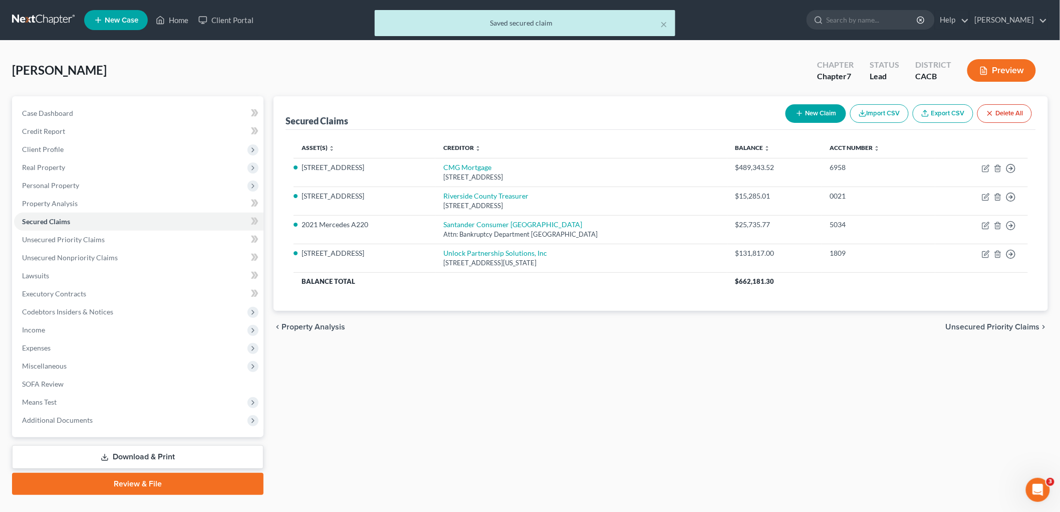
click at [911, 79] on button "Preview" at bounding box center [1001, 70] width 69 height 23
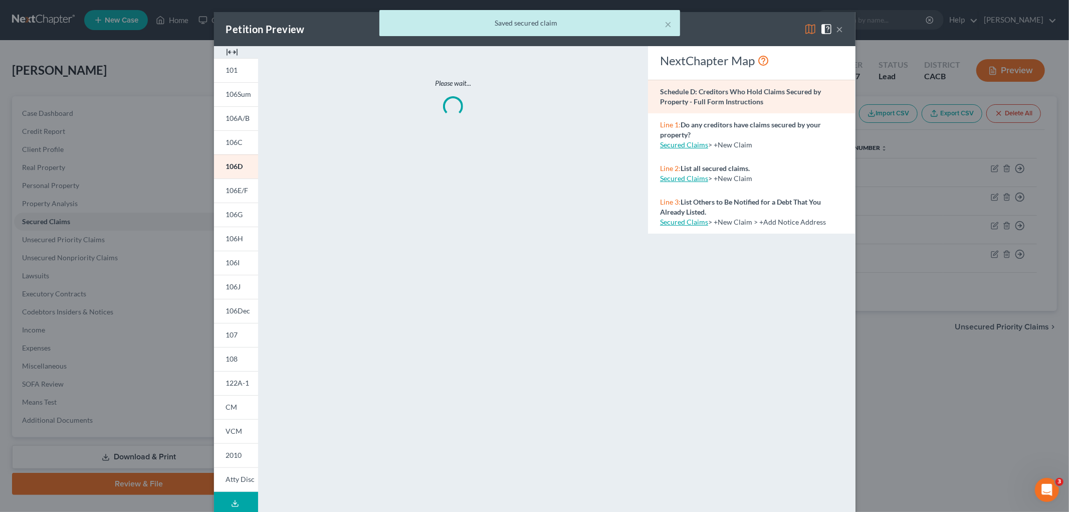
click at [802, 26] on div "× Saved secured claim" at bounding box center [529, 25] width 1069 height 31
click at [808, 31] on div "× Saved secured claim" at bounding box center [529, 25] width 1069 height 31
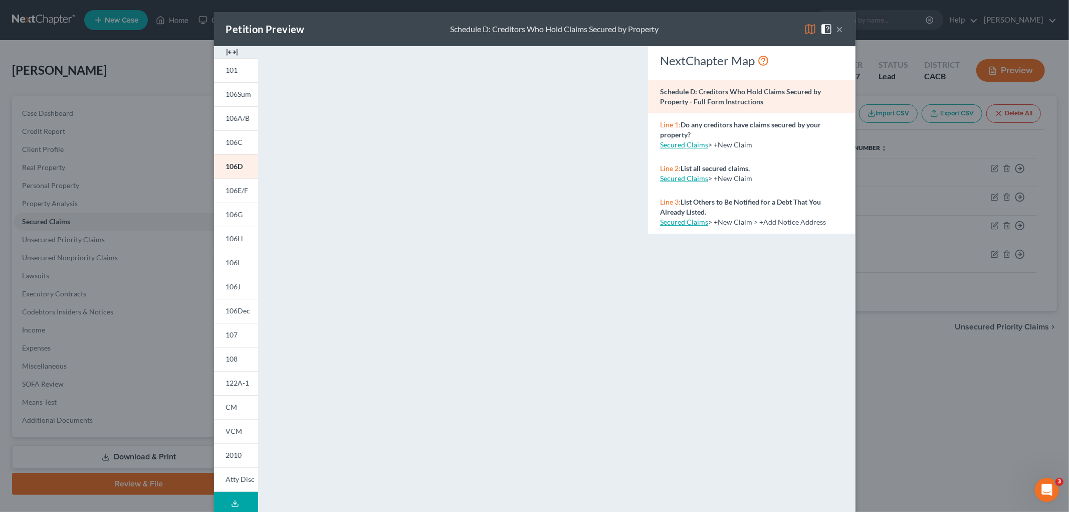
click at [804, 27] on img at bounding box center [810, 29] width 12 height 12
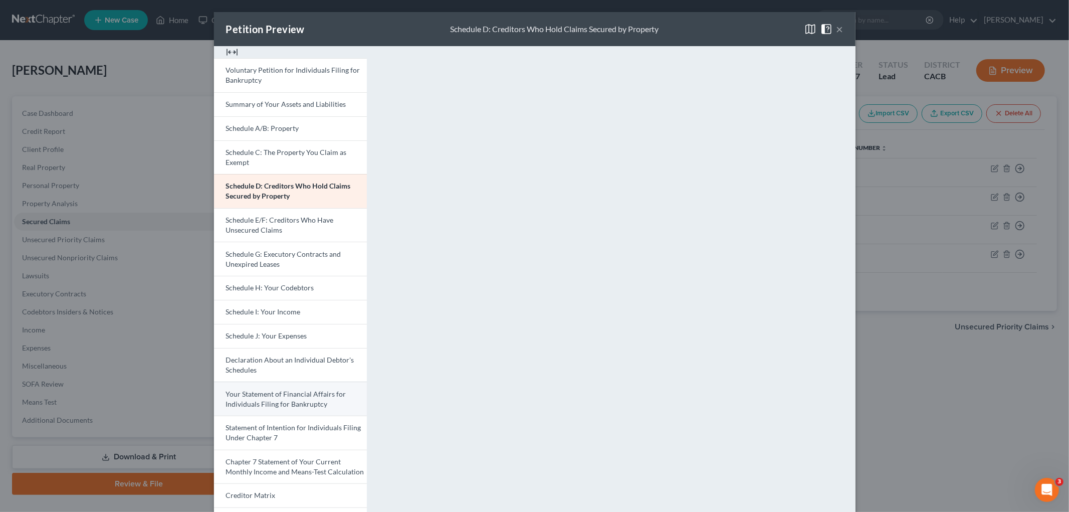
click at [319, 411] on link "Your Statement of Financial Affairs for Individuals Filing for Bankruptcy" at bounding box center [290, 398] width 153 height 34
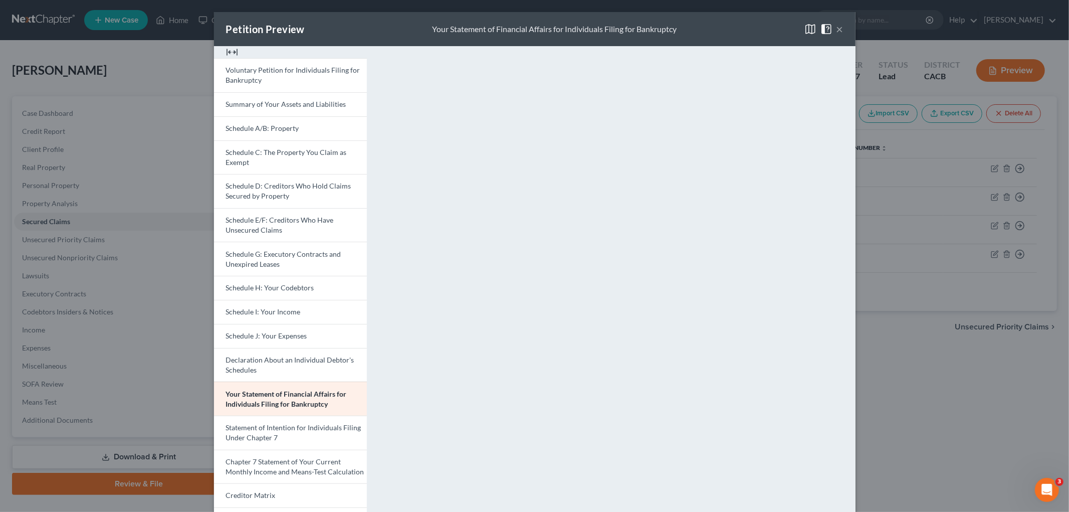
click at [896, 363] on div "Petition Preview Your Statement of Financial Affairs for Individuals Filing for…" at bounding box center [534, 256] width 1069 height 512
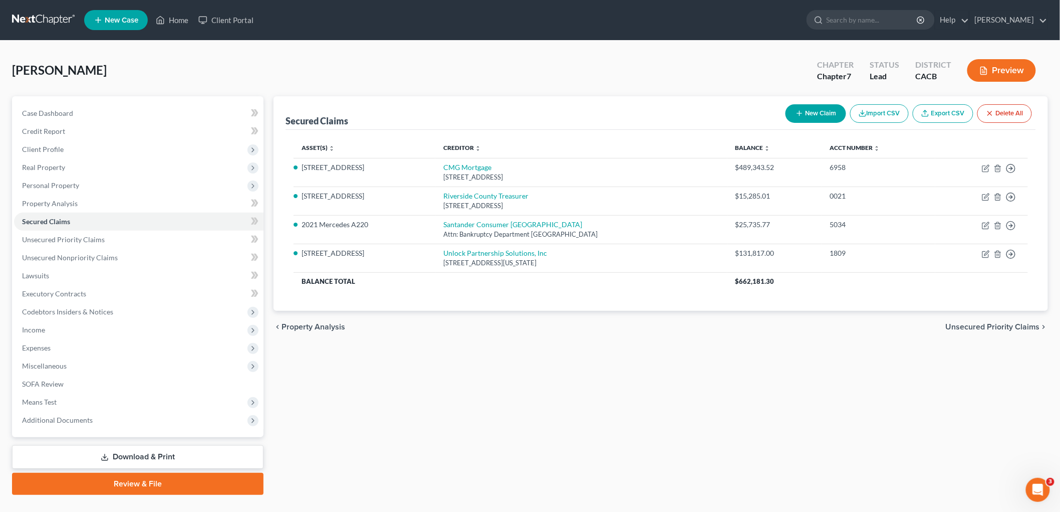
click at [911, 71] on button "Preview" at bounding box center [1001, 70] width 69 height 23
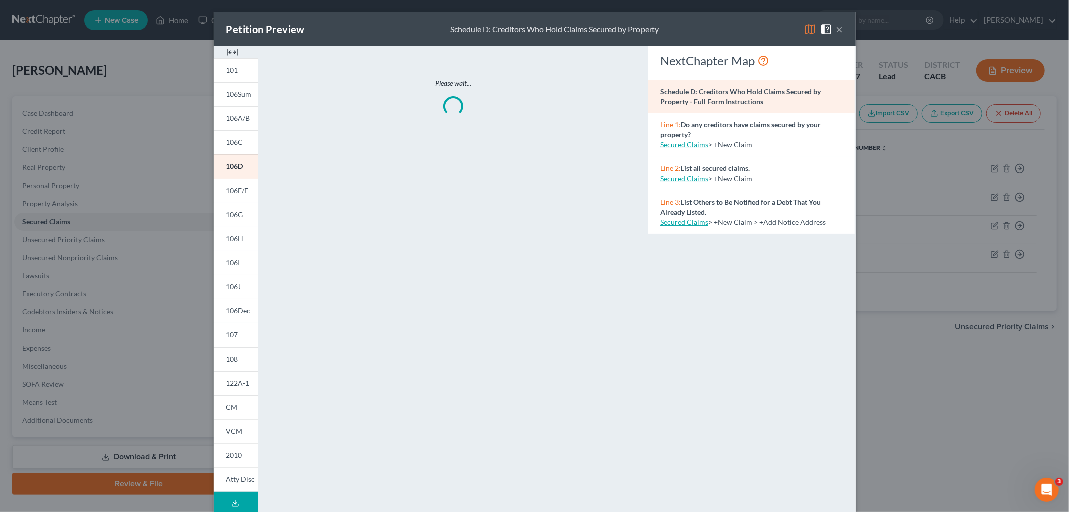
click at [805, 34] on img at bounding box center [810, 29] width 12 height 12
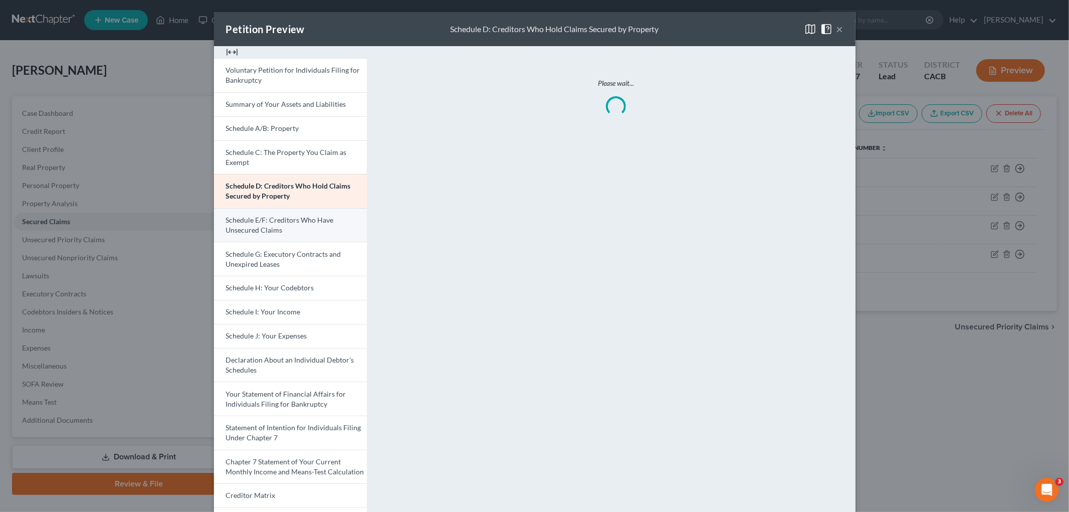
drag, startPoint x: 269, startPoint y: 232, endPoint x: 277, endPoint y: 228, distance: 9.2
click at [304, 183] on span "Schedule D: Creditors Who Hold Claims Secured by Property" at bounding box center [288, 190] width 125 height 19
click at [107, 177] on div "Petition Preview Schedule D: Creditors Who Hold Claims Secured by Property × Vo…" at bounding box center [534, 256] width 1069 height 512
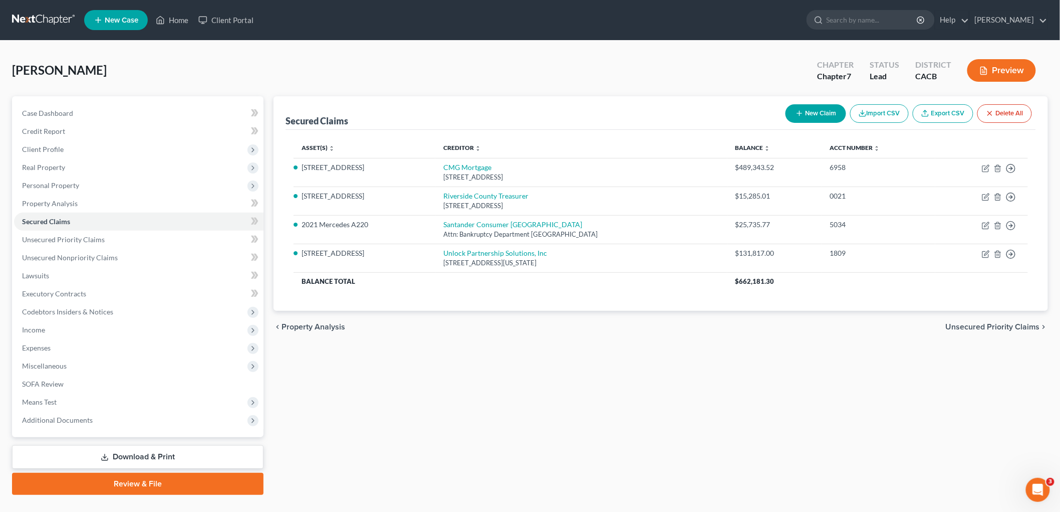
click at [911, 72] on icon "button" at bounding box center [984, 70] width 9 height 9
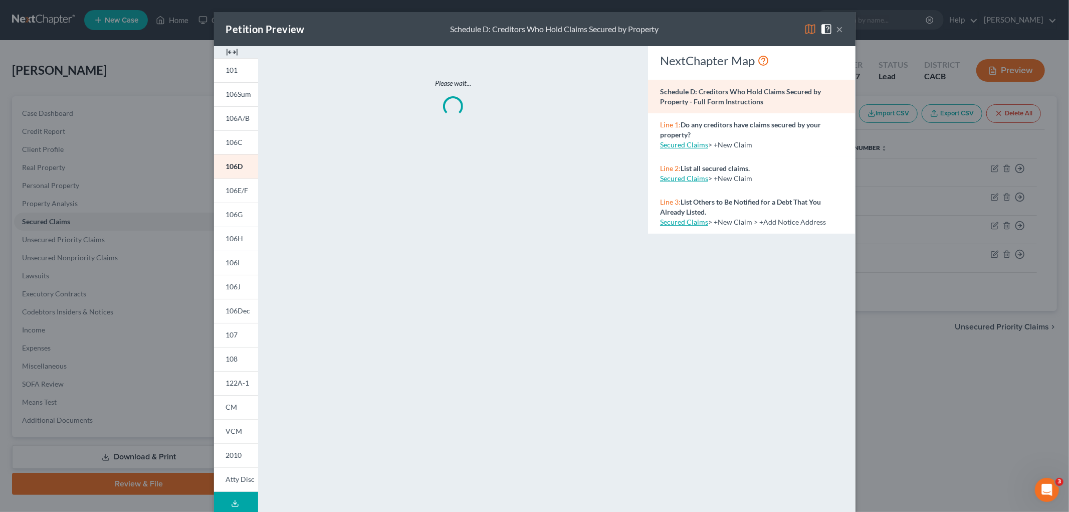
click at [806, 23] on img at bounding box center [810, 29] width 12 height 12
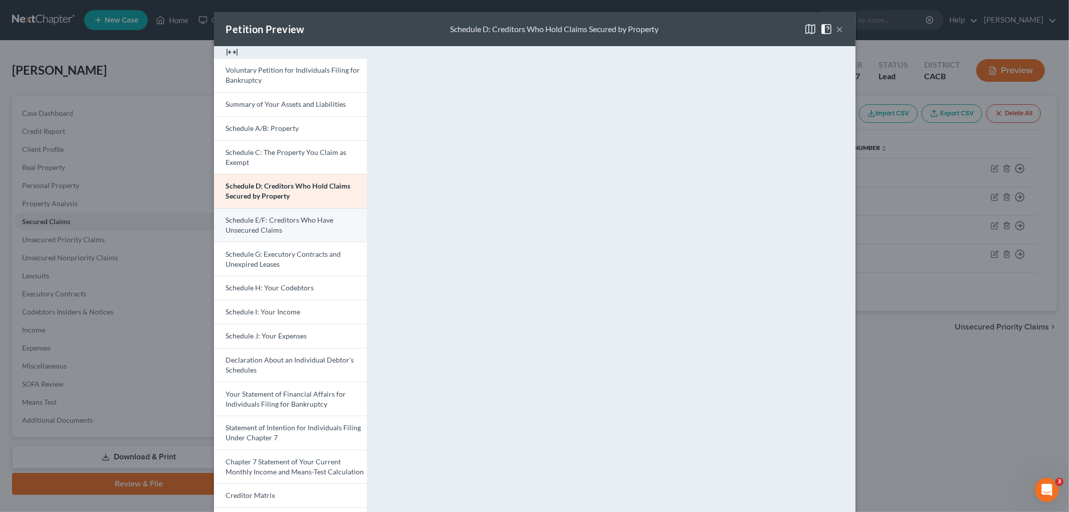
click at [310, 225] on link "Schedule E/F: Creditors Who Have Unsecured Claims" at bounding box center [290, 225] width 153 height 34
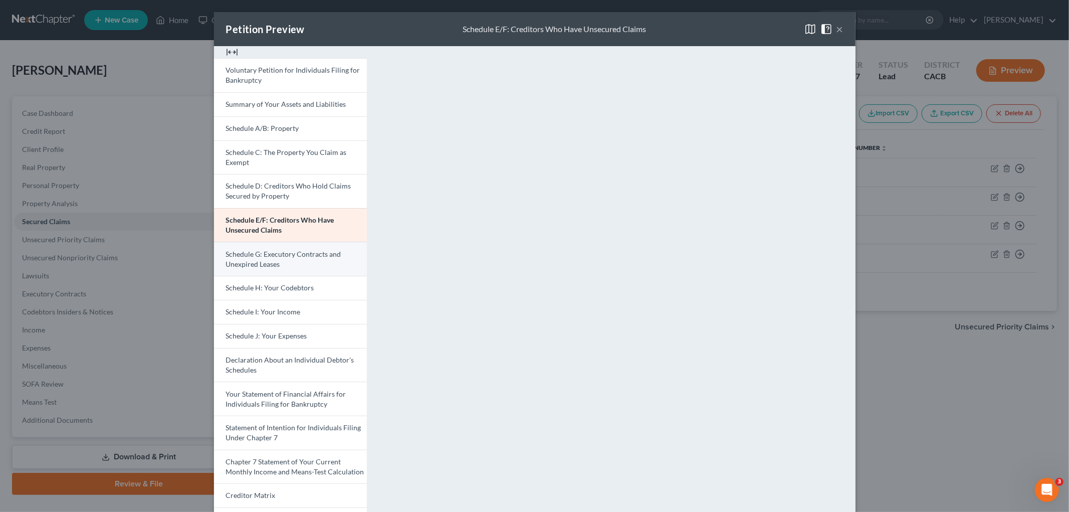
click at [324, 249] on link "Schedule G: Executory Contracts and Unexpired Leases" at bounding box center [290, 258] width 153 height 34
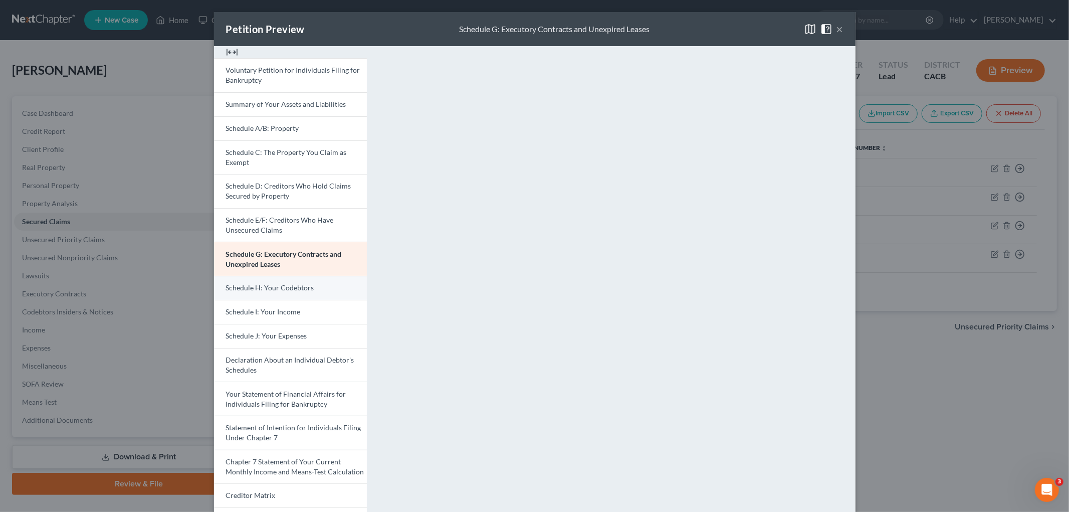
drag, startPoint x: 301, startPoint y: 274, endPoint x: 309, endPoint y: 289, distance: 17.5
click at [301, 274] on link "Schedule G: Executory Contracts and Unexpired Leases" at bounding box center [290, 258] width 153 height 34
click at [309, 289] on link "Schedule H: Your Codebtors" at bounding box center [290, 288] width 153 height 24
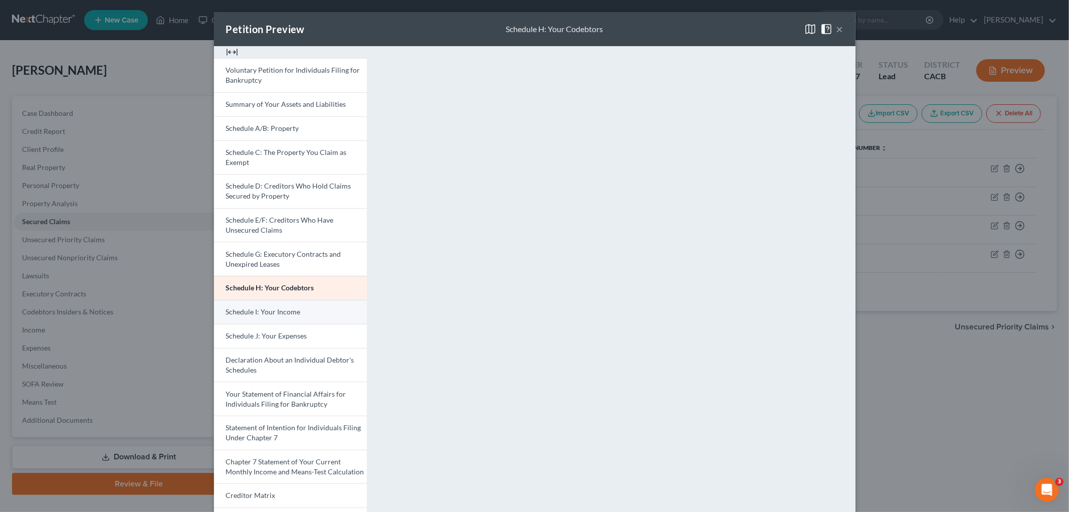
click at [285, 313] on span "Schedule I: Your Income" at bounding box center [263, 311] width 75 height 9
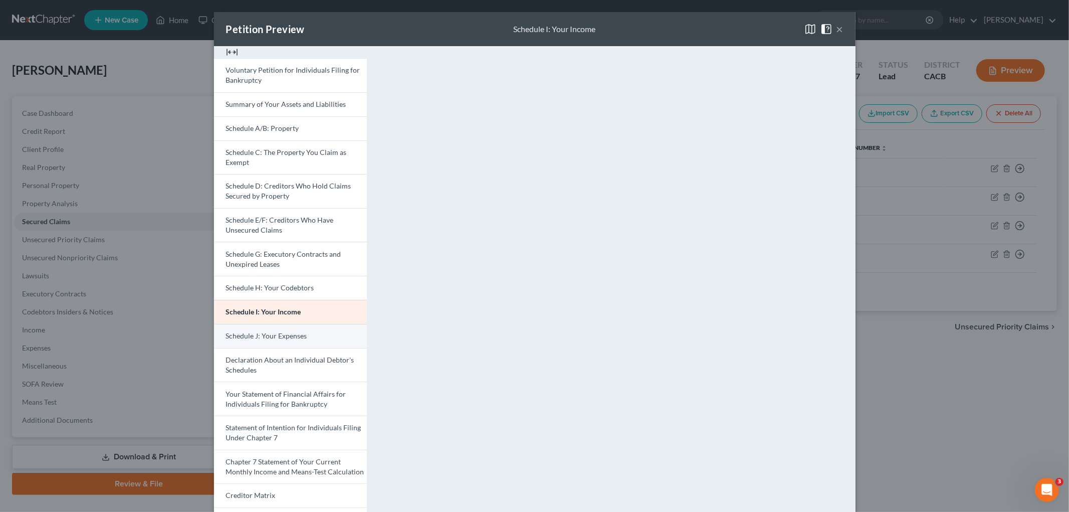
click at [274, 332] on span "Schedule J: Your Expenses" at bounding box center [266, 335] width 81 height 9
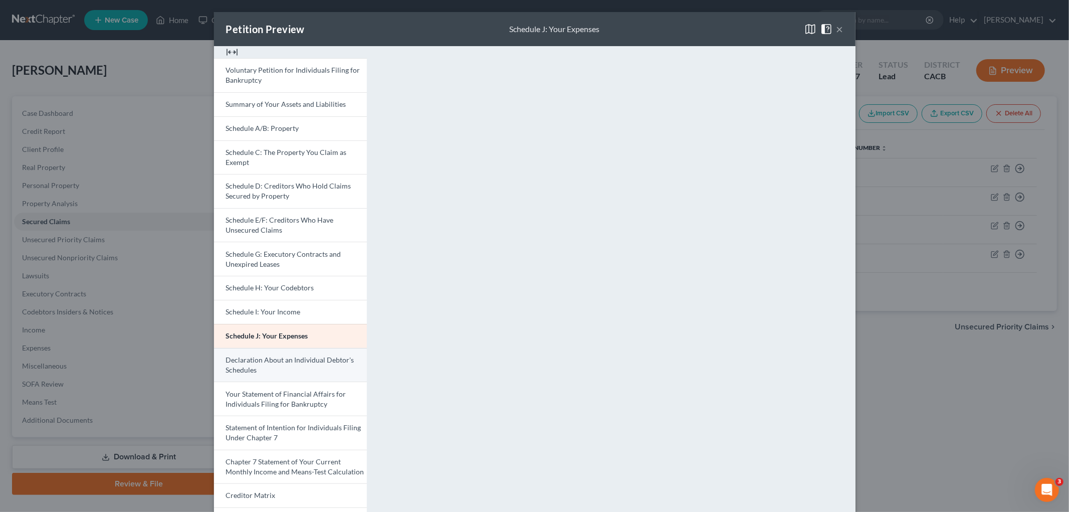
click at [311, 349] on link "Declaration About an Individual Debtor's Schedules" at bounding box center [290, 365] width 153 height 34
click at [334, 366] on link "Declaration About an Individual Debtor's Schedules" at bounding box center [290, 365] width 153 height 34
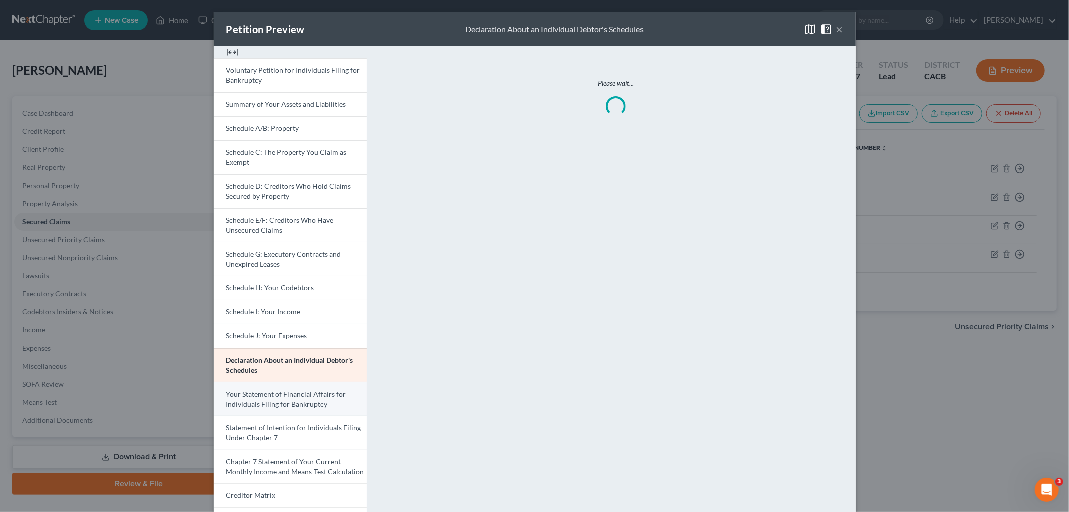
click at [324, 393] on span "Your Statement of Financial Affairs for Individuals Filing for Bankruptcy" at bounding box center [286, 398] width 120 height 19
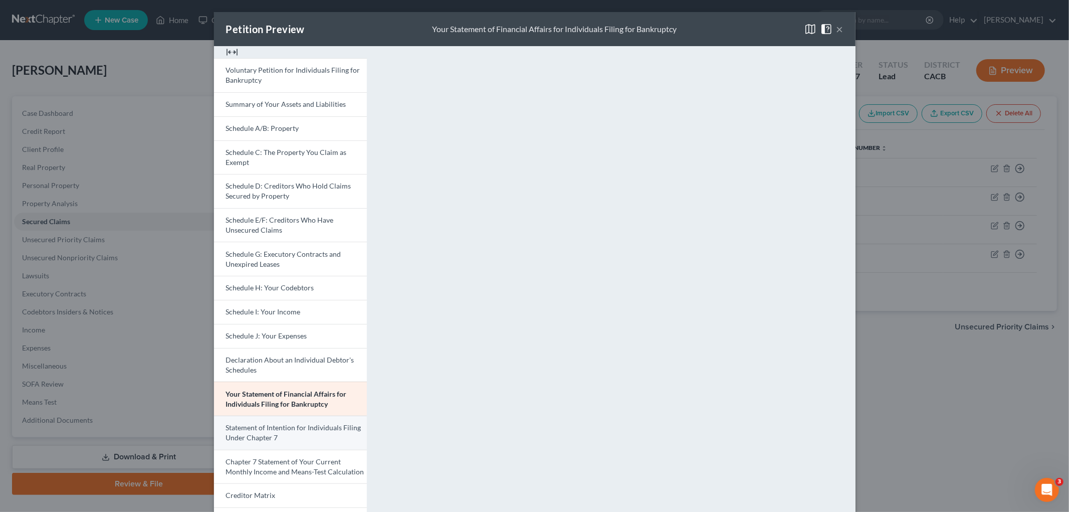
click at [307, 418] on link "Statement of Intention for Individuals Filing Under Chapter 7" at bounding box center [290, 432] width 153 height 34
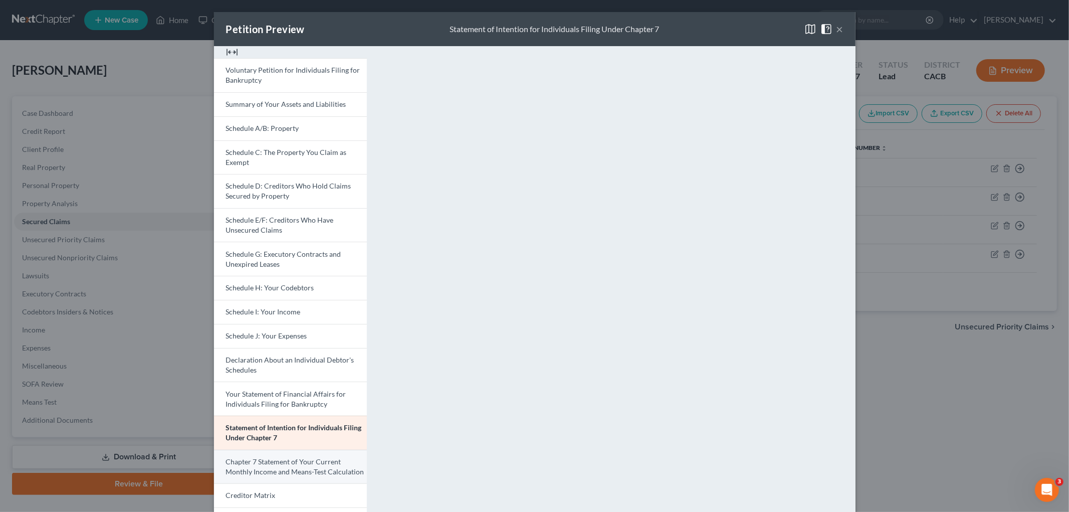
click at [299, 418] on span "Chapter 7 Statement of Your Current Monthly Income and Means-Test Calculation" at bounding box center [295, 466] width 138 height 19
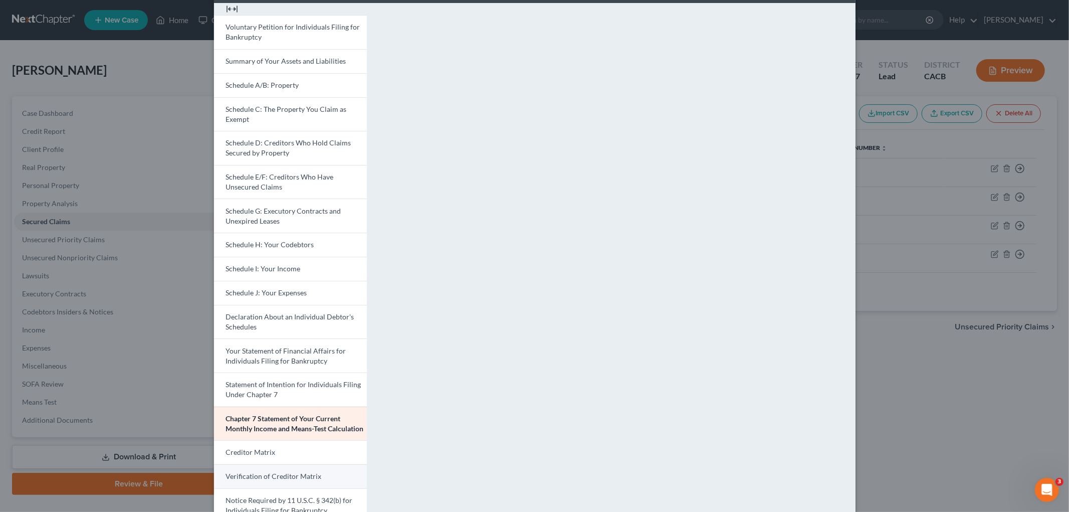
scroll to position [111, 0]
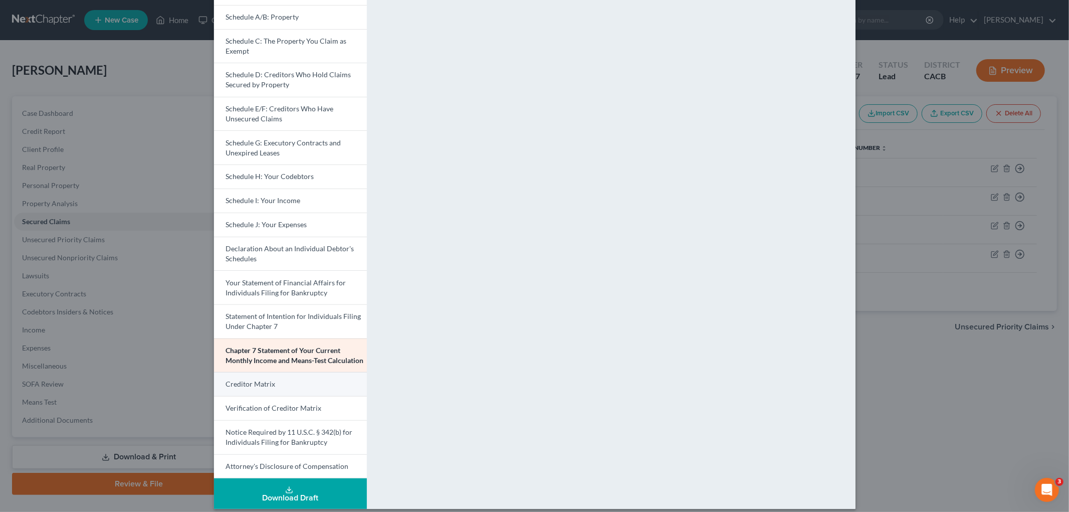
click at [308, 388] on link "Creditor Matrix" at bounding box center [290, 384] width 153 height 24
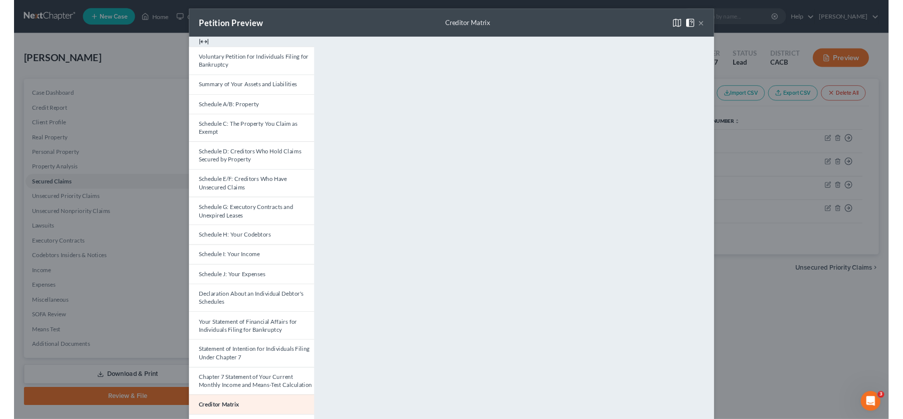
scroll to position [0, 0]
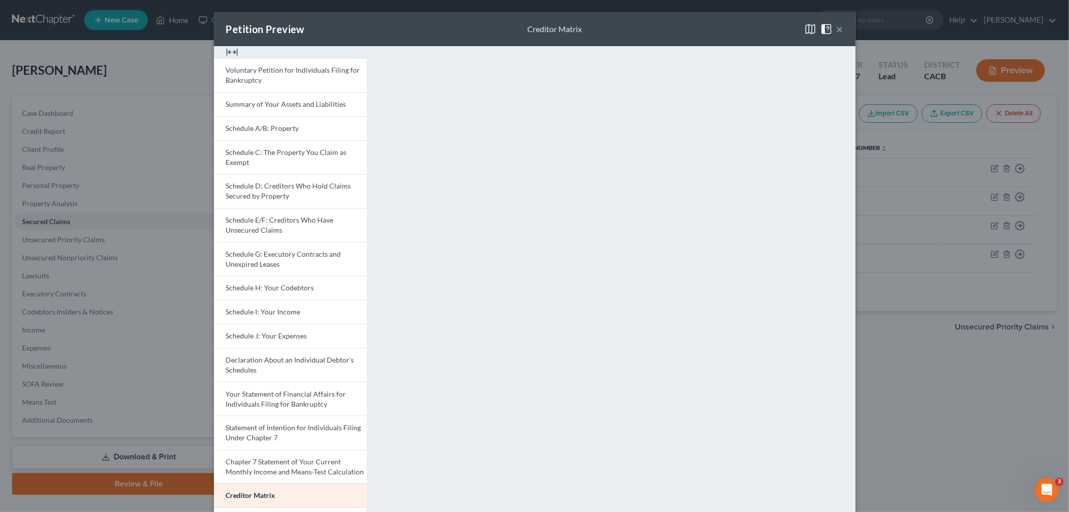
click at [911, 401] on div "Petition Preview Creditor Matrix × Voluntary Petition for Individuals Filing fo…" at bounding box center [534, 256] width 1069 height 512
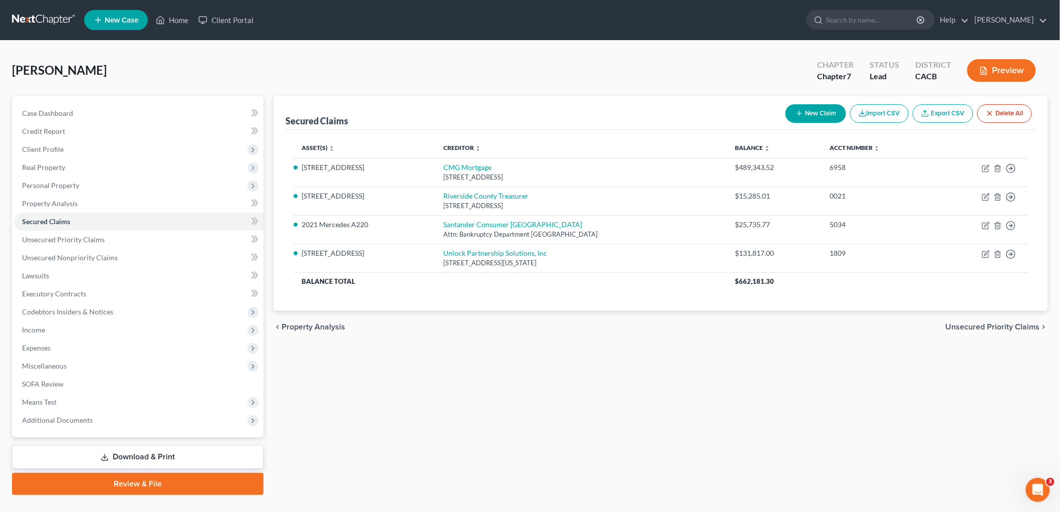
click at [154, 418] on link "Download & Print" at bounding box center [138, 457] width 252 height 24
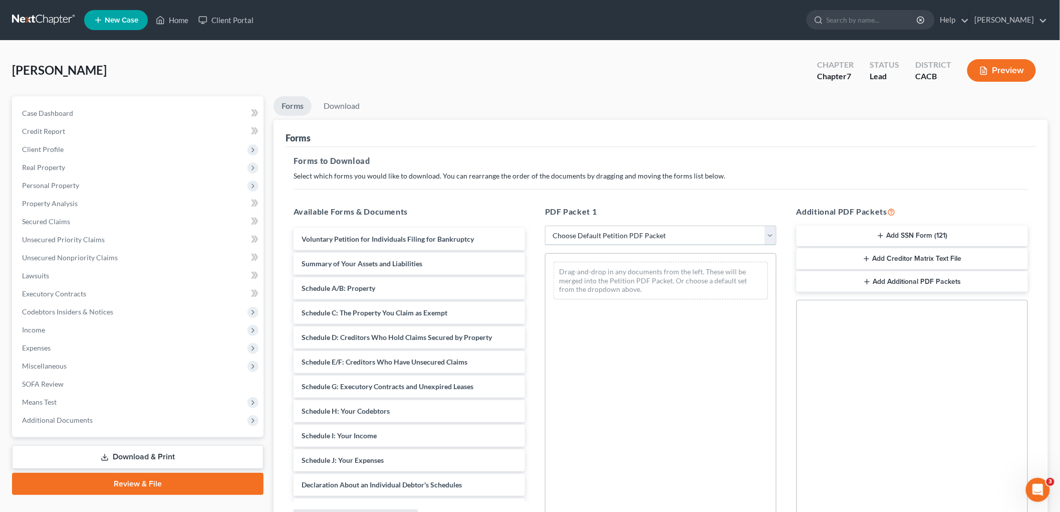
click at [626, 244] on select "Choose Default Petition PDF Packet Complete Bankruptcy Petition (all forms and …" at bounding box center [660, 235] width 231 height 20
select select "5"
click at [545, 225] on select "Choose Default Petition PDF Packet Complete Bankruptcy Petition (all forms and …" at bounding box center [660, 235] width 231 height 20
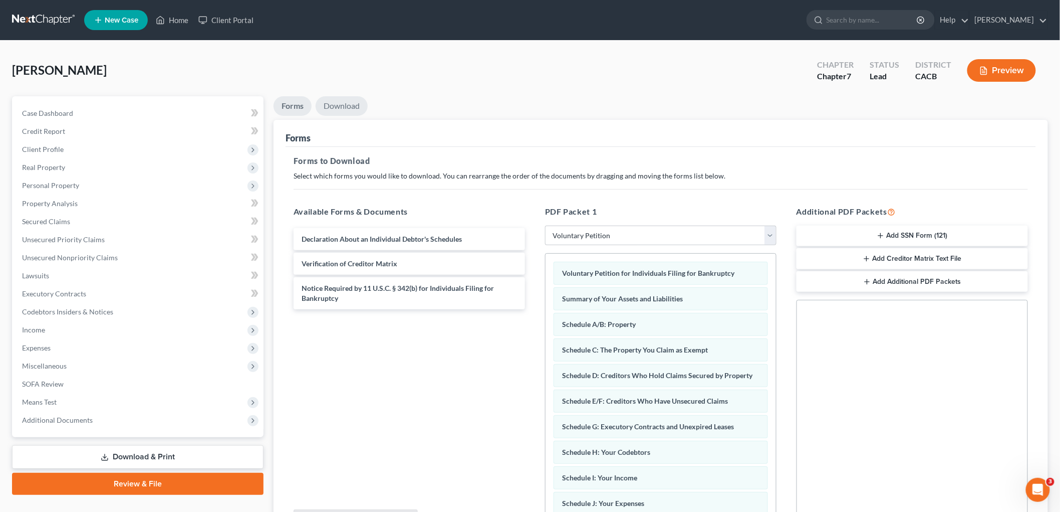
click at [347, 111] on link "Download" at bounding box center [342, 106] width 52 height 20
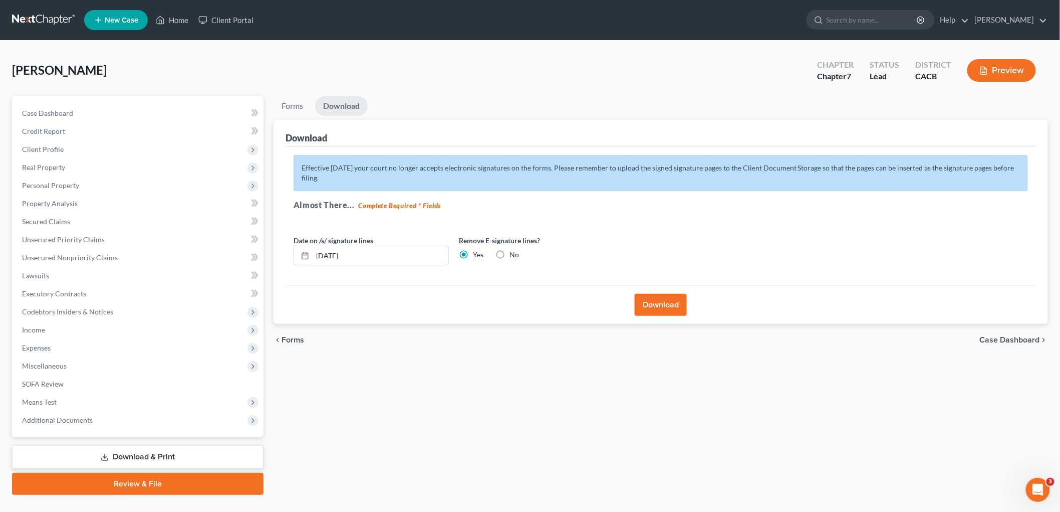
click at [649, 303] on button "Download" at bounding box center [661, 305] width 52 height 22
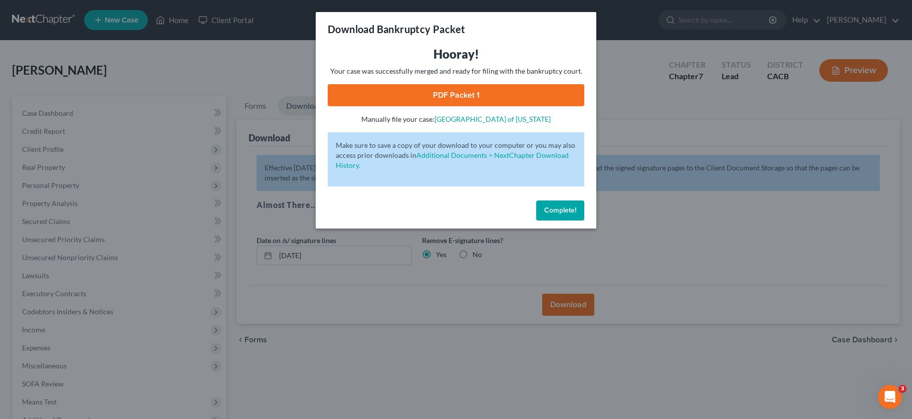
drag, startPoint x: 507, startPoint y: 110, endPoint x: 503, endPoint y: 103, distance: 8.1
click at [507, 110] on div "Hooray! Your case was successfully merged and ready for filing with the bankrup…" at bounding box center [456, 85] width 257 height 78
click at [501, 100] on link "PDF Packet 1" at bounding box center [456, 95] width 257 height 22
click at [698, 103] on div "Download Bankruptcy Packet Hooray! Your case was successfully merged and ready …" at bounding box center [456, 209] width 912 height 419
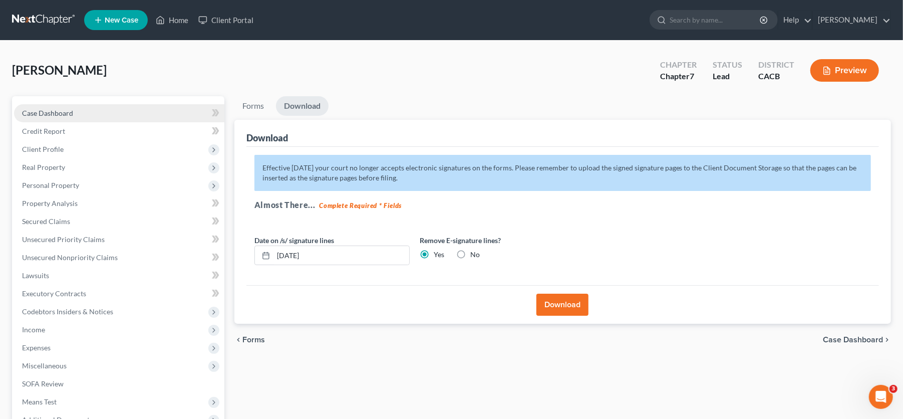
click at [69, 113] on span "Case Dashboard" at bounding box center [47, 113] width 51 height 9
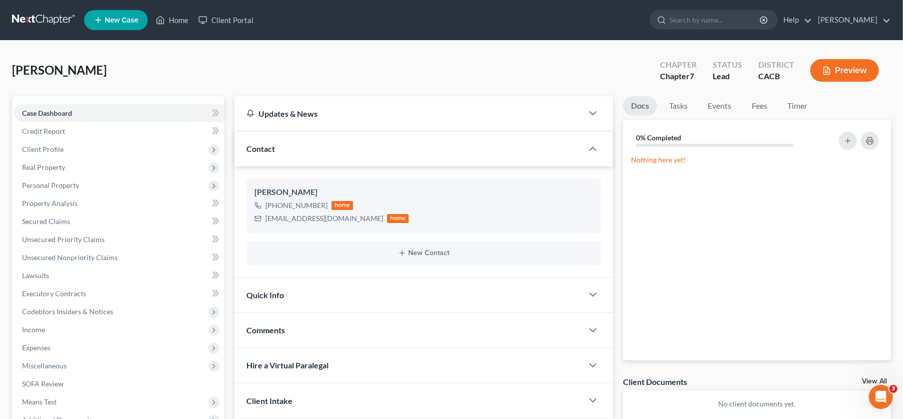
click at [46, 16] on link at bounding box center [44, 20] width 64 height 18
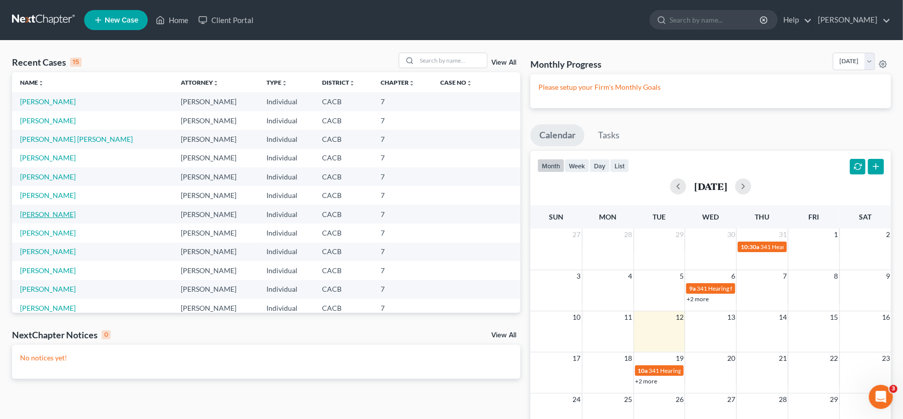
click at [48, 216] on link "[PERSON_NAME]" at bounding box center [48, 214] width 56 height 9
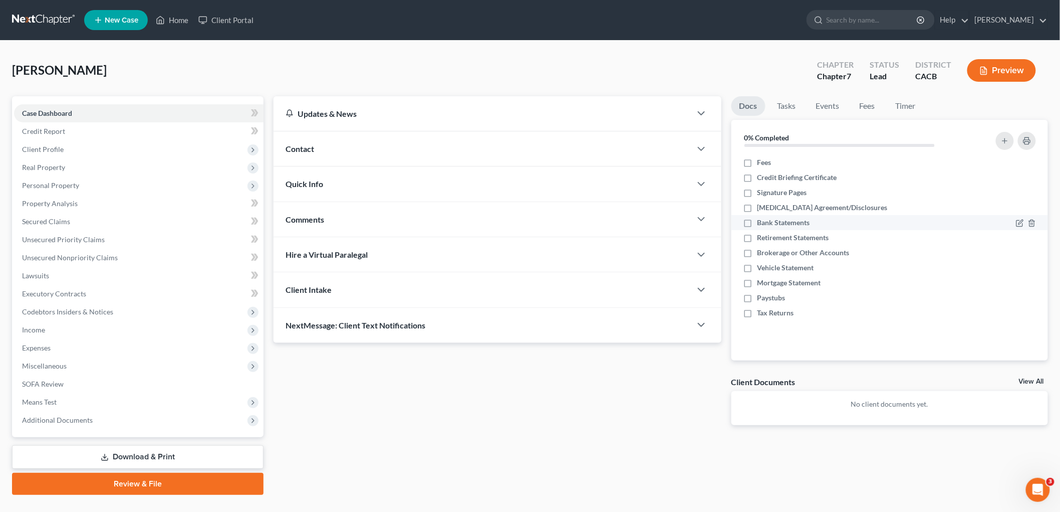
click at [758, 224] on label "Bank Statements" at bounding box center [784, 222] width 53 height 10
click at [762, 224] on input "Bank Statements" at bounding box center [765, 220] width 7 height 7
checkbox input "true"
click at [758, 239] on label "Retirement Statements" at bounding box center [794, 237] width 72 height 10
click at [762, 239] on input "Retirement Statements" at bounding box center [765, 235] width 7 height 7
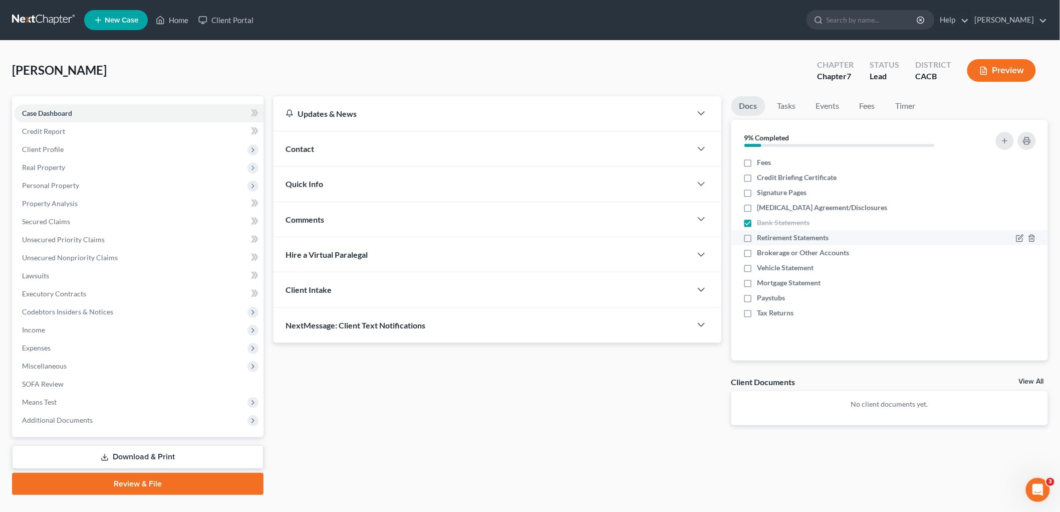
checkbox input "true"
click at [911, 256] on icon "button" at bounding box center [1032, 253] width 5 height 7
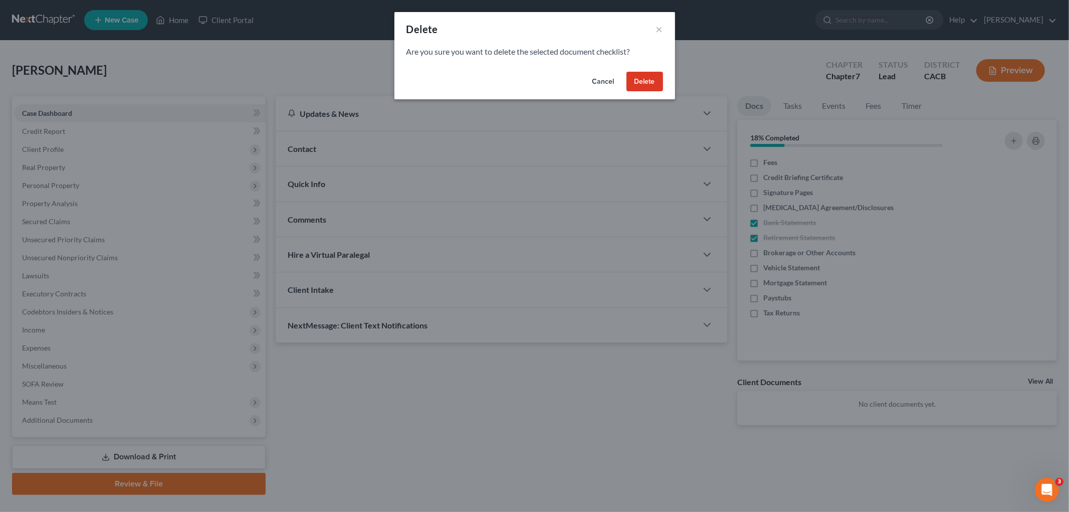
click at [645, 79] on button "Delete" at bounding box center [644, 82] width 37 height 20
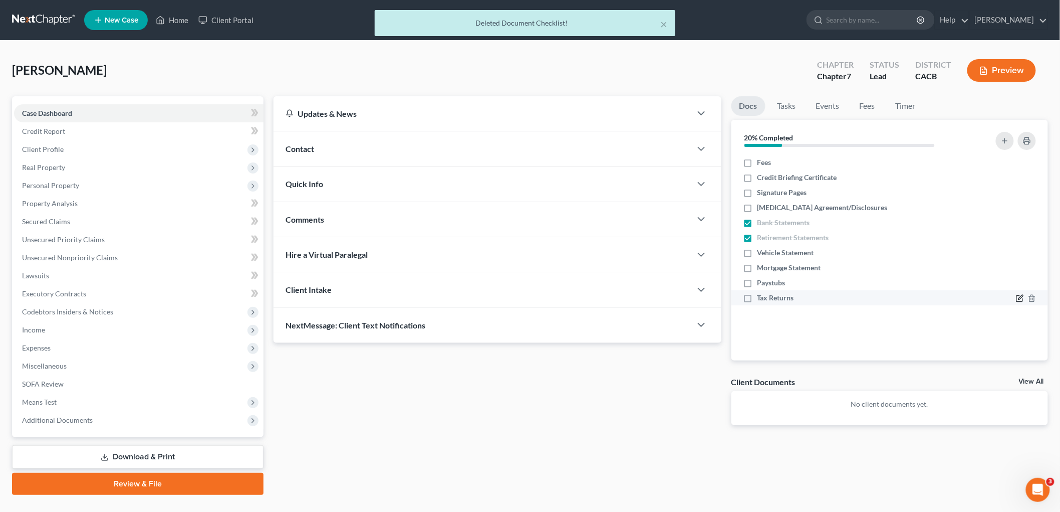
click at [911, 297] on icon "button" at bounding box center [1020, 299] width 6 height 6
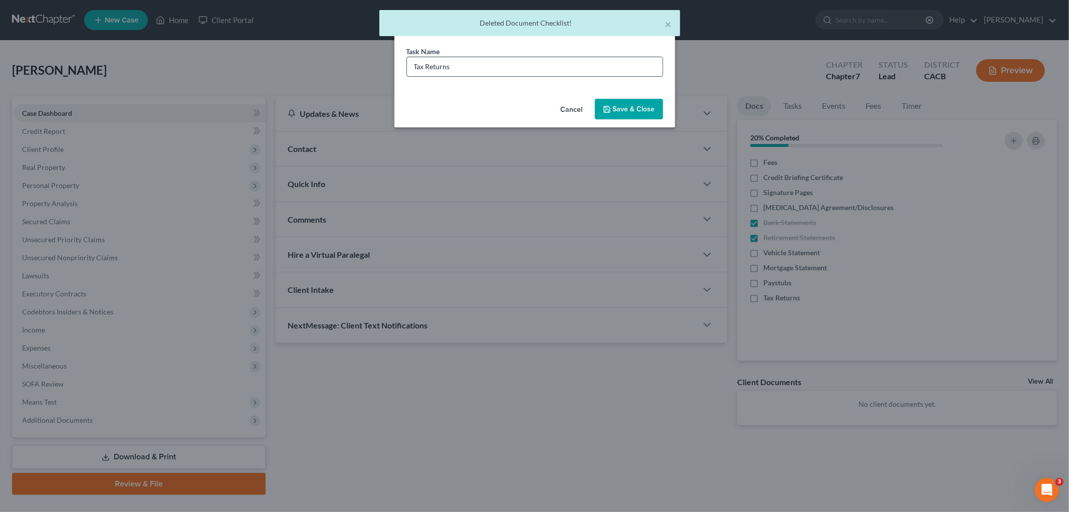
click at [558, 67] on input "Tax Returns" at bounding box center [535, 66] width 256 height 19
type input "Tax Returns"
click at [625, 103] on button "Save & Close" at bounding box center [629, 109] width 68 height 21
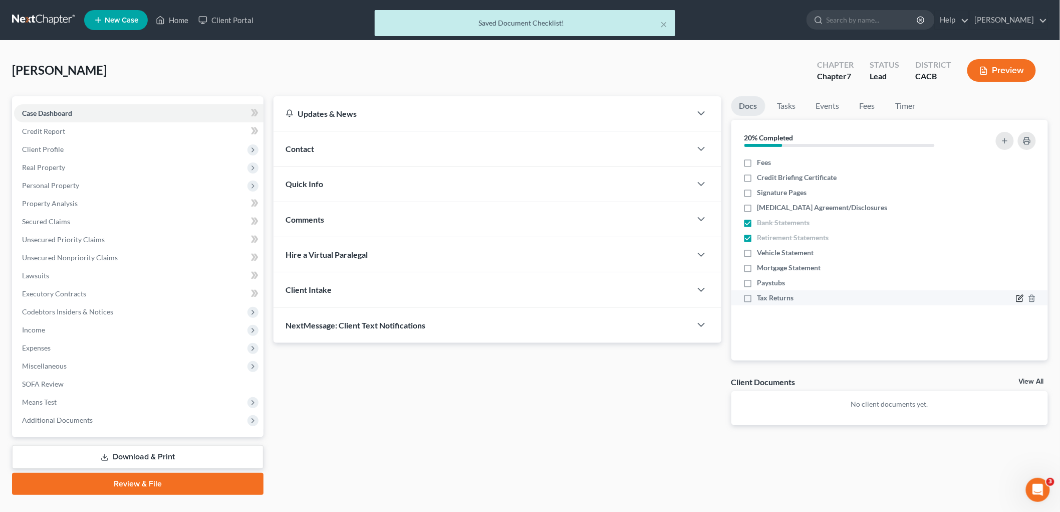
click at [911, 296] on icon "button" at bounding box center [1020, 298] width 8 height 8
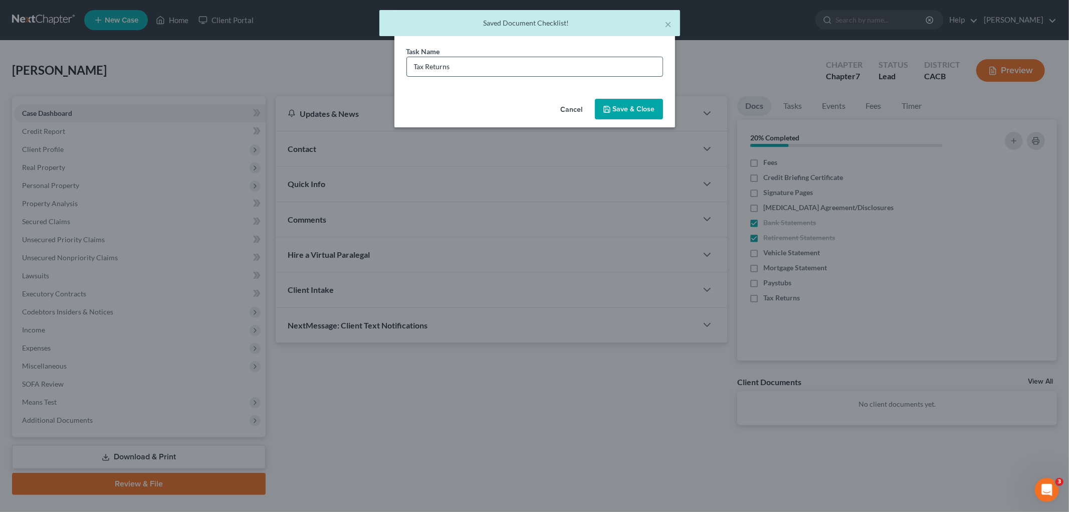
click at [472, 63] on input "Tax Returns" at bounding box center [535, 66] width 256 height 19
type input "Tax Returns (2023 & 2024)"
click at [619, 103] on button "Save & Close" at bounding box center [629, 109] width 68 height 21
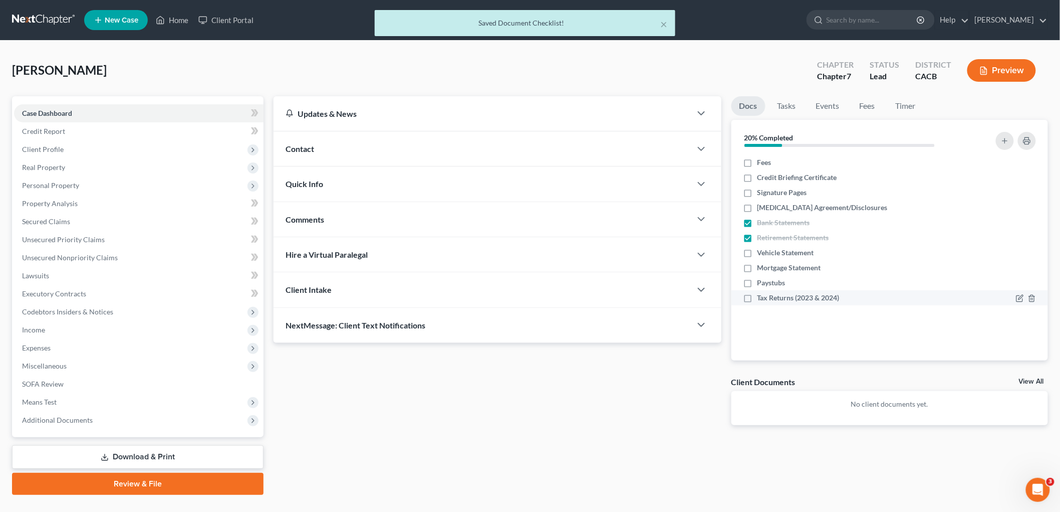
click at [758, 299] on label "Tax Returns (2023 & 2024)" at bounding box center [799, 298] width 82 height 10
click at [762, 299] on input "Tax Returns (2023 & 2024)" at bounding box center [765, 296] width 7 height 7
checkbox input "true"
click at [911, 282] on icon "button" at bounding box center [1020, 283] width 8 height 8
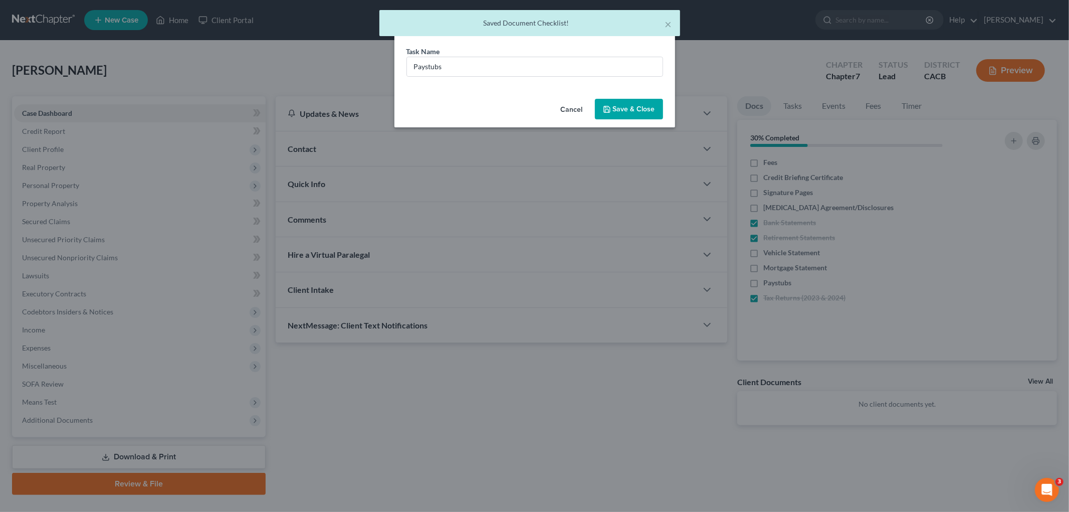
drag, startPoint x: 515, startPoint y: 52, endPoint x: 481, endPoint y: 86, distance: 48.5
click at [513, 55] on div "Task Name * Paystubs" at bounding box center [534, 61] width 257 height 31
drag, startPoint x: 481, startPoint y: 86, endPoint x: 480, endPoint y: 67, distance: 19.1
click at [480, 78] on div "Task Name * Paystubs" at bounding box center [534, 70] width 281 height 49
click at [480, 62] on input "Paystubs" at bounding box center [535, 66] width 256 height 19
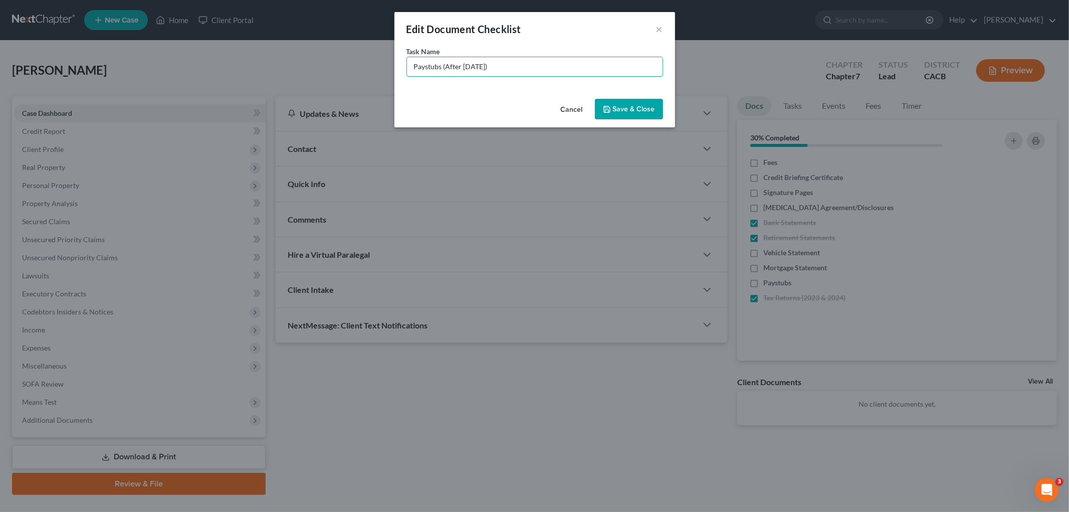
type input "Paystubs (After 07-12-25)"
click at [637, 116] on button "Save & Close" at bounding box center [629, 109] width 68 height 21
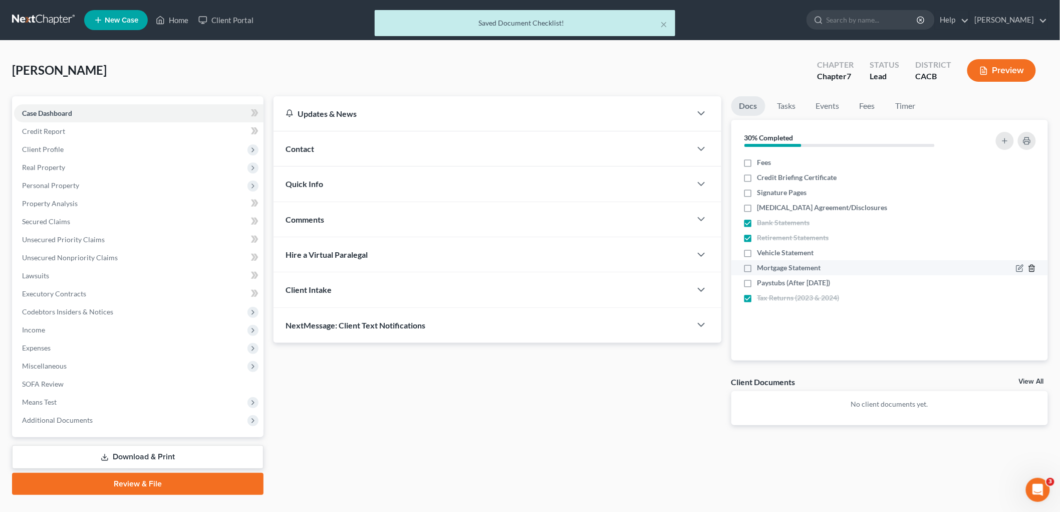
click at [911, 268] on icon "button" at bounding box center [1032, 268] width 5 height 7
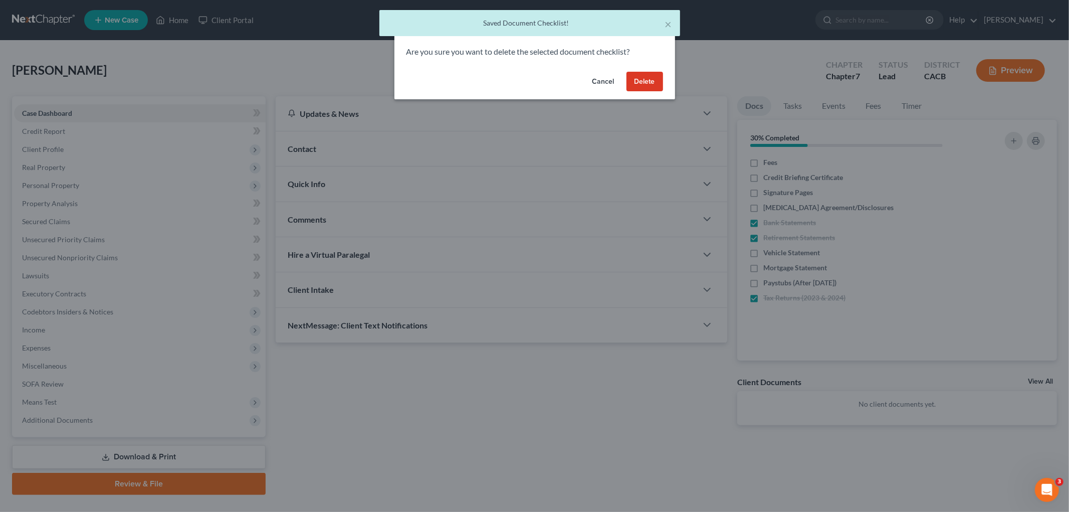
click at [638, 83] on button "Delete" at bounding box center [644, 82] width 37 height 20
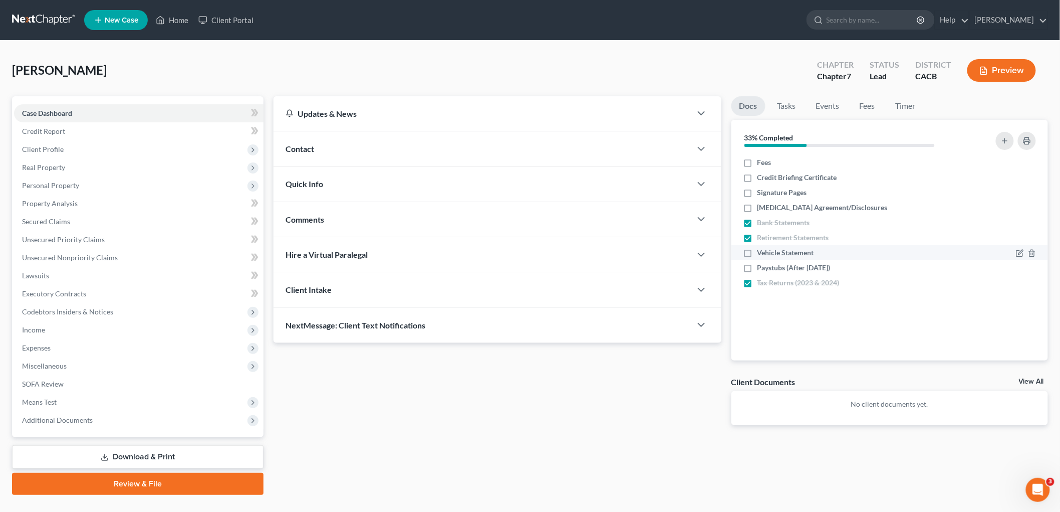
click at [758, 252] on label "Vehicle Statement" at bounding box center [786, 253] width 57 height 10
click at [762, 252] on input "Vehicle Statement" at bounding box center [765, 251] width 7 height 7
checkbox input "true"
click at [326, 181] on div "Quick Info" at bounding box center [483, 183] width 418 height 35
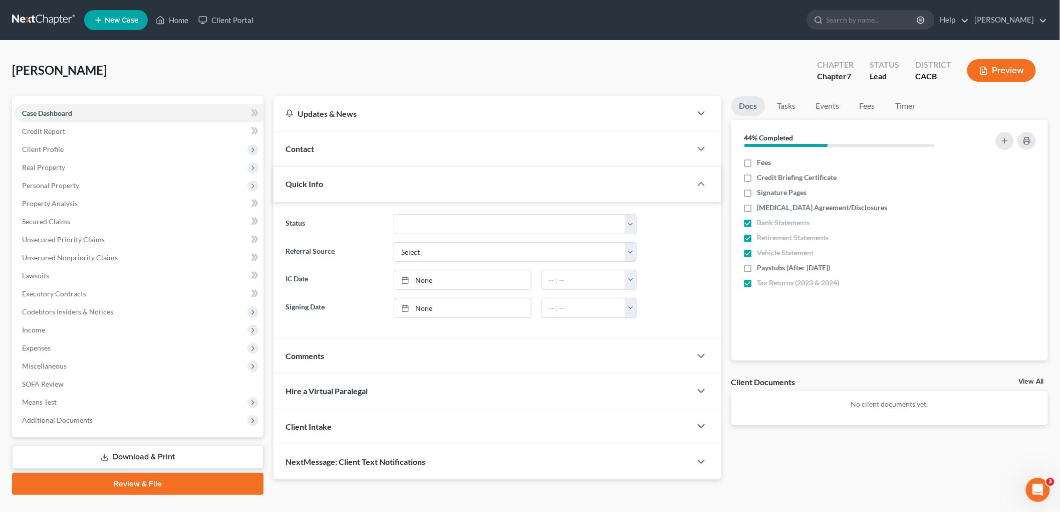
click at [311, 152] on span "Contact" at bounding box center [300, 149] width 29 height 10
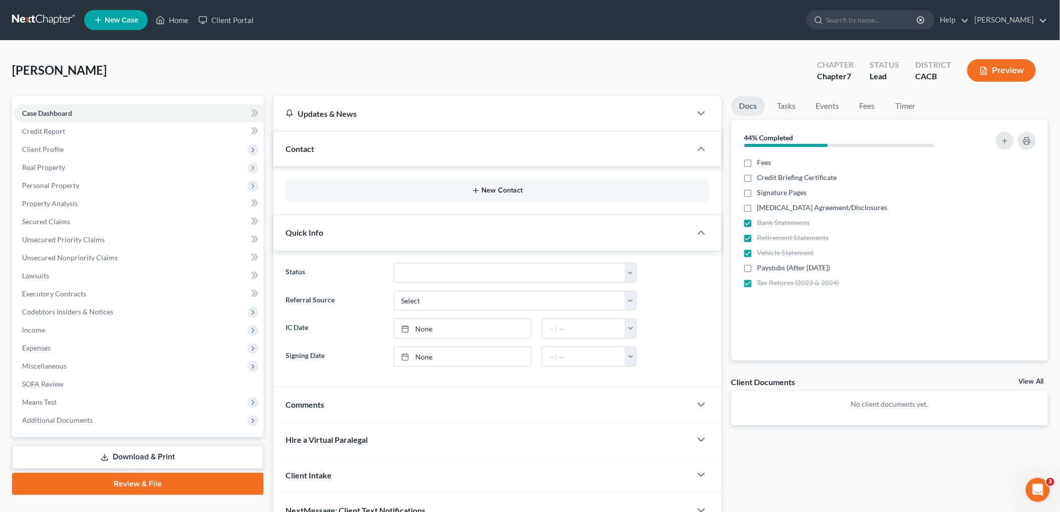
click at [466, 193] on button "New Contact" at bounding box center [498, 190] width 408 height 8
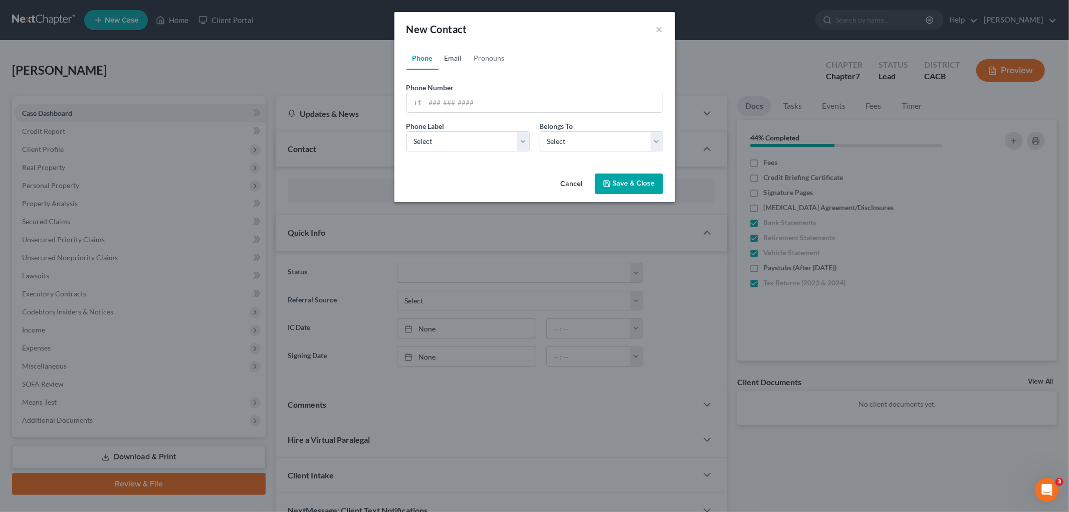
click at [456, 52] on link "Email" at bounding box center [453, 58] width 30 height 24
click at [462, 100] on input "email" at bounding box center [543, 102] width 237 height 19
paste input "Chao Sung <ccjsung@gmail.com>"
drag, startPoint x: 463, startPoint y: 98, endPoint x: 219, endPoint y: 82, distance: 244.6
click at [220, 82] on div "New Contact × Phone Email Pronouns Phone Number * +1 Ext. Phone Label * Select …" at bounding box center [534, 256] width 1069 height 512
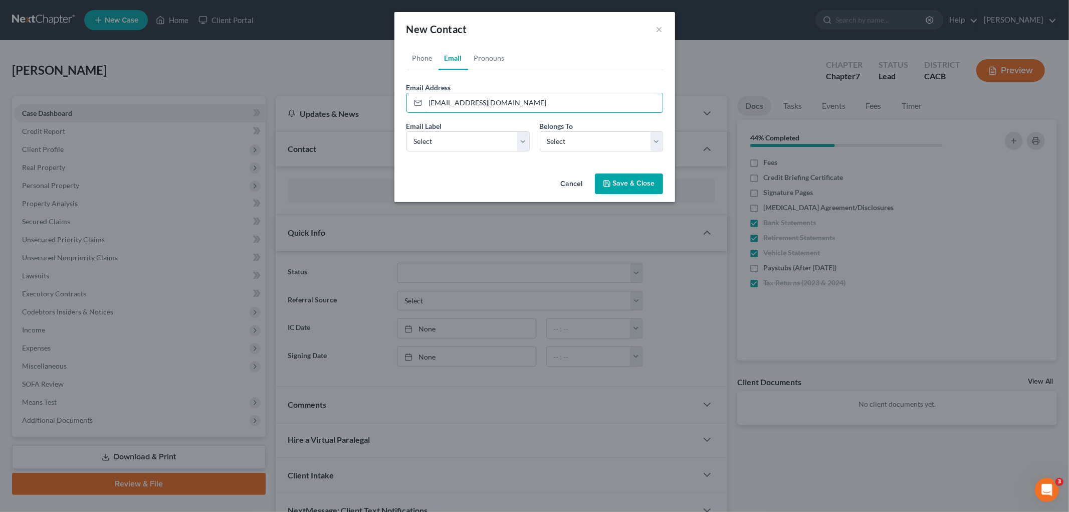
type input "ccjsung@gmail.com"
click at [367, 151] on div "New Contact × Phone Email Pronouns Phone Number * +1 Ext. Phone Label * Select …" at bounding box center [534, 256] width 1069 height 512
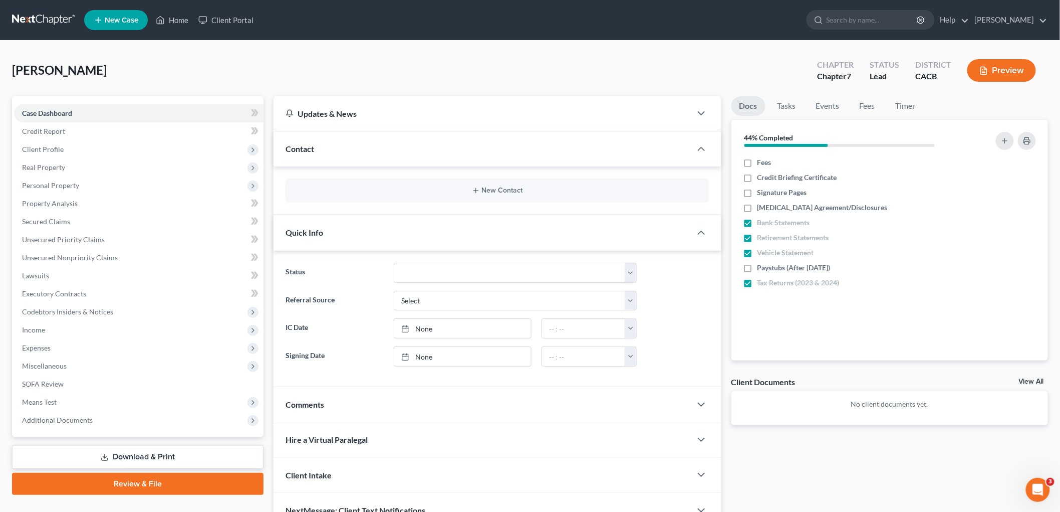
click at [507, 182] on div "New Contact" at bounding box center [498, 190] width 424 height 24
click at [505, 189] on button "New Contact" at bounding box center [498, 190] width 408 height 8
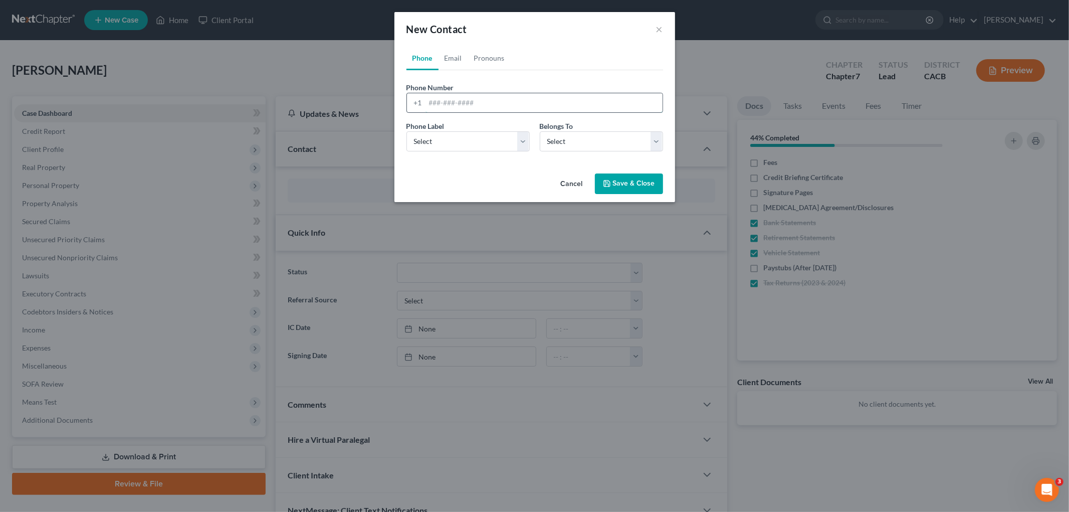
click at [481, 103] on input "tel" at bounding box center [543, 102] width 237 height 19
type input "76092184"
click at [489, 127] on div "Phone Label * Select Mobile Home Work Other" at bounding box center [467, 136] width 133 height 31
click at [489, 130] on div "Phone Label * Select Mobile Home Work Other" at bounding box center [467, 136] width 133 height 31
drag, startPoint x: 491, startPoint y: 136, endPoint x: 493, endPoint y: 149, distance: 12.7
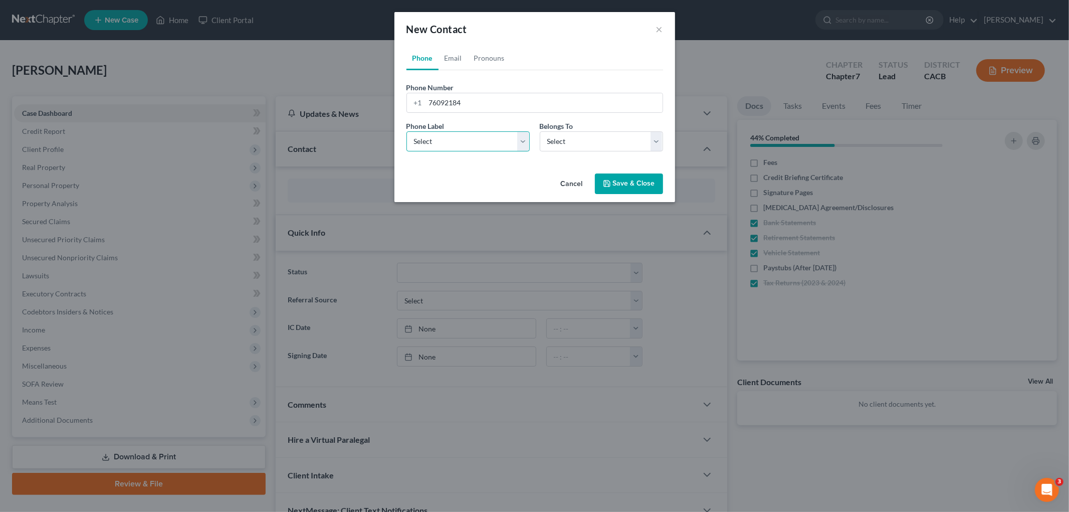
click at [491, 136] on select "Select Mobile Home Work Other" at bounding box center [467, 141] width 123 height 20
select select "1"
click at [406, 131] on select "Select Mobile Home Work Other" at bounding box center [467, 141] width 123 height 20
click at [560, 142] on select "Select Client Other" at bounding box center [601, 141] width 123 height 20
select select "0"
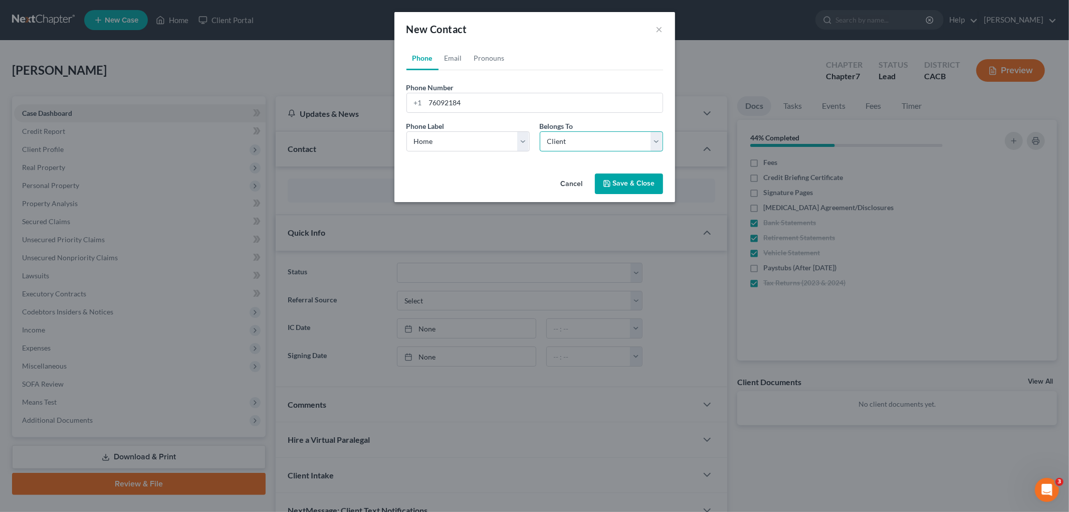
click at [540, 131] on select "Select Client Other" at bounding box center [601, 141] width 123 height 20
select select "0"
click at [453, 58] on link "Email" at bounding box center [453, 58] width 30 height 24
click at [463, 113] on form "Email Address Email Label Select Home Work Other Belongs To * Select Client Oth…" at bounding box center [534, 120] width 257 height 77
click at [459, 102] on input "email" at bounding box center [543, 102] width 237 height 19
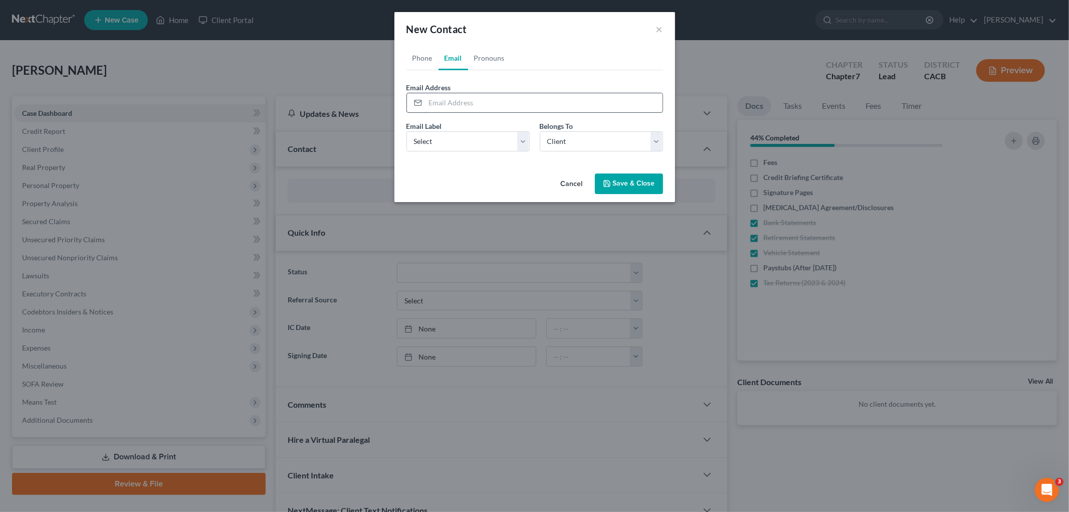
paste input "Chao Sung <ccjsung@gmail.com>"
drag, startPoint x: 468, startPoint y: 100, endPoint x: 310, endPoint y: 94, distance: 158.4
click at [312, 96] on div "New Contact × Phone Email Pronouns Phone Number * +1 76092184 Ext. Phone Label …" at bounding box center [534, 256] width 1069 height 512
type input "ccjsung@gmail.com"
drag, startPoint x: 422, startPoint y: 132, endPoint x: 448, endPoint y: 145, distance: 29.1
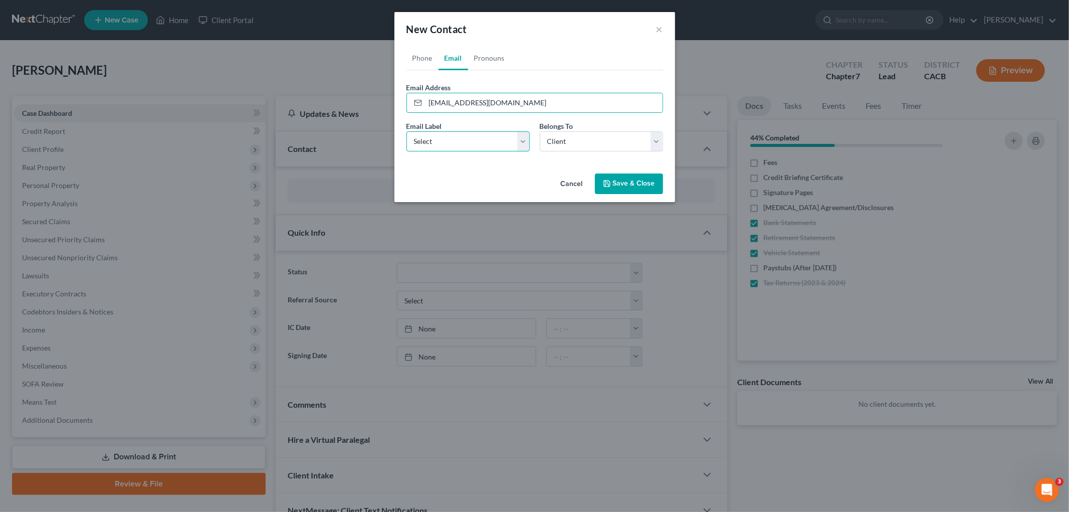
click at [423, 133] on select "Select Home Work Other" at bounding box center [467, 141] width 123 height 20
select select "0"
click at [406, 131] on select "Select Home Work Other" at bounding box center [467, 141] width 123 height 20
click at [603, 189] on button "Save & Close" at bounding box center [629, 183] width 68 height 21
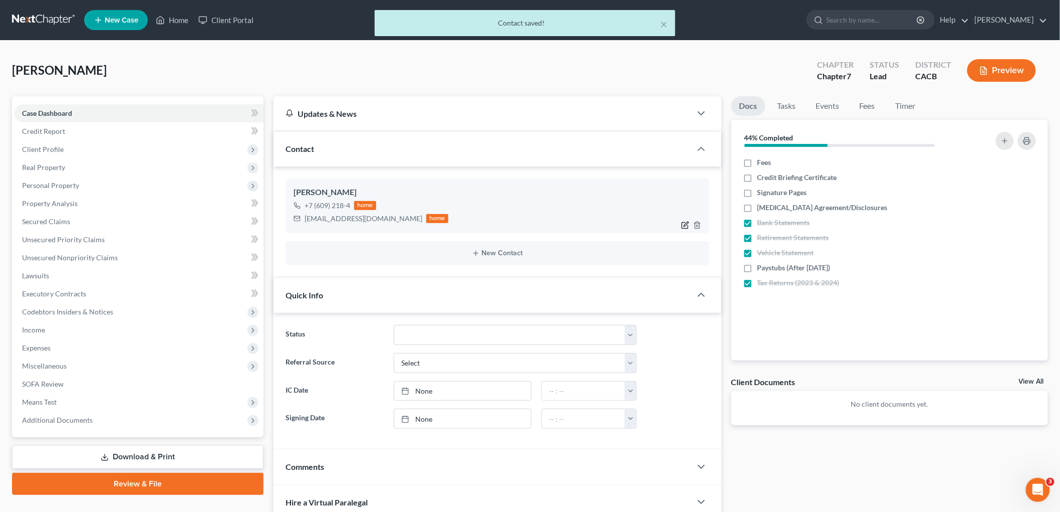
click at [688, 223] on icon "button" at bounding box center [685, 225] width 8 height 8
select select "1"
select select "0"
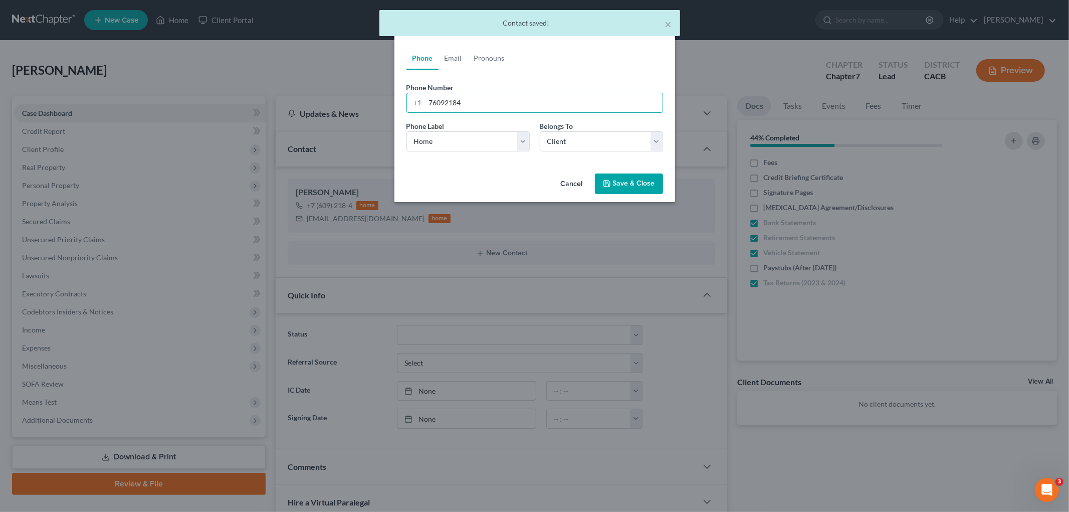
drag, startPoint x: 477, startPoint y: 97, endPoint x: 342, endPoint y: 101, distance: 135.3
click at [342, 101] on div "Edit Contact × Phone Email Pronouns Phone Number * +1 76092184 Ext. Phone Label…" at bounding box center [534, 256] width 1069 height 512
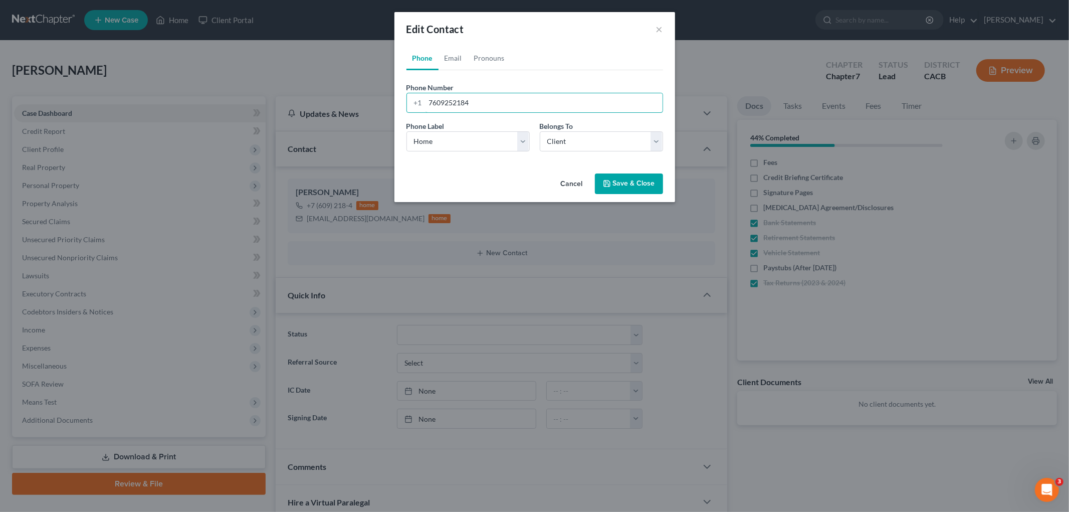
type input "7609252184"
click at [649, 187] on button "Save & Close" at bounding box center [629, 183] width 68 height 21
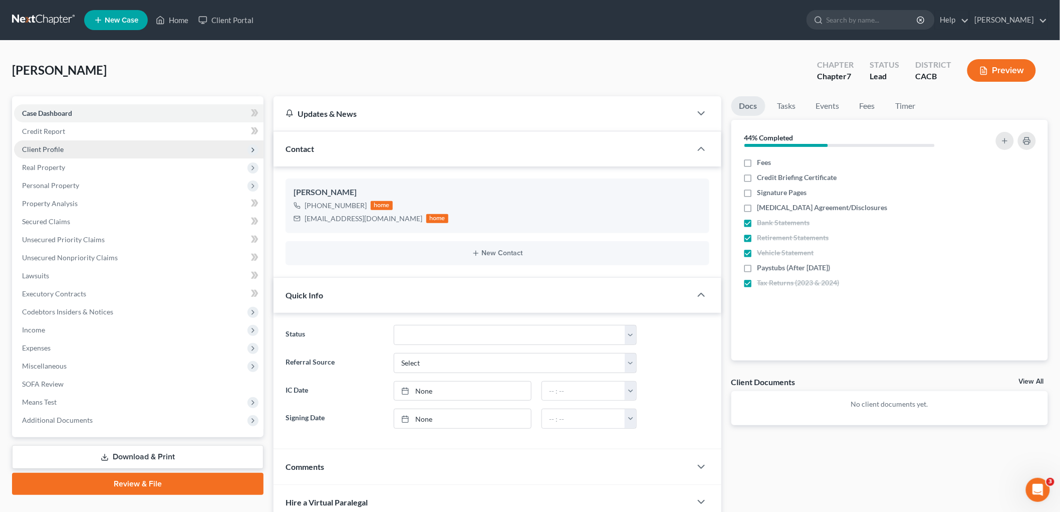
click at [82, 147] on span "Client Profile" at bounding box center [139, 149] width 250 height 18
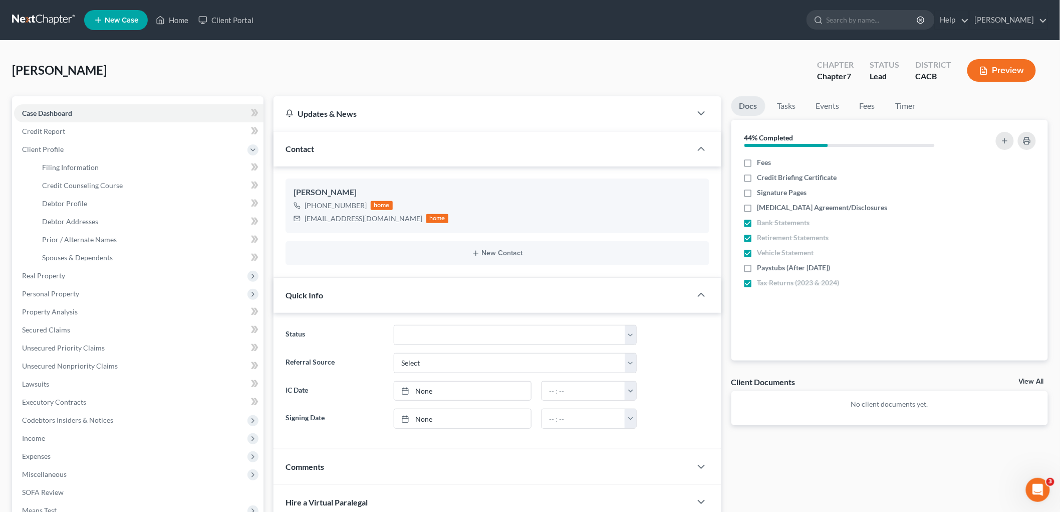
click at [911, 68] on button "Preview" at bounding box center [1001, 70] width 69 height 23
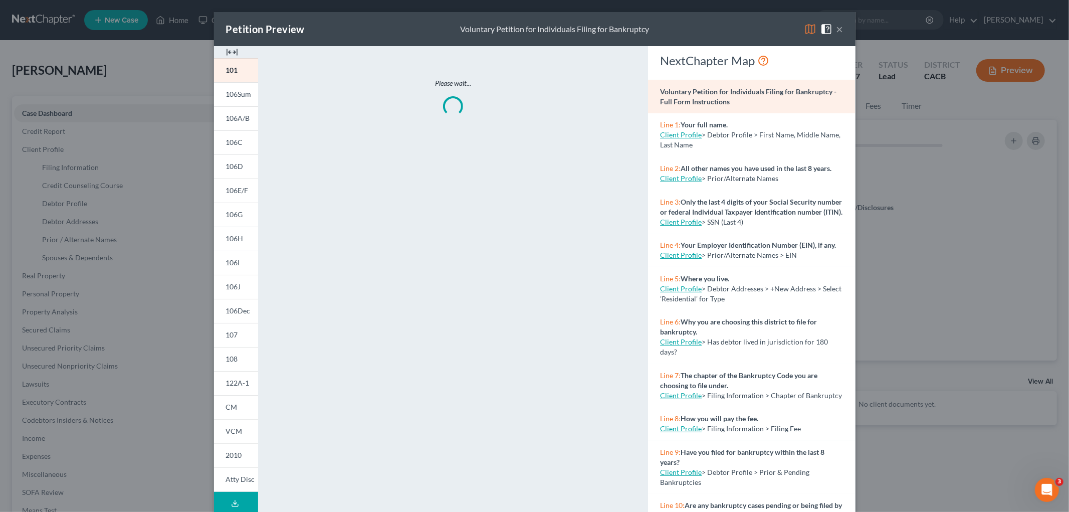
click at [810, 26] on img at bounding box center [810, 29] width 12 height 12
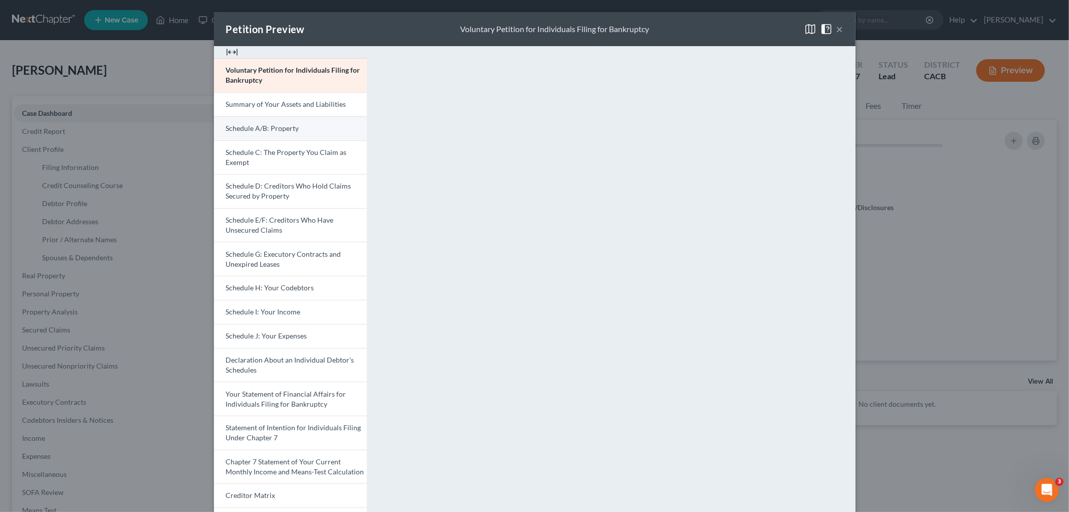
click at [278, 123] on link "Schedule A/B: Property" at bounding box center [290, 128] width 153 height 24
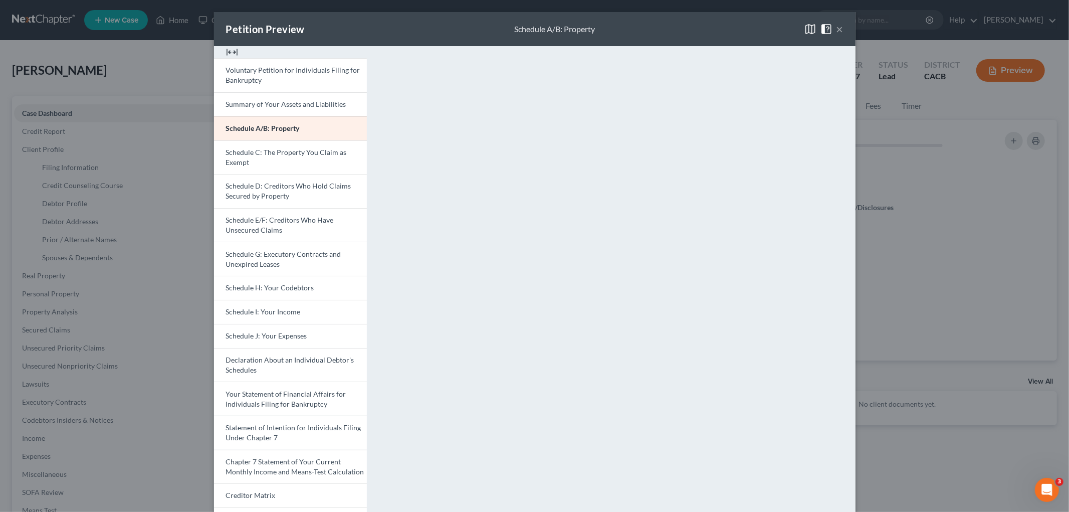
drag, startPoint x: 962, startPoint y: 231, endPoint x: 816, endPoint y: 230, distance: 146.3
click at [911, 231] on div "Petition Preview Schedule A/B: Property × Voluntary Petition for Individuals Fi…" at bounding box center [534, 256] width 1069 height 512
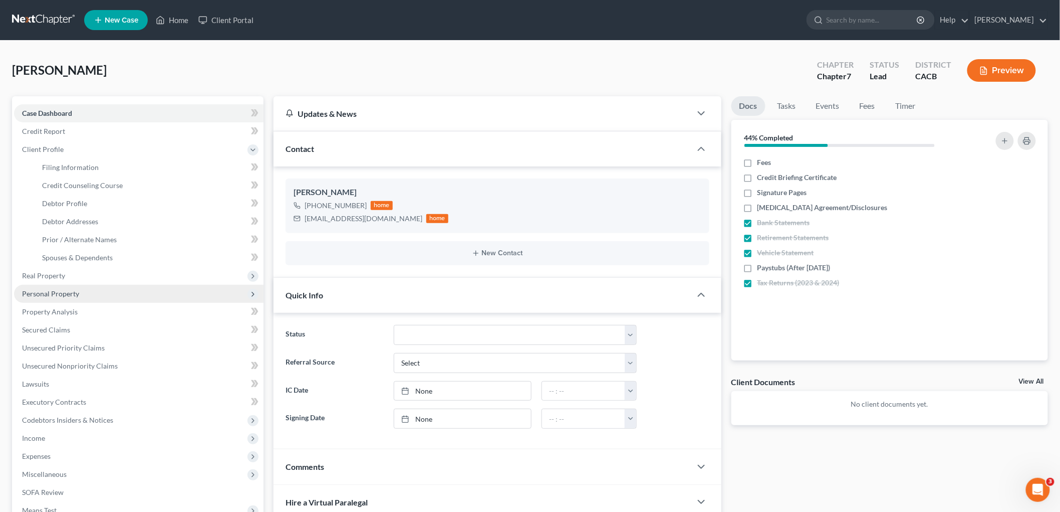
click at [56, 285] on span "Personal Property" at bounding box center [139, 294] width 250 height 18
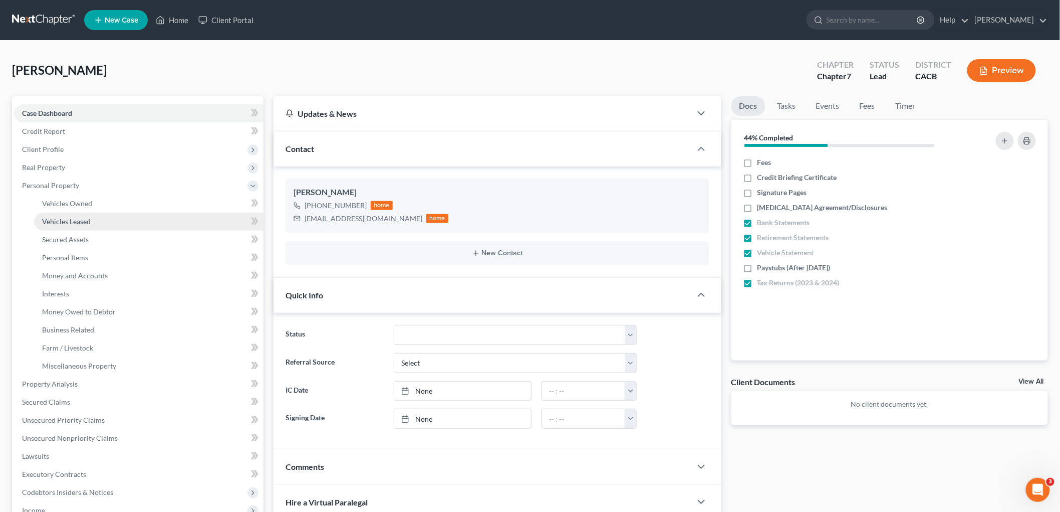
click at [74, 221] on span "Vehicles Leased" at bounding box center [66, 221] width 49 height 9
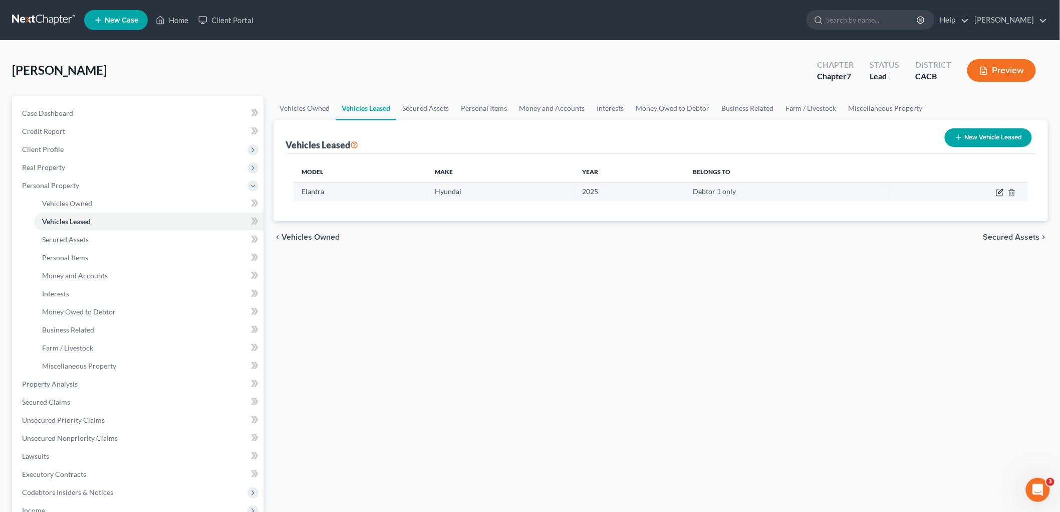
click at [911, 190] on icon "button" at bounding box center [1001, 191] width 5 height 5
select select "0"
select select "1"
select select "0"
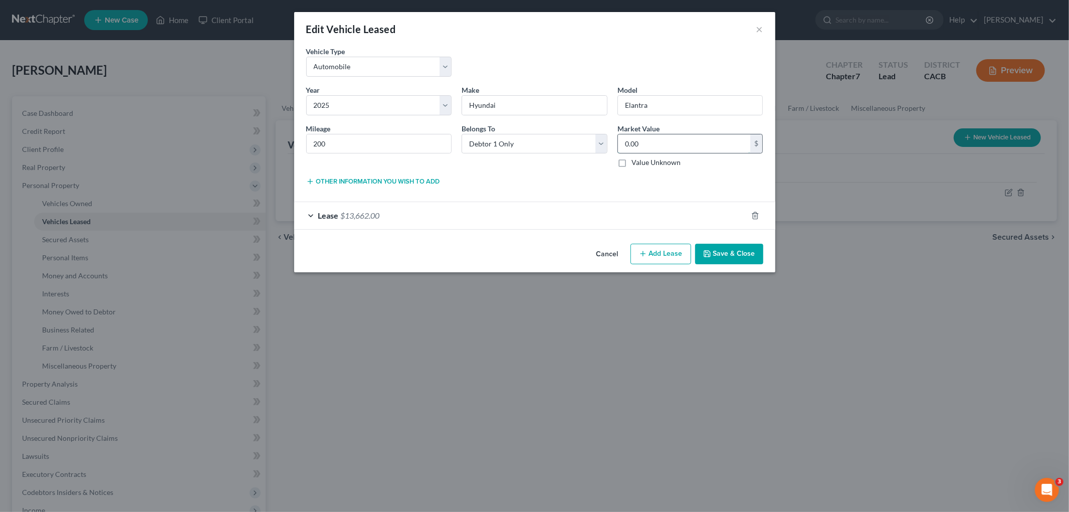
click at [682, 143] on input "0.00" at bounding box center [684, 143] width 133 height 19
type input "20,155"
click at [734, 249] on button "Save & Close" at bounding box center [729, 254] width 68 height 21
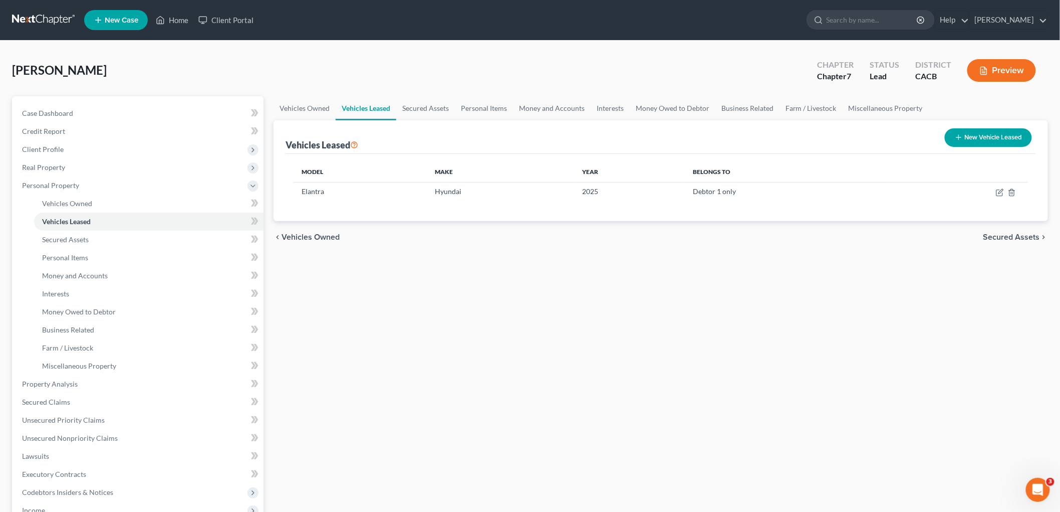
click at [911, 79] on button "Preview" at bounding box center [1001, 70] width 69 height 23
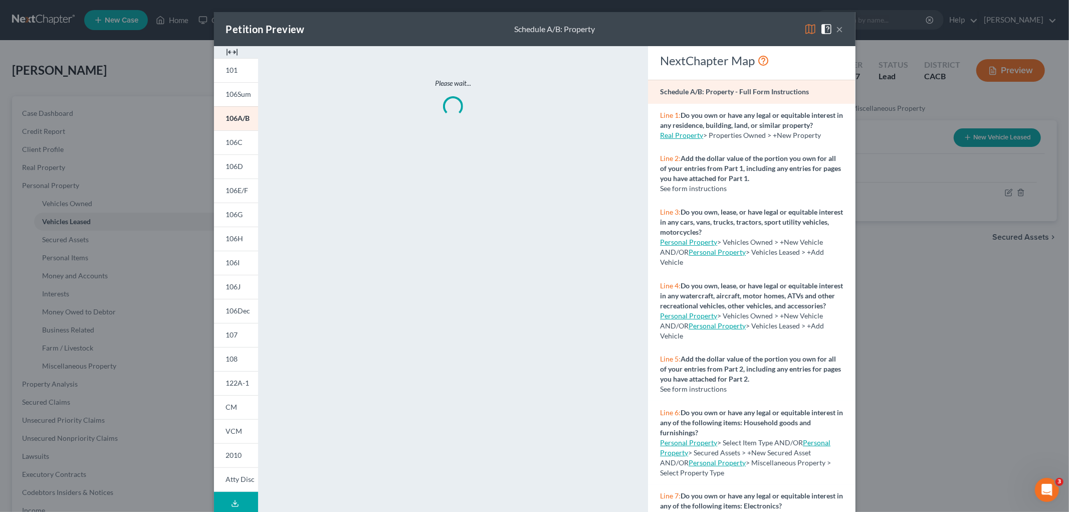
click at [804, 26] on img at bounding box center [810, 29] width 12 height 12
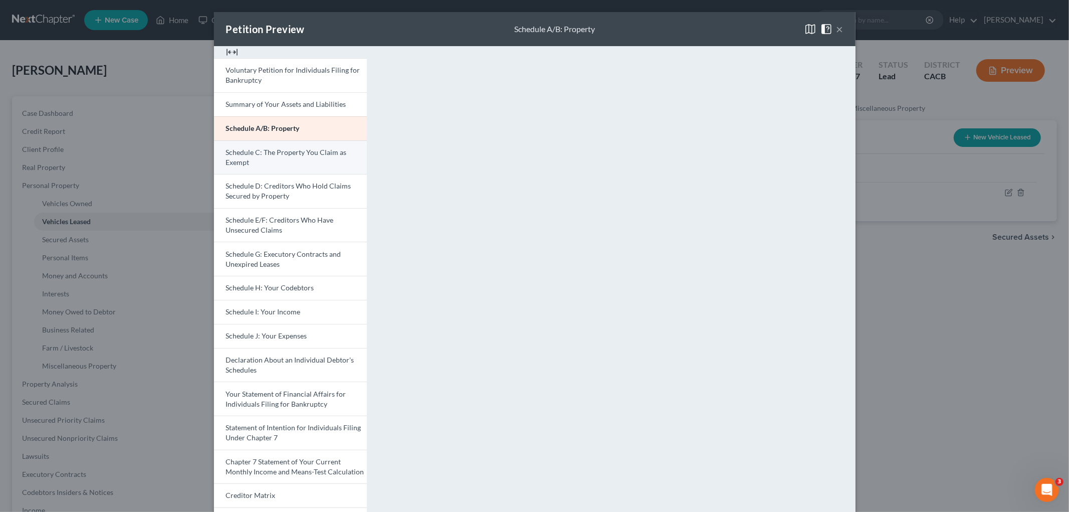
click at [283, 168] on link "Schedule C: The Property You Claim as Exempt" at bounding box center [290, 157] width 153 height 34
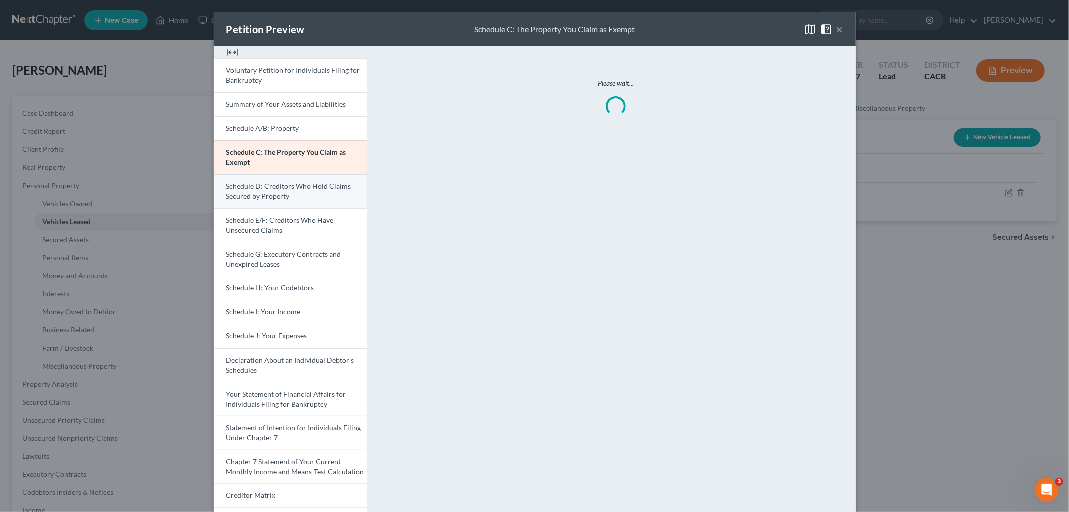
click at [303, 198] on link "Schedule D: Creditors Who Hold Claims Secured by Property" at bounding box center [290, 191] width 153 height 34
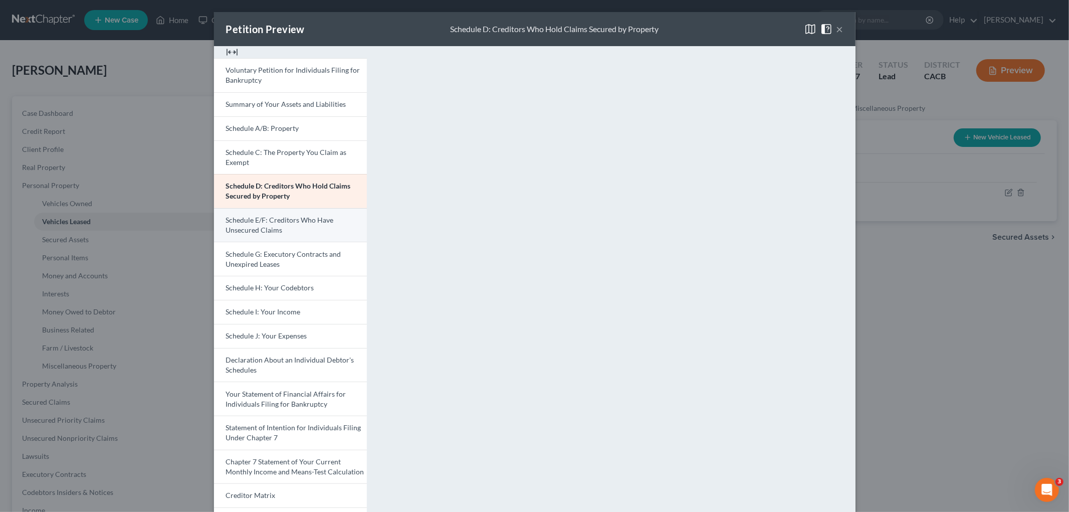
click at [313, 234] on link "Schedule E/F: Creditors Who Have Unsecured Claims" at bounding box center [290, 225] width 153 height 34
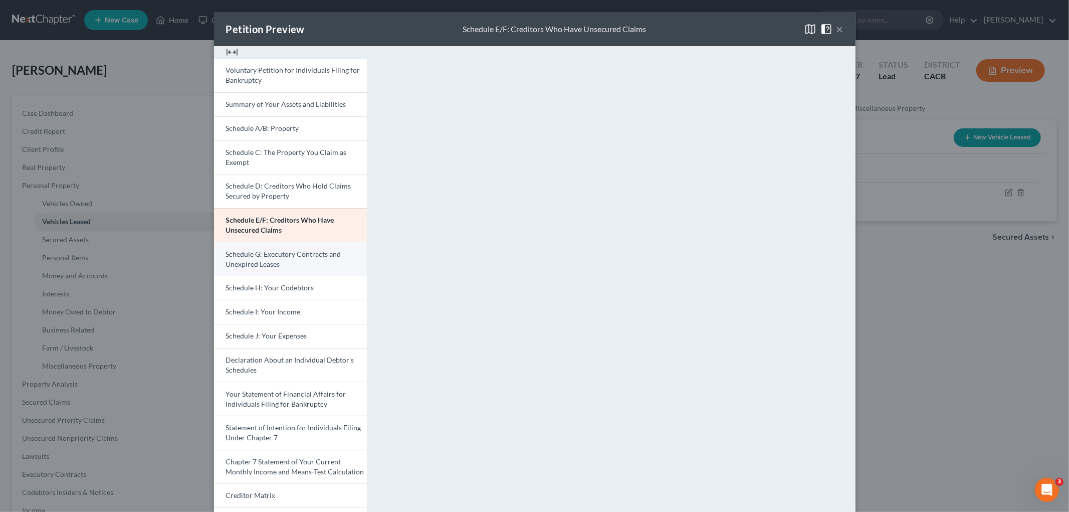
click at [328, 253] on span "Schedule G: Executory Contracts and Unexpired Leases" at bounding box center [283, 259] width 115 height 19
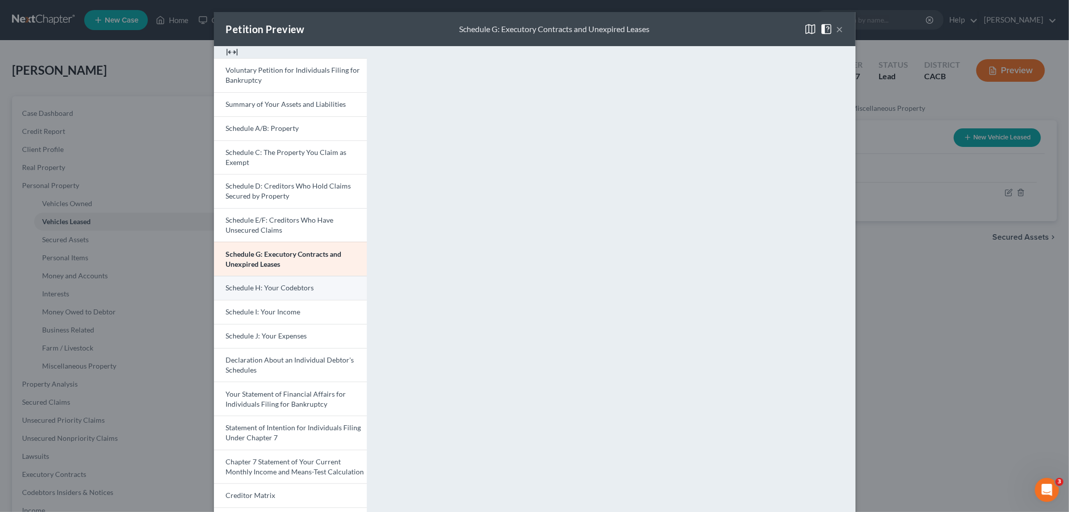
click at [283, 294] on link "Schedule H: Your Codebtors" at bounding box center [290, 288] width 153 height 24
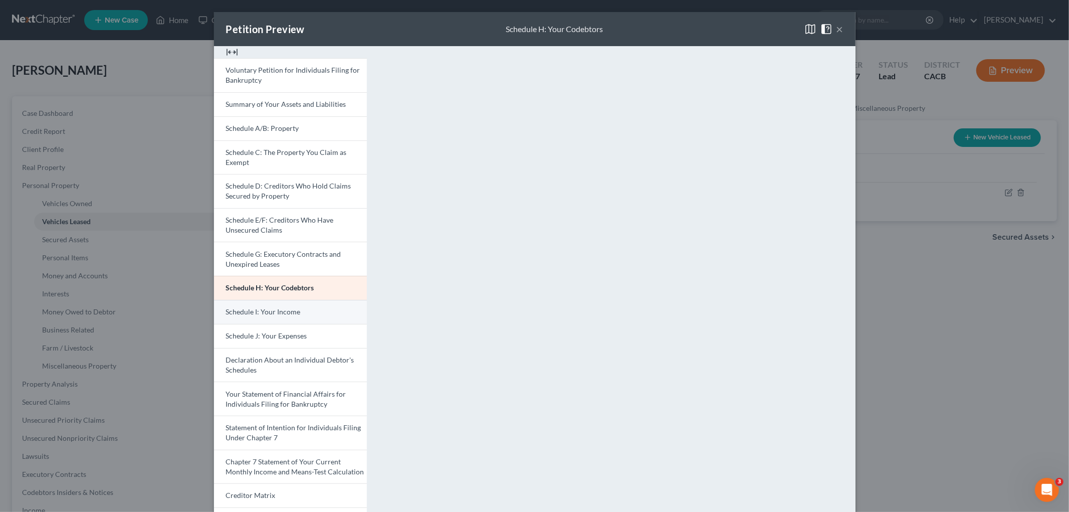
click at [327, 307] on link "Schedule I: Your Income" at bounding box center [290, 312] width 153 height 24
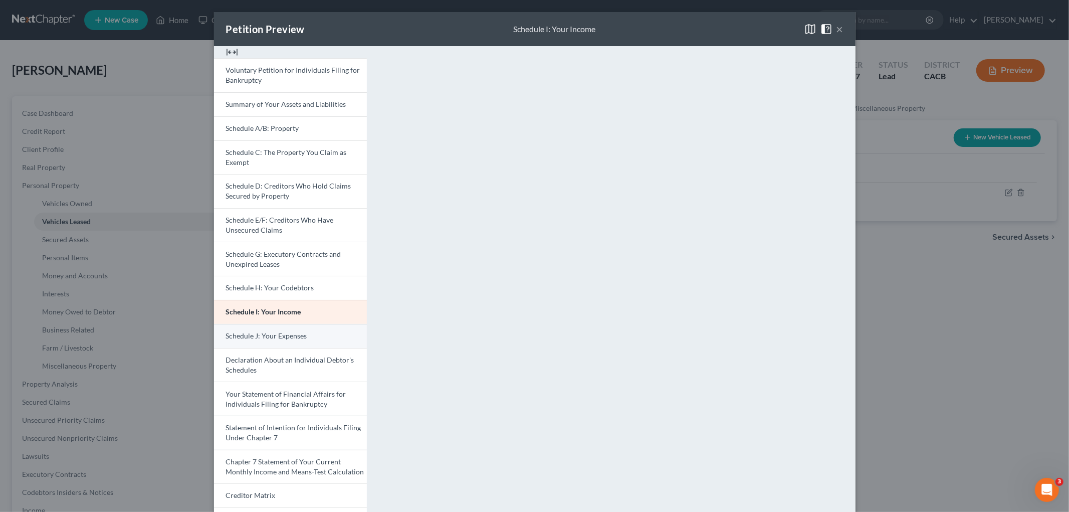
click at [292, 336] on span "Schedule J: Your Expenses" at bounding box center [266, 335] width 81 height 9
click at [911, 303] on div "Petition Preview Schedule J: Your Expenses × Voluntary Petition for Individuals…" at bounding box center [534, 256] width 1069 height 512
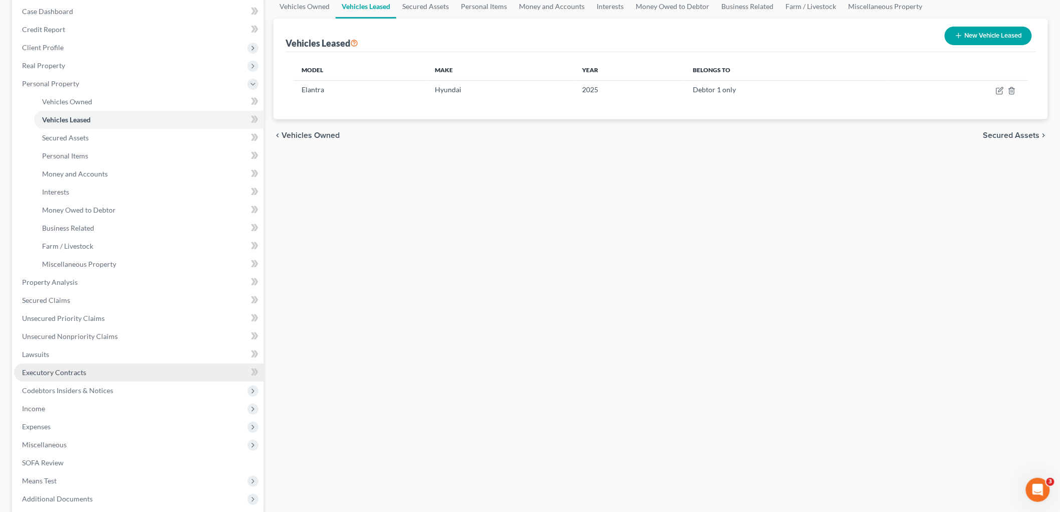
scroll to position [111, 0]
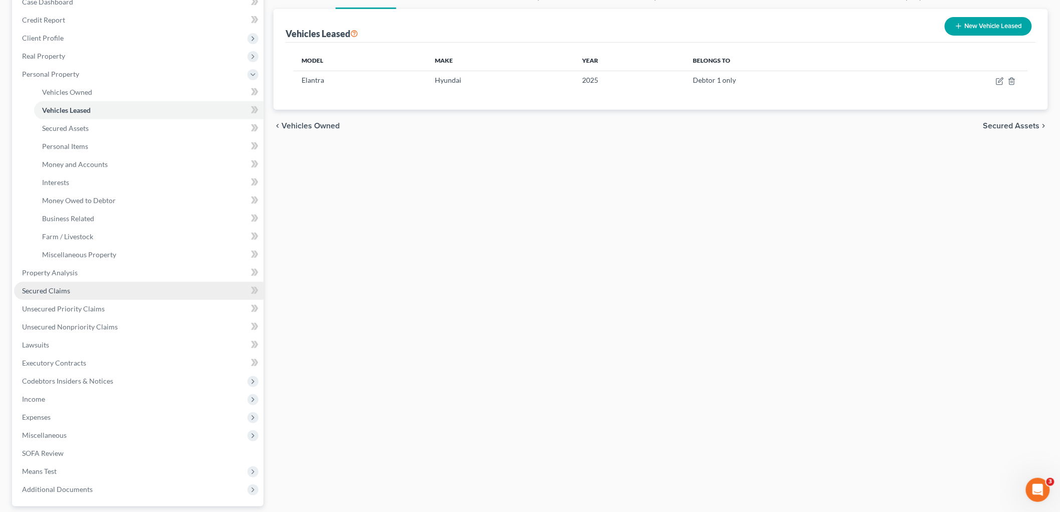
click at [59, 293] on span "Secured Claims" at bounding box center [46, 290] width 48 height 9
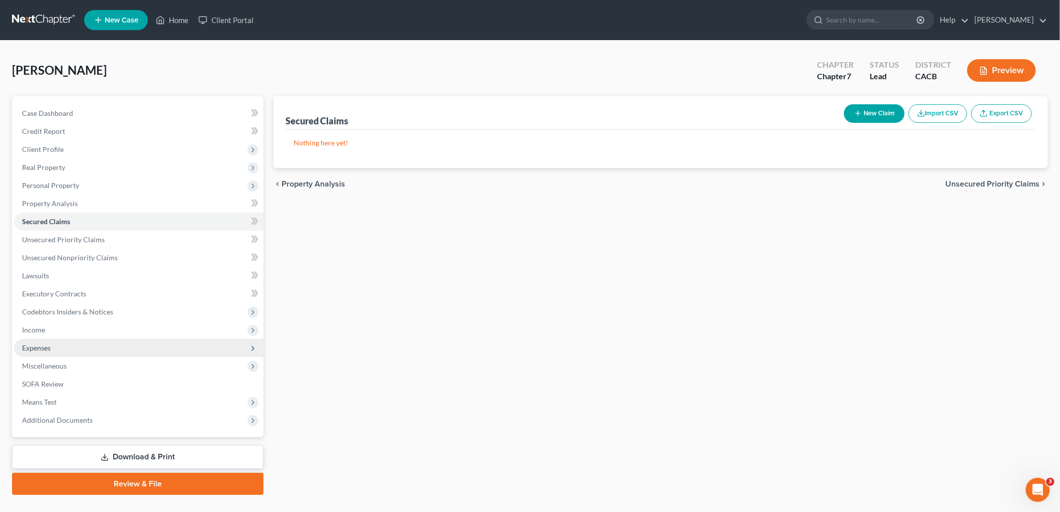
click at [62, 351] on span "Expenses" at bounding box center [139, 348] width 250 height 18
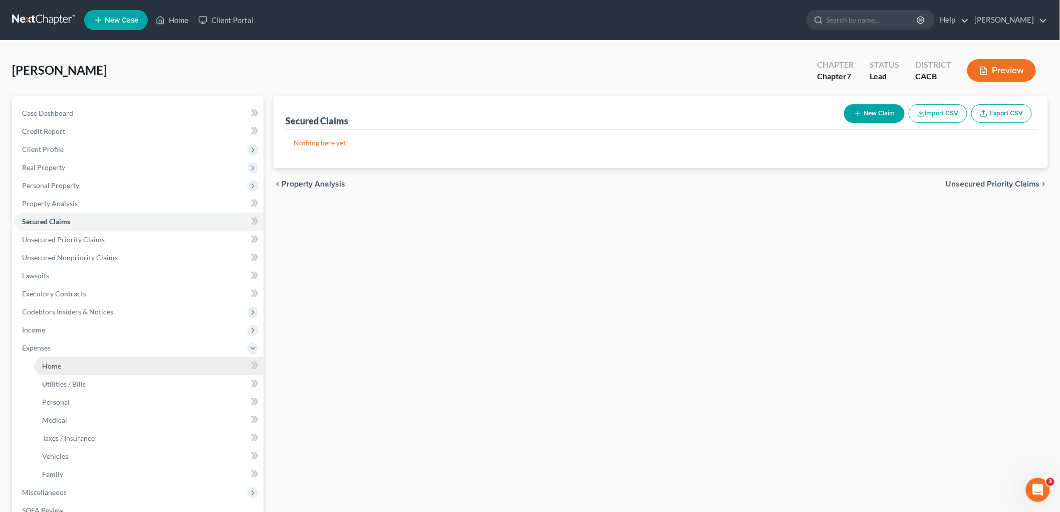
click at [73, 364] on link "Home" at bounding box center [148, 366] width 229 height 18
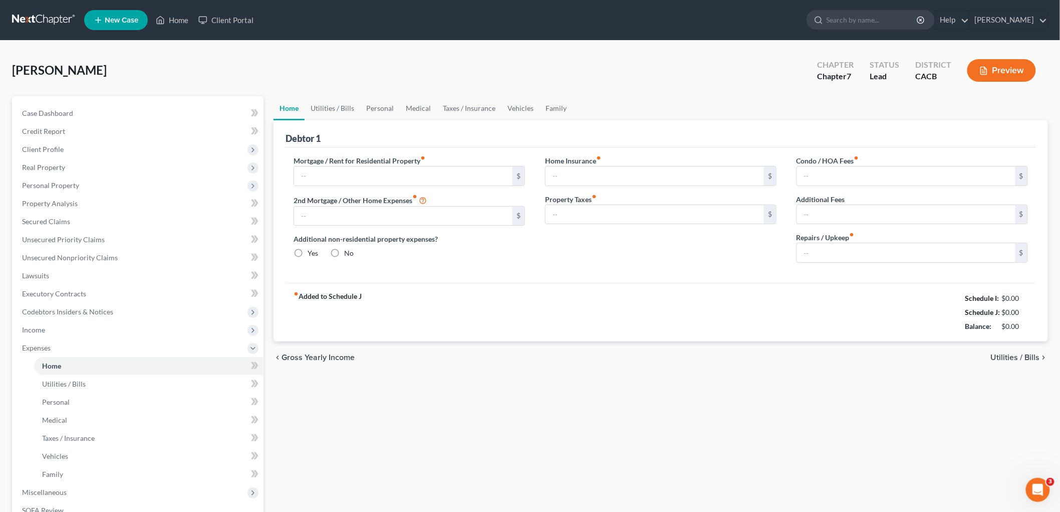
type input "0.00"
radio input "true"
type input "0.00"
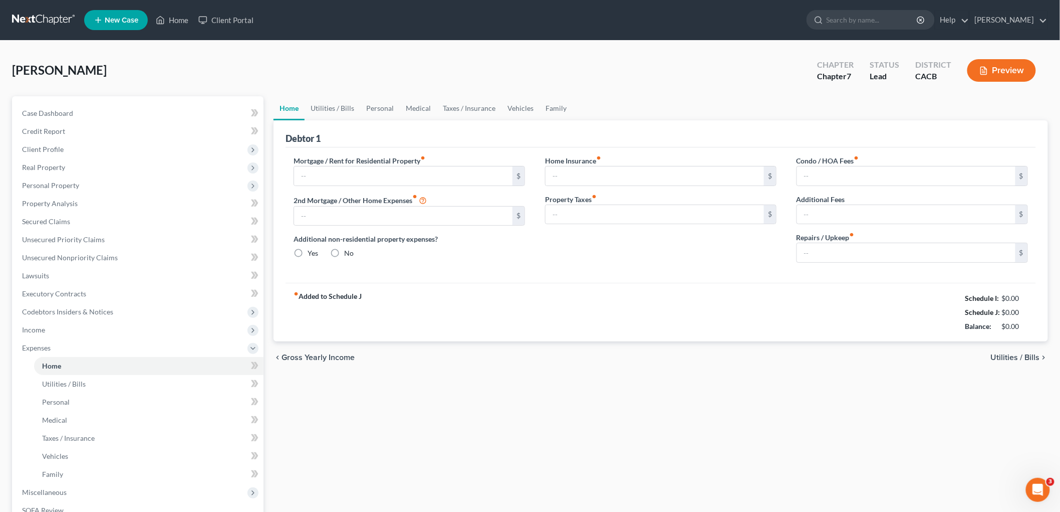
type input "0.00"
click at [524, 107] on link "Vehicles" at bounding box center [521, 108] width 38 height 24
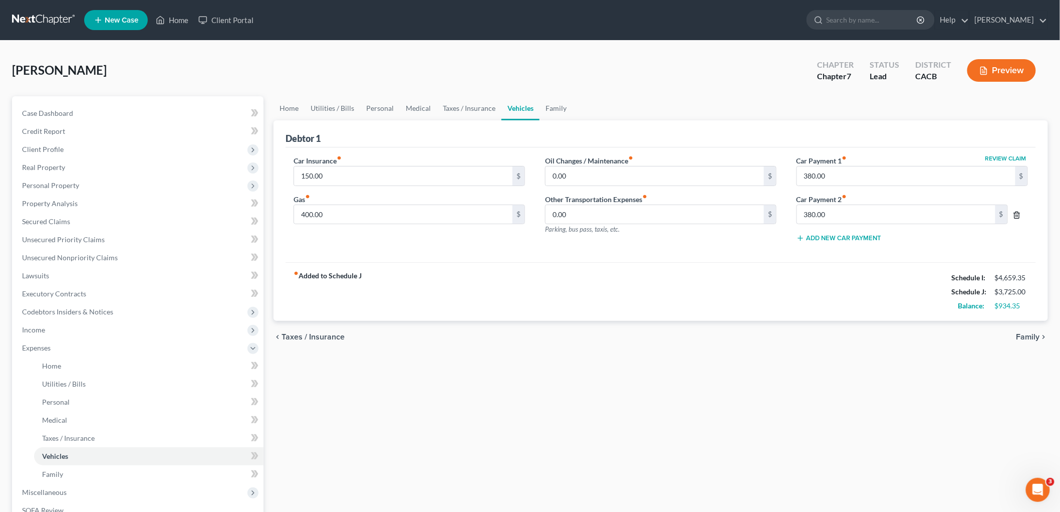
click at [911, 214] on icon "button" at bounding box center [1017, 215] width 8 height 8
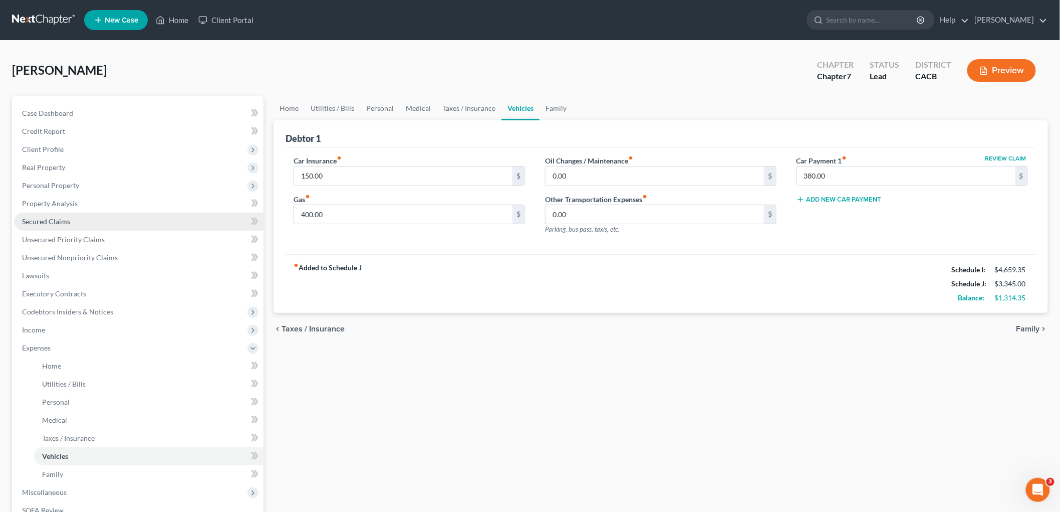
click at [49, 224] on span "Secured Claims" at bounding box center [46, 221] width 48 height 9
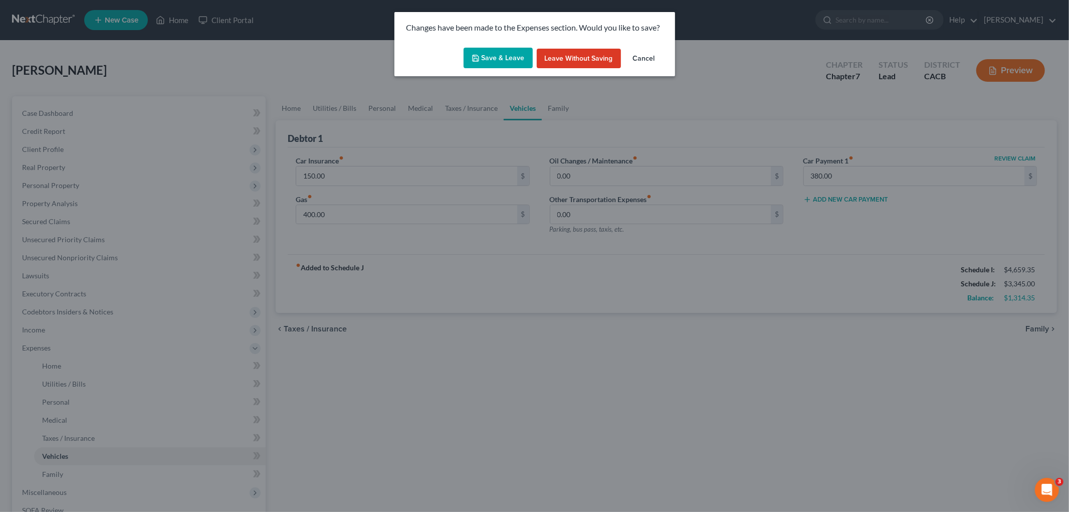
click at [490, 61] on button "Save & Leave" at bounding box center [497, 58] width 69 height 21
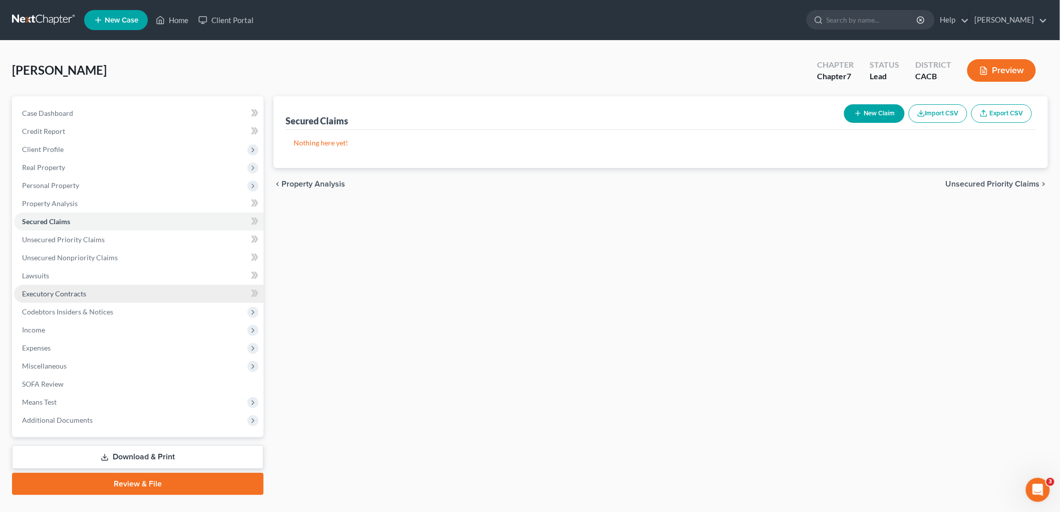
click at [52, 291] on span "Executory Contracts" at bounding box center [54, 293] width 64 height 9
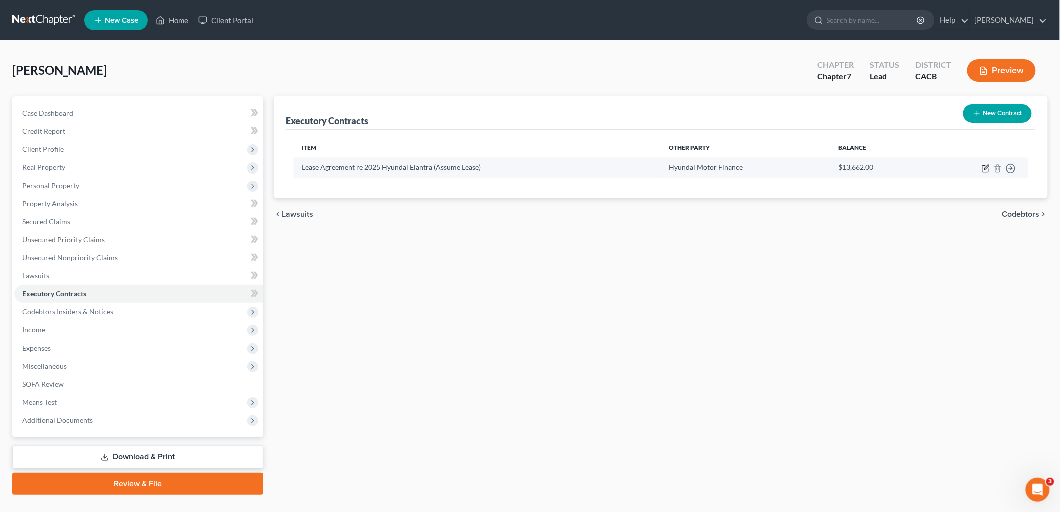
drag, startPoint x: 993, startPoint y: 163, endPoint x: 988, endPoint y: 164, distance: 5.2
click at [911, 163] on td "Move to D Move to E Move to F Move to Notice Only" at bounding box center [977, 168] width 102 height 20
click at [911, 167] on icon "button" at bounding box center [987, 167] width 5 height 5
select select "4"
select select "0"
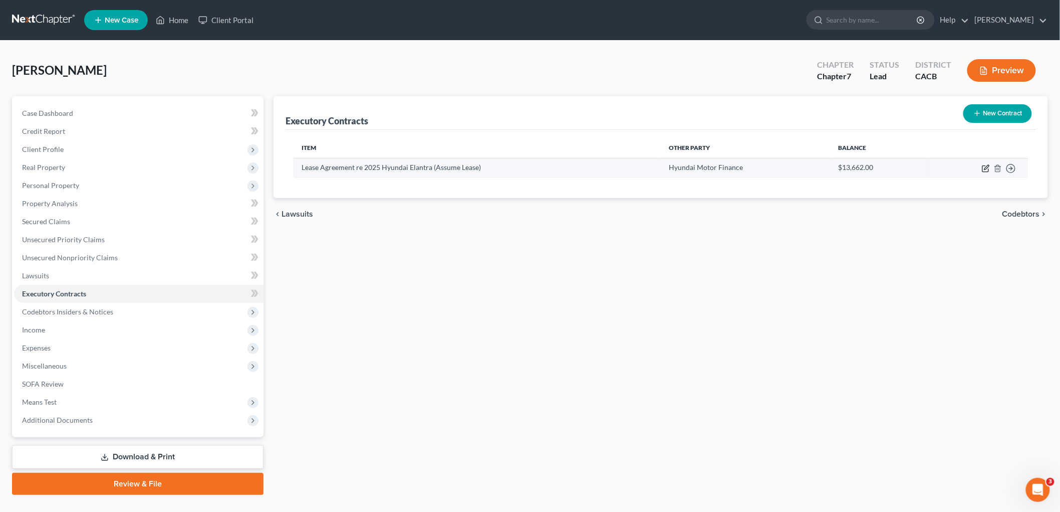
select select "1"
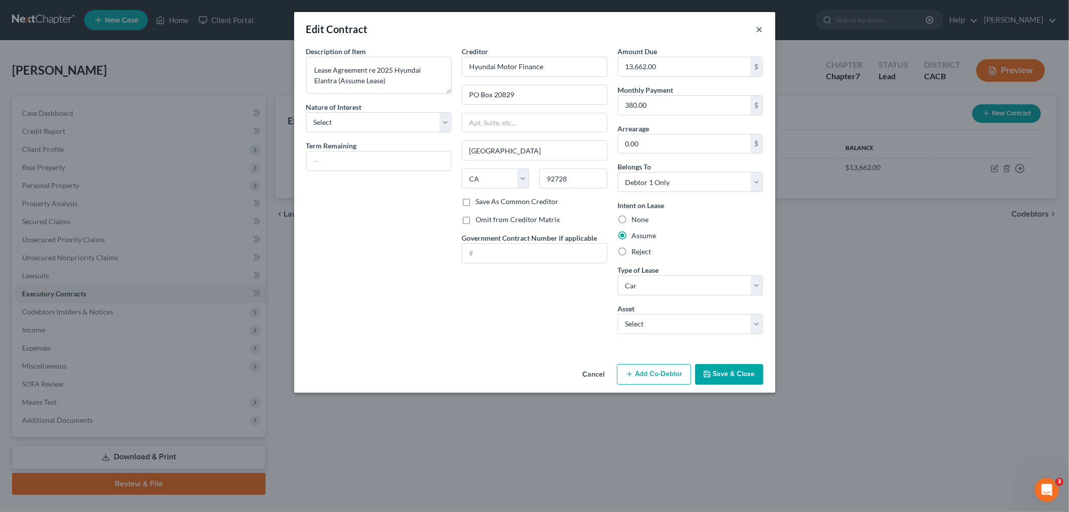
click at [763, 24] on button "×" at bounding box center [759, 29] width 7 height 12
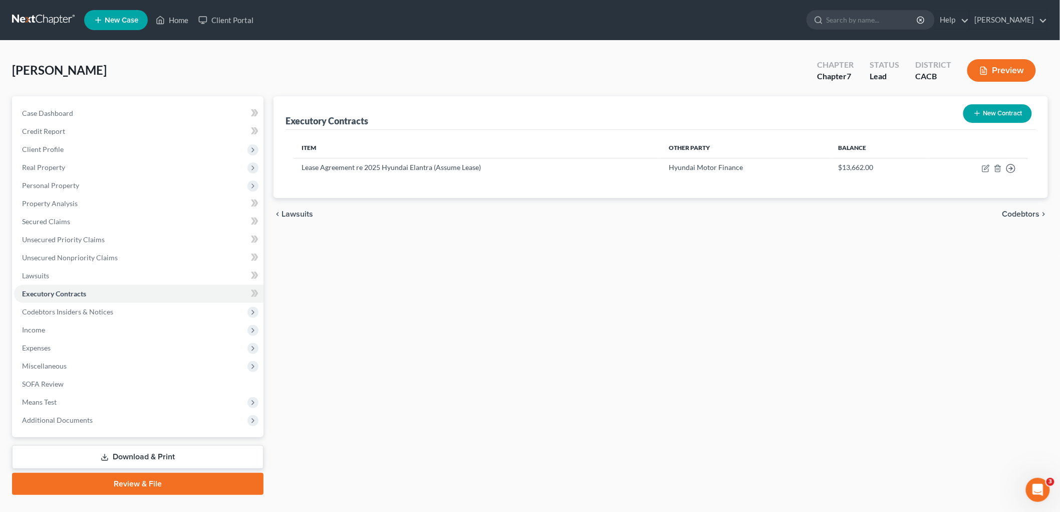
click at [911, 77] on button "Preview" at bounding box center [1001, 70] width 69 height 23
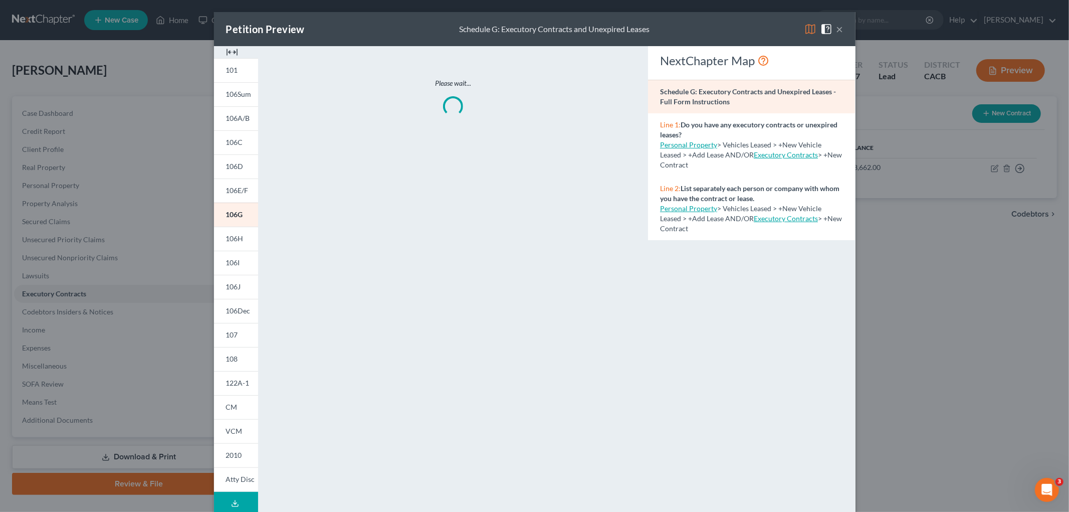
click at [805, 32] on img at bounding box center [810, 29] width 12 height 12
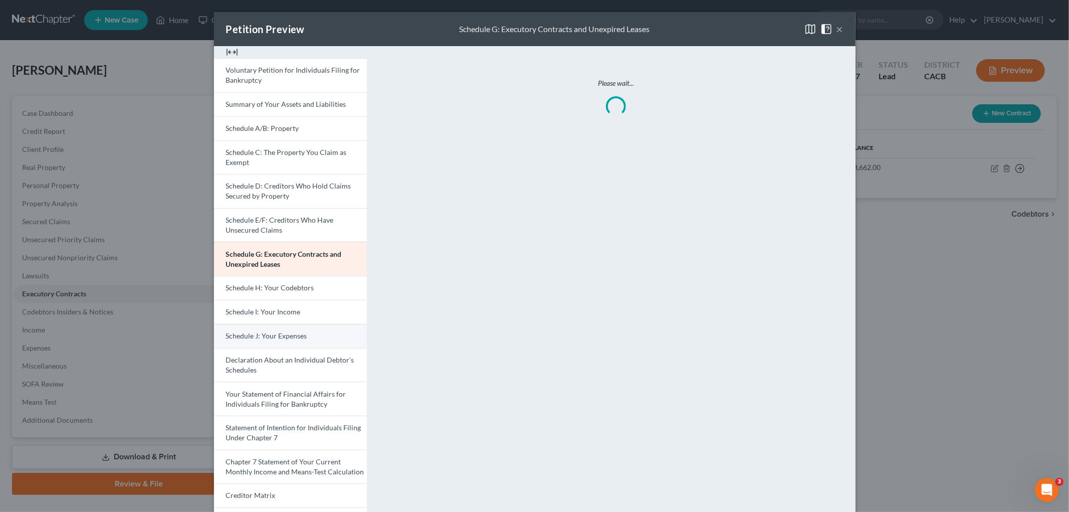
click at [292, 337] on span "Schedule J: Your Expenses" at bounding box center [266, 335] width 81 height 9
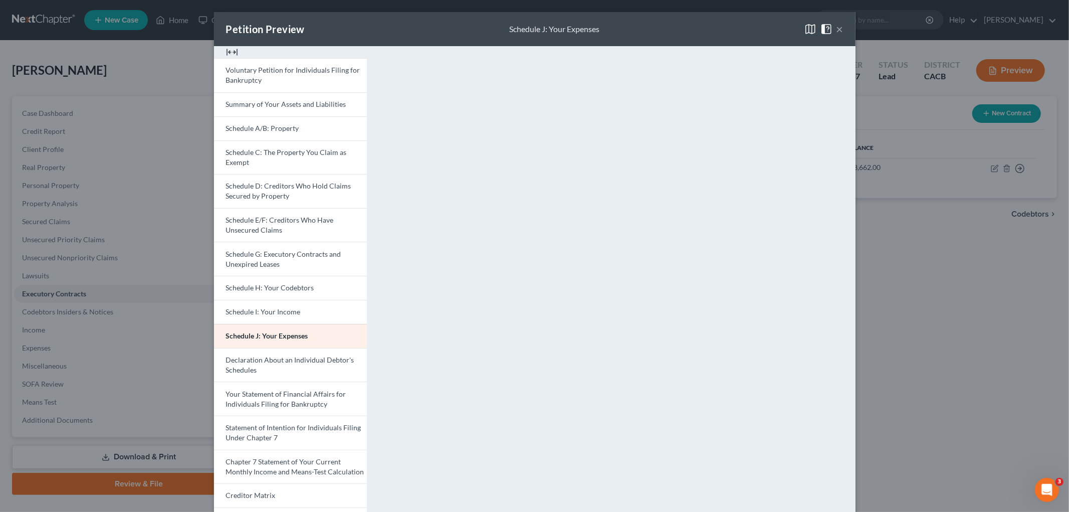
click at [911, 304] on div "Petition Preview Schedule J: Your Expenses × Voluntary Petition for Individuals…" at bounding box center [534, 256] width 1069 height 512
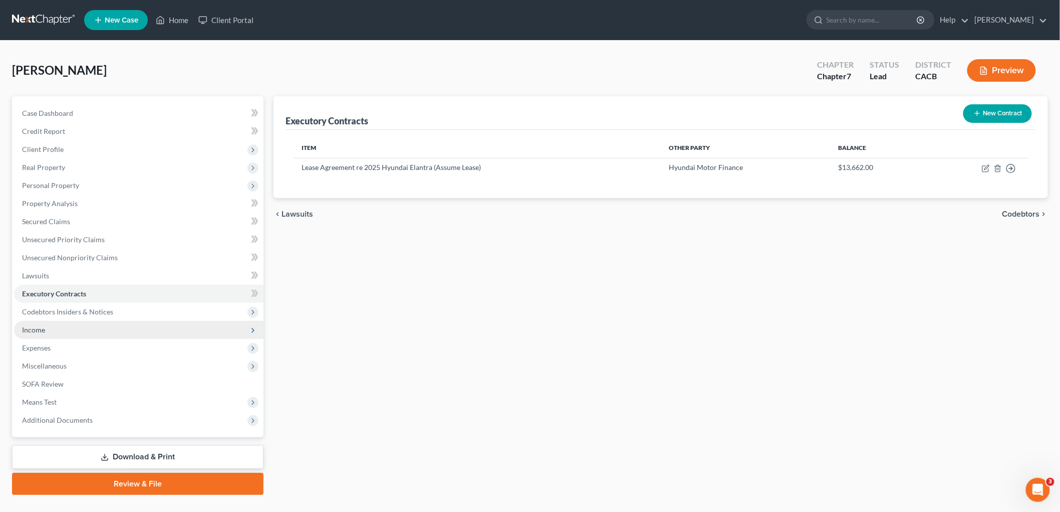
click at [87, 333] on span "Income" at bounding box center [139, 330] width 250 height 18
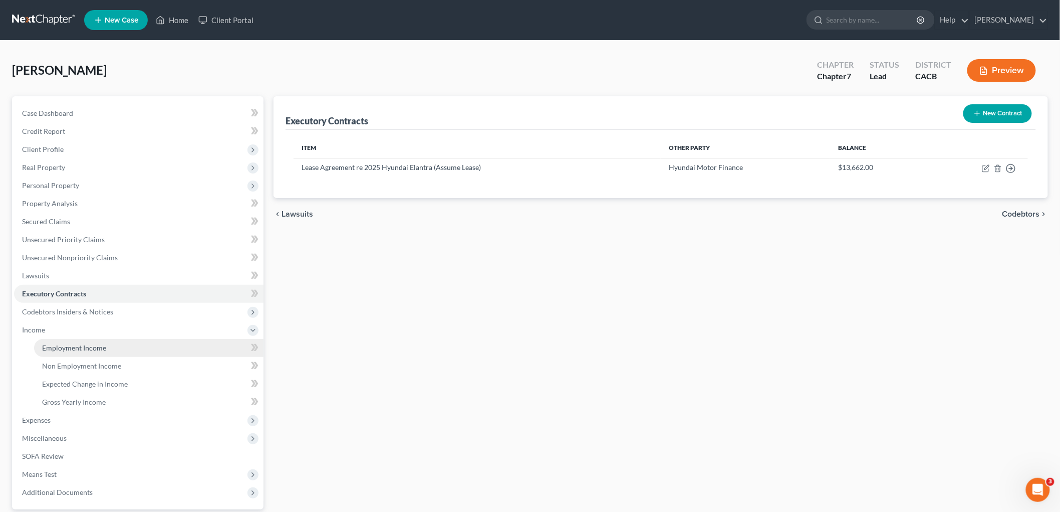
click at [99, 349] on span "Employment Income" at bounding box center [74, 347] width 64 height 9
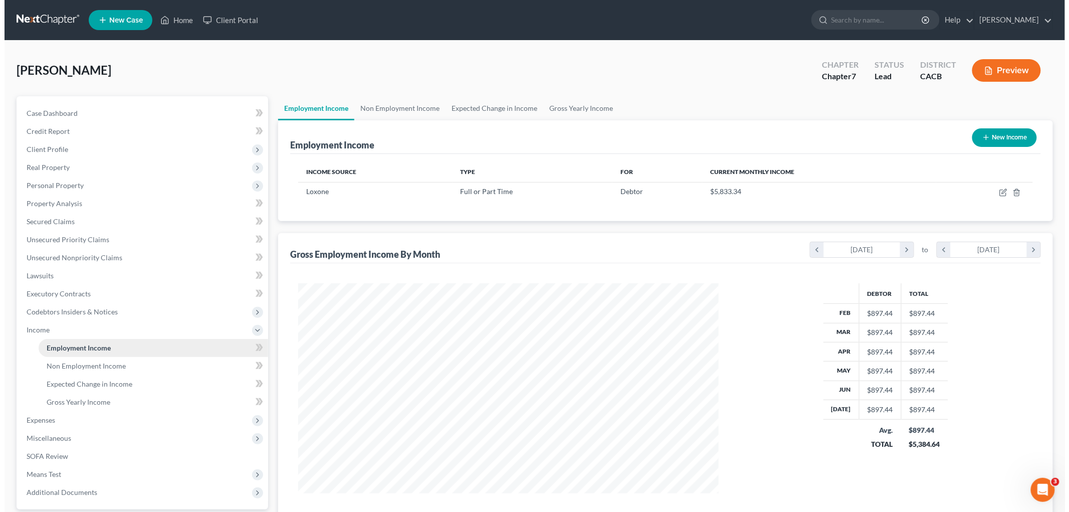
scroll to position [209, 440]
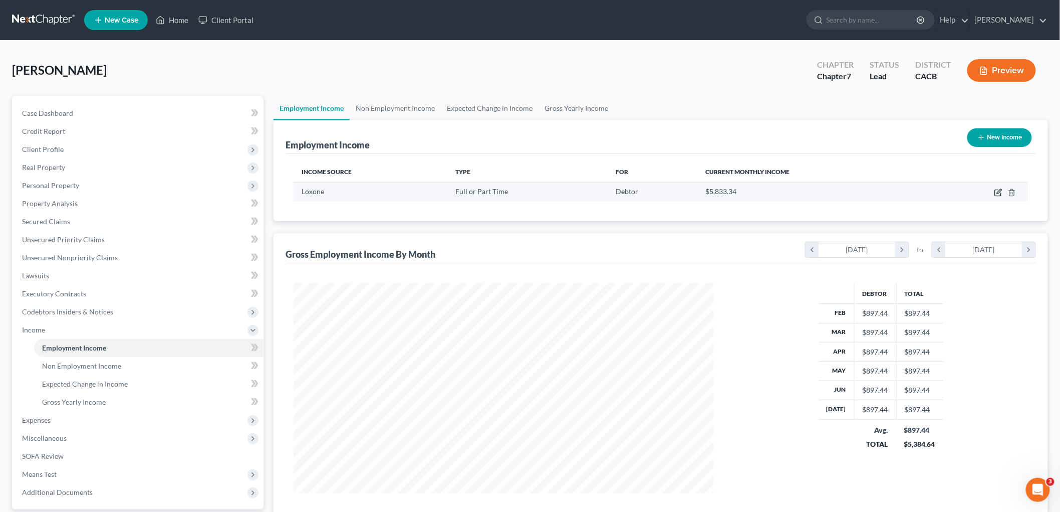
click at [911, 190] on icon "button" at bounding box center [998, 193] width 6 height 6
select select "0"
select select "4"
select select "0"
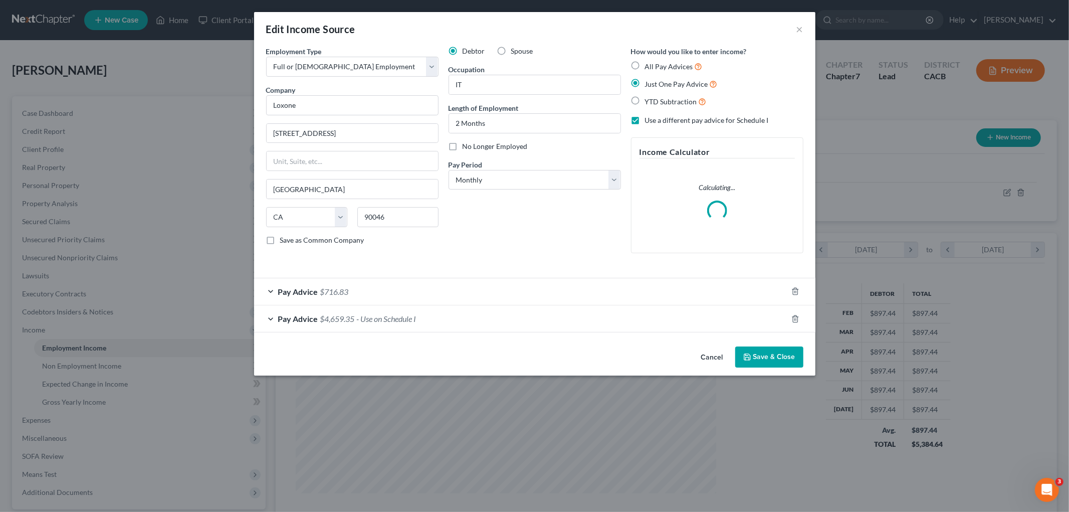
scroll to position [211, 444]
click at [479, 294] on div "Pay Advice $716.83" at bounding box center [520, 291] width 533 height 27
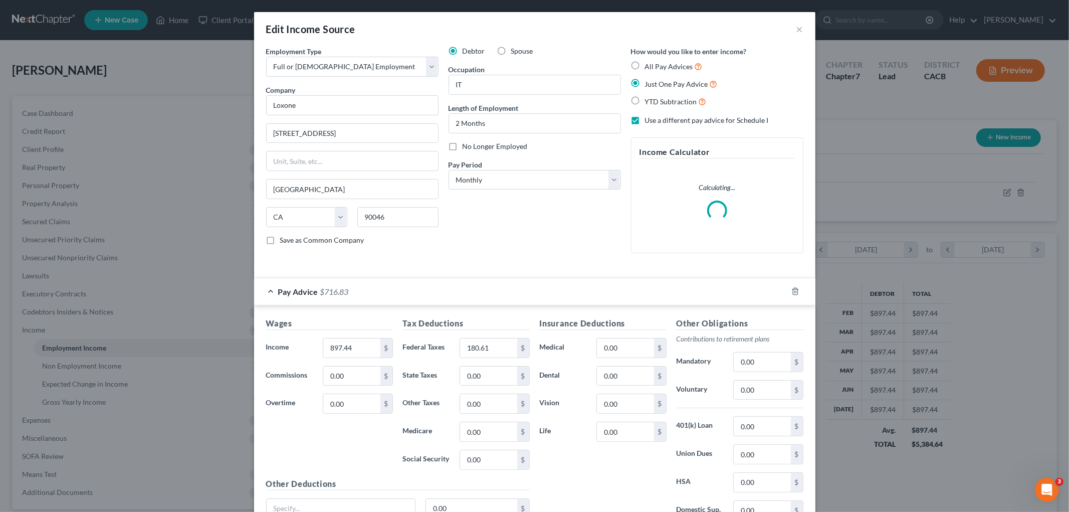
click at [476, 293] on div "Pay Advice $716.83" at bounding box center [520, 291] width 533 height 27
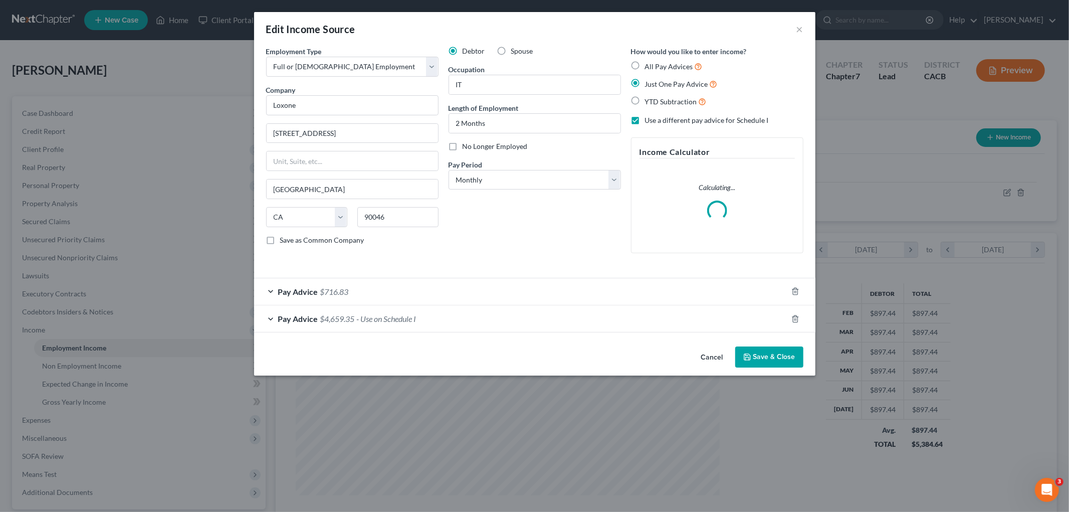
click at [443, 323] on div "Pay Advice $4,659.35 - Use on Schedule I" at bounding box center [520, 318] width 533 height 27
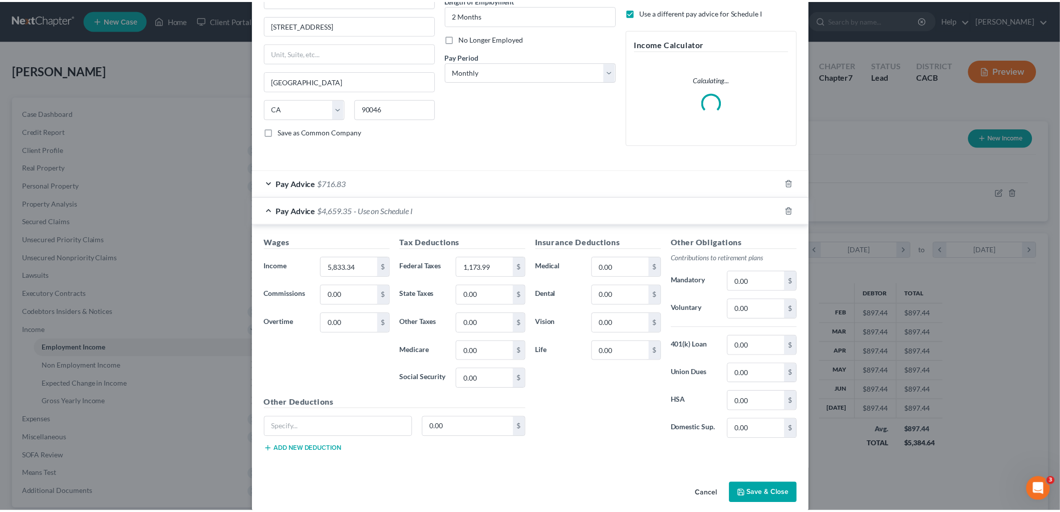
scroll to position [111, 0]
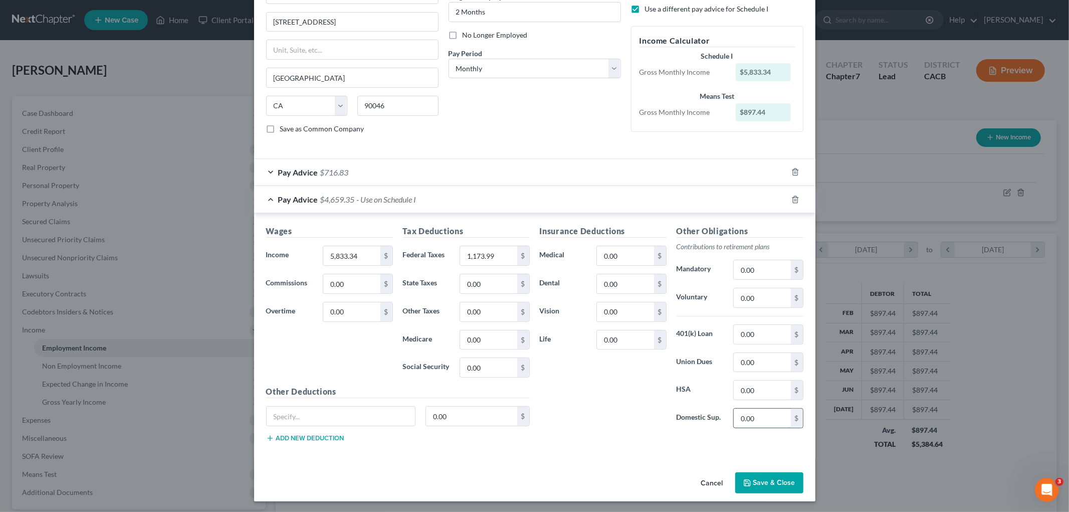
click at [762, 418] on input "0.00" at bounding box center [762, 417] width 57 height 19
type input "462.50"
click at [766, 418] on button "Save & Close" at bounding box center [769, 482] width 68 height 21
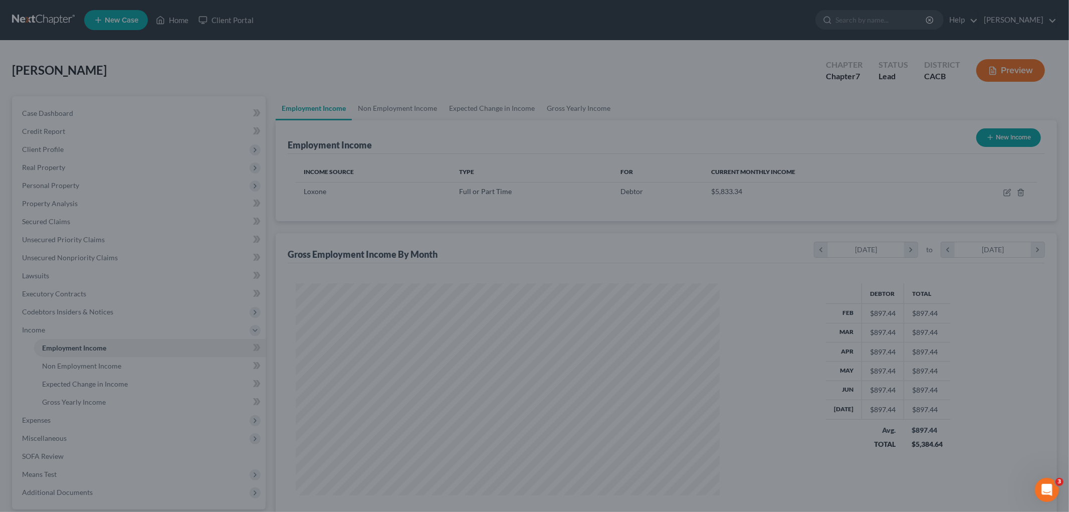
scroll to position [500825, 500595]
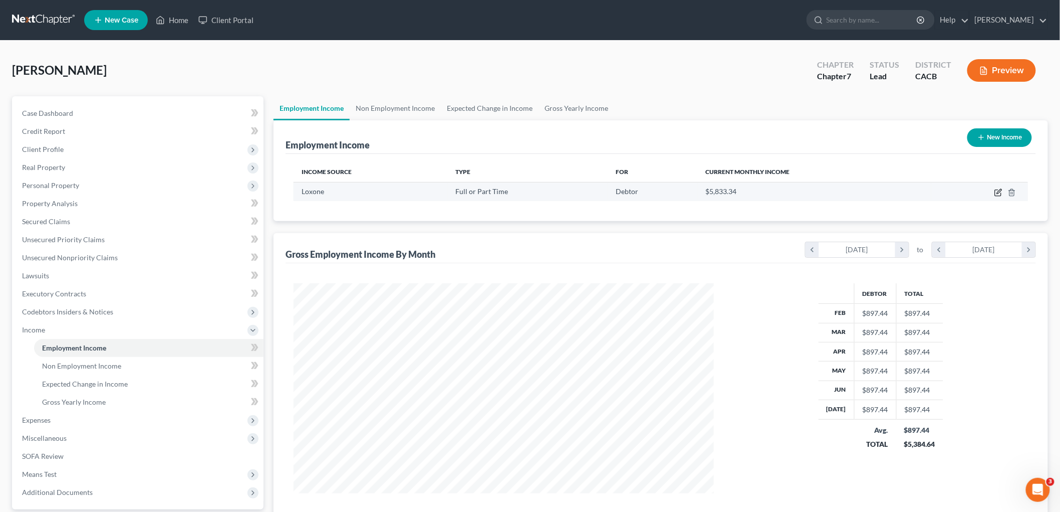
click at [911, 188] on icon "button" at bounding box center [999, 192] width 8 height 8
select select "0"
select select "4"
select select "0"
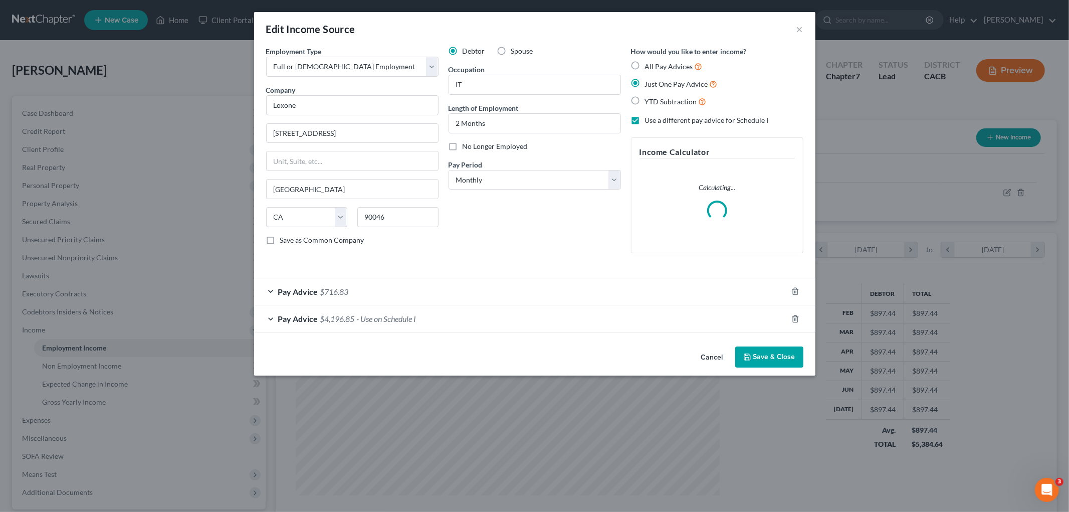
scroll to position [211, 444]
click at [433, 287] on div "Pay Advice $716.83" at bounding box center [520, 291] width 533 height 27
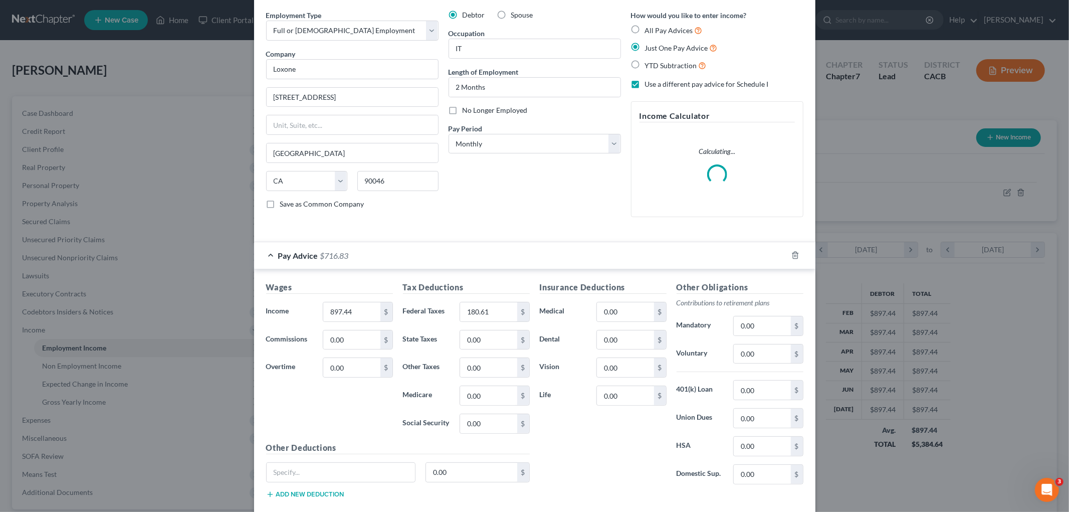
scroll to position [56, 0]
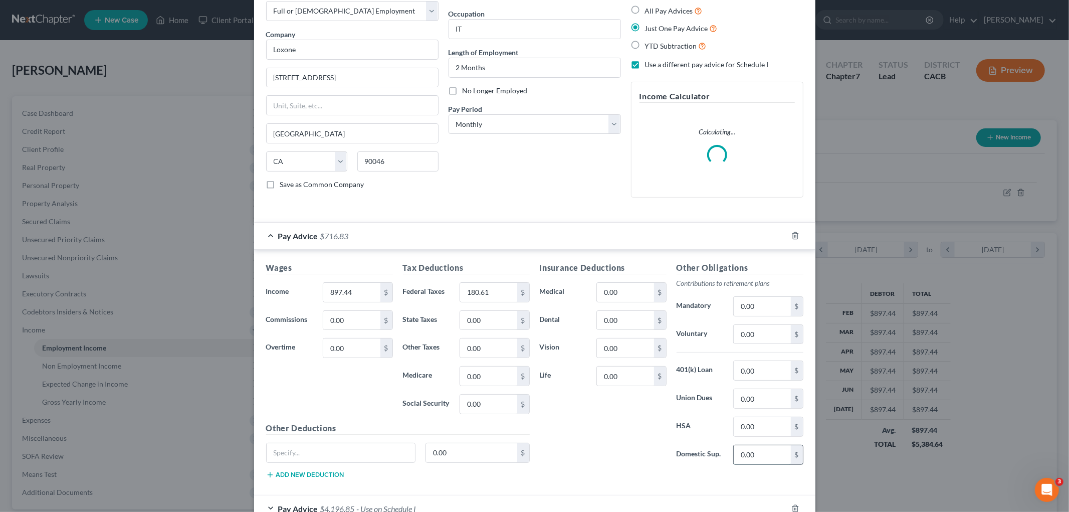
click at [760, 418] on input "0.00" at bounding box center [762, 454] width 57 height 19
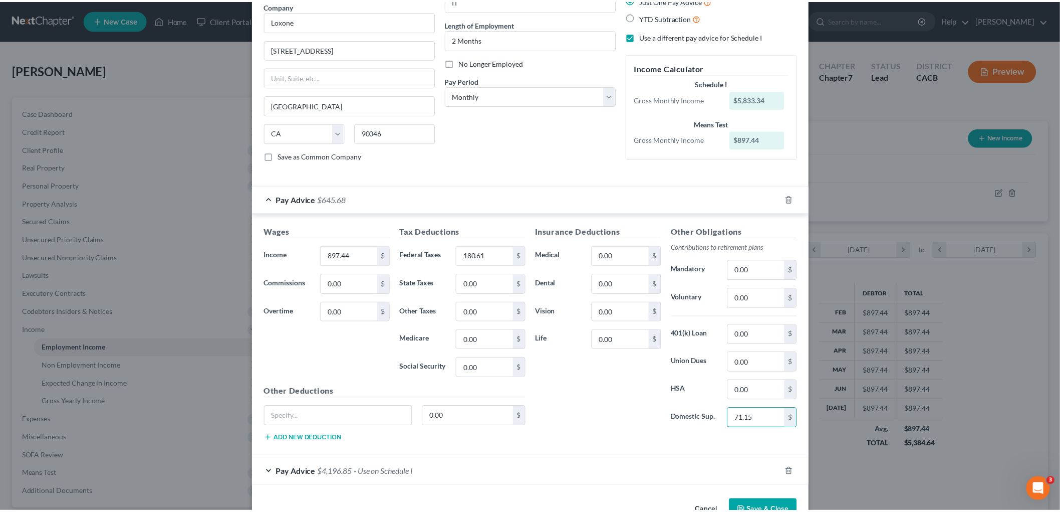
scroll to position [111, 0]
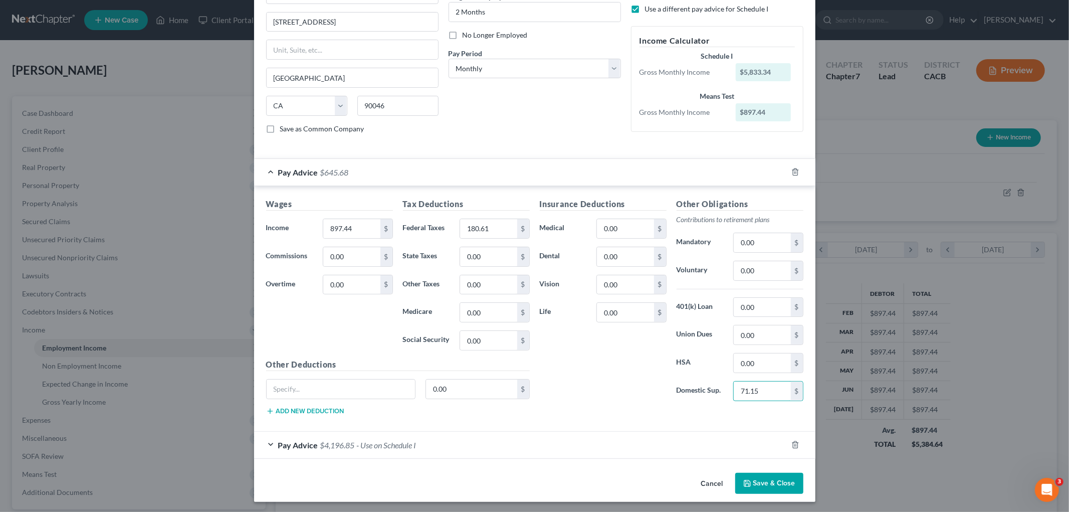
type input "71.15"
click at [763, 418] on button "Save & Close" at bounding box center [769, 482] width 68 height 21
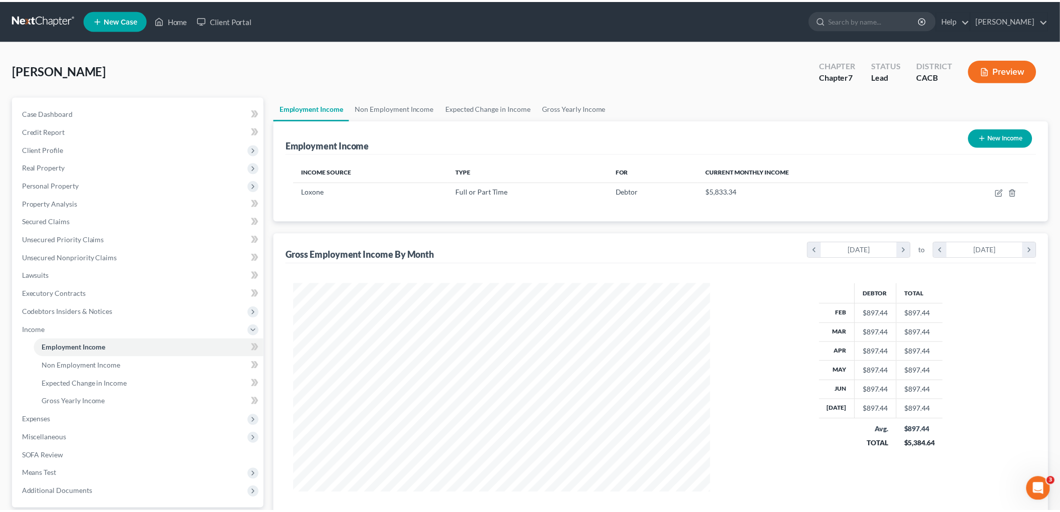
scroll to position [500825, 500595]
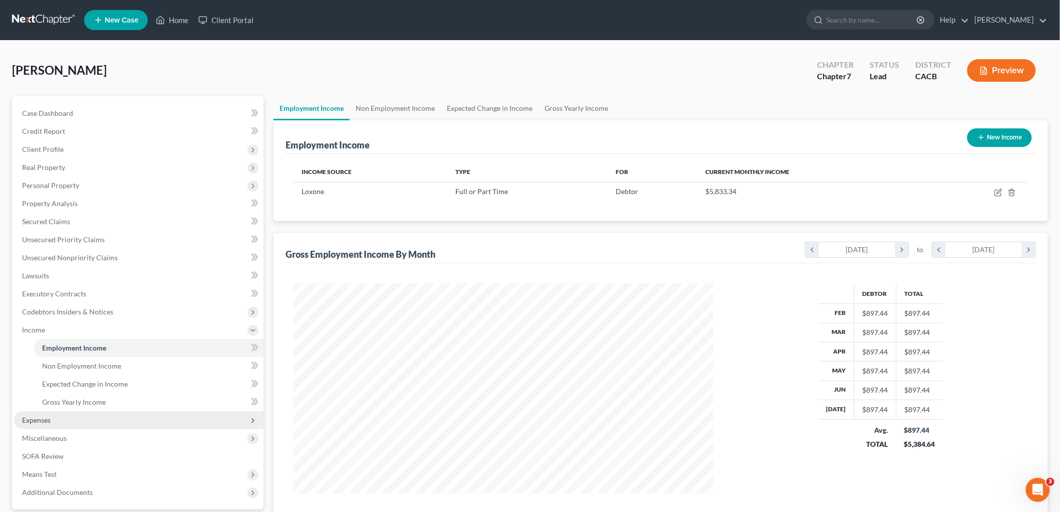
click at [68, 416] on span "Expenses" at bounding box center [139, 420] width 250 height 18
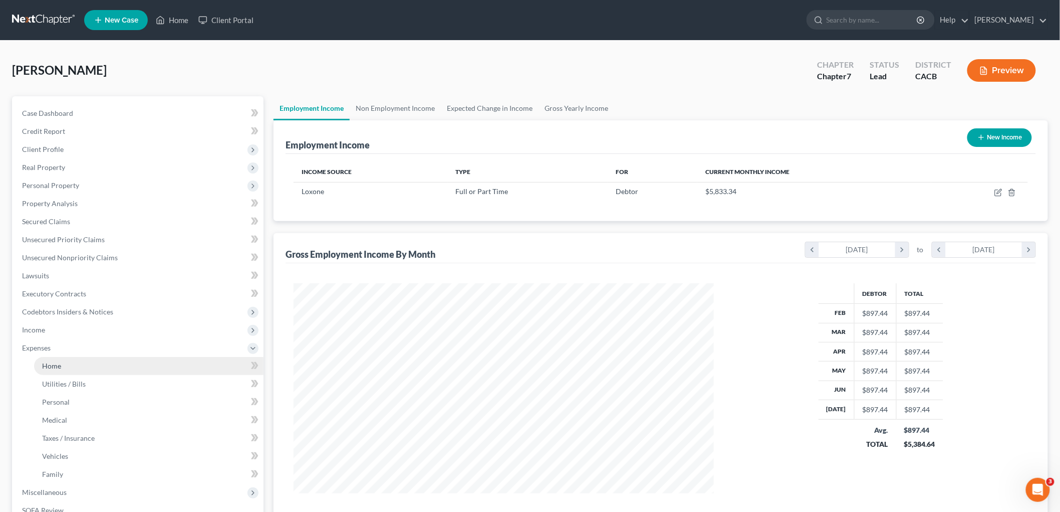
click at [58, 367] on span "Home" at bounding box center [51, 365] width 19 height 9
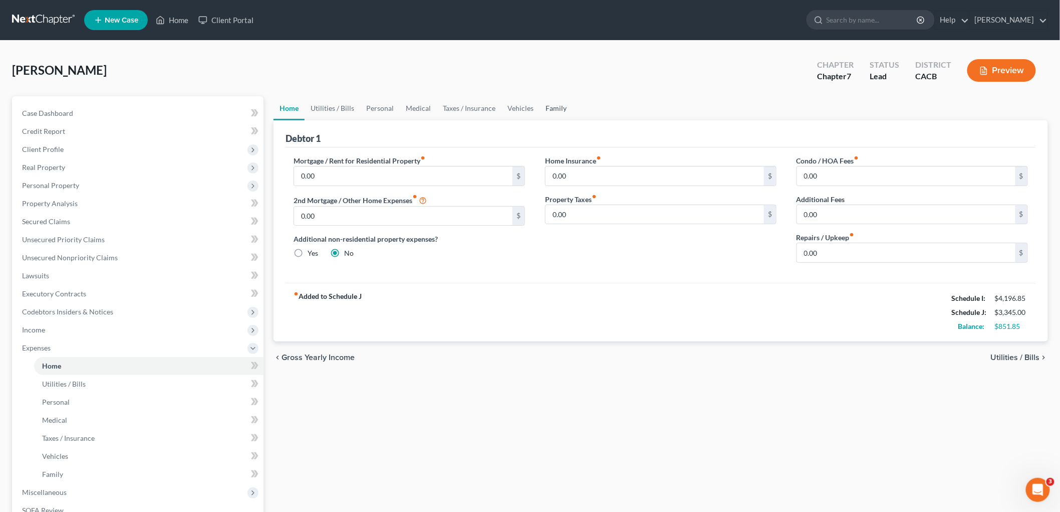
click at [557, 113] on link "Family" at bounding box center [556, 108] width 33 height 24
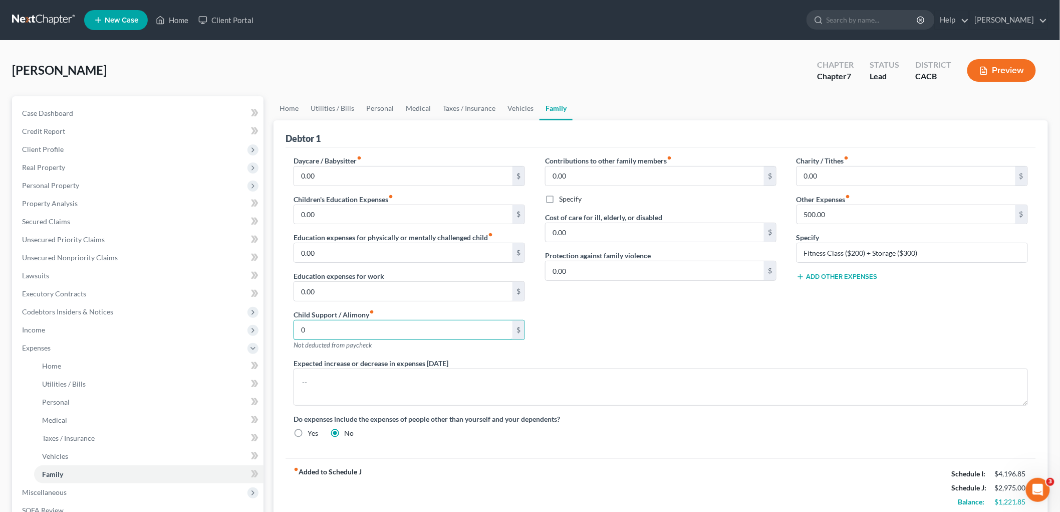
type input "0"
click at [472, 312] on div "Child Support / Alimony fiber_manual_record 0 $ Not deducted from paycheck" at bounding box center [409, 329] width 231 height 41
click at [288, 98] on link "Home" at bounding box center [289, 108] width 31 height 24
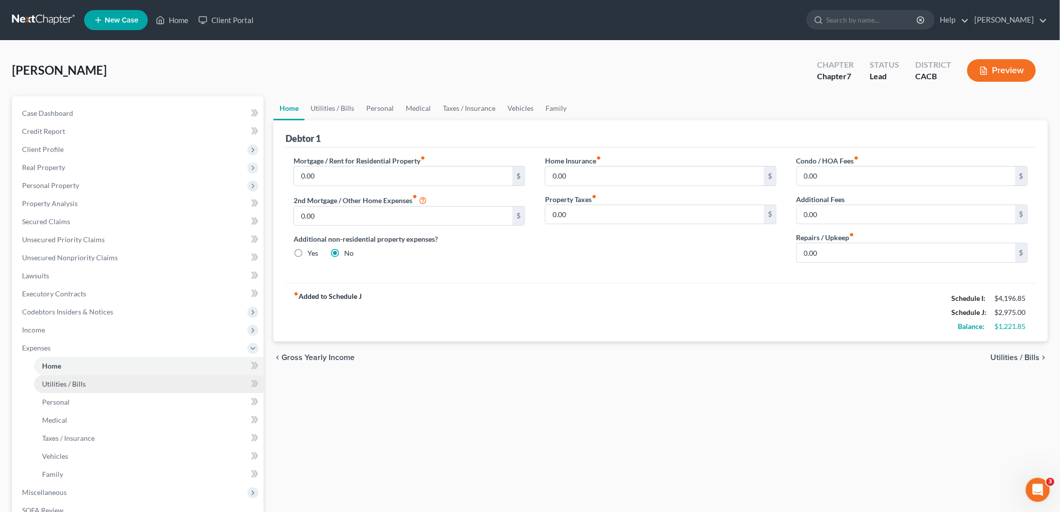
click at [98, 375] on link "Utilities / Bills" at bounding box center [148, 384] width 229 height 18
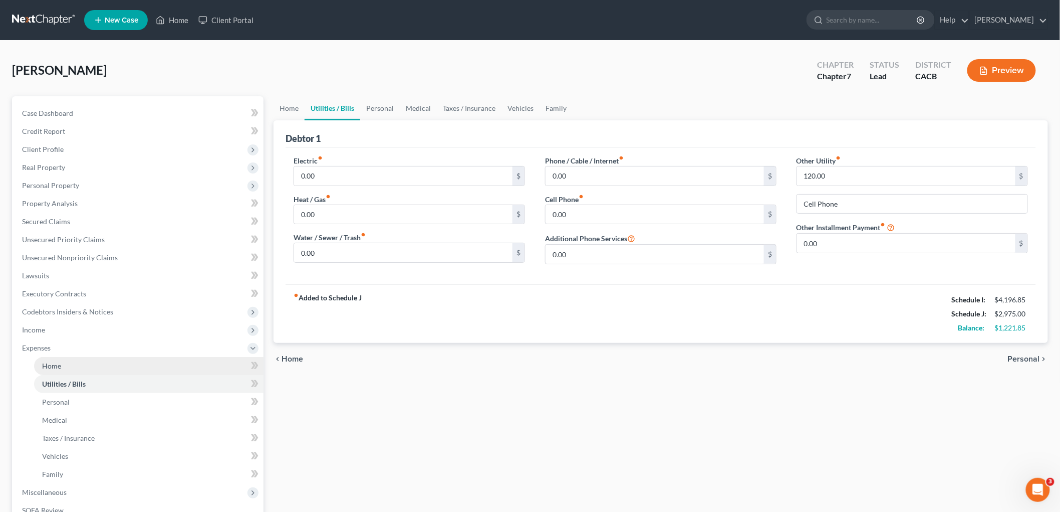
click at [79, 364] on link "Home" at bounding box center [148, 366] width 229 height 18
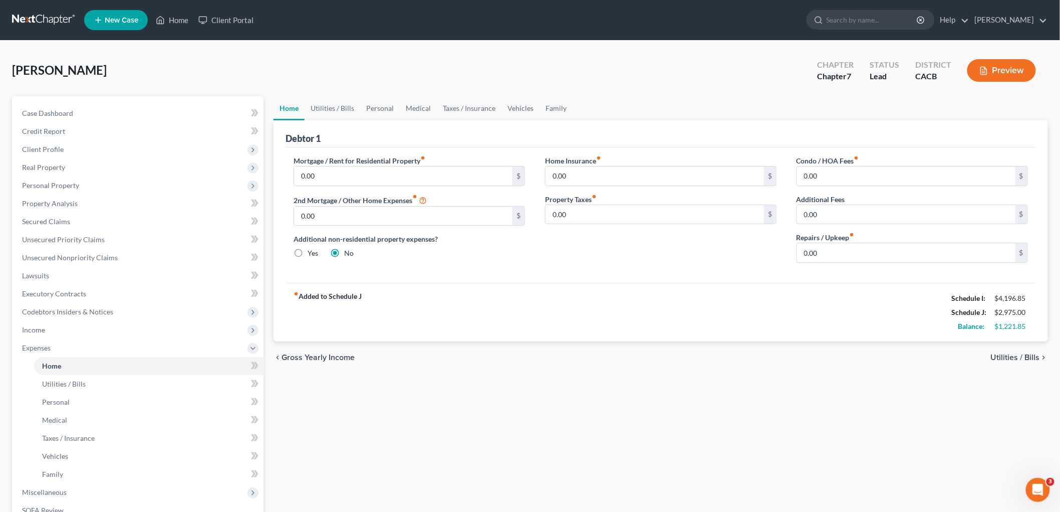
click at [911, 63] on button "Preview" at bounding box center [1001, 70] width 69 height 23
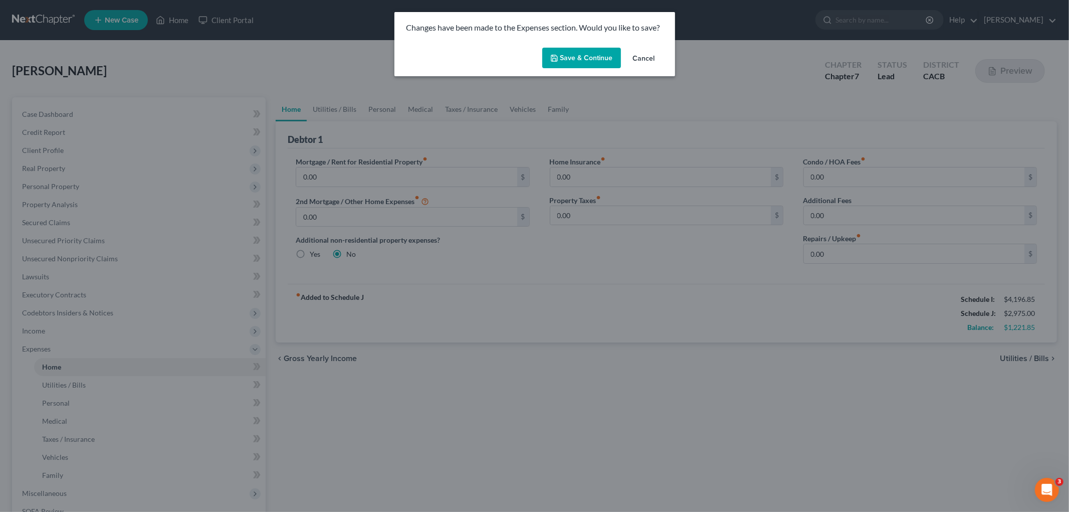
click at [594, 59] on button "Save & Continue" at bounding box center [581, 58] width 79 height 21
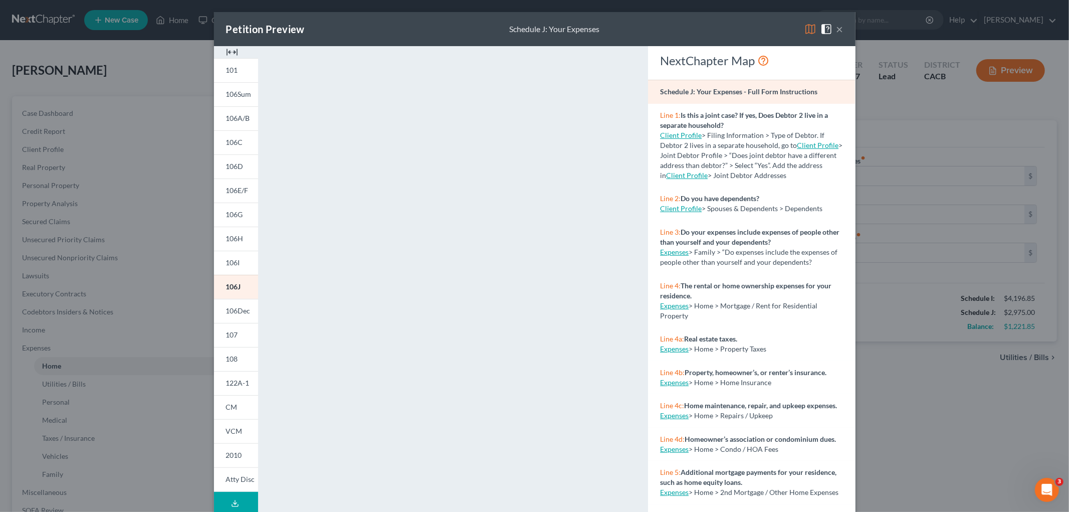
click at [725, 197] on strong "Do you have dependents?" at bounding box center [719, 198] width 79 height 9
click at [837, 31] on button "×" at bounding box center [839, 29] width 7 height 12
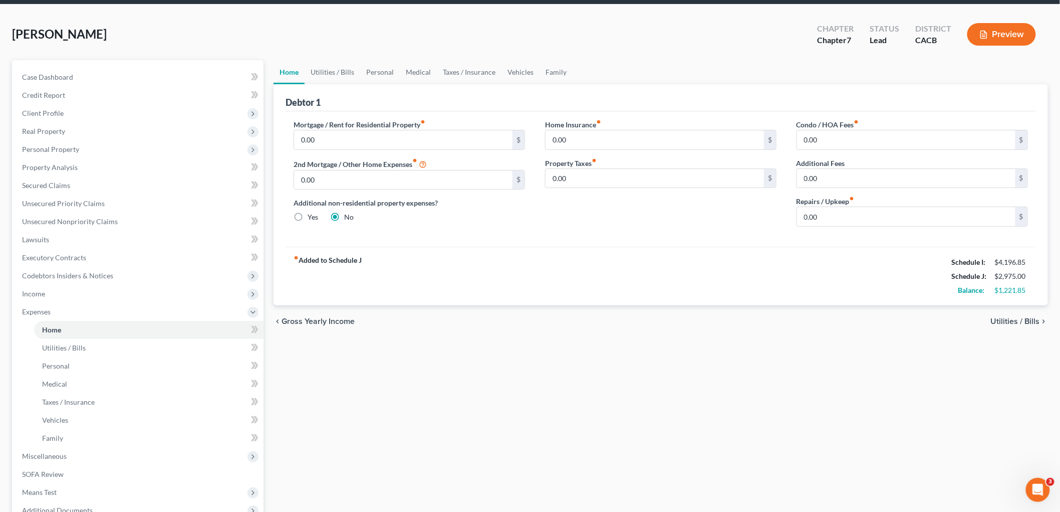
scroll to position [56, 0]
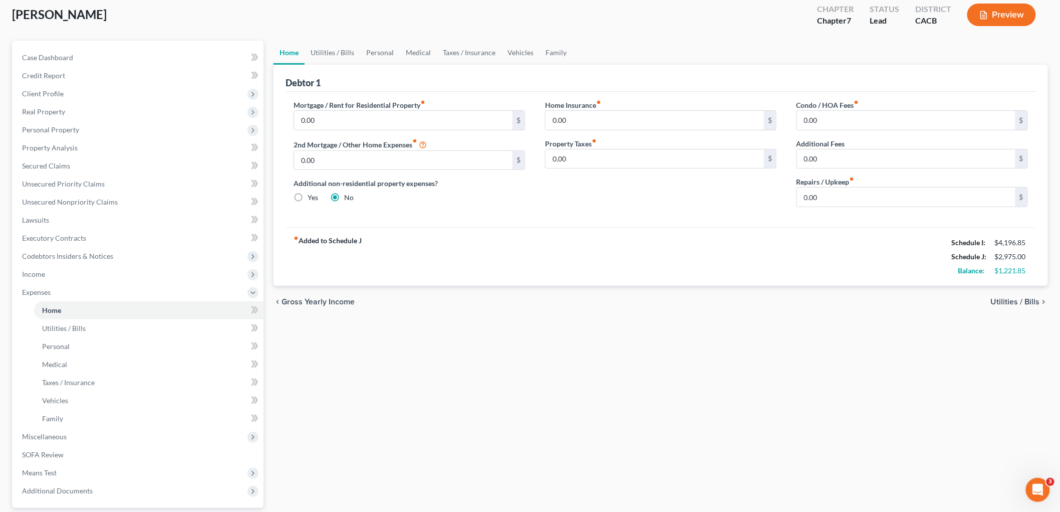
click at [911, 17] on button "Preview" at bounding box center [1001, 15] width 69 height 23
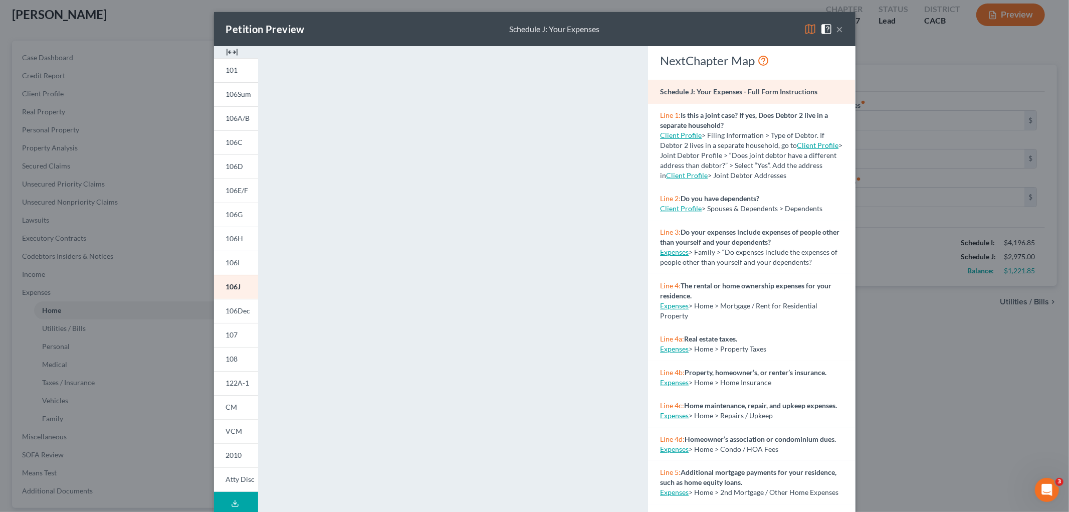
click at [809, 33] on img at bounding box center [810, 29] width 12 height 12
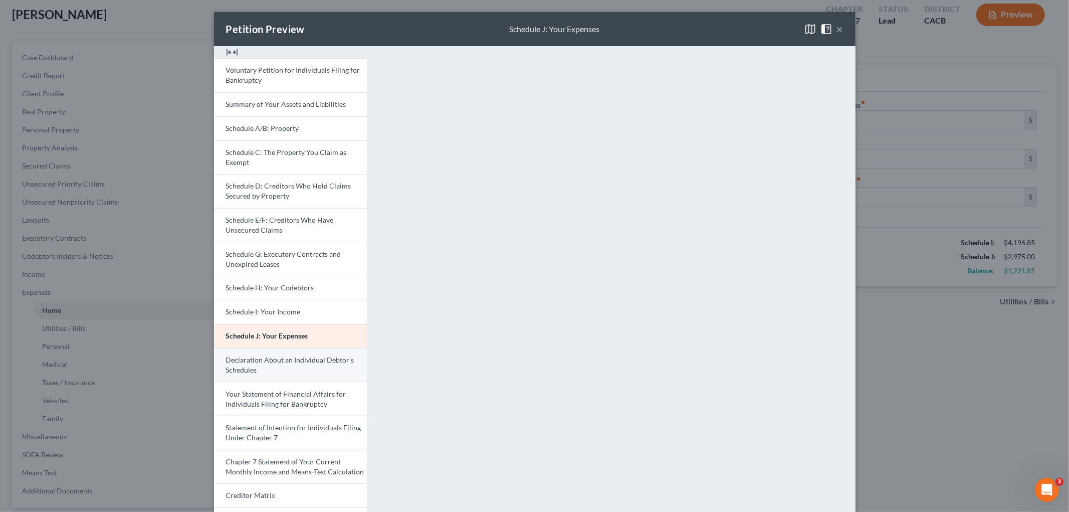
click at [284, 368] on link "Declaration About an Individual Debtor's Schedules" at bounding box center [290, 365] width 153 height 34
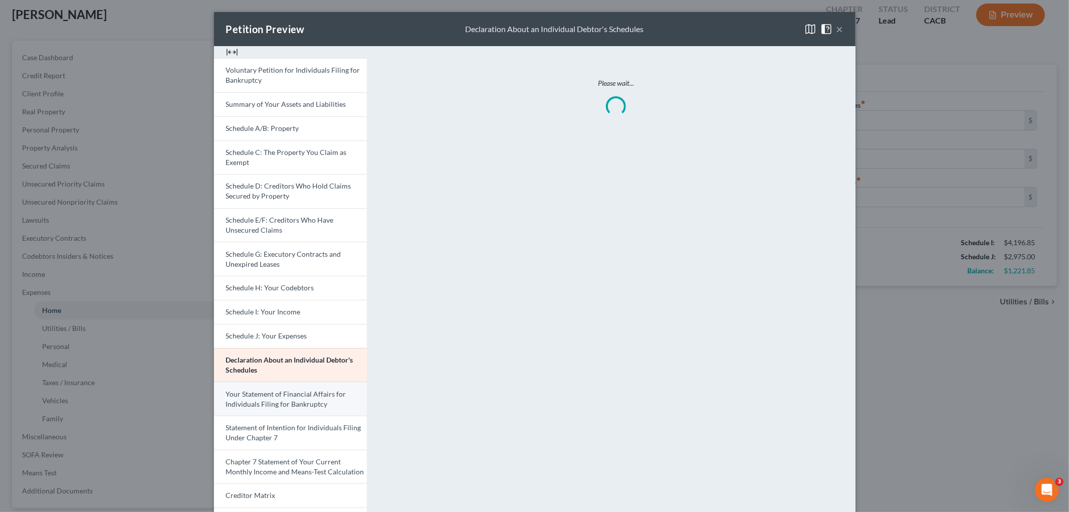
click at [297, 394] on span "Your Statement of Financial Affairs for Individuals Filing for Bankruptcy" at bounding box center [286, 398] width 120 height 19
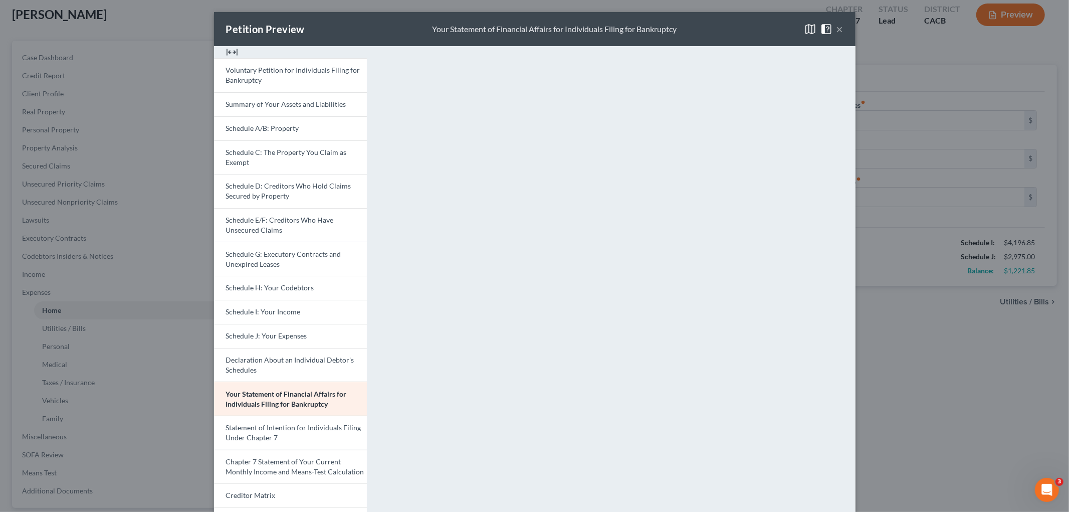
click at [911, 347] on div "Petition Preview Your Statement of Financial Affairs for Individuals Filing for…" at bounding box center [534, 256] width 1069 height 512
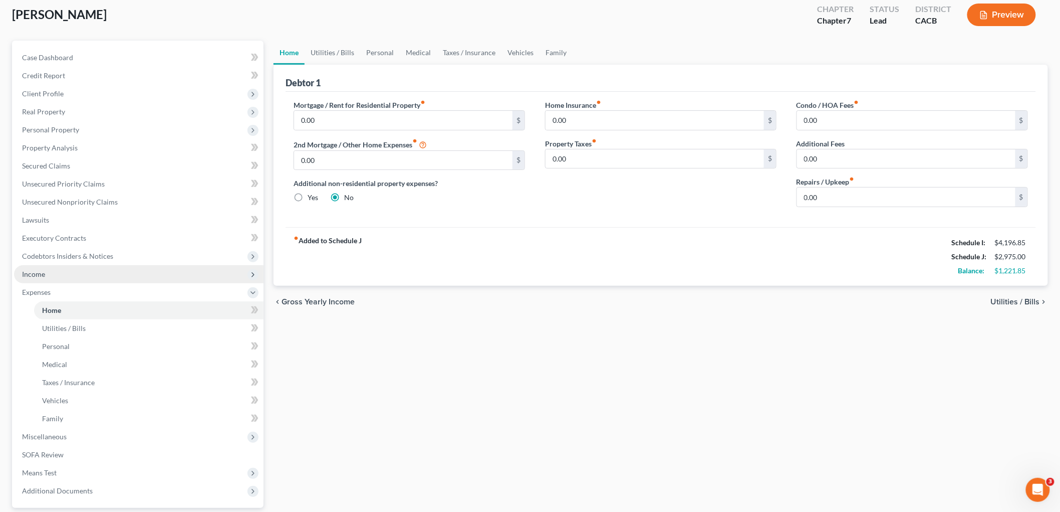
click at [45, 276] on span "Income" at bounding box center [139, 274] width 250 height 18
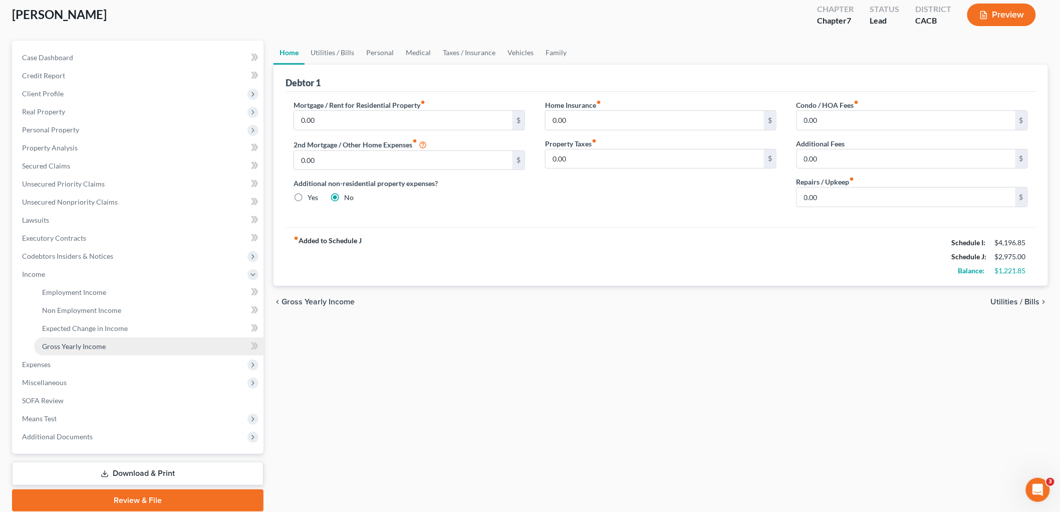
click at [111, 337] on link "Gross Yearly Income" at bounding box center [148, 346] width 229 height 18
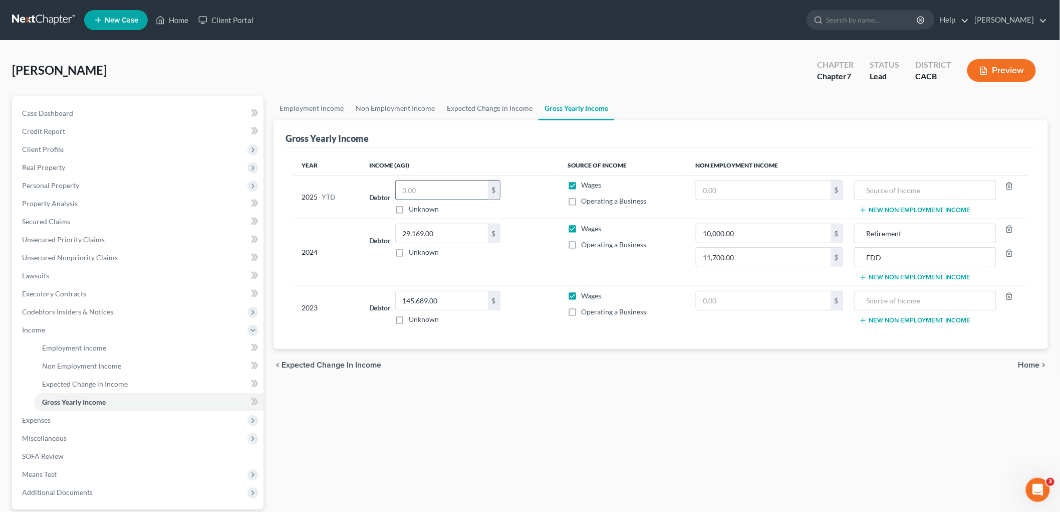
click at [482, 187] on input "text" at bounding box center [442, 189] width 92 height 19
type input "8,347"
click at [77, 340] on link "Employment Income" at bounding box center [148, 348] width 229 height 18
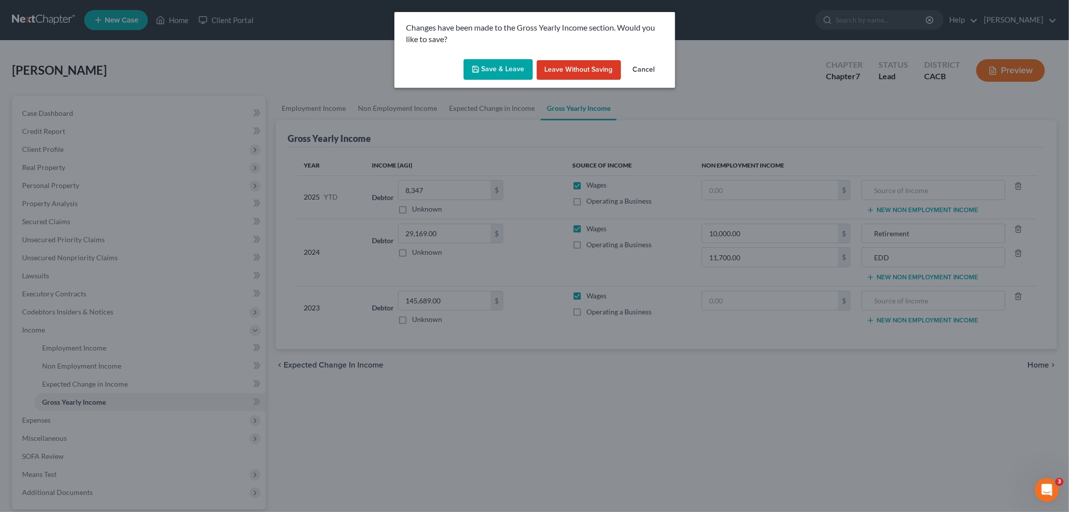
click at [513, 69] on button "Save & Leave" at bounding box center [497, 69] width 69 height 21
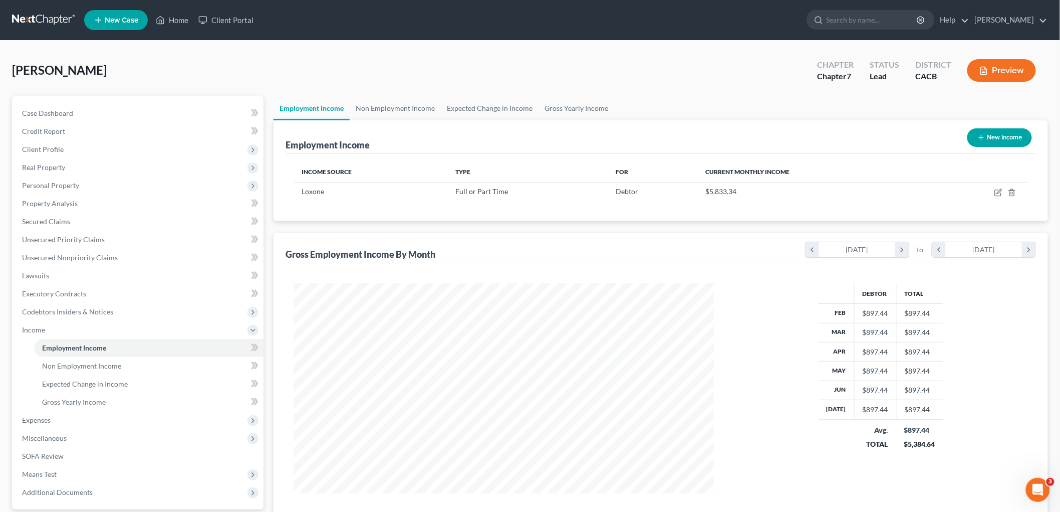
click at [911, 72] on button "Preview" at bounding box center [1001, 70] width 69 height 23
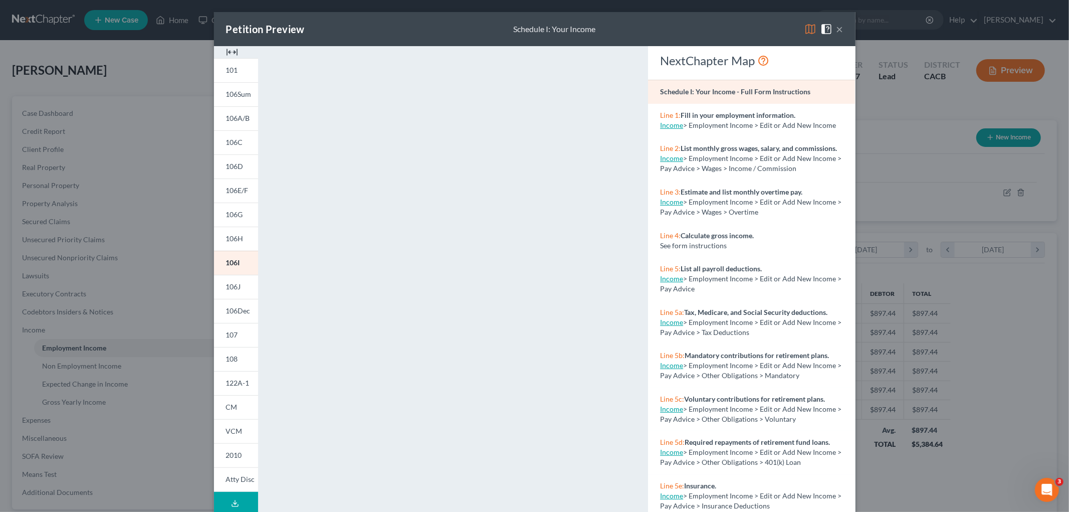
click at [804, 28] on img at bounding box center [810, 29] width 12 height 12
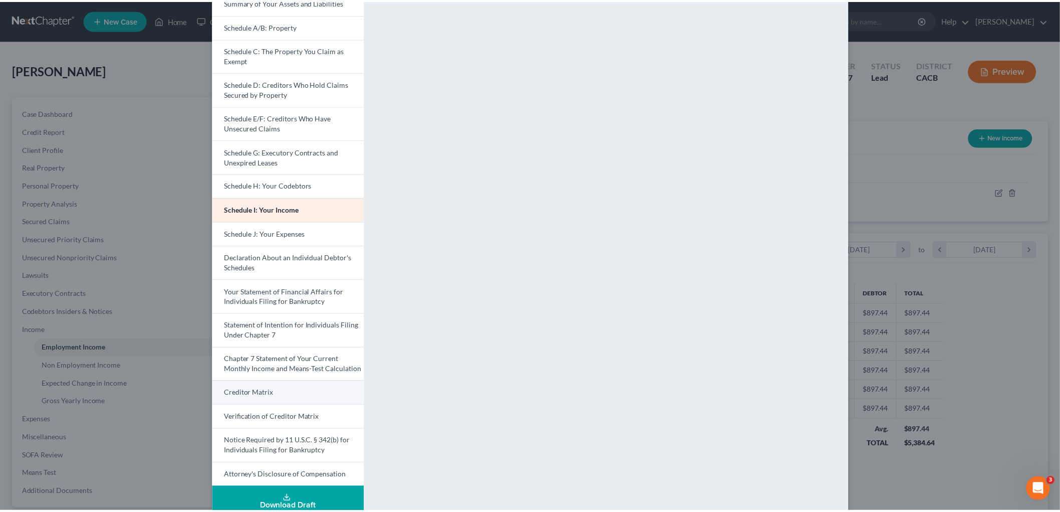
scroll to position [111, 0]
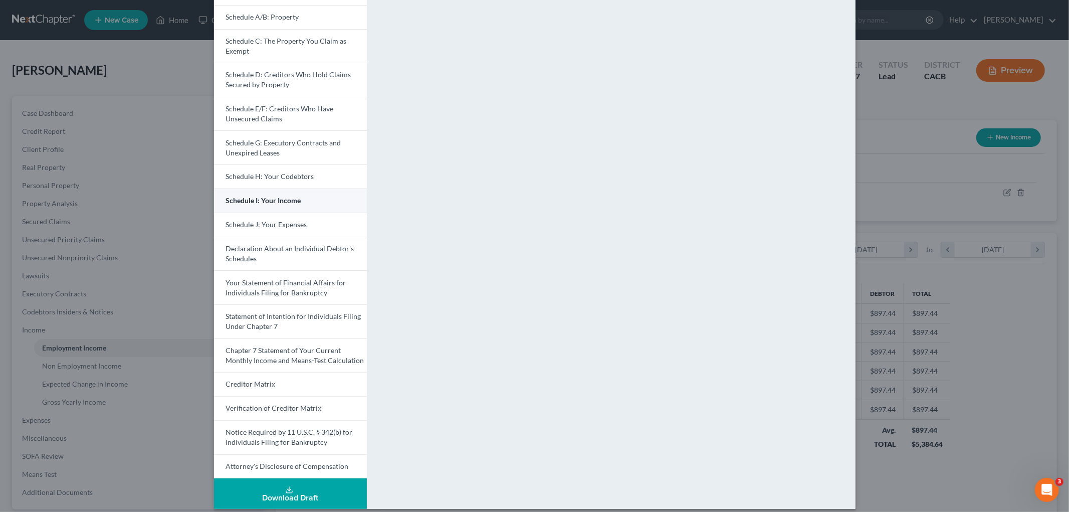
click at [261, 206] on link "Schedule I: Your Income" at bounding box center [290, 200] width 153 height 24
click at [266, 226] on span "Schedule J: Your Expenses" at bounding box center [266, 224] width 81 height 9
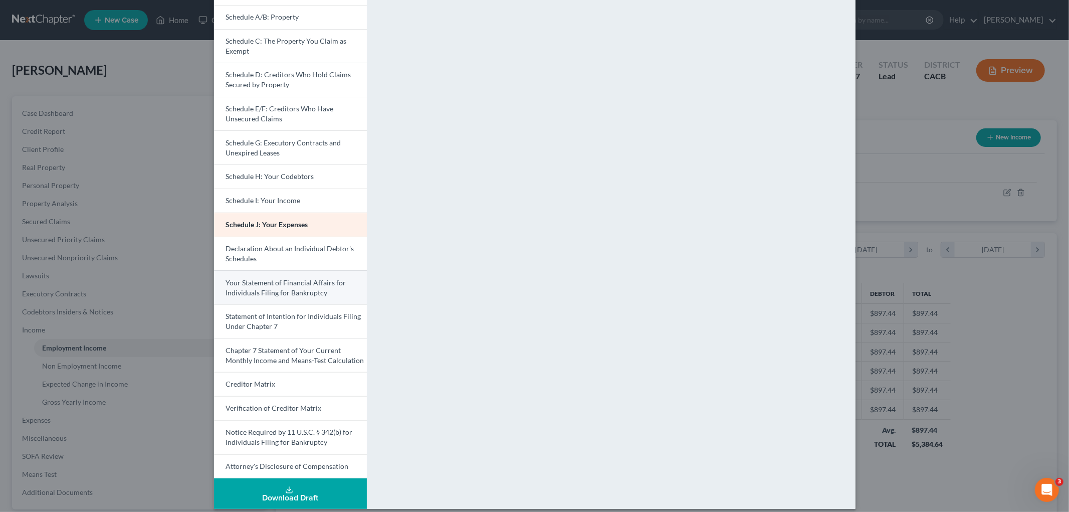
click at [305, 298] on link "Your Statement of Financial Affairs for Individuals Filing for Bankruptcy" at bounding box center [290, 287] width 153 height 34
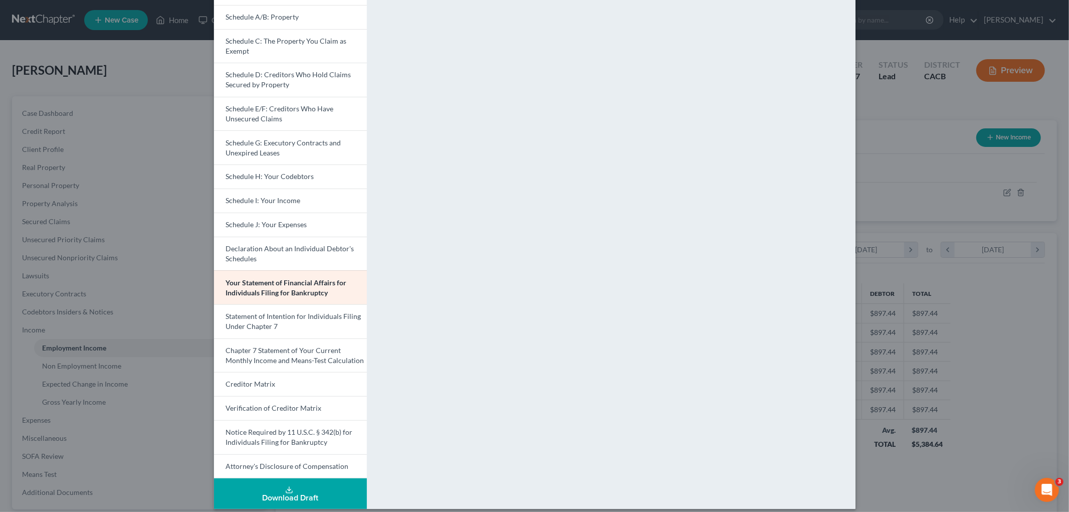
click at [911, 291] on div "Petition Preview Your Statement of Financial Affairs for Individuals Filing for…" at bounding box center [534, 256] width 1069 height 512
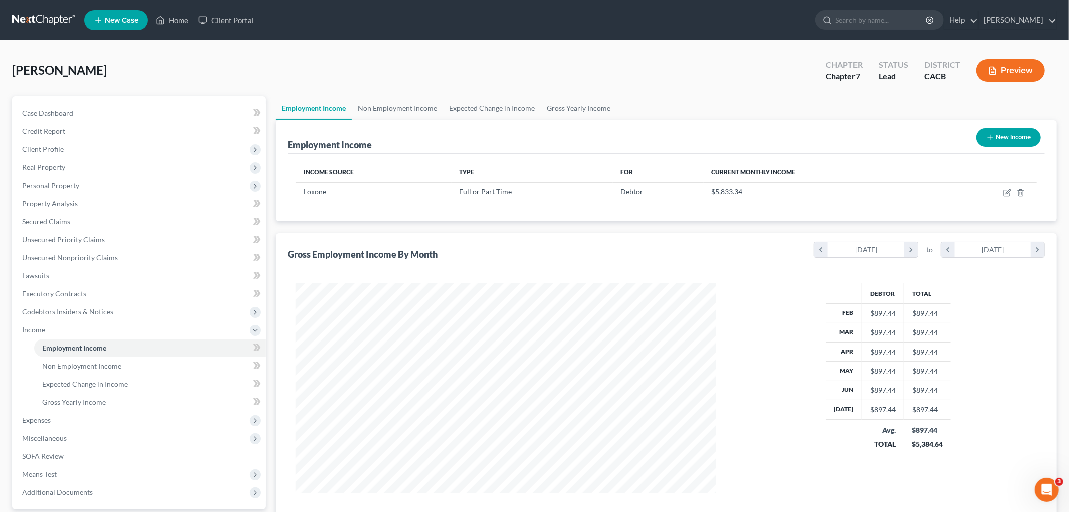
scroll to position [500825, 500595]
click at [911, 70] on button "Preview" at bounding box center [1001, 70] width 69 height 23
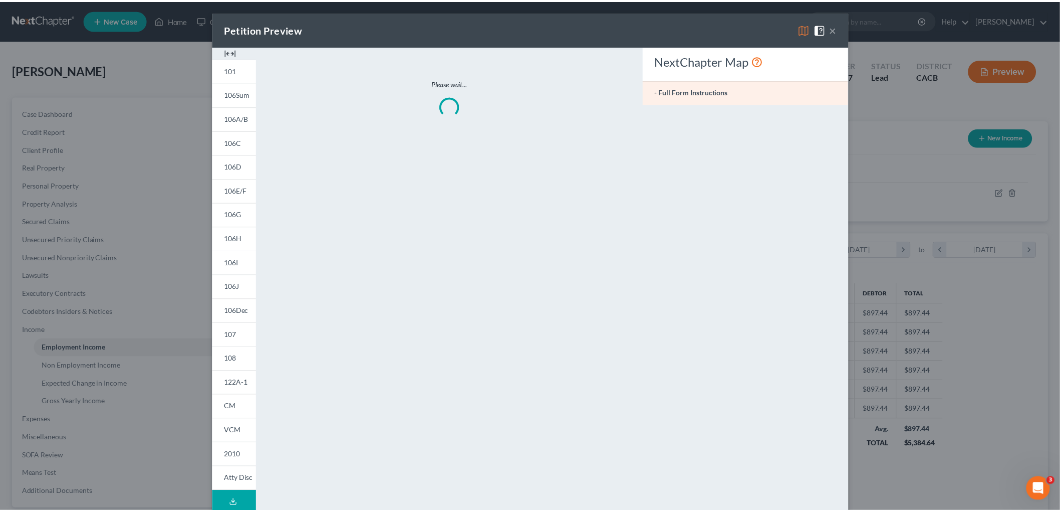
scroll to position [211, 444]
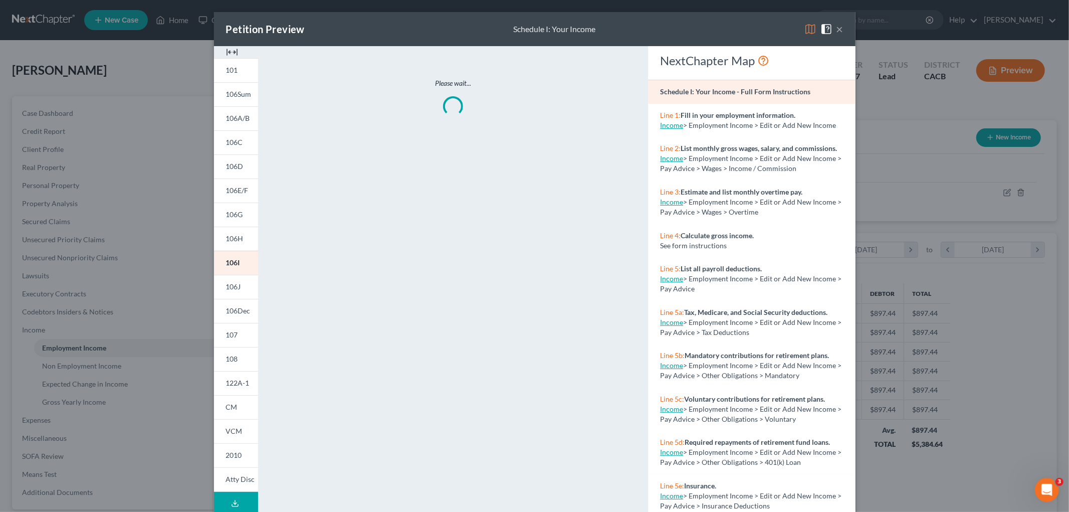
drag, startPoint x: 833, startPoint y: 27, endPoint x: 833, endPoint y: 41, distance: 13.5
click at [836, 27] on button "×" at bounding box center [839, 29] width 7 height 12
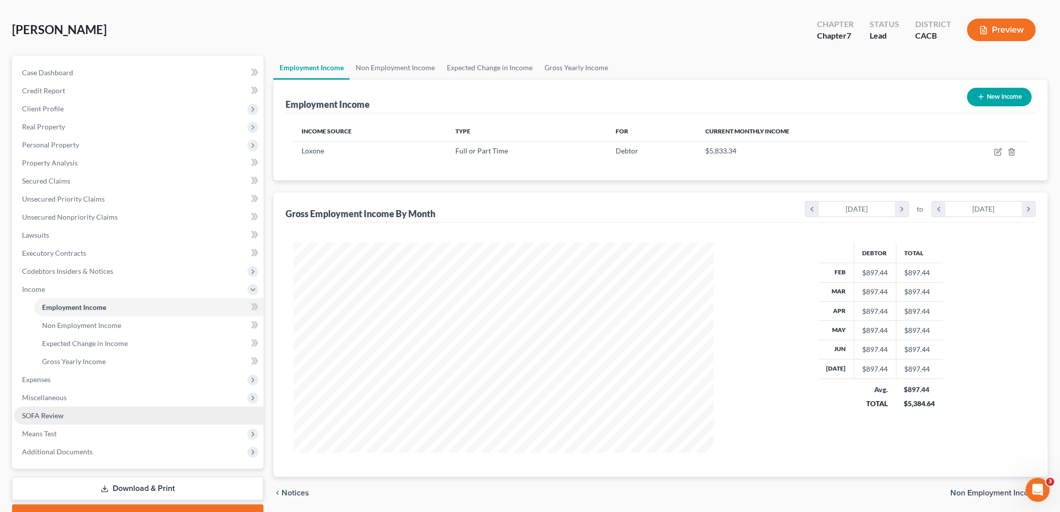
scroll to position [92, 0]
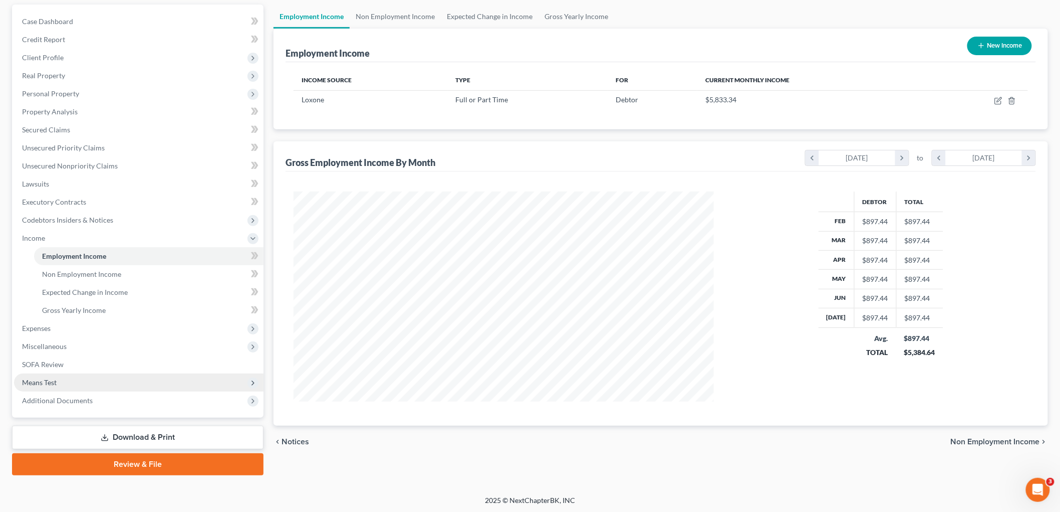
click at [64, 385] on span "Means Test" at bounding box center [139, 382] width 250 height 18
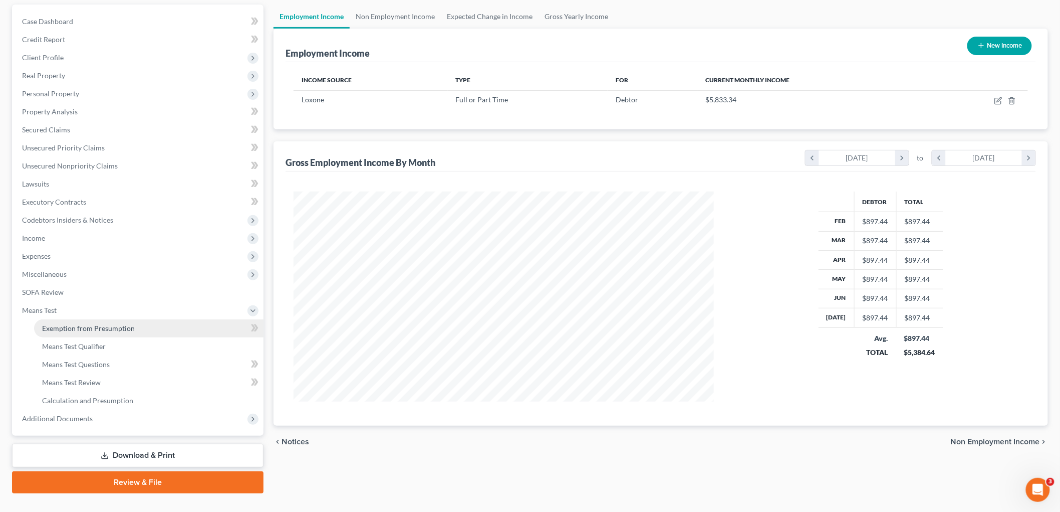
click at [96, 327] on span "Exemption from Presumption" at bounding box center [88, 328] width 93 height 9
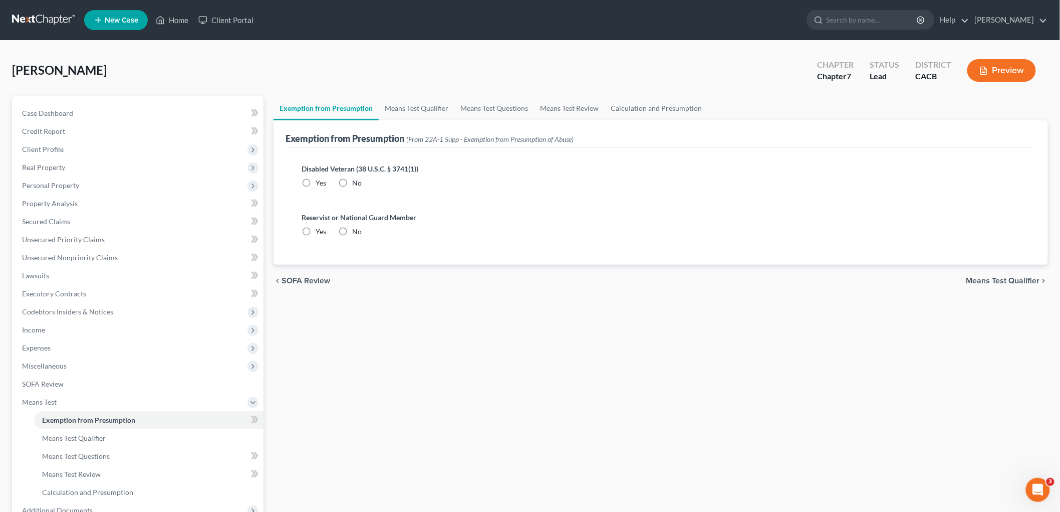
drag, startPoint x: 358, startPoint y: 186, endPoint x: 348, endPoint y: 184, distance: 10.1
click at [357, 186] on span "No" at bounding box center [357, 182] width 10 height 9
click at [357, 184] on input "No" at bounding box center [359, 181] width 7 height 7
radio input "true"
click at [352, 230] on label "No" at bounding box center [357, 231] width 10 height 10
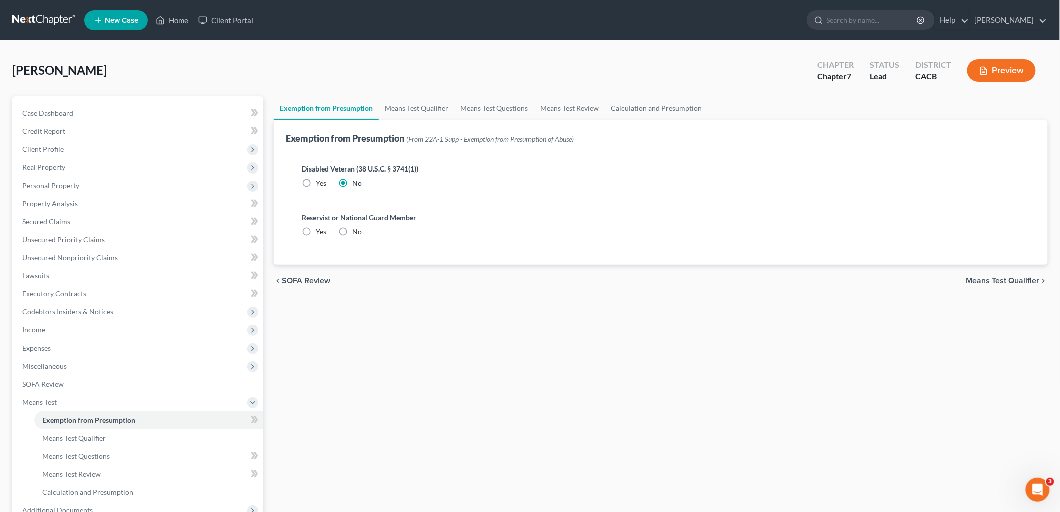
click at [356, 230] on input "No" at bounding box center [359, 229] width 7 height 7
radio input "true"
click at [93, 418] on span "Means Test Qualifier" at bounding box center [74, 437] width 64 height 9
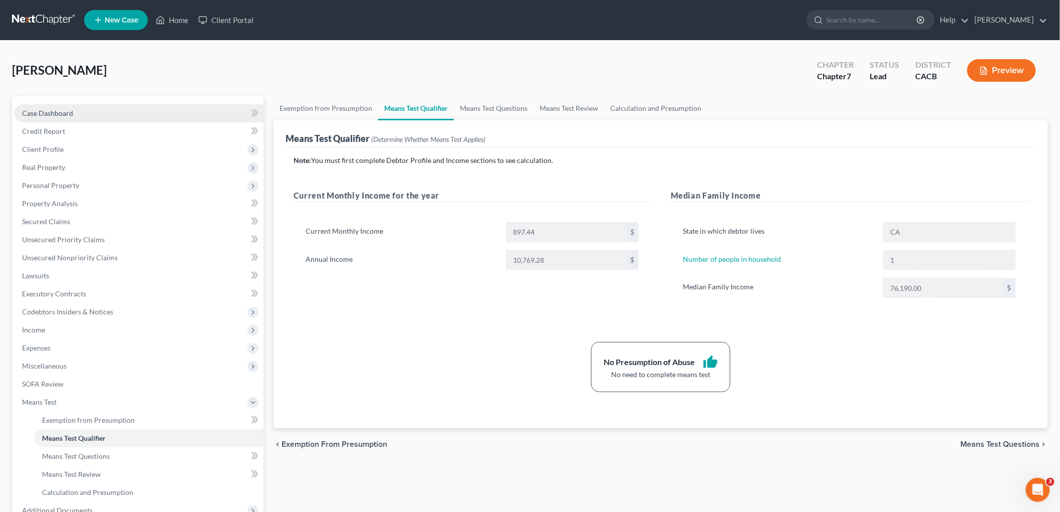
click at [78, 114] on link "Case Dashboard" at bounding box center [139, 113] width 250 height 18
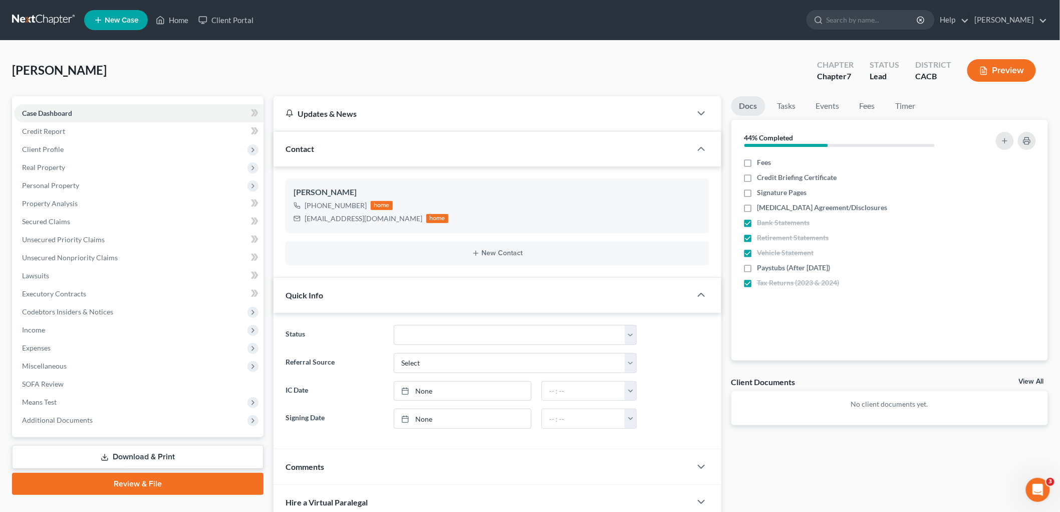
click at [134, 418] on link "Download & Print" at bounding box center [138, 457] width 252 height 24
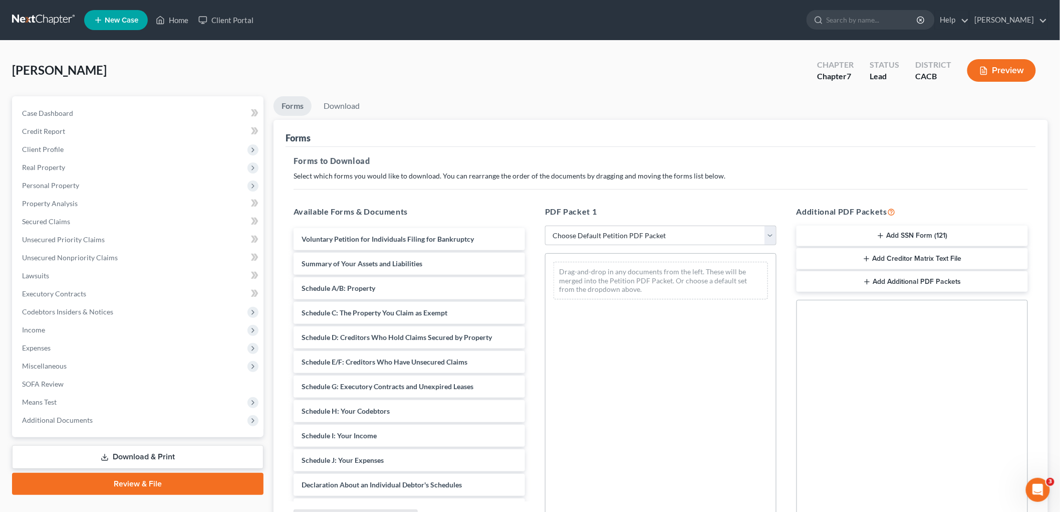
click at [660, 246] on div "PDF Packet 1 Choose Default Petition PDF Packet Complete Bankruptcy Petition (a…" at bounding box center [661, 367] width 252 height 340
drag, startPoint x: 631, startPoint y: 244, endPoint x: 624, endPoint y: 244, distance: 7.0
click at [631, 244] on select "Choose Default Petition PDF Packet Complete Bankruptcy Petition (all forms and …" at bounding box center [660, 235] width 231 height 20
select select "4"
click at [545, 225] on select "Choose Default Petition PDF Packet Complete Bankruptcy Petition (all forms and …" at bounding box center [660, 235] width 231 height 20
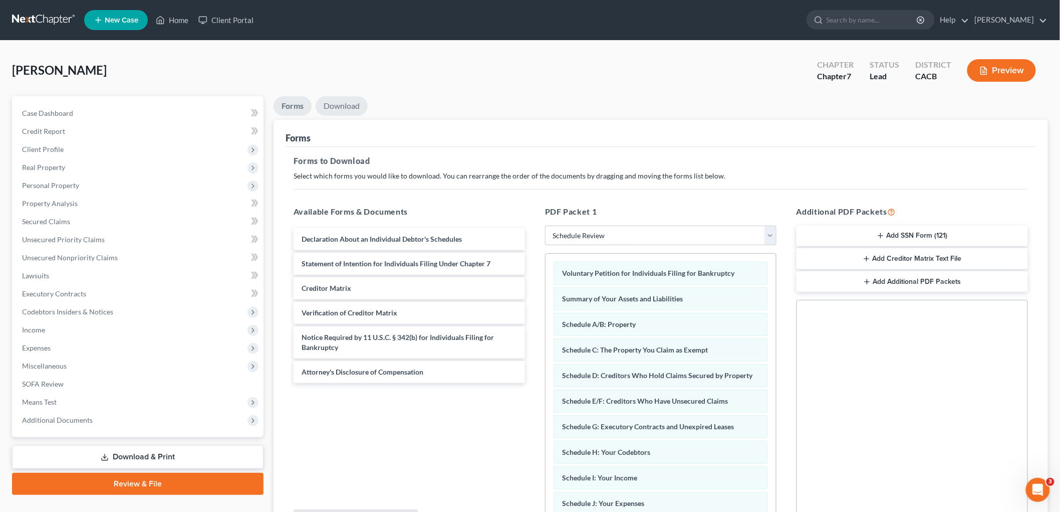
click at [339, 102] on link "Download" at bounding box center [342, 106] width 52 height 20
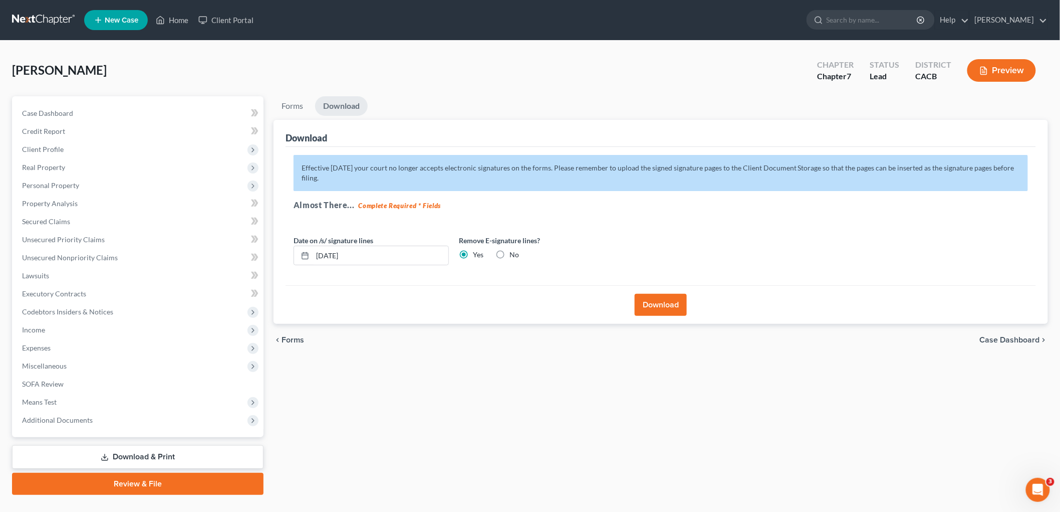
click at [659, 310] on button "Download" at bounding box center [661, 305] width 52 height 22
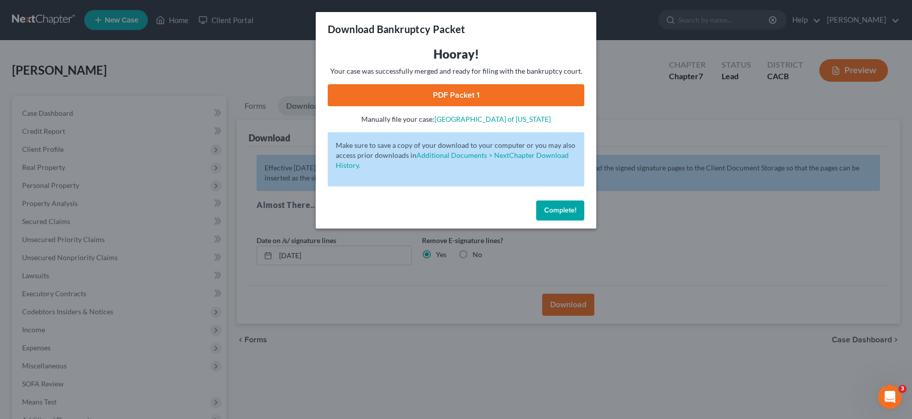
click at [504, 92] on link "PDF Packet 1" at bounding box center [456, 95] width 257 height 22
drag, startPoint x: 561, startPoint y: 217, endPoint x: 519, endPoint y: 196, distance: 47.5
click at [560, 217] on button "Complete!" at bounding box center [560, 210] width 48 height 20
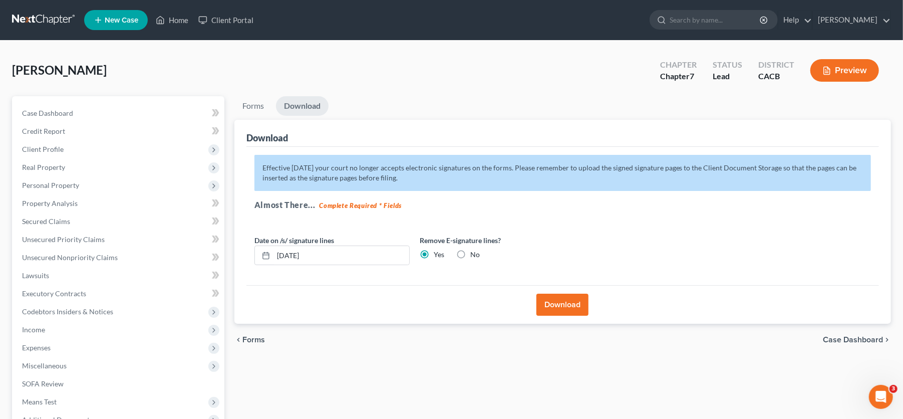
click at [28, 23] on link at bounding box center [44, 20] width 64 height 18
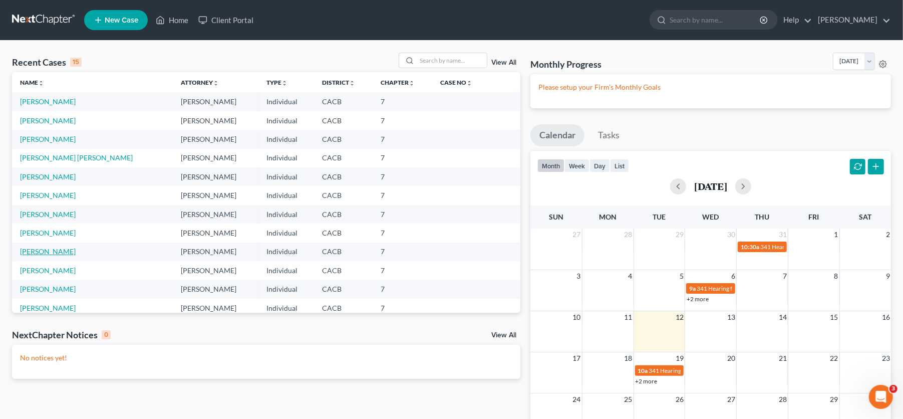
click at [46, 249] on link "[PERSON_NAME]" at bounding box center [48, 251] width 56 height 9
click at [61, 174] on link "[PERSON_NAME] [PERSON_NAME]" at bounding box center [76, 176] width 113 height 9
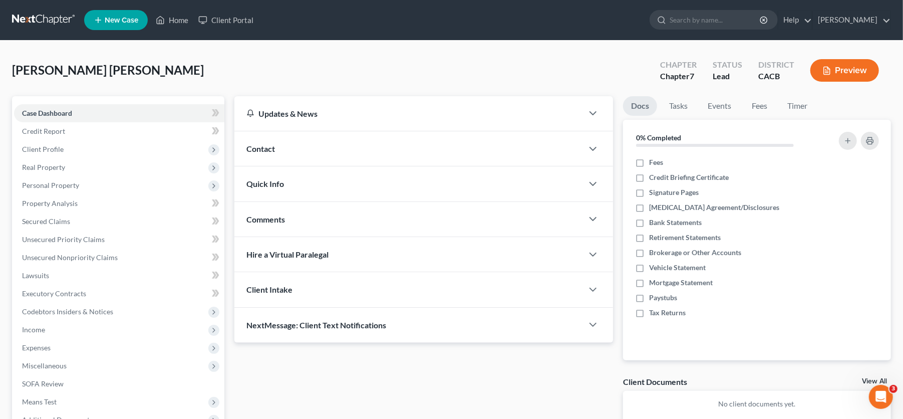
click at [61, 186] on span "Personal Property" at bounding box center [50, 185] width 57 height 9
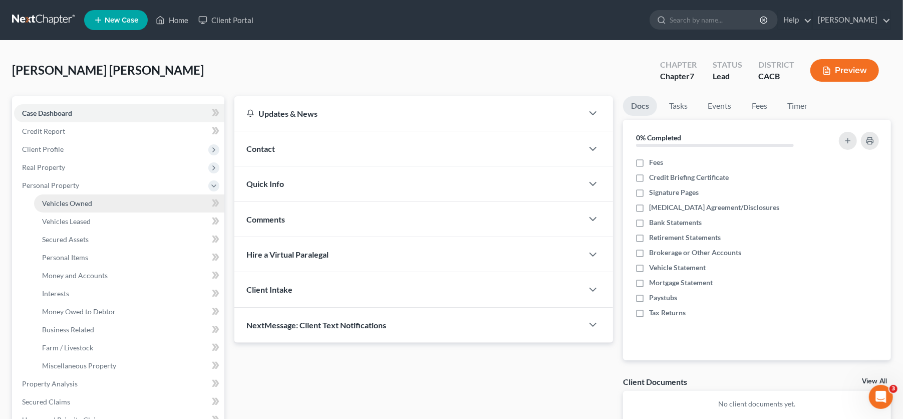
click at [56, 206] on span "Vehicles Owned" at bounding box center [67, 203] width 50 height 9
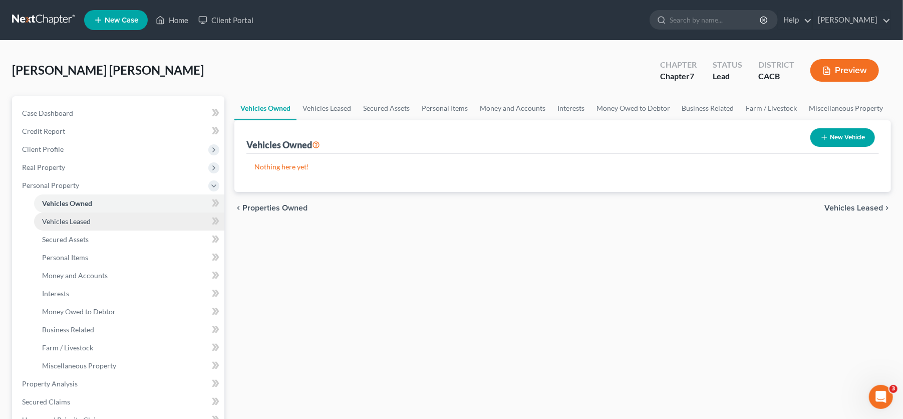
click at [58, 214] on link "Vehicles Leased" at bounding box center [129, 221] width 190 height 18
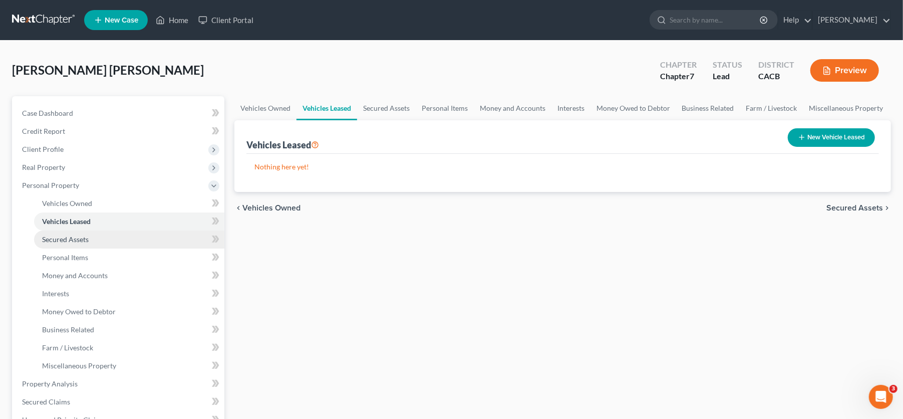
click at [71, 246] on link "Secured Assets" at bounding box center [129, 239] width 190 height 18
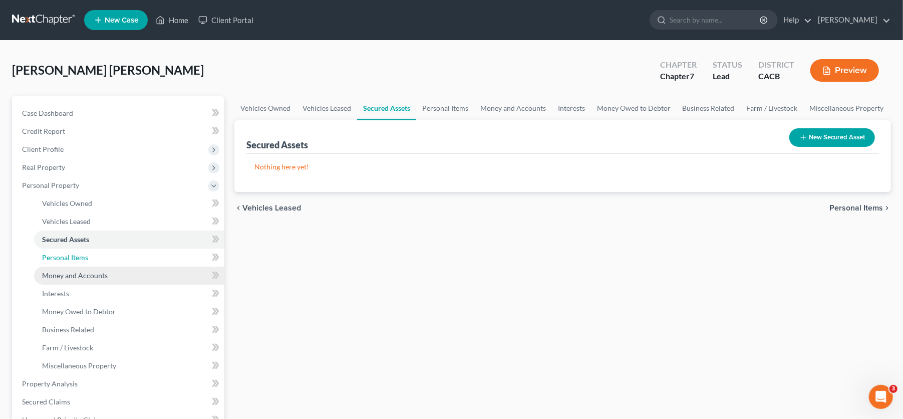
drag, startPoint x: 72, startPoint y: 258, endPoint x: 78, endPoint y: 268, distance: 11.9
click at [72, 259] on span "Personal Items" at bounding box center [65, 257] width 46 height 9
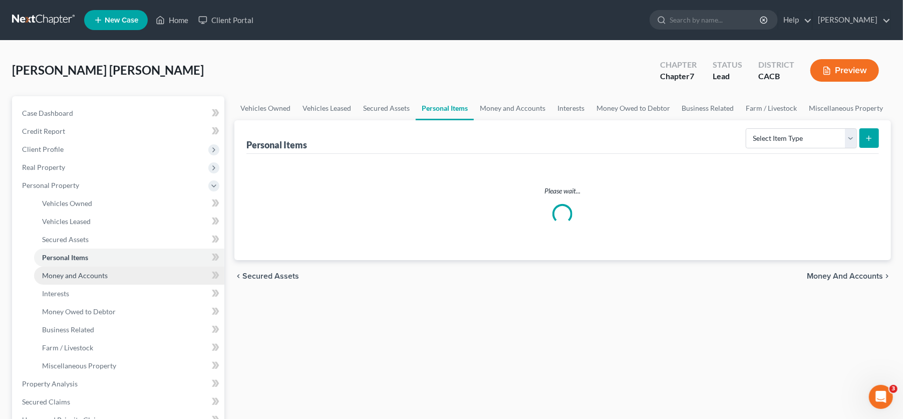
click at [80, 274] on span "Money and Accounts" at bounding box center [75, 275] width 66 height 9
